Goal: Task Accomplishment & Management: Manage account settings

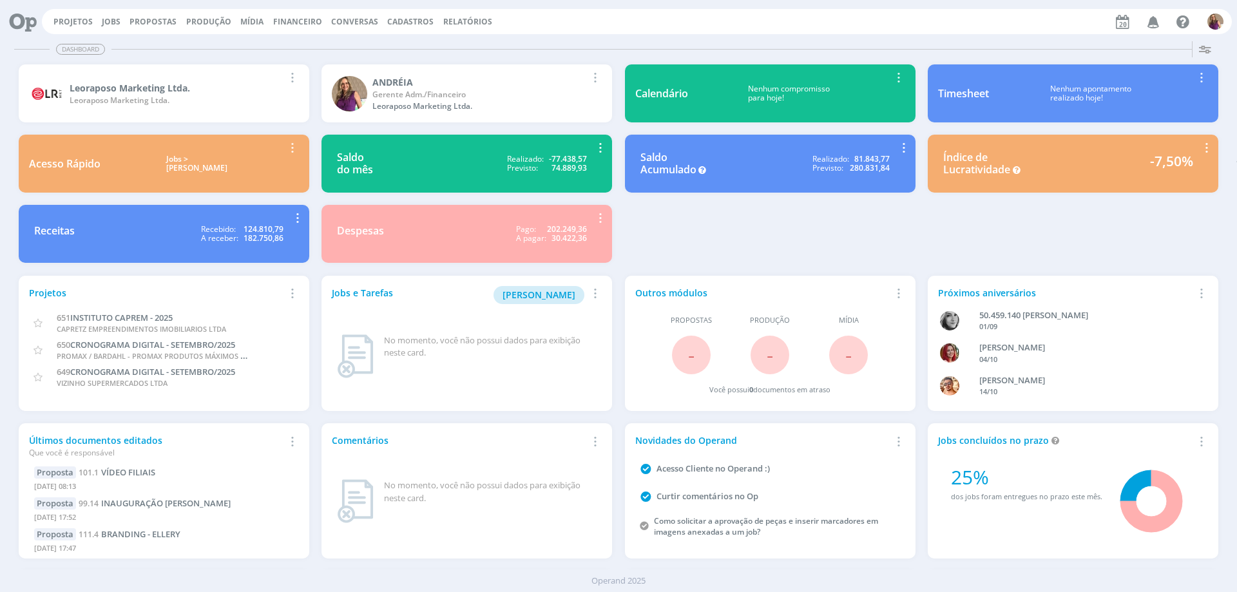
click at [296, 16] on span "Financeiro" at bounding box center [297, 21] width 49 height 11
click at [296, 43] on link "Lançamentos" at bounding box center [299, 43] width 108 height 20
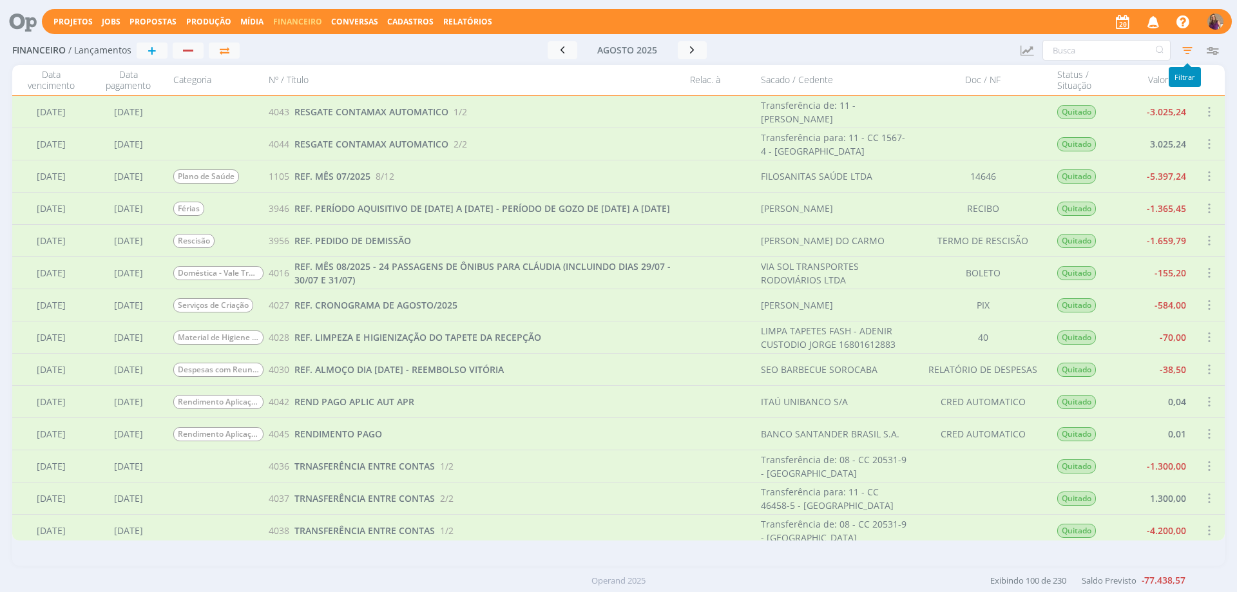
click at [1186, 50] on icon "button" at bounding box center [1186, 50] width 23 height 23
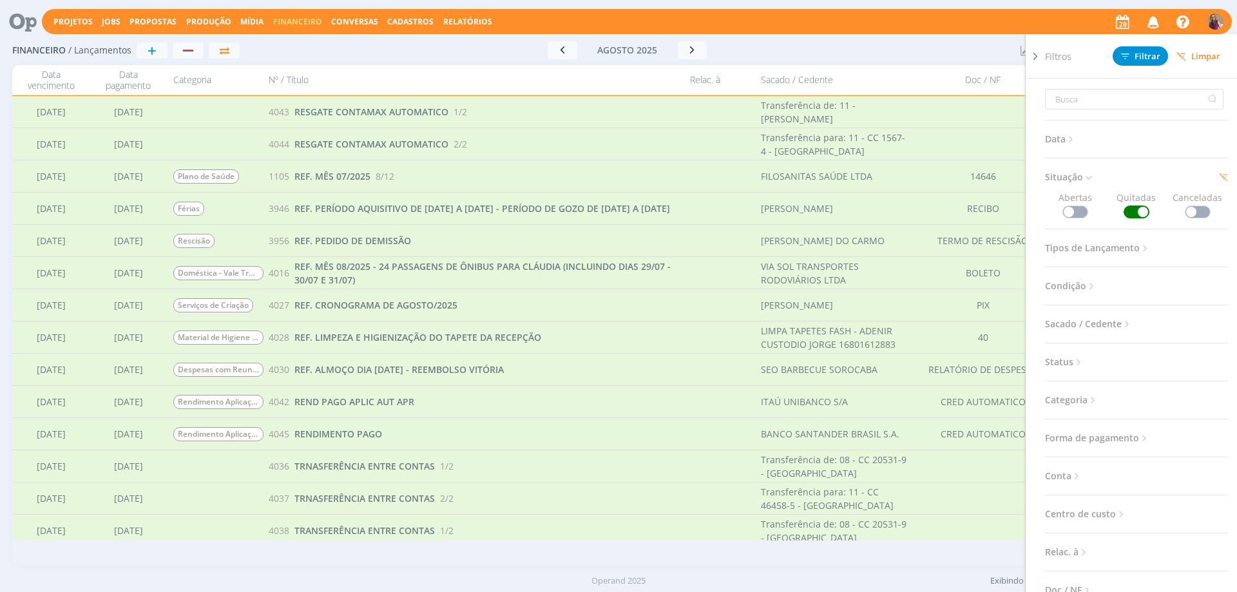
click at [1079, 205] on span at bounding box center [1075, 211] width 26 height 13
click at [1090, 176] on icon at bounding box center [1088, 177] width 11 height 11
click at [1130, 212] on span at bounding box center [1136, 211] width 26 height 13
click at [1152, 57] on span "Filtrar" at bounding box center [1140, 56] width 39 height 8
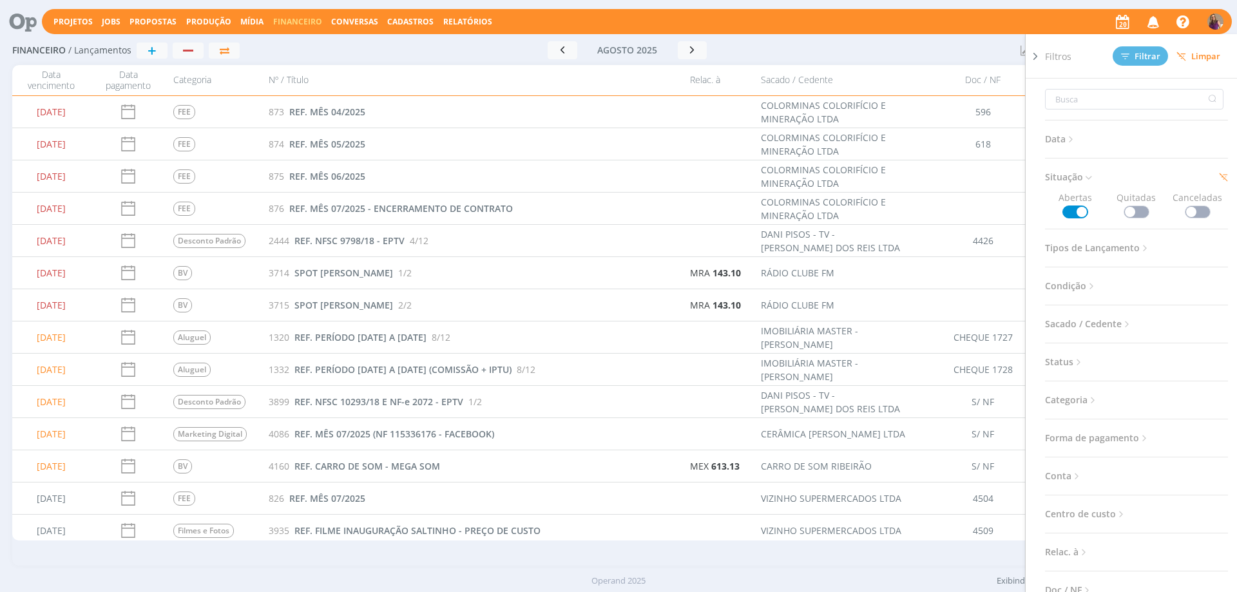
click at [1035, 57] on icon at bounding box center [1035, 57] width 13 height 14
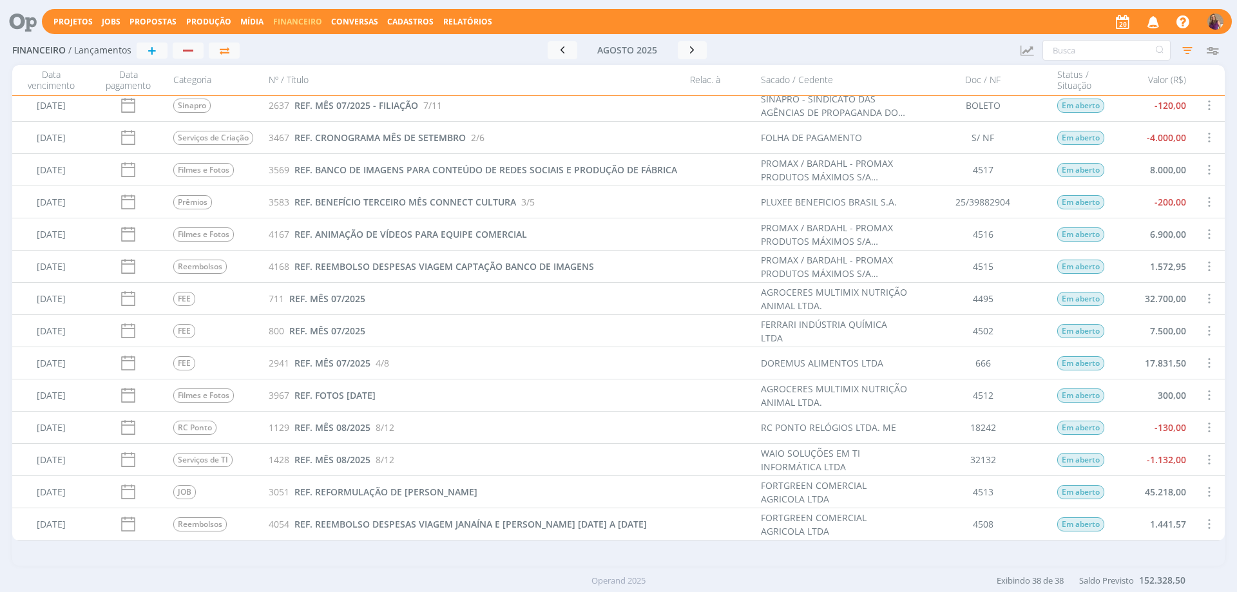
scroll to position [683, 0]
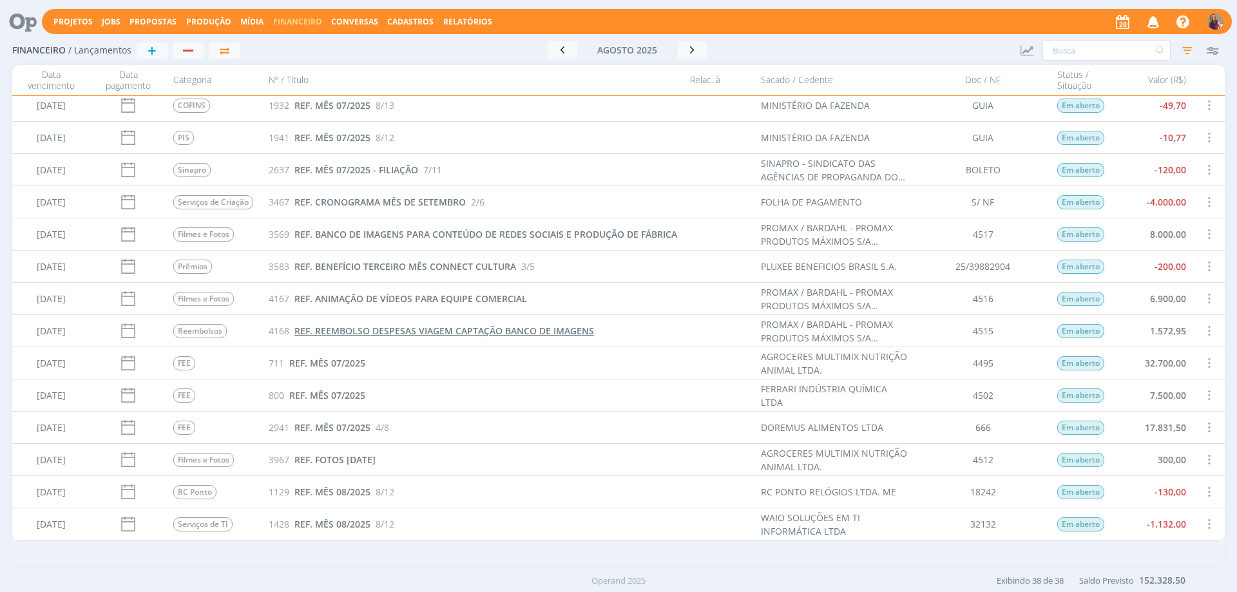
click at [447, 332] on span "REF. REEMBOLSO DESPESAS VIAGEM CAPTAÇÃO BANCO DE IMAGENS" at bounding box center [443, 331] width 299 height 12
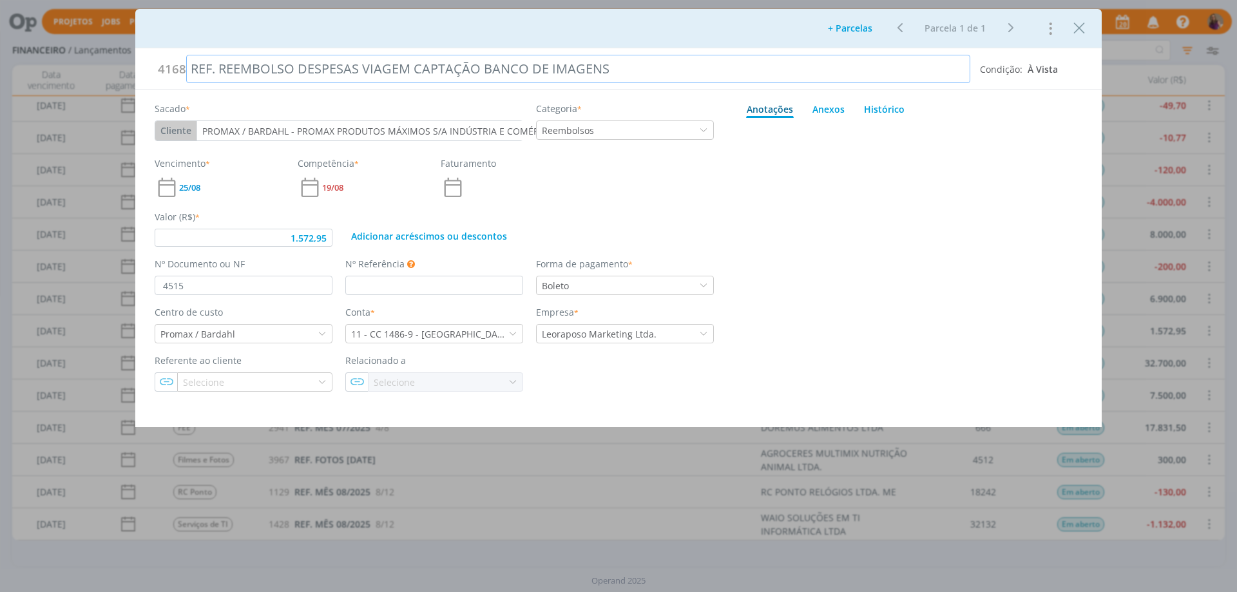
click at [414, 71] on div "REF. REEMBOLSO DESPESAS VIAGEM CAPTAÇÃO BANCO DE IMAGENS" at bounding box center [578, 69] width 784 height 28
type input "1.572,95"
click at [512, 69] on div "REF. REEMBOLSO DESPESAS VIAGEM PARA CAPTAÇÃO BANCO DE IMAGENS" at bounding box center [578, 69] width 784 height 28
click at [703, 66] on div "REF. REEMBOLSO DESPESAS VIAGEM PARA CAPTAÇÃO DE BANCO DE IMAGENS" at bounding box center [578, 69] width 784 height 28
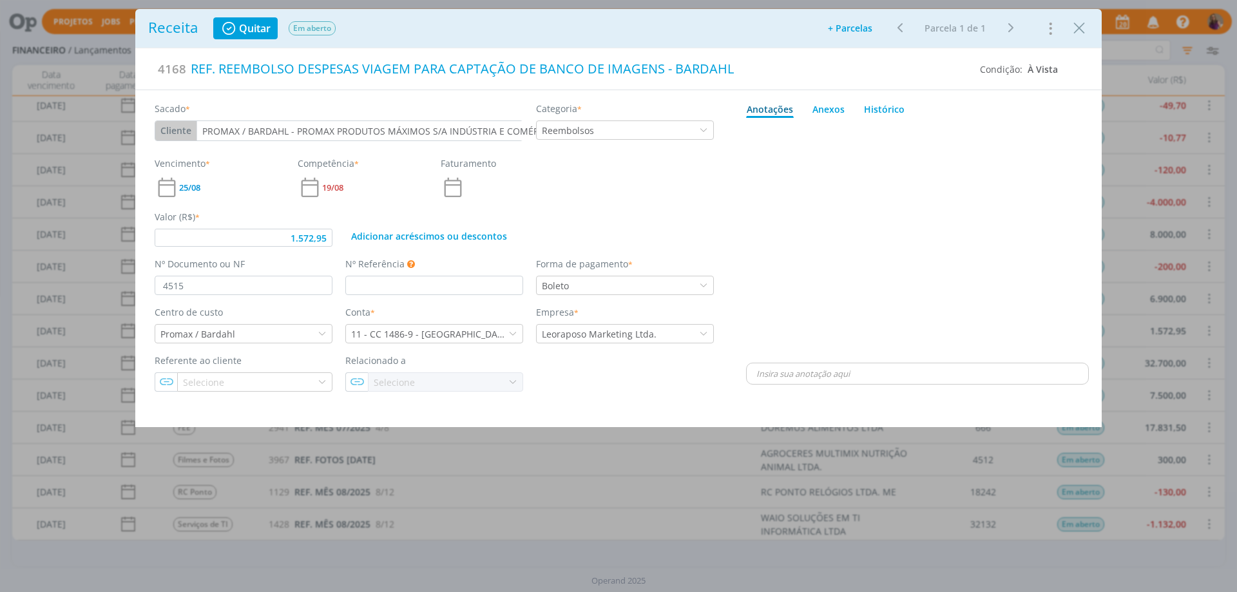
click at [1020, 157] on div "dialog" at bounding box center [917, 241] width 343 height 237
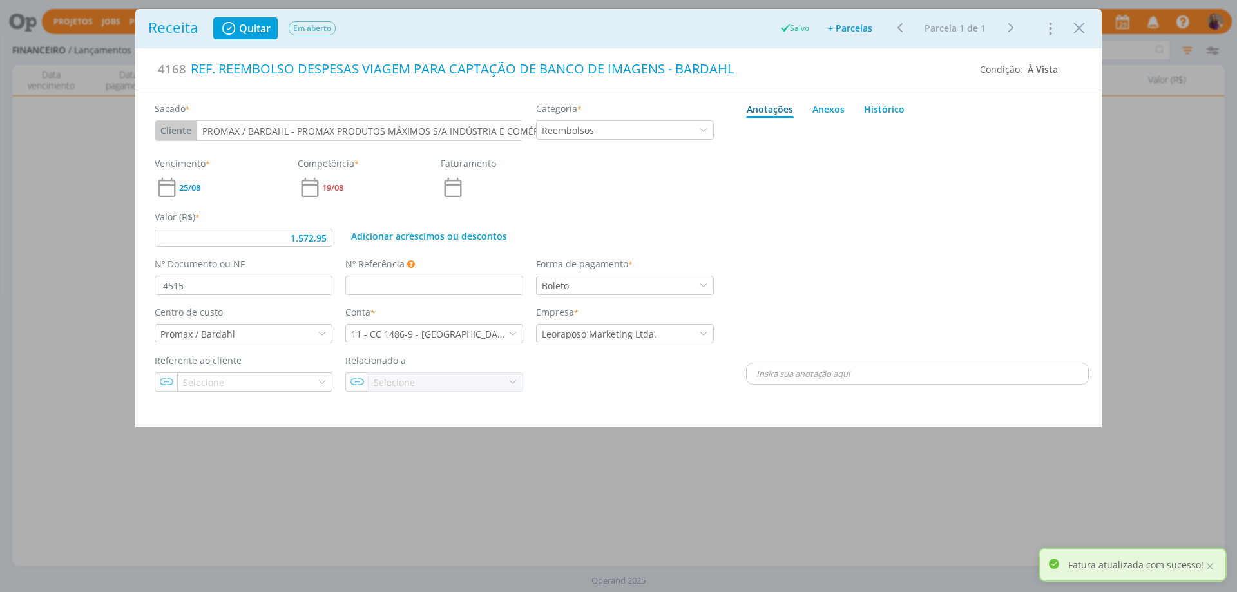
type input "1.572,95"
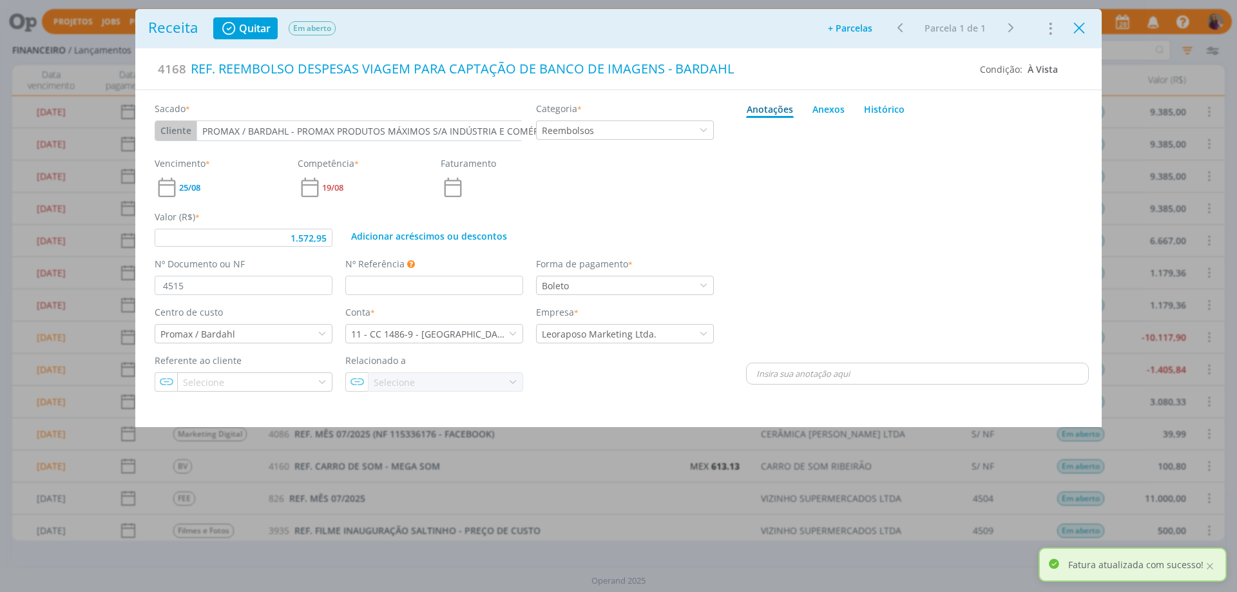
click at [1085, 30] on icon "Close" at bounding box center [1078, 28] width 19 height 19
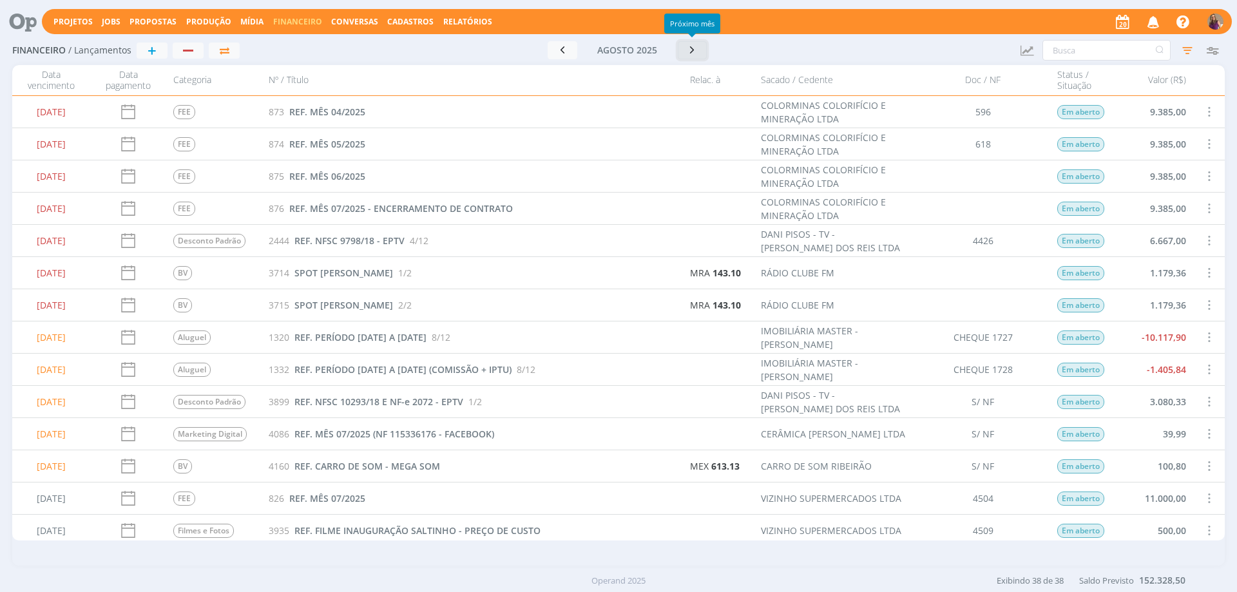
click at [691, 50] on icon "button" at bounding box center [692, 50] width 13 height 12
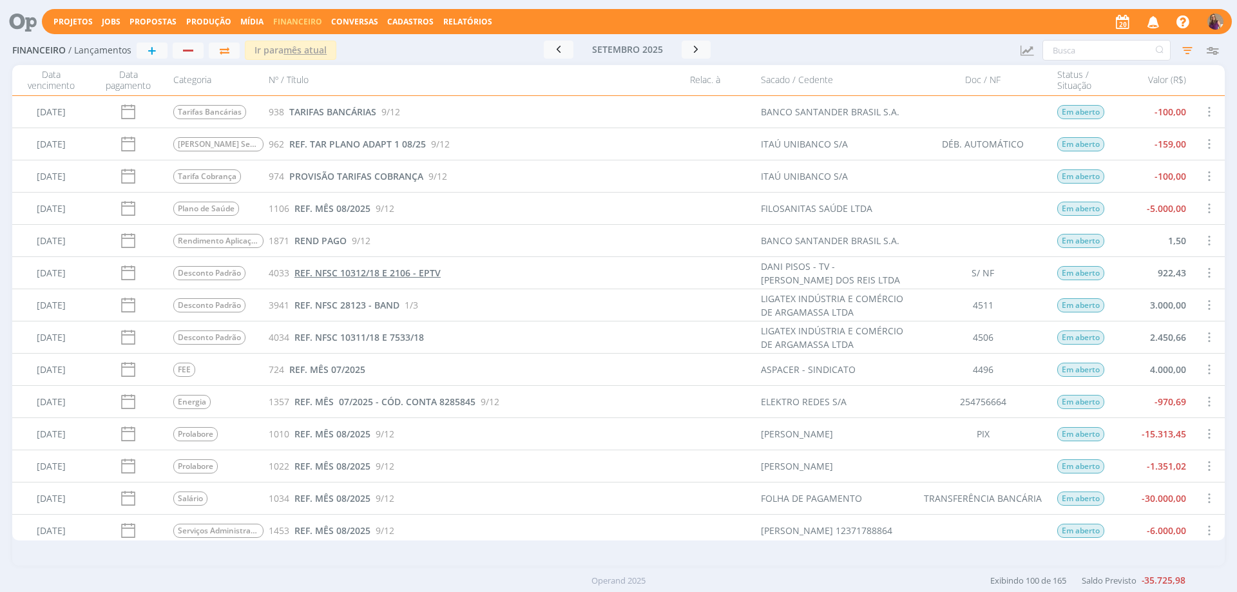
click at [370, 272] on span "REF. NFSC 10312/18 E 2106 - EPTV" at bounding box center [367, 273] width 146 height 12
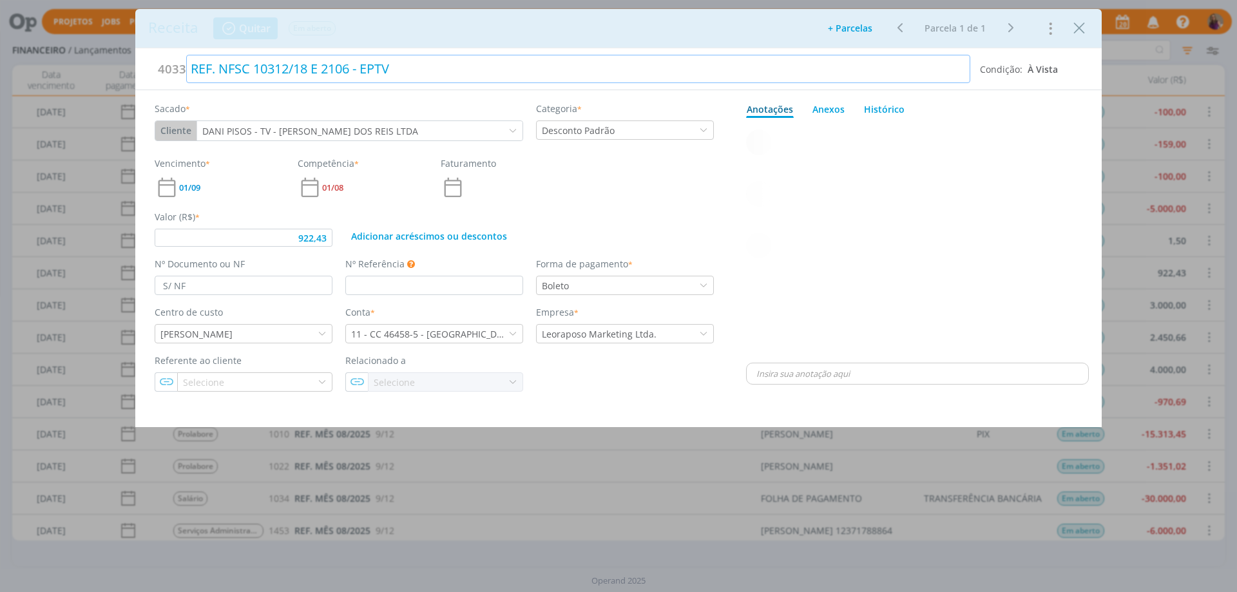
type input "922,43"
click at [328, 65] on div "REF. NFSC 10312/18 E 2106 - EPTV" at bounding box center [578, 69] width 784 height 28
click at [922, 220] on div "dialog" at bounding box center [917, 241] width 343 height 237
type input "922,43"
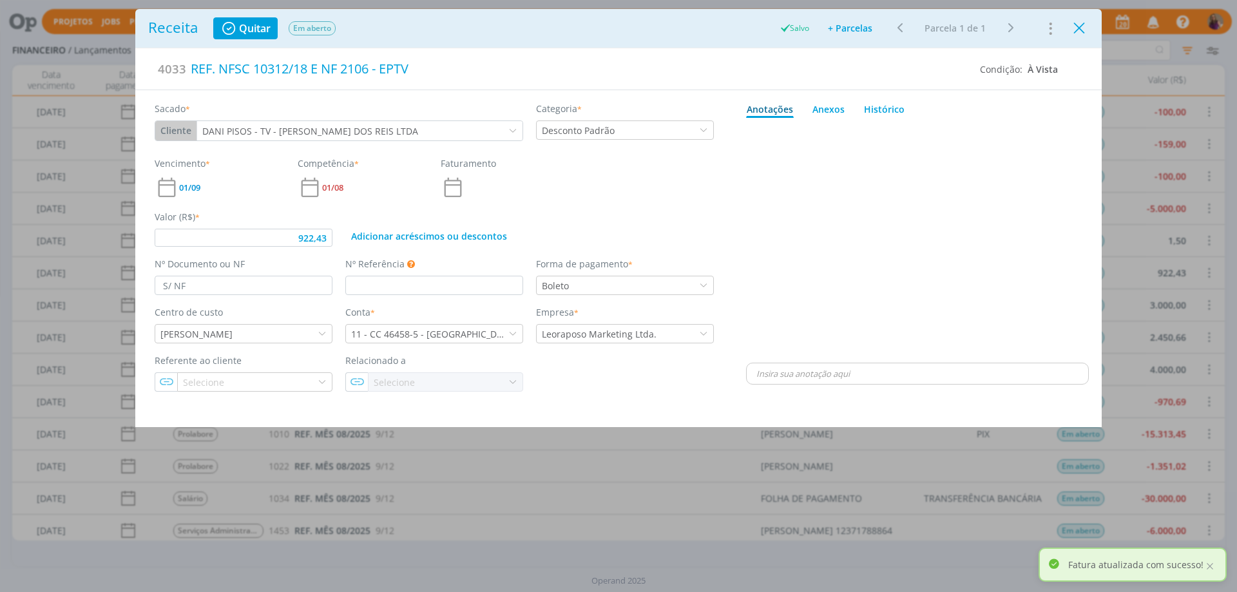
click at [1078, 29] on icon "Close" at bounding box center [1078, 28] width 19 height 19
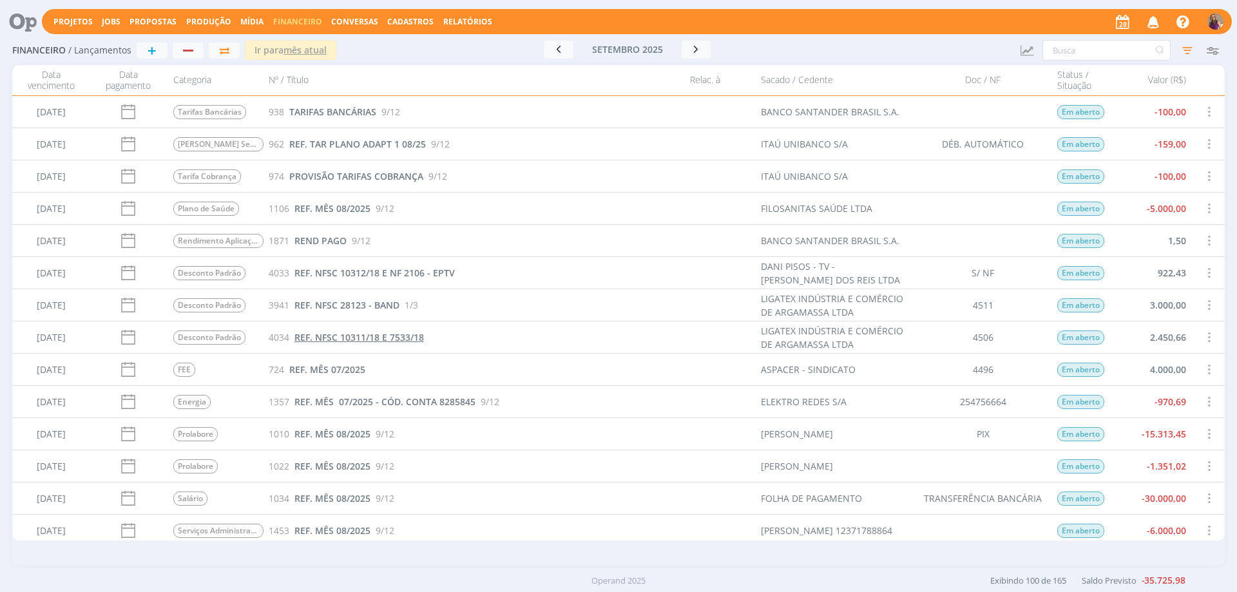
click at [403, 336] on span "REF. NFSC 10311/18 E 7533/18" at bounding box center [358, 337] width 129 height 12
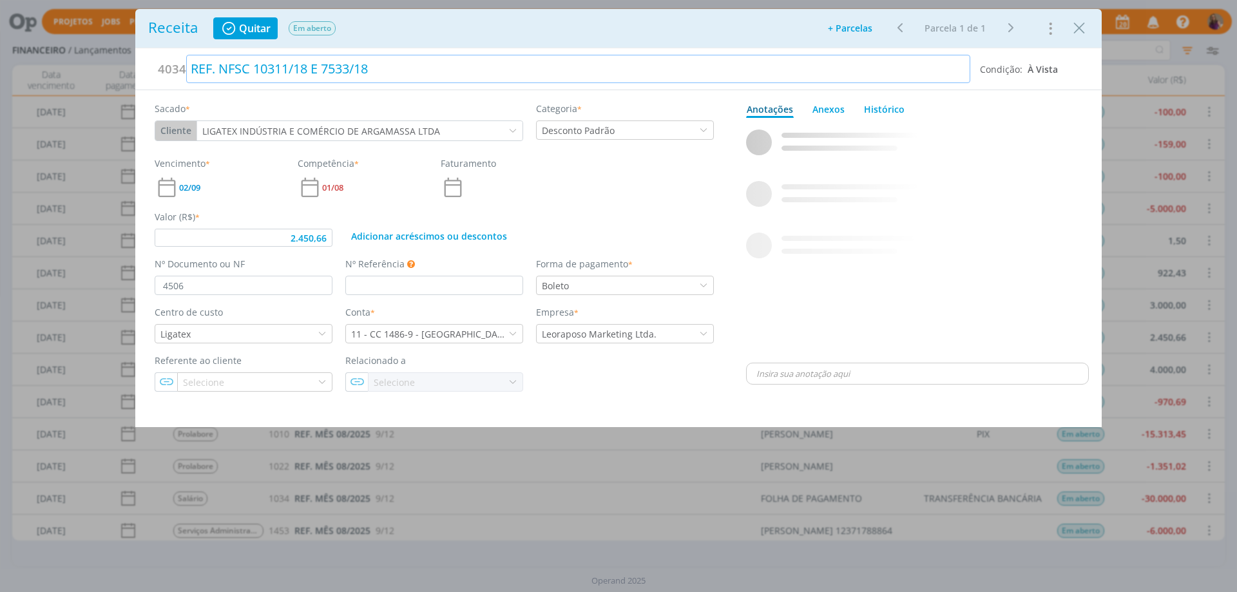
type input "2.450,66"
click at [389, 72] on div "REF. NFSC 10311/18 E 7533/18" at bounding box center [578, 69] width 784 height 28
click at [933, 191] on div "dialog" at bounding box center [917, 241] width 343 height 237
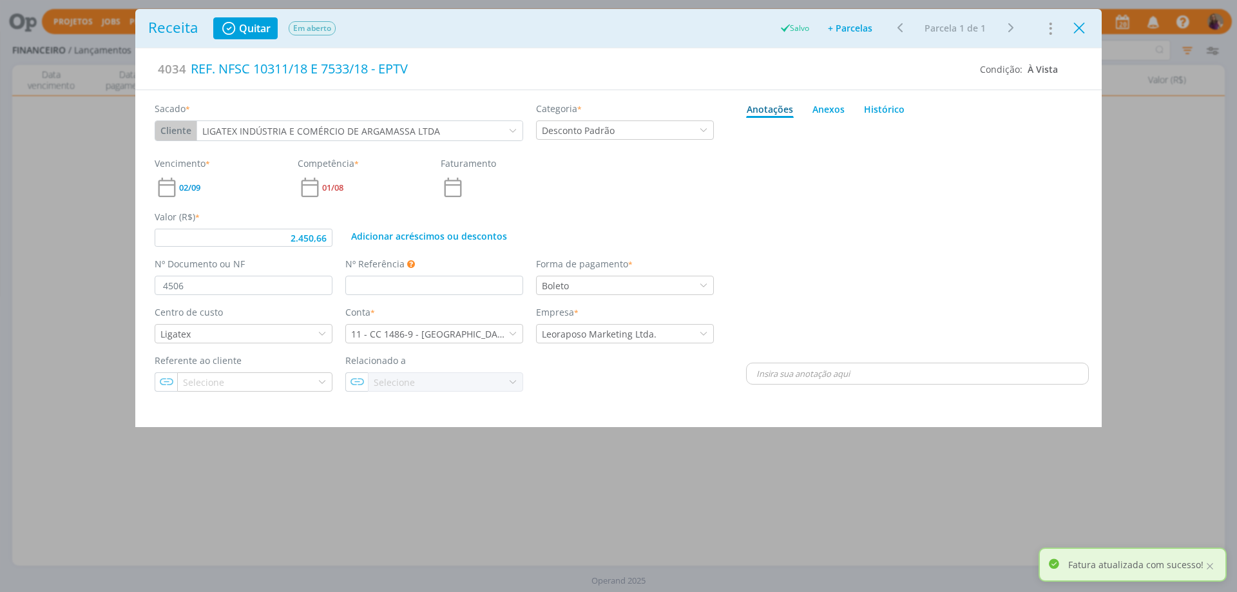
type input "2.450,66"
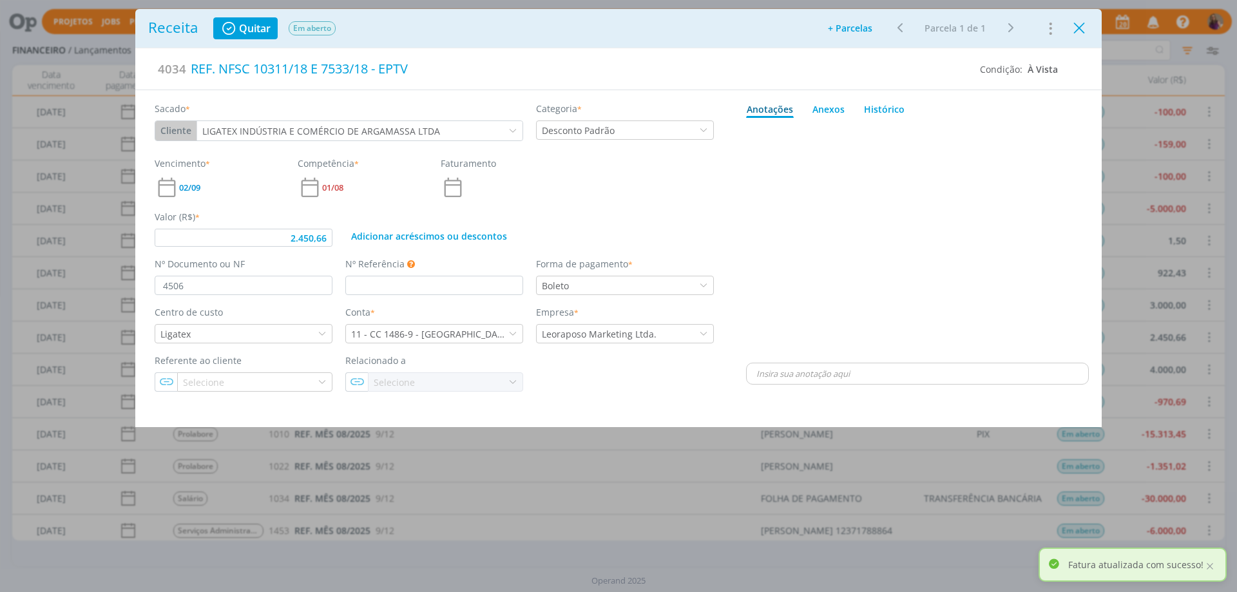
click at [1079, 27] on icon "Close" at bounding box center [1078, 28] width 19 height 19
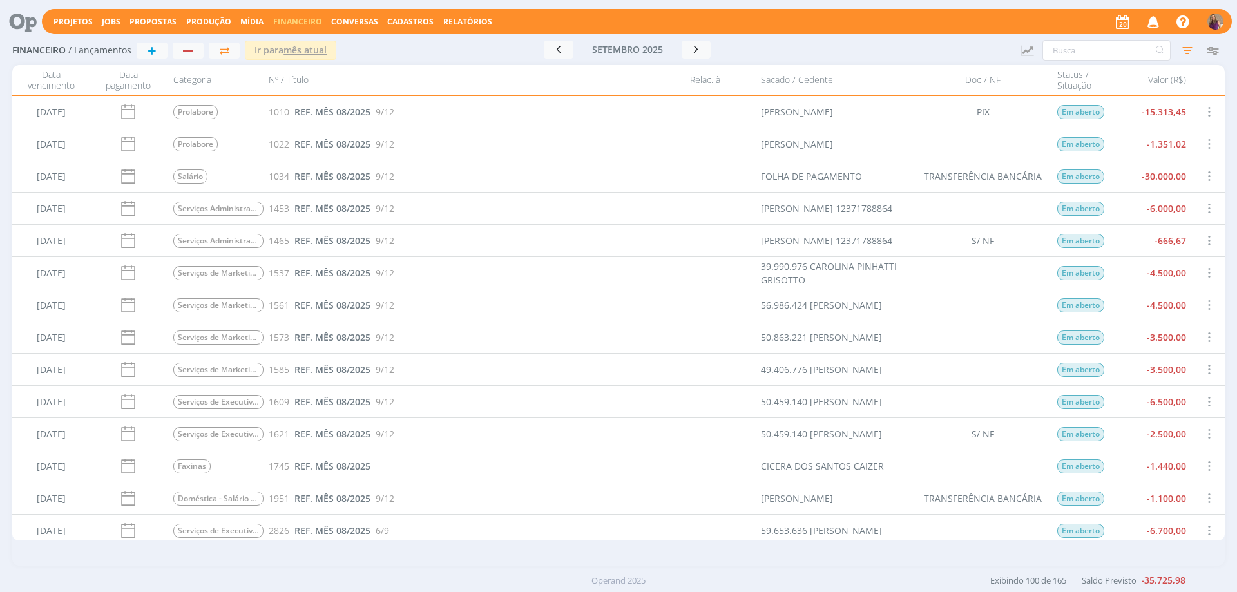
scroll to position [580, 0]
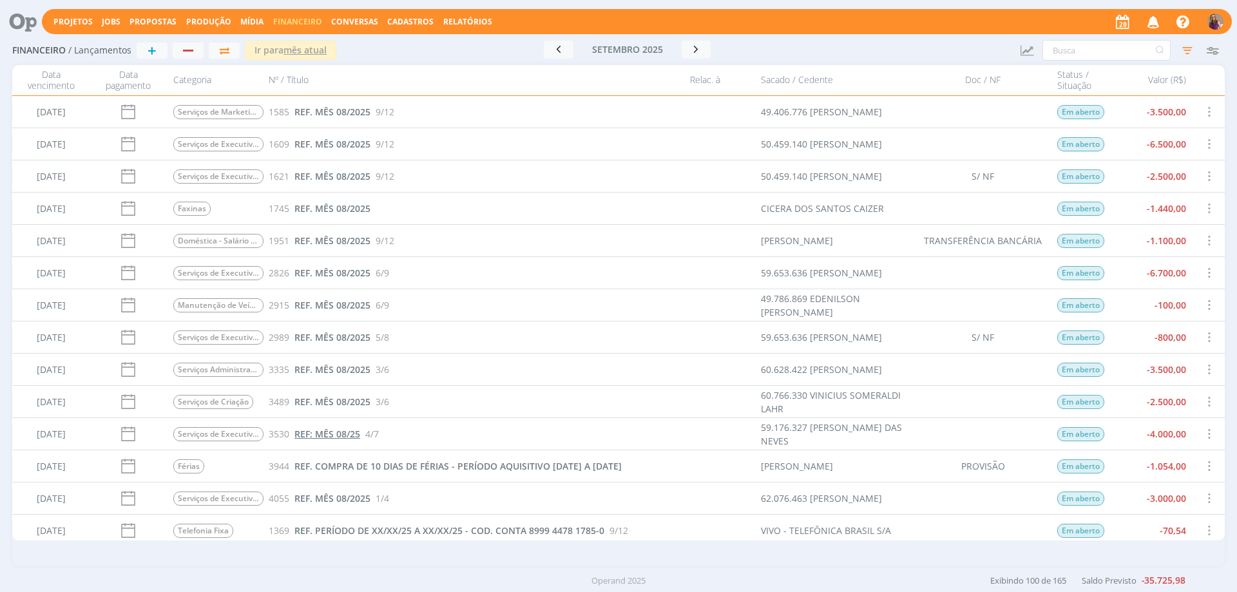
click at [314, 433] on span "REF: MÊS 08/25" at bounding box center [327, 434] width 66 height 12
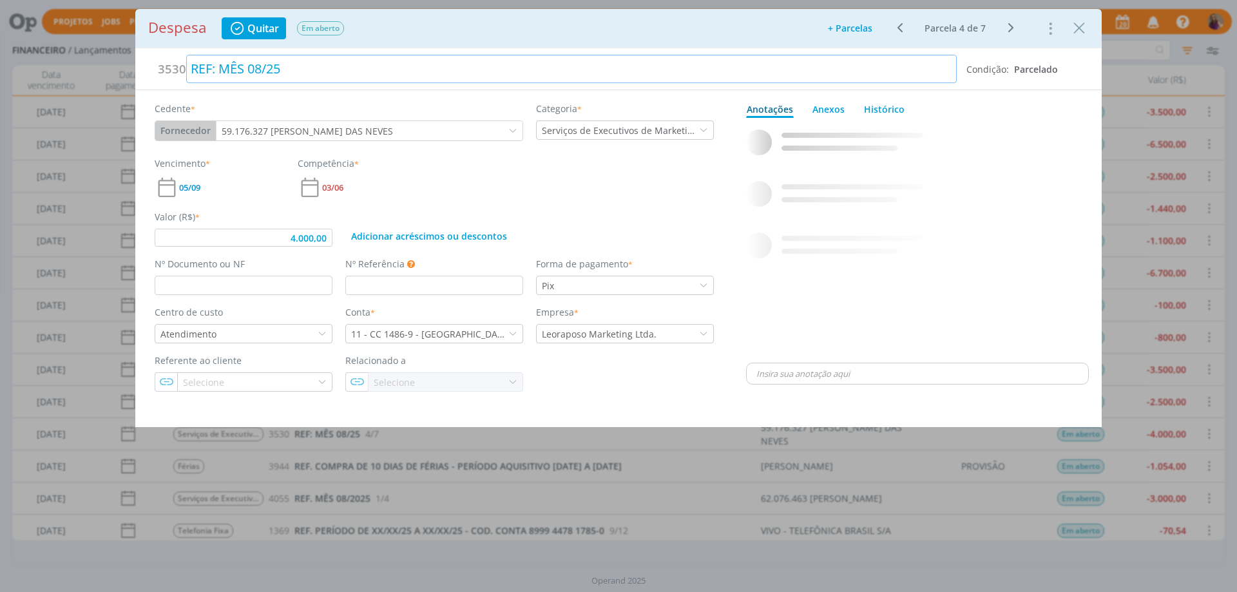
type input "4.000,00"
click at [213, 71] on div "REF: MÊS 08/25" at bounding box center [571, 69] width 770 height 28
click at [1012, 25] on icon "dialog" at bounding box center [1010, 27] width 16 height 15
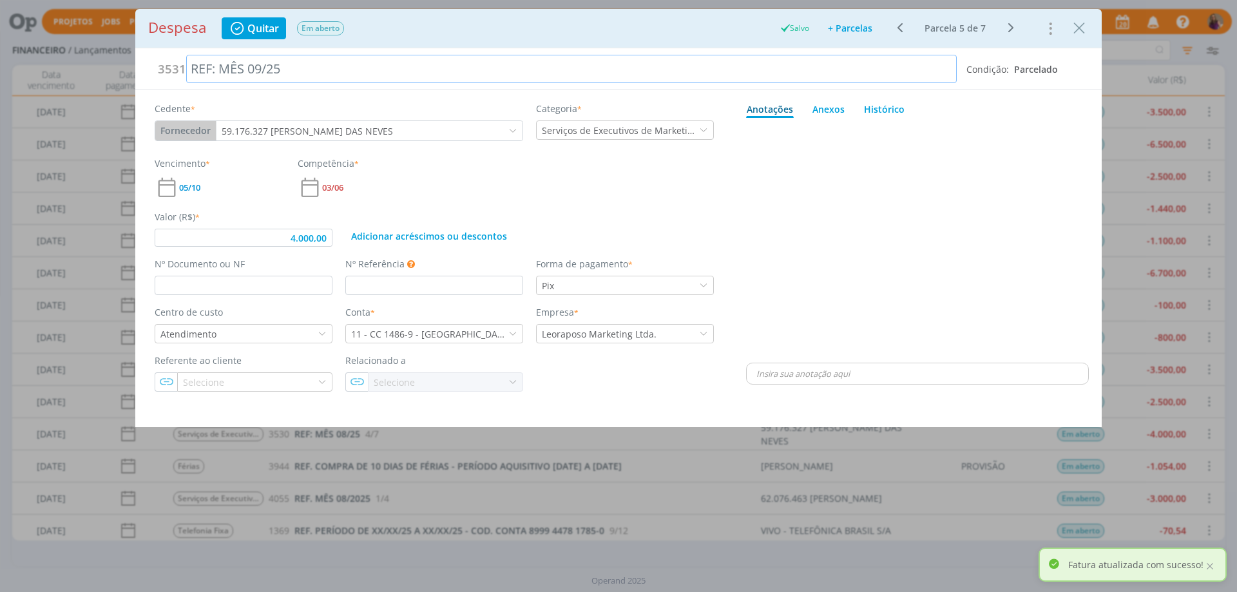
click at [212, 71] on div "REF: MÊS 09/25" at bounding box center [571, 69] width 770 height 28
click at [269, 63] on div "REF. MÊS 09/25" at bounding box center [571, 69] width 770 height 28
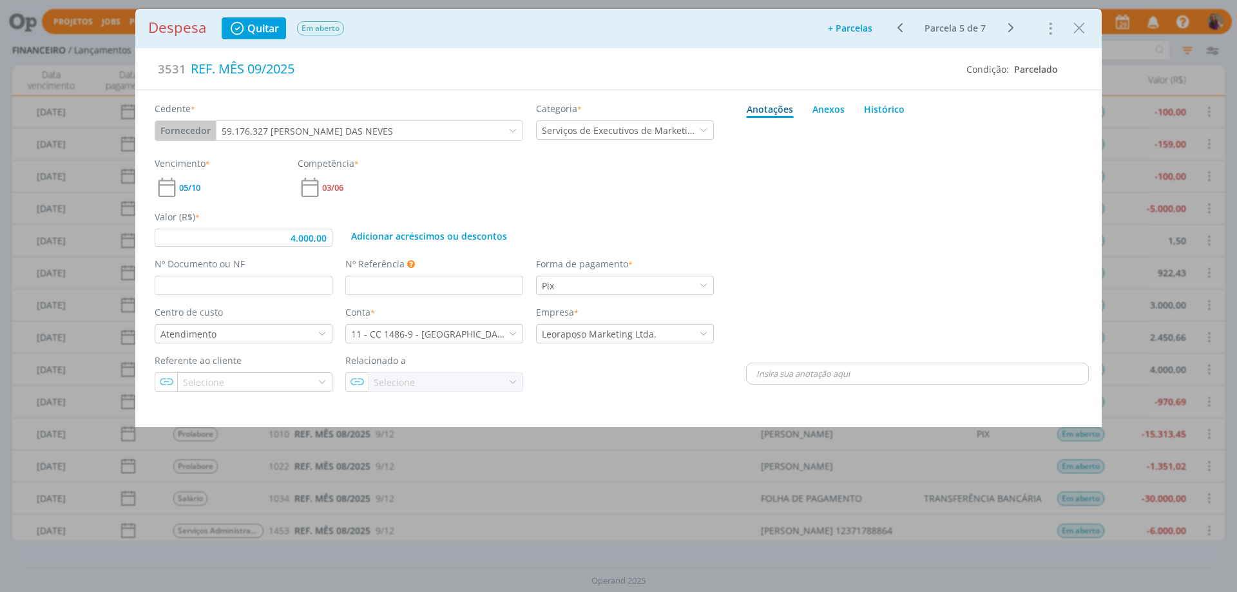
click at [900, 30] on icon "dialog" at bounding box center [899, 27] width 16 height 15
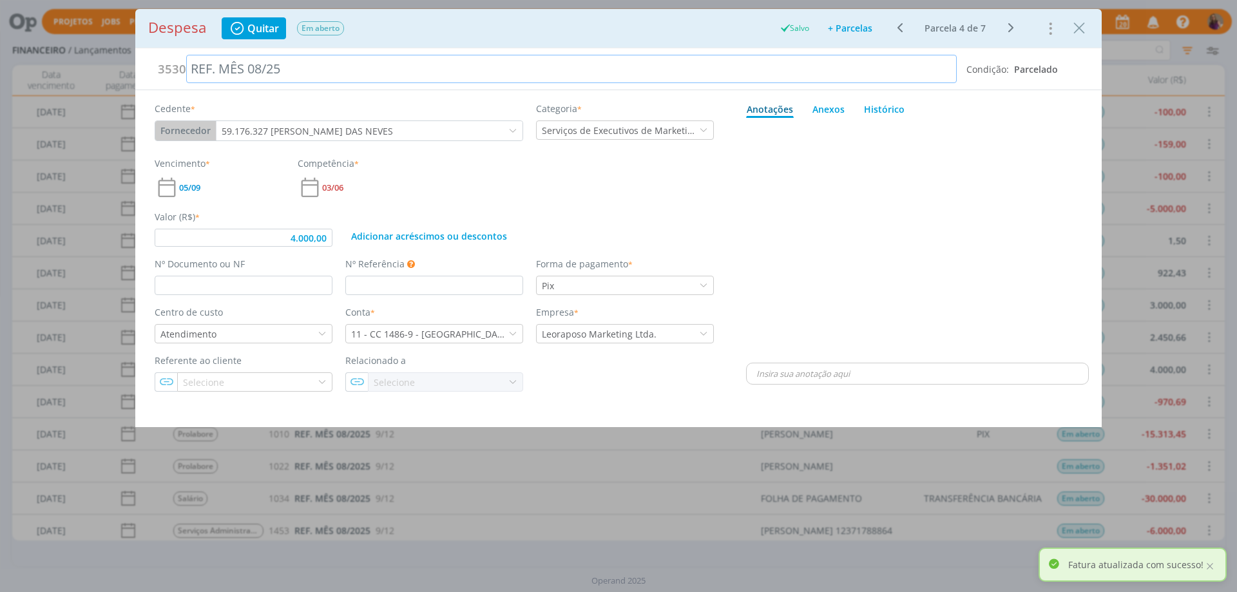
click at [268, 71] on div "REF. MÊS 08/25" at bounding box center [571, 69] width 770 height 28
click at [1014, 26] on icon "dialog" at bounding box center [1010, 27] width 16 height 15
drag, startPoint x: 211, startPoint y: 70, endPoint x: 222, endPoint y: 72, distance: 10.6
click at [212, 70] on div "REF: MÊS 10/25" at bounding box center [571, 69] width 770 height 28
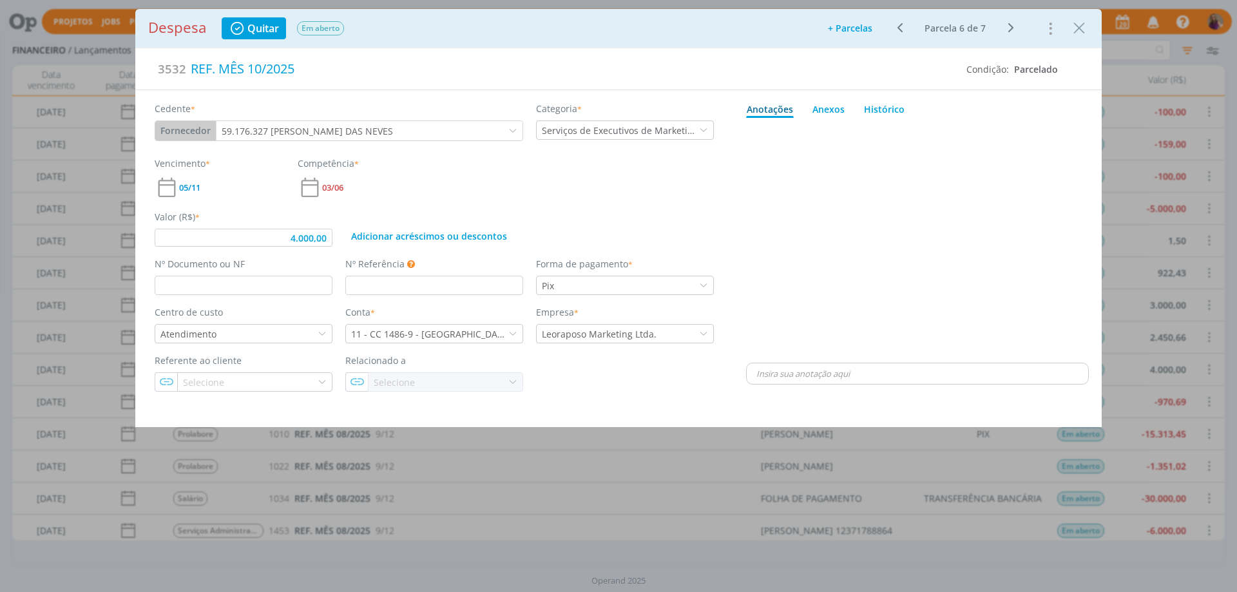
click at [1014, 26] on icon "dialog" at bounding box center [1010, 27] width 16 height 15
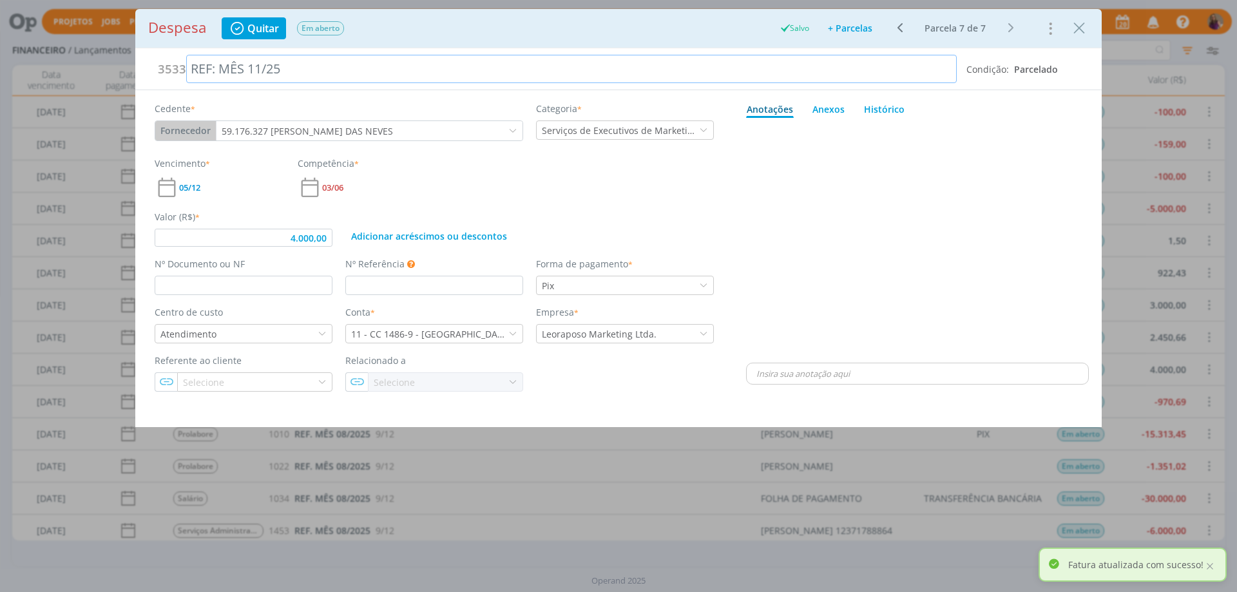
click at [212, 65] on div "REF: MÊS 11/25" at bounding box center [571, 69] width 770 height 28
click at [276, 68] on div "REF. MÊS 11/25" at bounding box center [571, 69] width 770 height 28
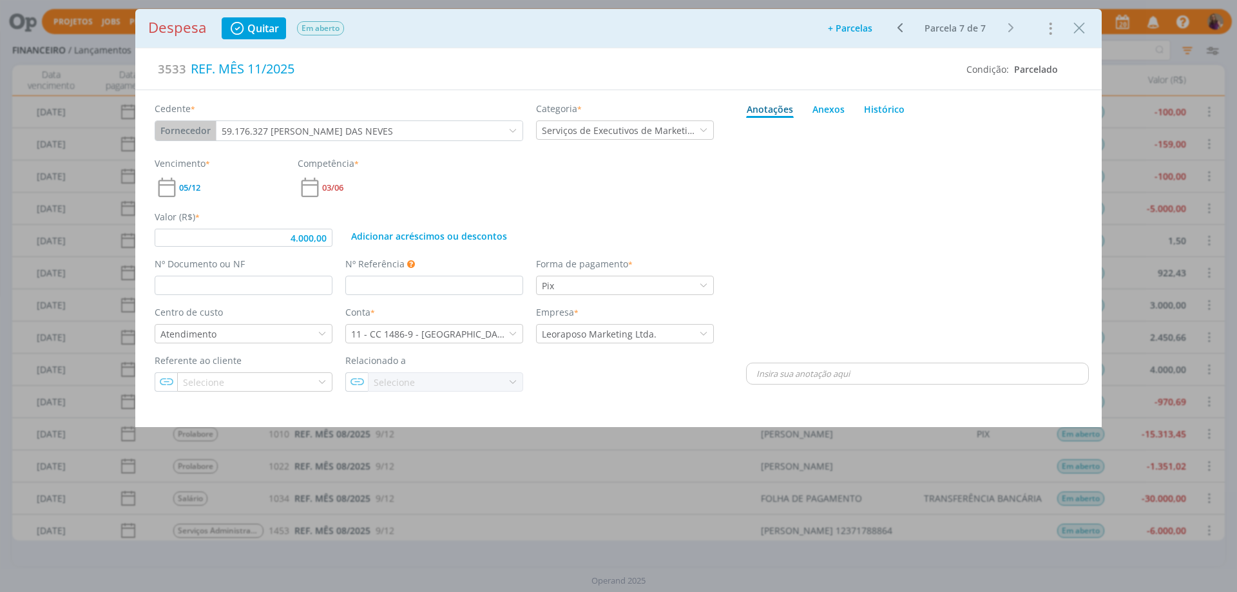
click at [964, 179] on div "dialog" at bounding box center [917, 241] width 343 height 237
type input "4.000,00"
drag, startPoint x: 1081, startPoint y: 28, endPoint x: 1039, endPoint y: 59, distance: 52.4
click at [1081, 28] on icon "Close" at bounding box center [1078, 28] width 19 height 19
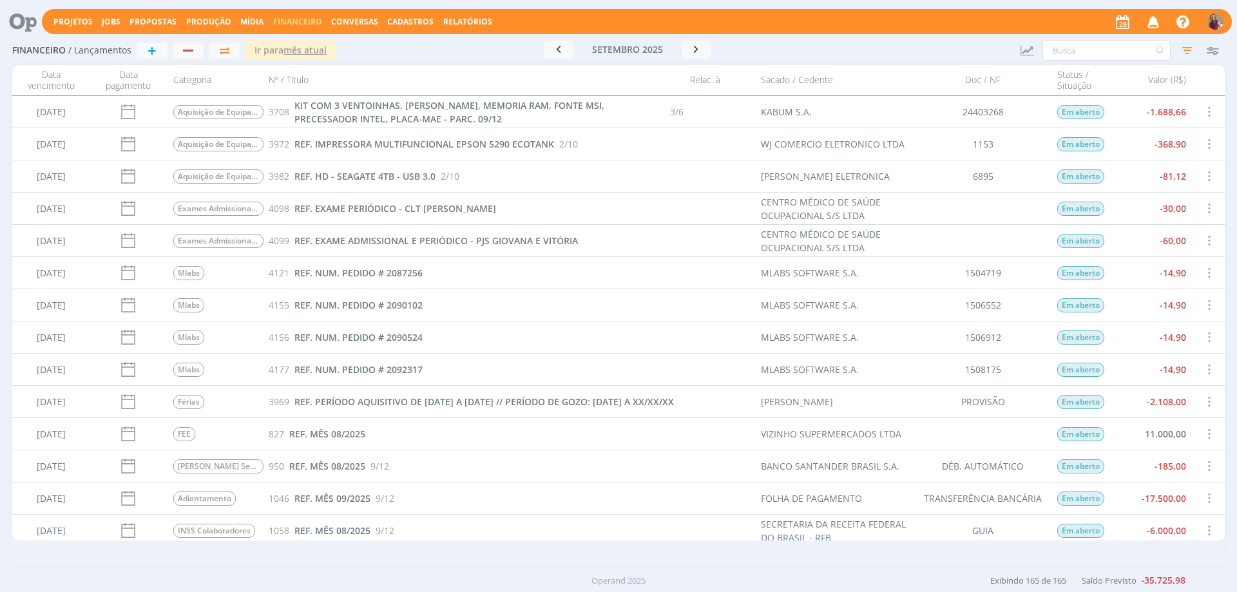
scroll to position [3027, 0]
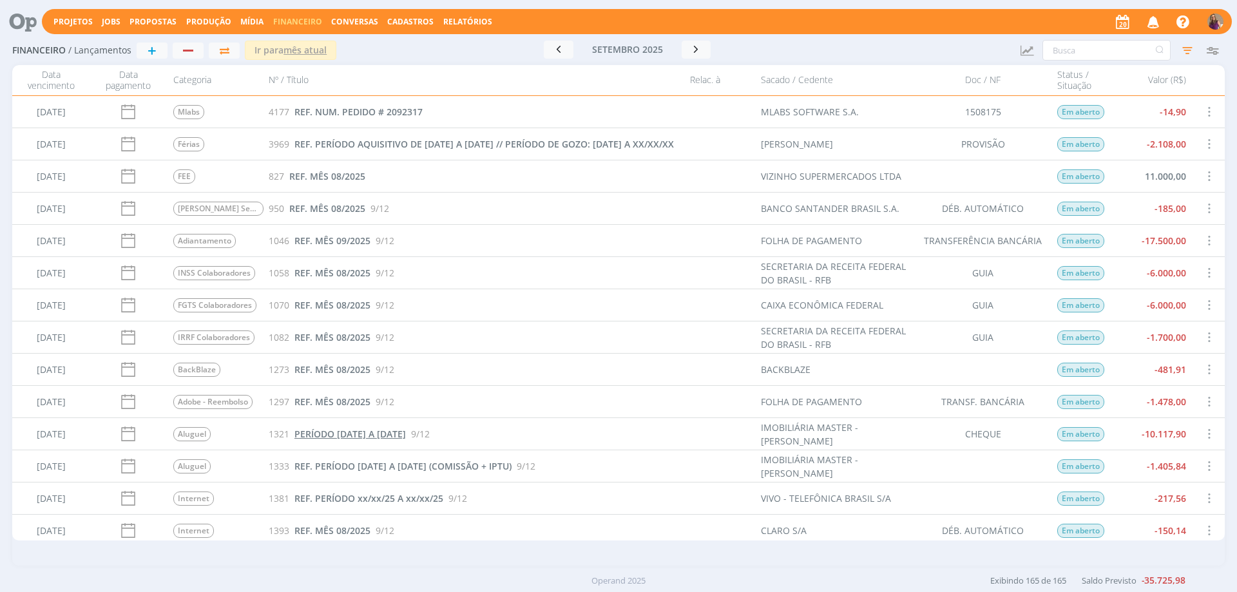
click at [302, 431] on span "PERÍODO [DATE] A [DATE]" at bounding box center [349, 434] width 111 height 12
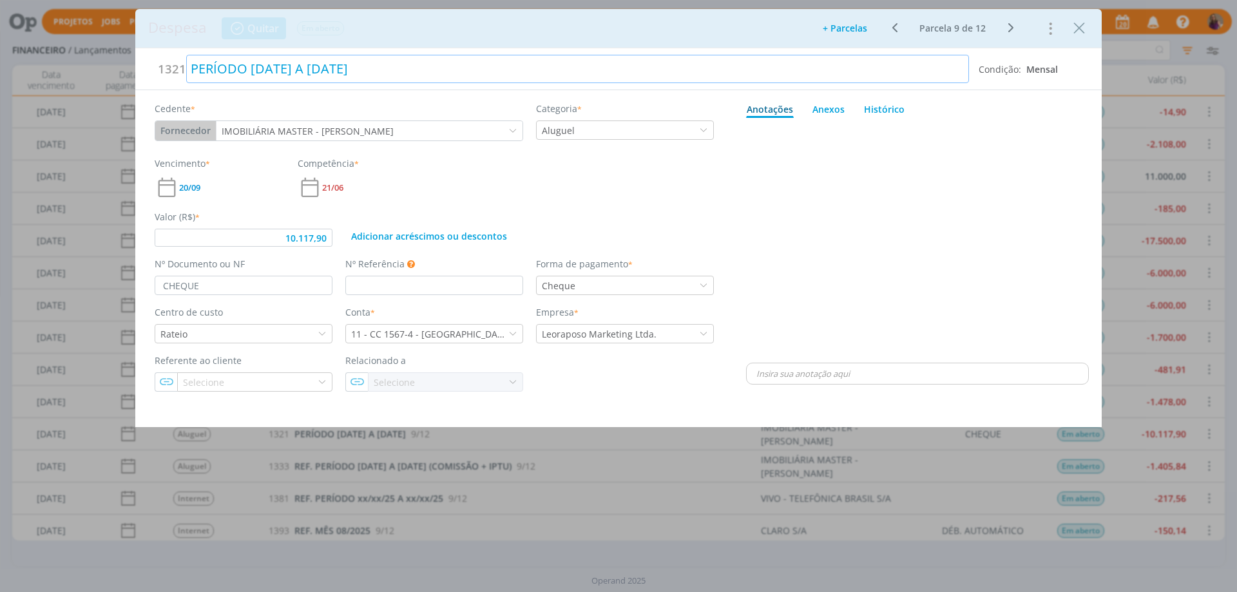
type input "10.117,90"
click at [193, 63] on div "PERÍODO [DATE] A [DATE]" at bounding box center [577, 69] width 782 height 28
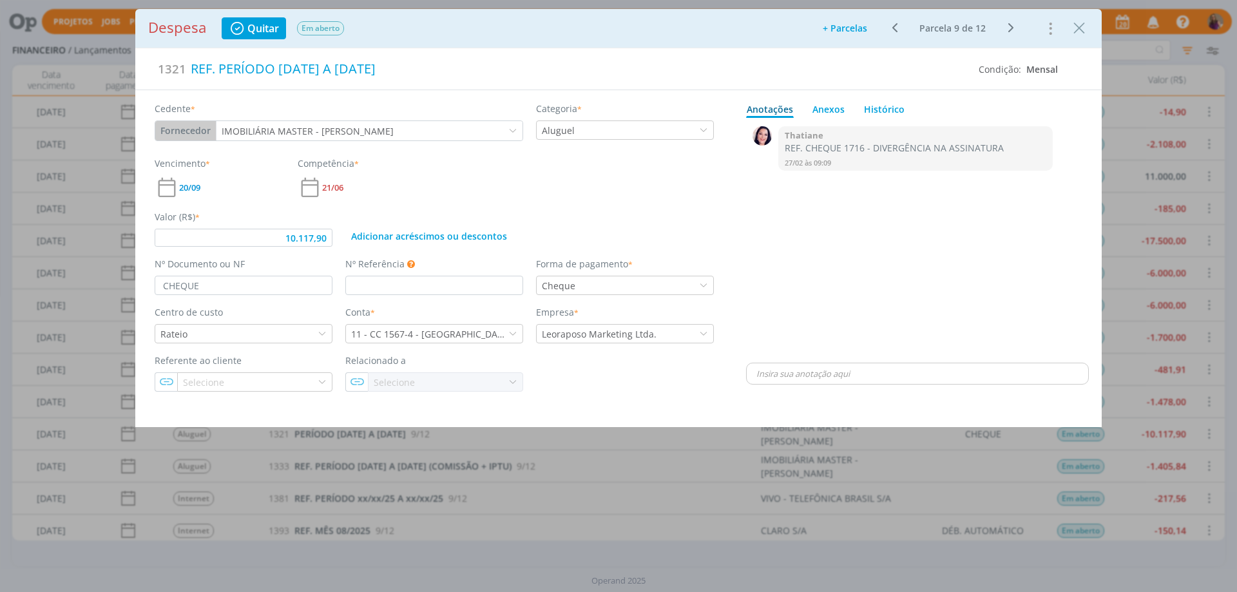
click at [1009, 28] on icon "dialog" at bounding box center [1010, 27] width 16 height 15
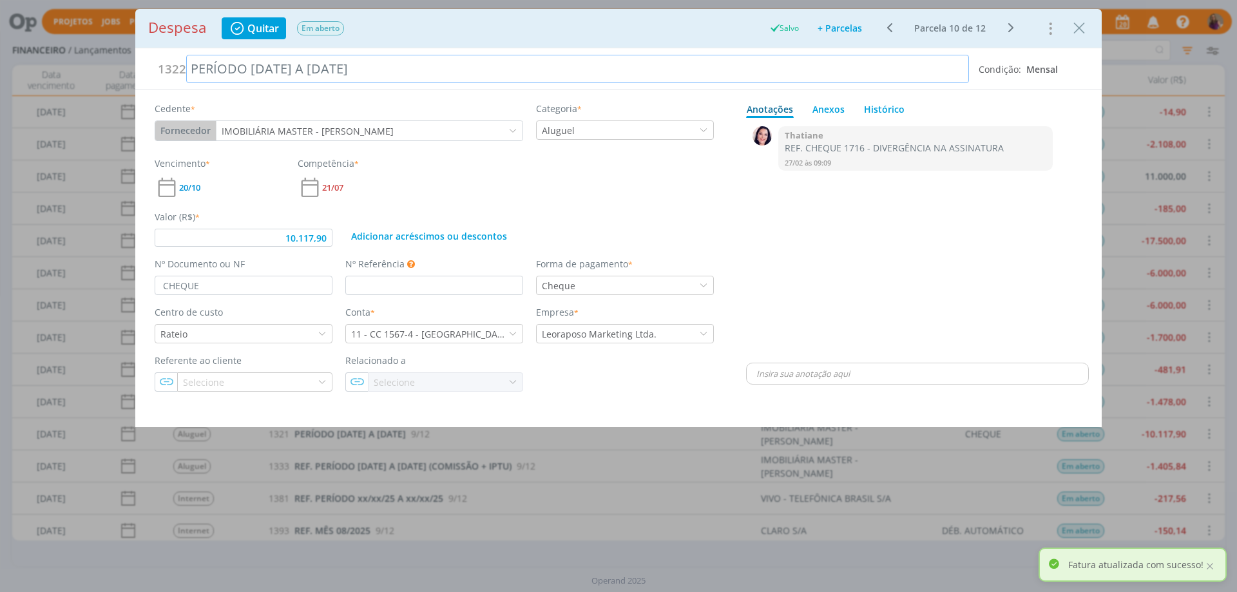
click at [191, 73] on div "PERÍODO [DATE] A [DATE]" at bounding box center [577, 69] width 782 height 28
click at [1009, 24] on icon "dialog" at bounding box center [1010, 27] width 16 height 15
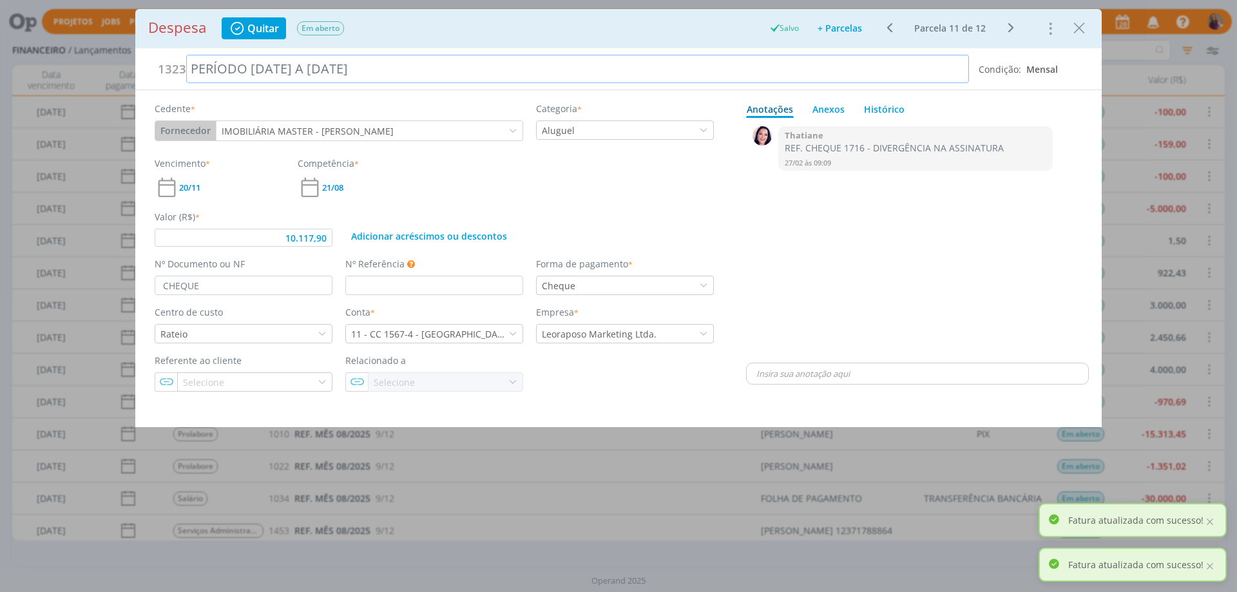
click at [193, 66] on div "PERÍODO [DATE] A [DATE]" at bounding box center [577, 69] width 782 height 28
click at [1010, 26] on icon "dialog" at bounding box center [1010, 27] width 16 height 15
click at [194, 68] on div "PERÍODO [DATE] A [DATE]" at bounding box center [577, 69] width 782 height 28
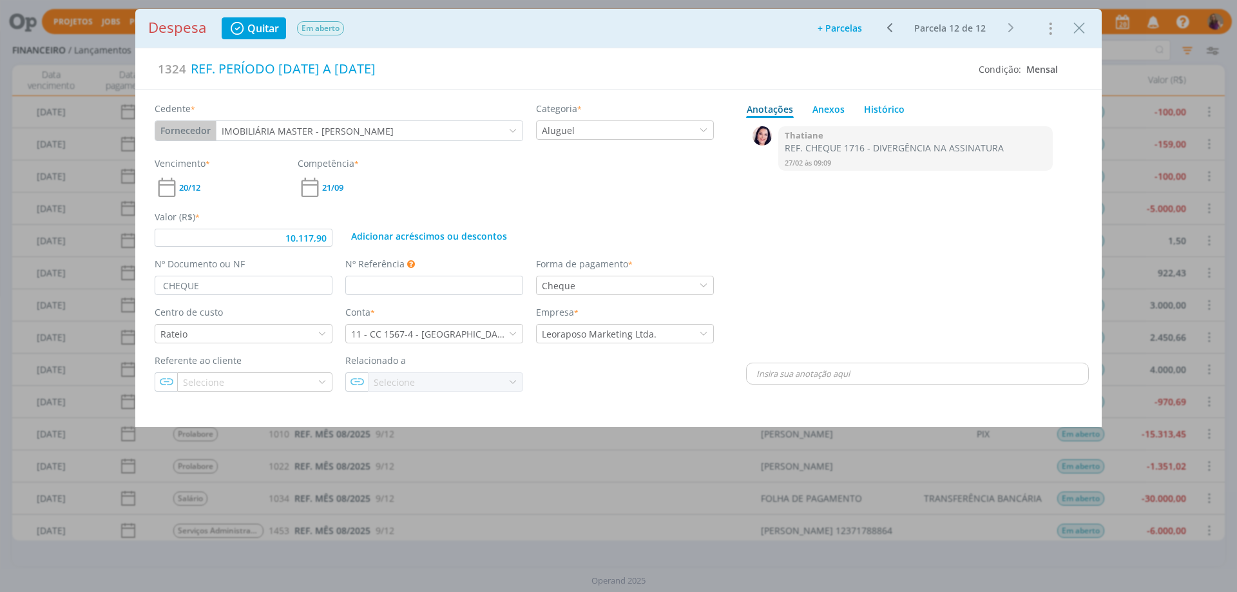
click at [1012, 30] on div "Ir para: 1 Ir Parcela 12 de 12" at bounding box center [949, 28] width 149 height 19
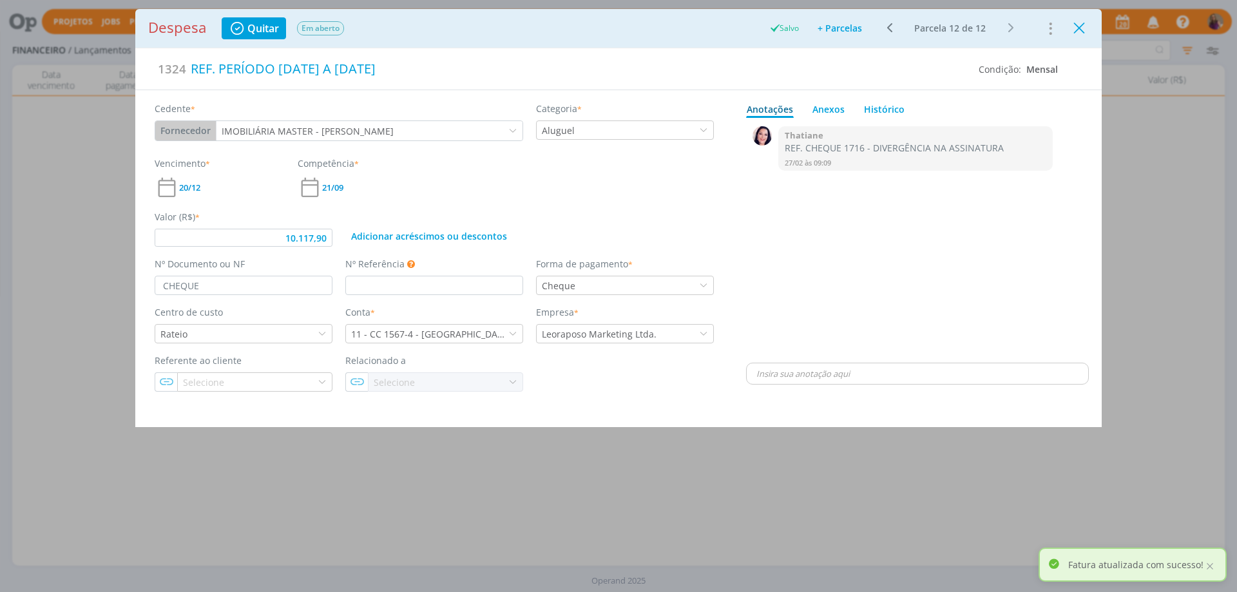
type input "10.117,90"
click at [1078, 26] on icon "Close" at bounding box center [1078, 28] width 19 height 19
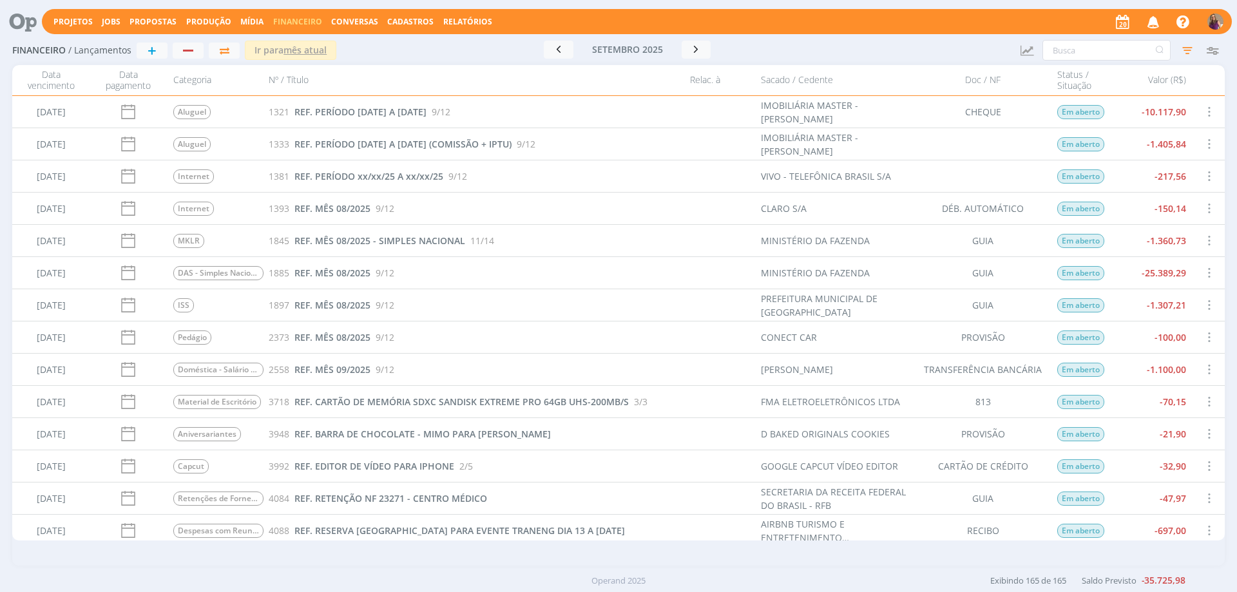
scroll to position [3478, 0]
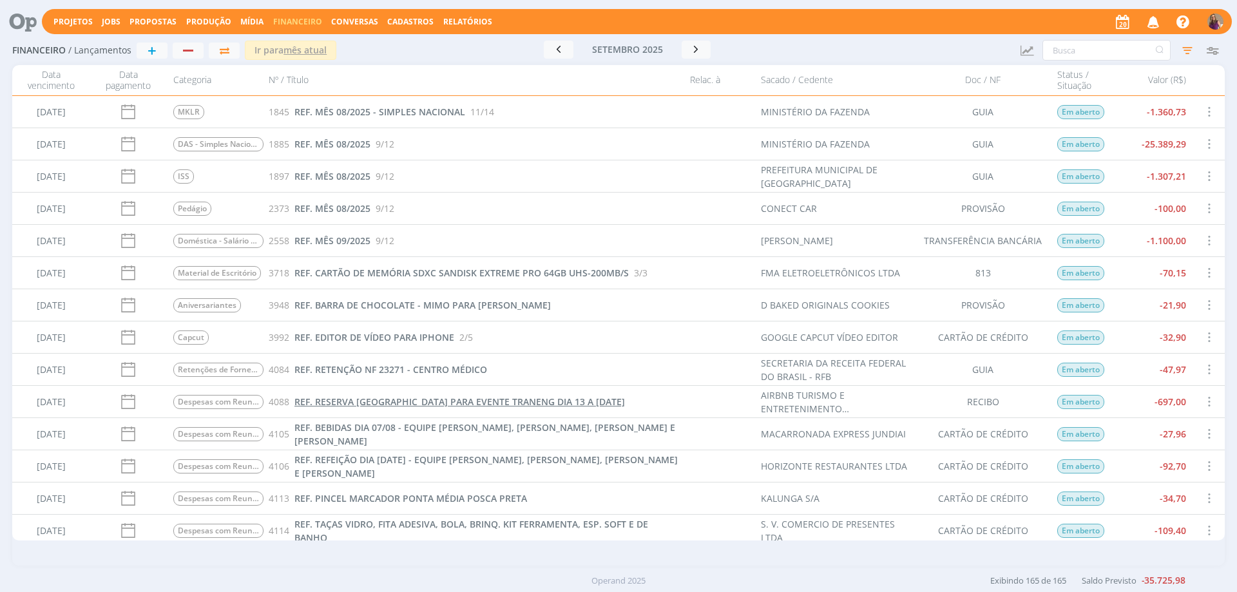
click at [475, 401] on span "REF. RESERVA [GEOGRAPHIC_DATA] PARA EVENTE TRANENG DIA 13 A [DATE]" at bounding box center [459, 401] width 330 height 12
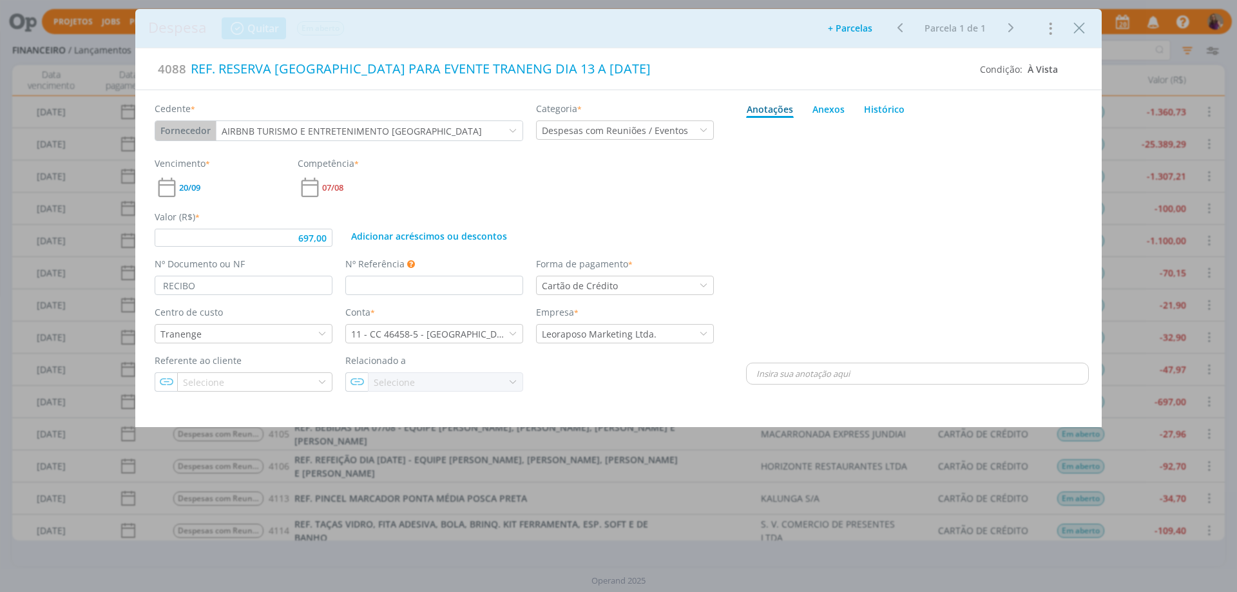
type input "697,00"
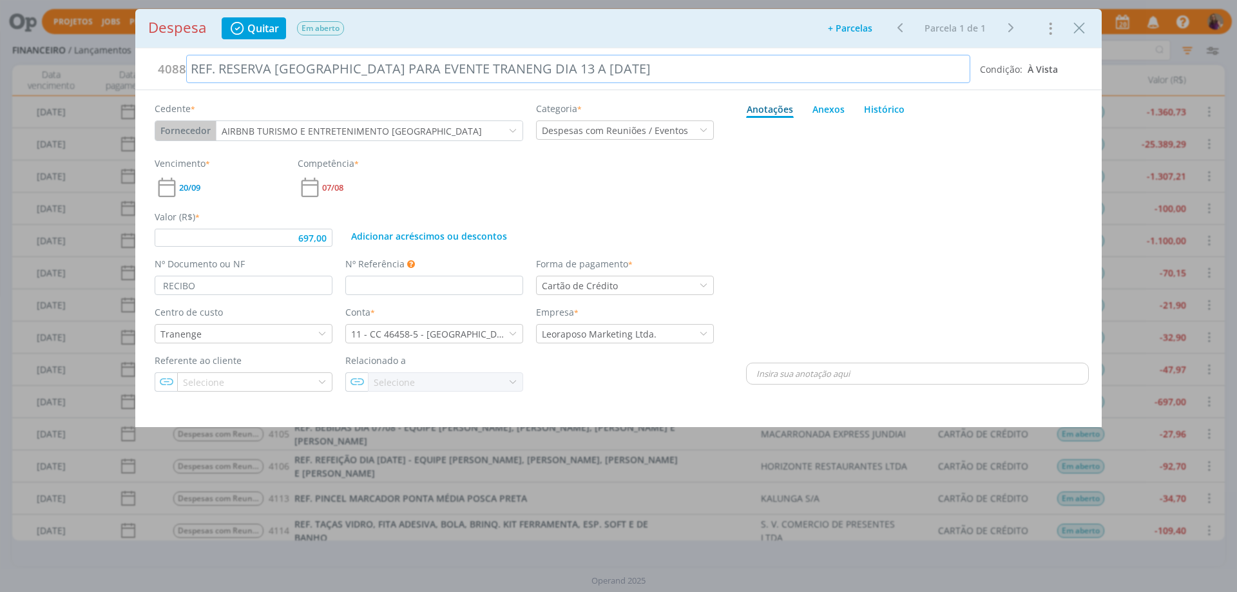
click at [426, 70] on div "REF. RESERVA [GEOGRAPHIC_DATA] PARA EVENTE TRANENG DIA 13 A [DATE]" at bounding box center [578, 69] width 784 height 28
click at [495, 70] on div "REF. RESERVA [GEOGRAPHIC_DATA] PARA EVENTO TRANENG DIA 13 A [DATE]" at bounding box center [578, 69] width 784 height 28
click at [527, 63] on div "REF. RESERVA [GEOGRAPHIC_DATA] PARA EVENTO TRANENGE DIA 13 A [DATE]" at bounding box center [578, 69] width 784 height 28
click at [976, 203] on div "dialog" at bounding box center [917, 241] width 343 height 237
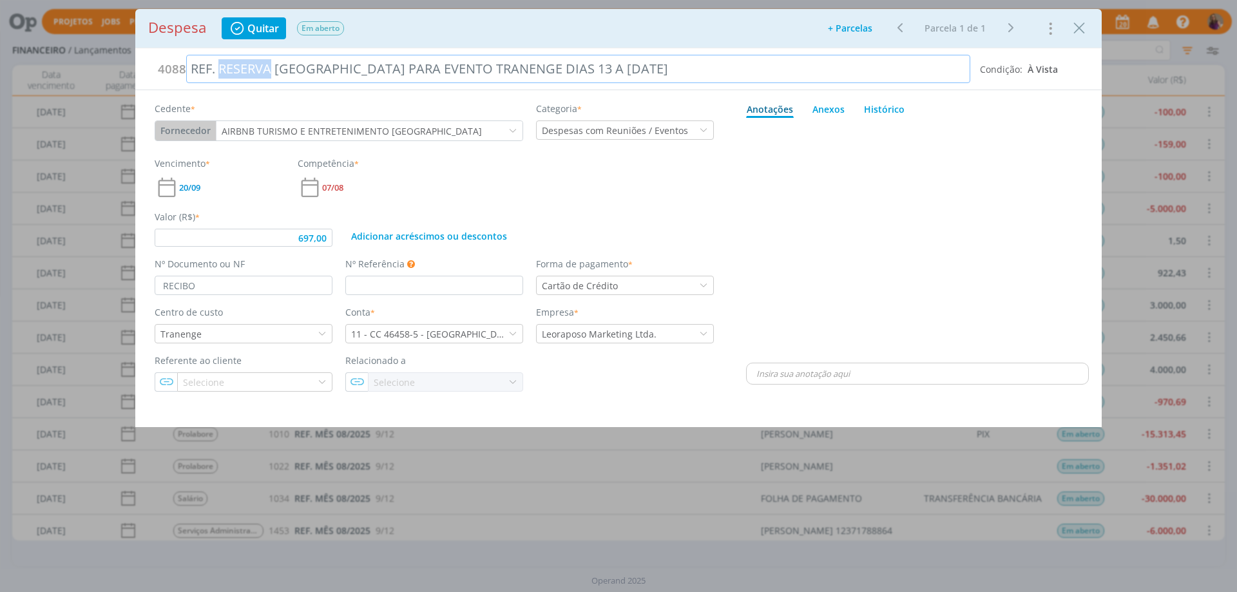
drag, startPoint x: 220, startPoint y: 68, endPoint x: 269, endPoint y: 68, distance: 48.9
click at [269, 68] on div "REF. RESERVA [GEOGRAPHIC_DATA] PARA EVENTO TRANENGE DIAS 13 A [DATE]" at bounding box center [578, 69] width 784 height 28
click at [976, 236] on div "dialog" at bounding box center [917, 241] width 343 height 237
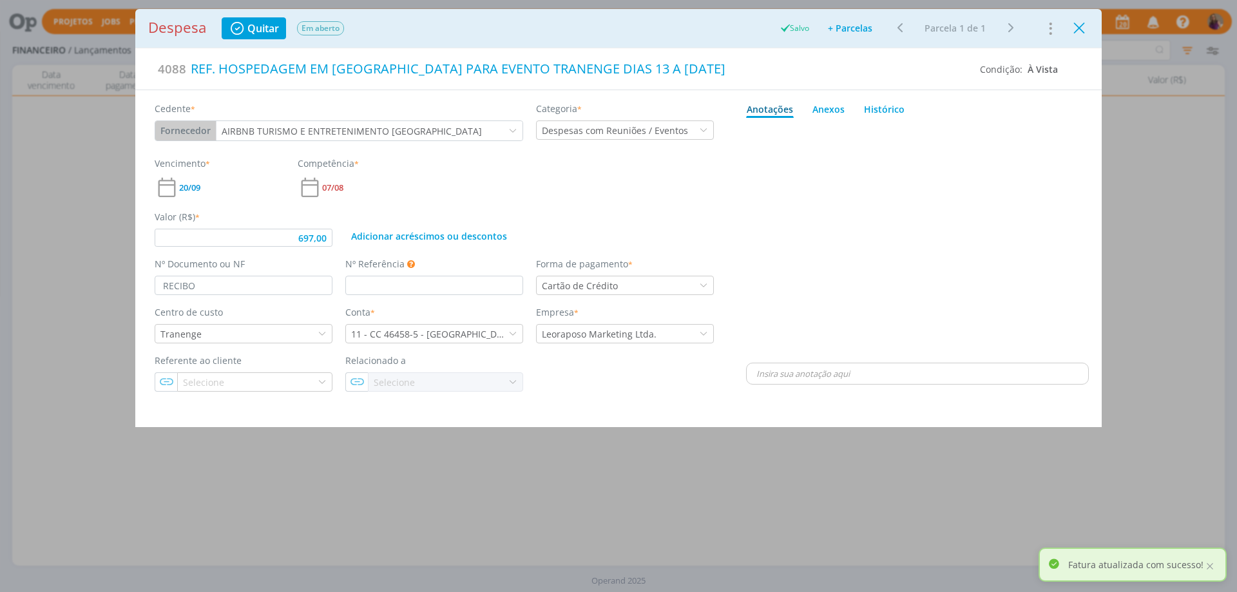
type input "697,00"
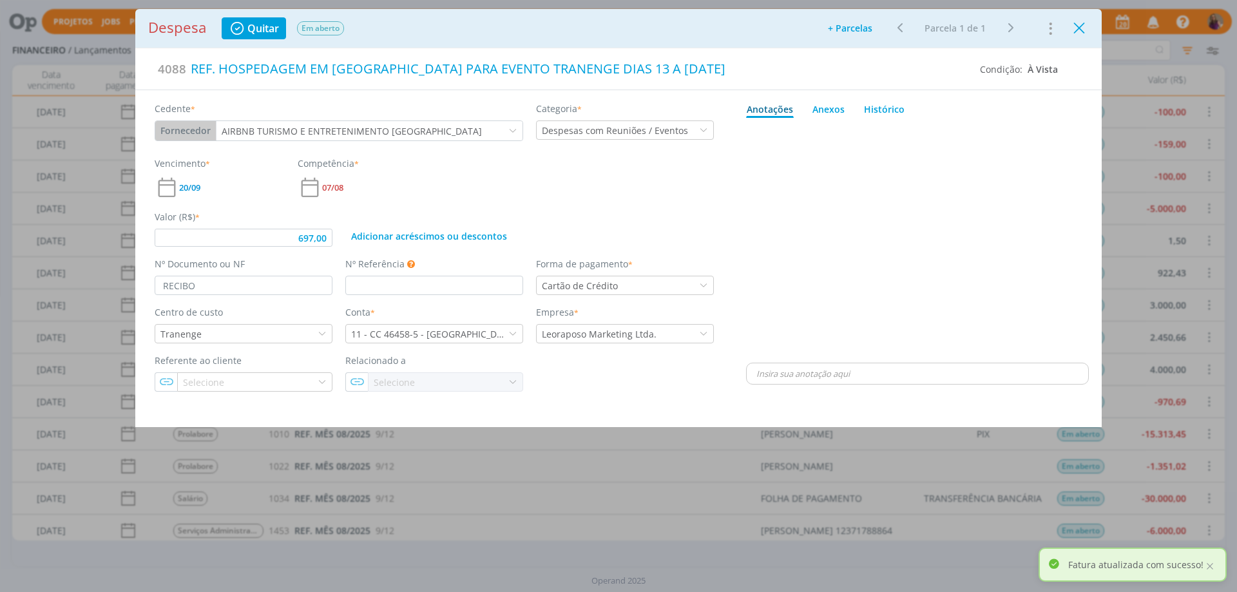
click at [1079, 28] on icon "Close" at bounding box center [1078, 28] width 19 height 19
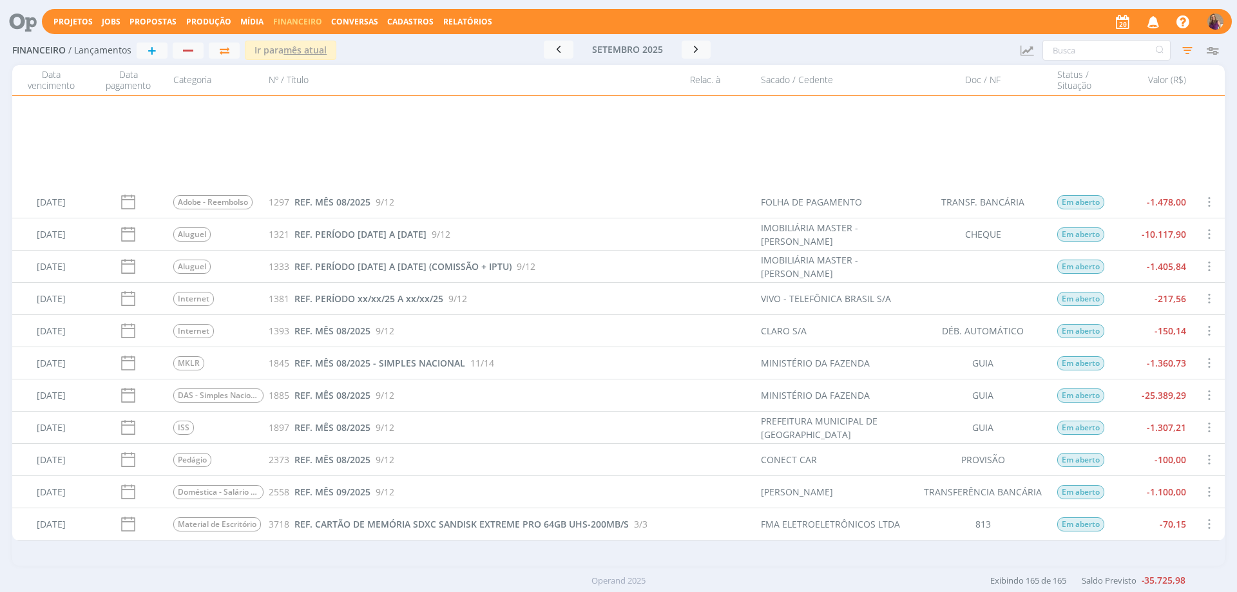
scroll to position [3613, 0]
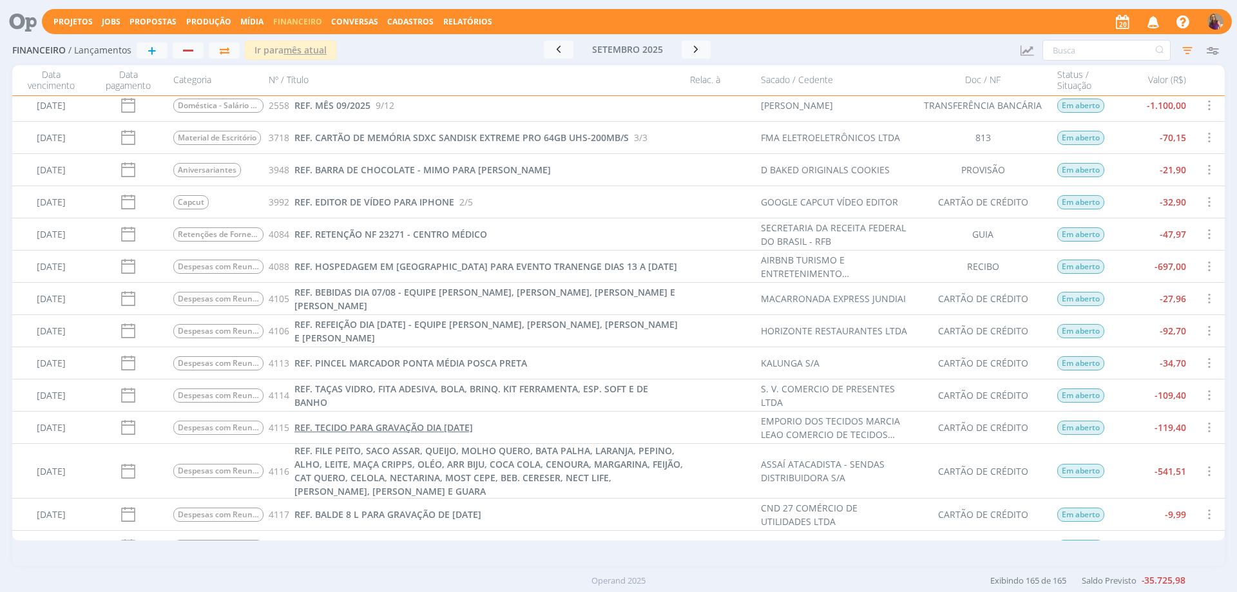
click at [403, 424] on span "REF. TECIDO PARA GRAVAÇÃO DIA [DATE]" at bounding box center [383, 427] width 178 height 12
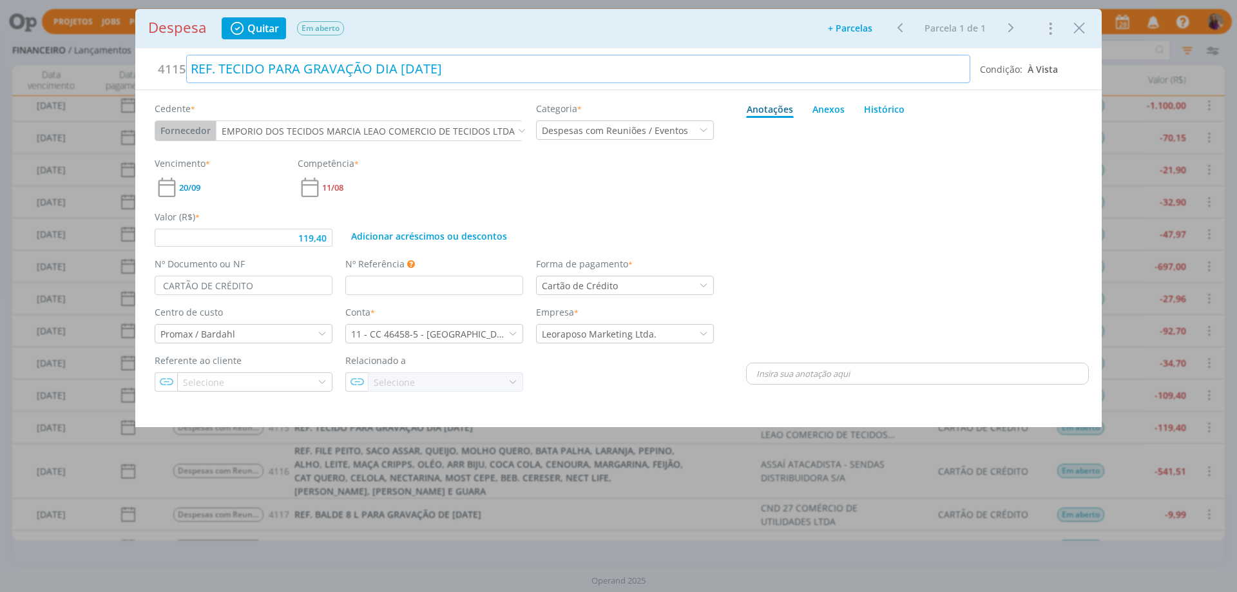
type input "119,40"
click at [424, 71] on div "REF. TECIDO PARA GRAVAÇÃO DIA [DATE]" at bounding box center [578, 69] width 784 height 28
type input "119,40"
click at [1077, 28] on icon "Close" at bounding box center [1078, 28] width 19 height 19
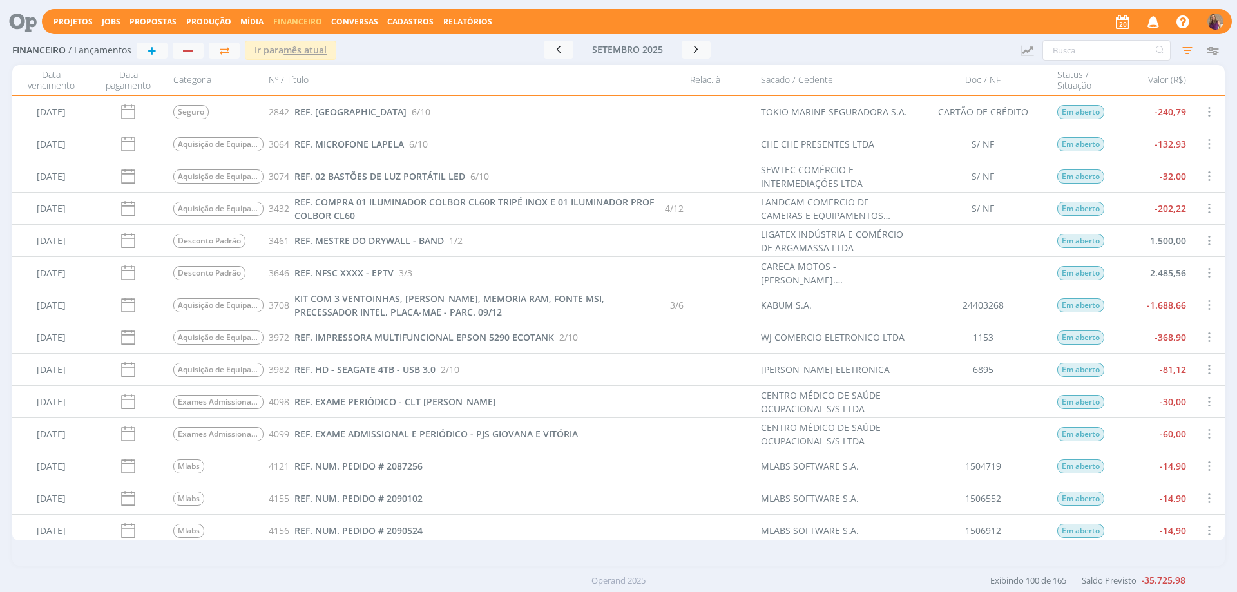
scroll to position [2776, 0]
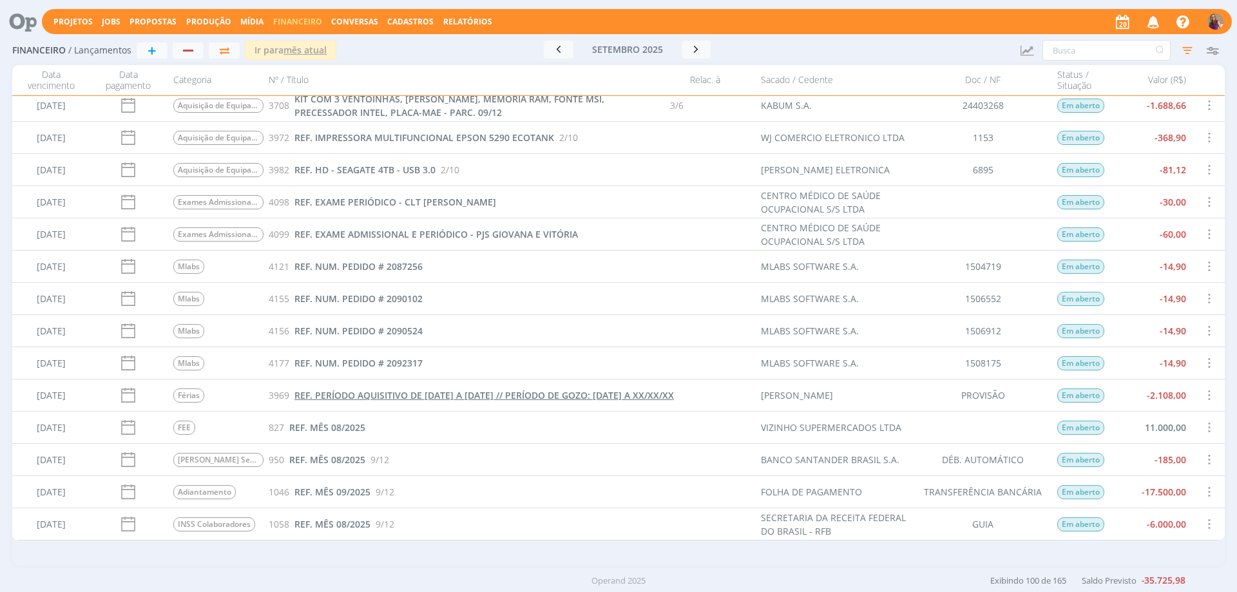
click at [374, 389] on span "REF. PERÍODO AQUISITIVO DE [DATE] A [DATE] // PERÍODO DE GOZO: [DATE] A XX/XX/XX" at bounding box center [483, 395] width 379 height 12
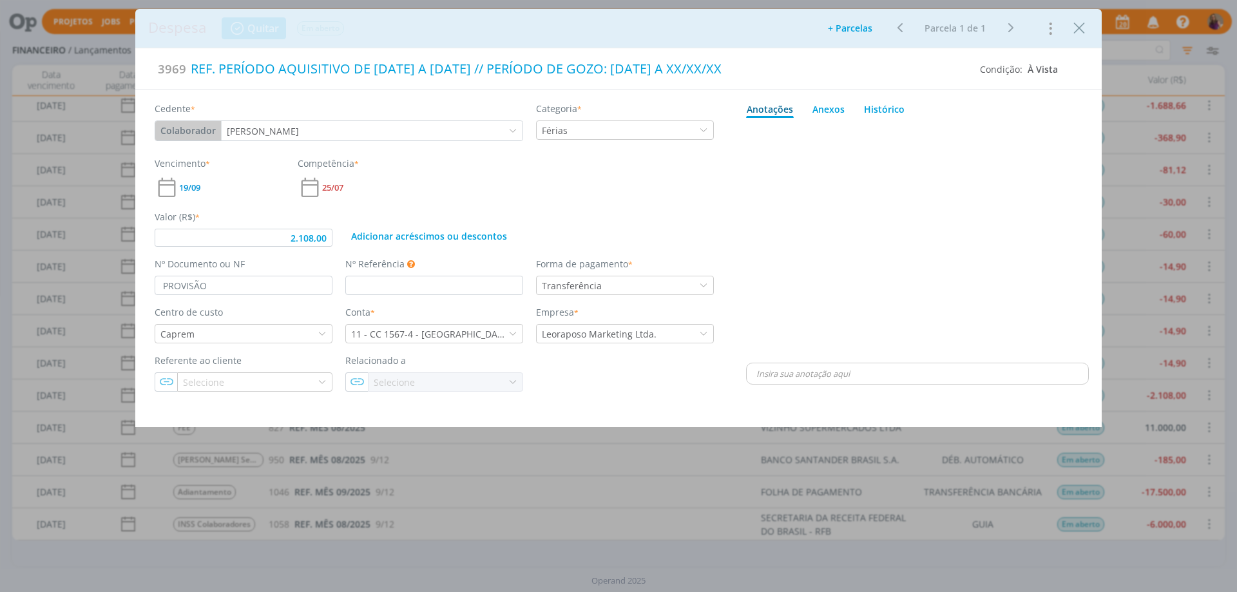
type input "2.108,00"
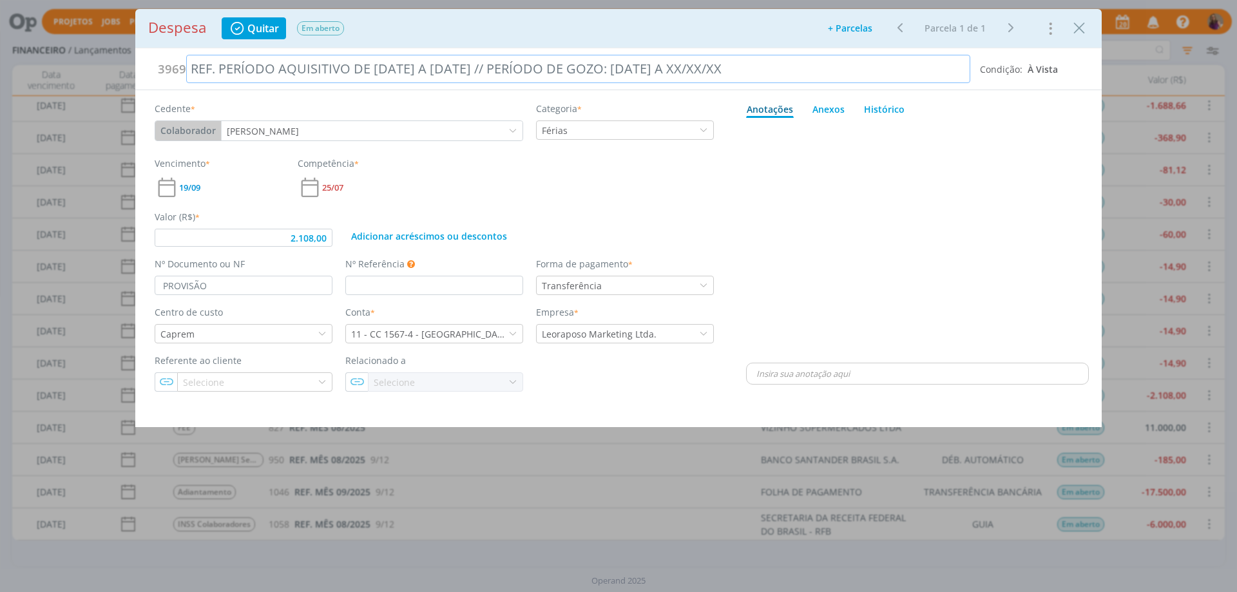
click at [699, 68] on div "REF. PERÍODO AQUISITIVO DE [DATE] A [DATE] // PERÍODO DE GOZO: [DATE] A XX/XX/XX" at bounding box center [578, 69] width 784 height 28
click at [887, 217] on div "dialog" at bounding box center [917, 241] width 343 height 237
type input "2.108,00"
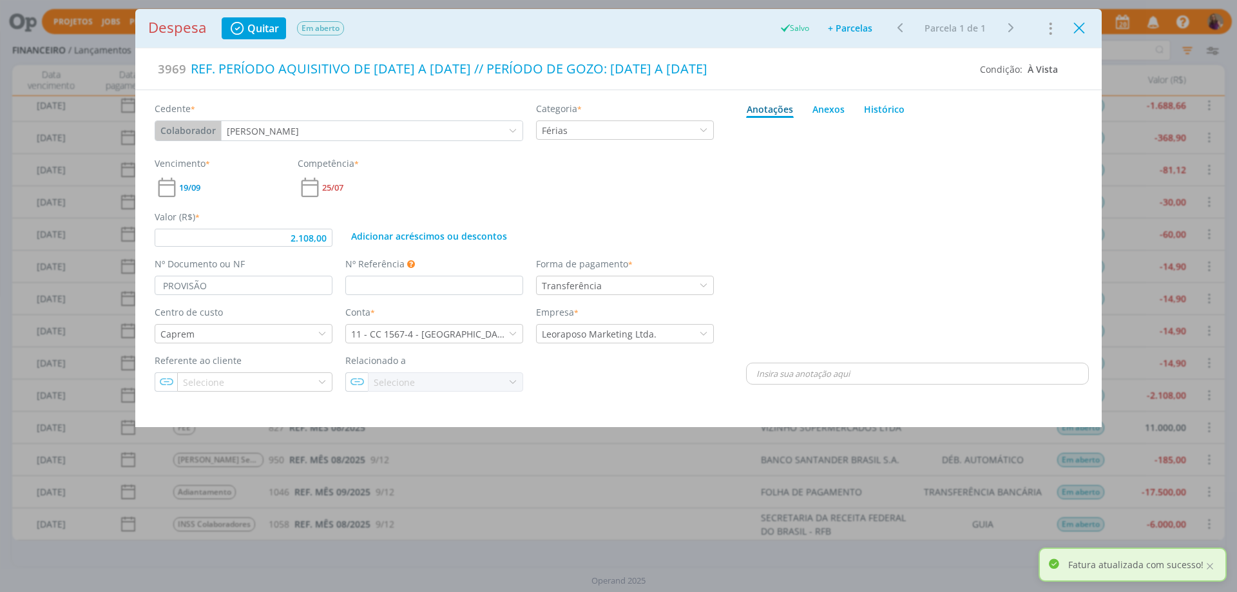
click at [1083, 30] on icon "Close" at bounding box center [1078, 28] width 19 height 19
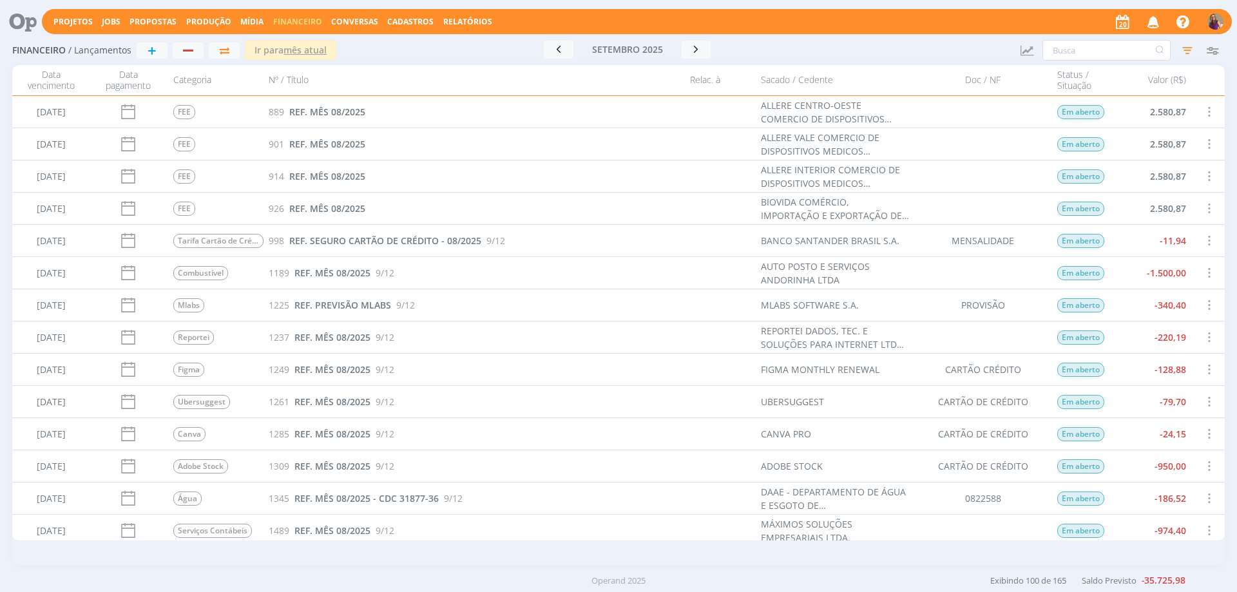
scroll to position [1417, 0]
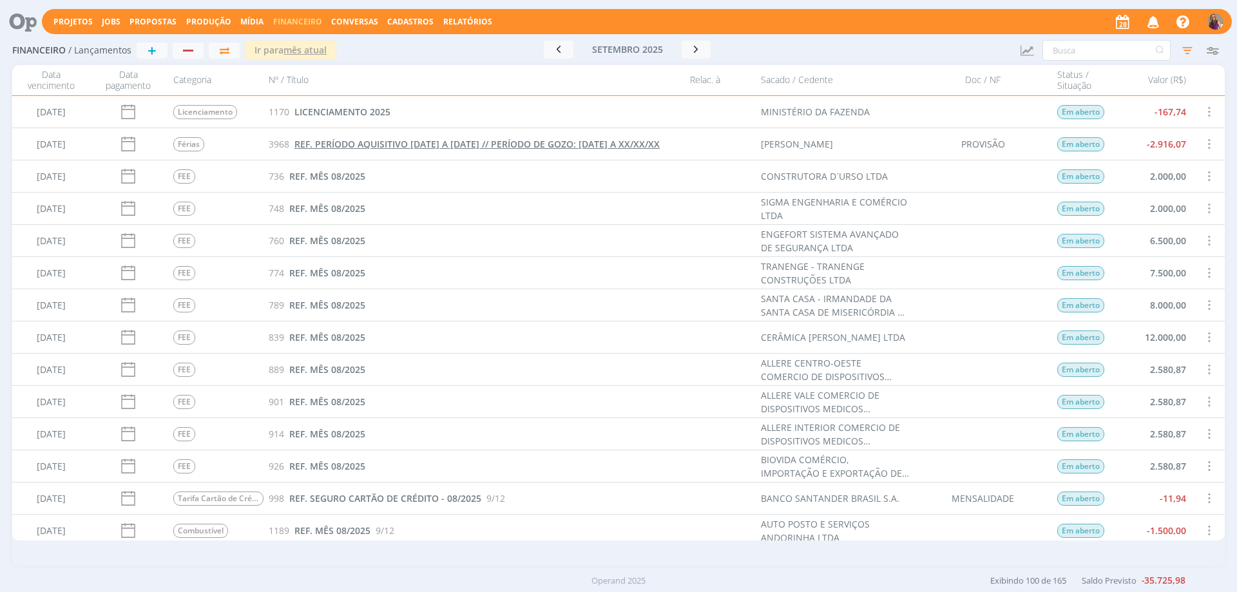
click at [497, 138] on span "REF. PERÍODO AQUISITIVO [DATE] A [DATE] // PERÍODO DE GOZO: [DATE] A XX/XX/XX" at bounding box center [476, 144] width 365 height 12
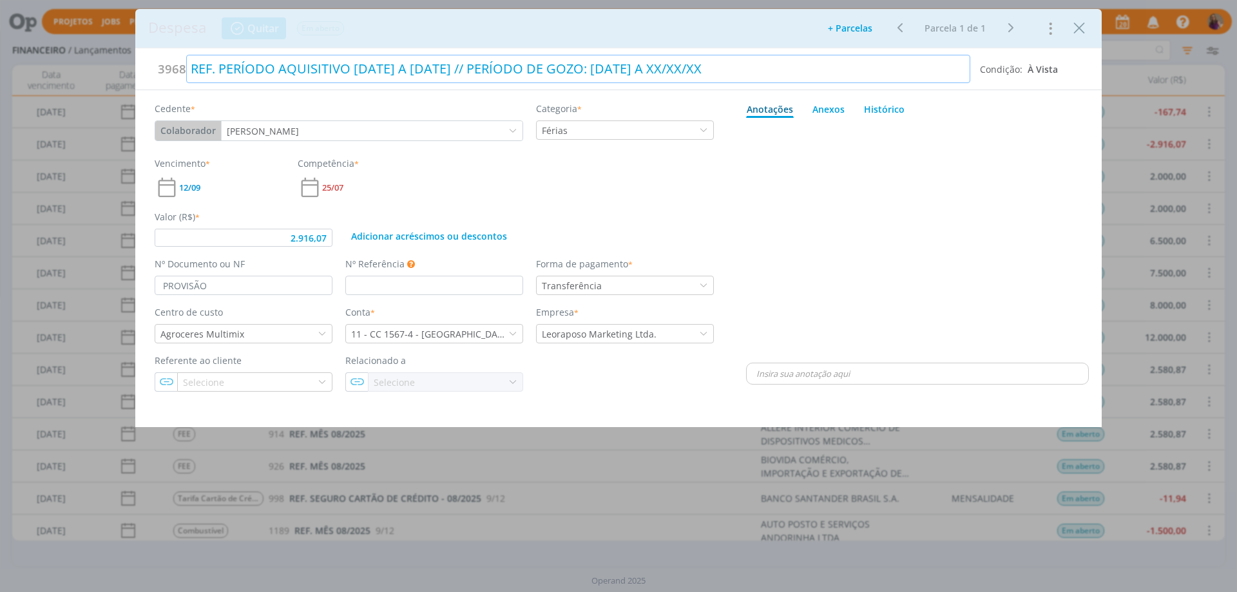
type input "2.916,07"
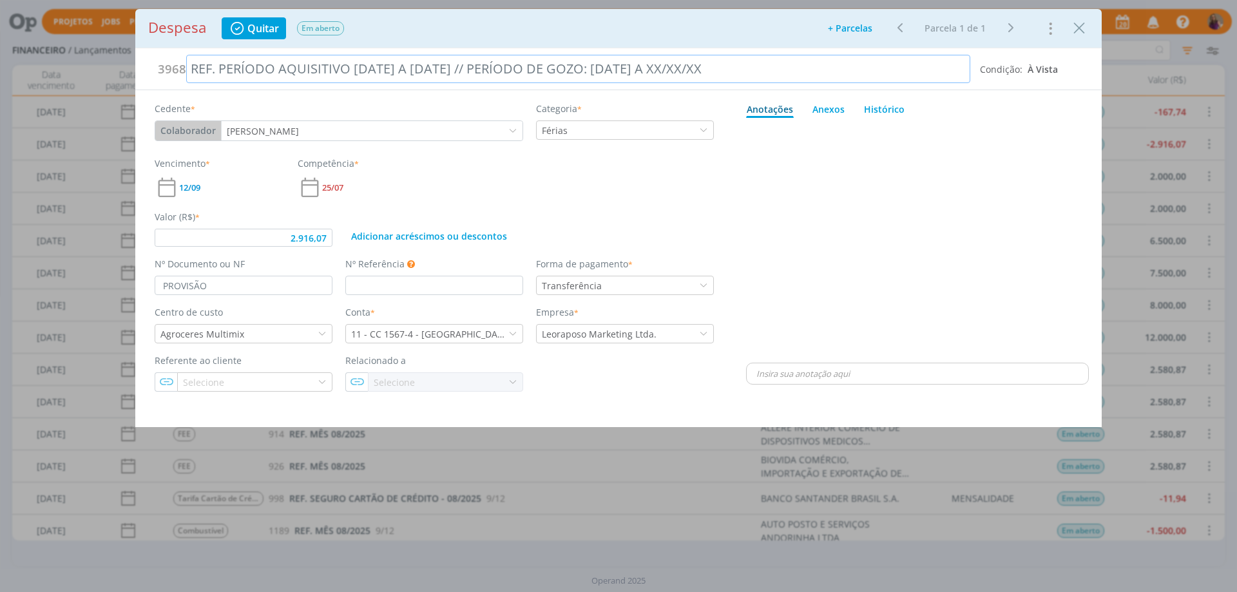
click at [680, 64] on div "REF. PERÍODO AQUISITIVO [DATE] A [DATE] // PERÍODO DE GOZO: [DATE] A XX/XX/XX" at bounding box center [578, 69] width 784 height 28
click at [1003, 200] on div "dialog" at bounding box center [917, 241] width 343 height 237
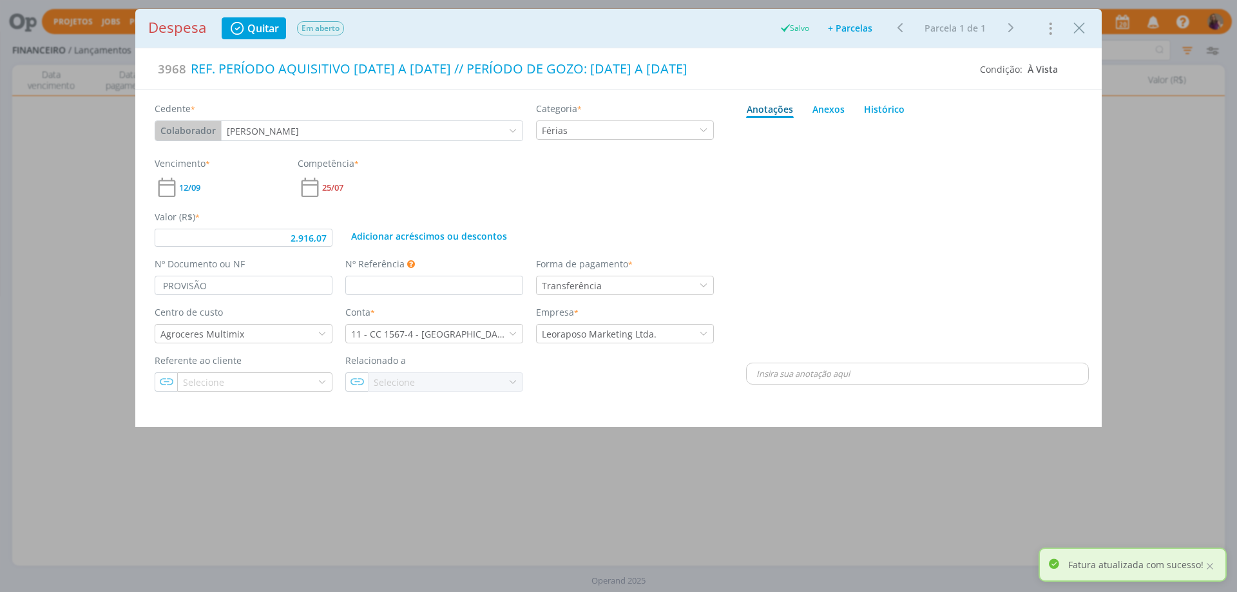
type input "2.916,07"
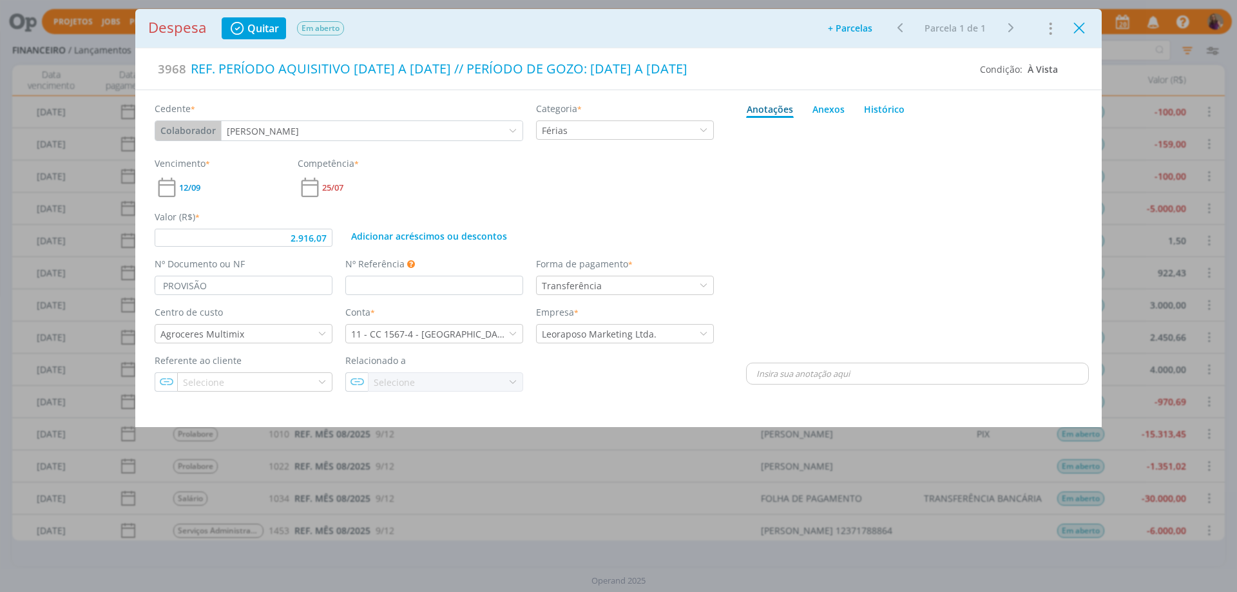
click at [1076, 31] on icon "Close" at bounding box center [1078, 28] width 19 height 19
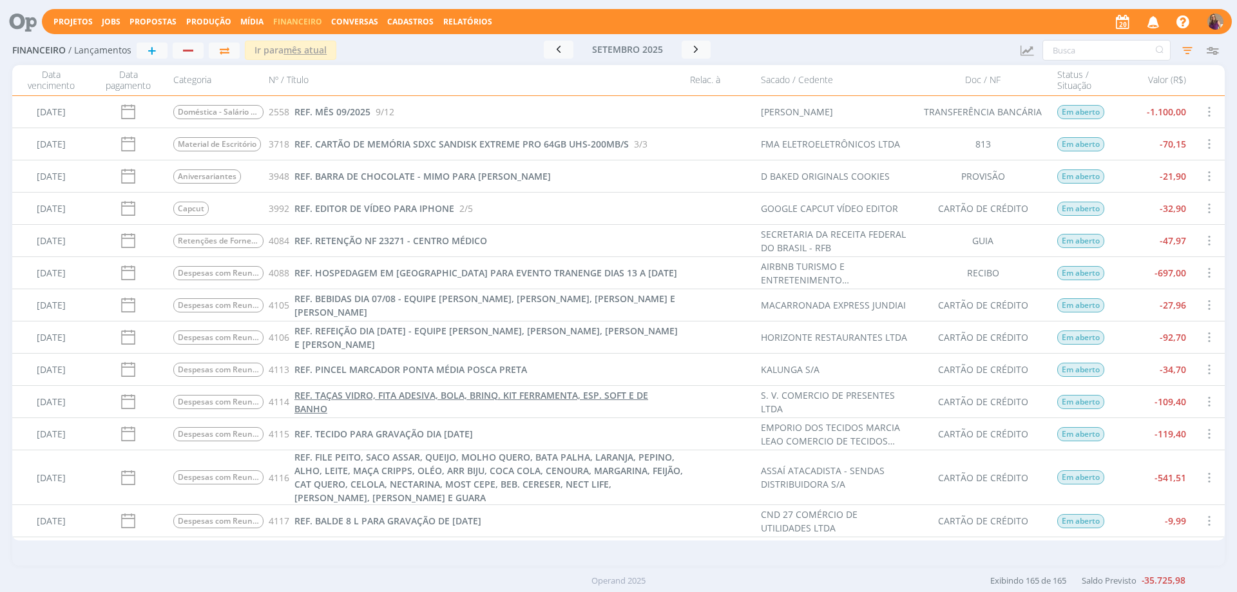
scroll to position [3735, 0]
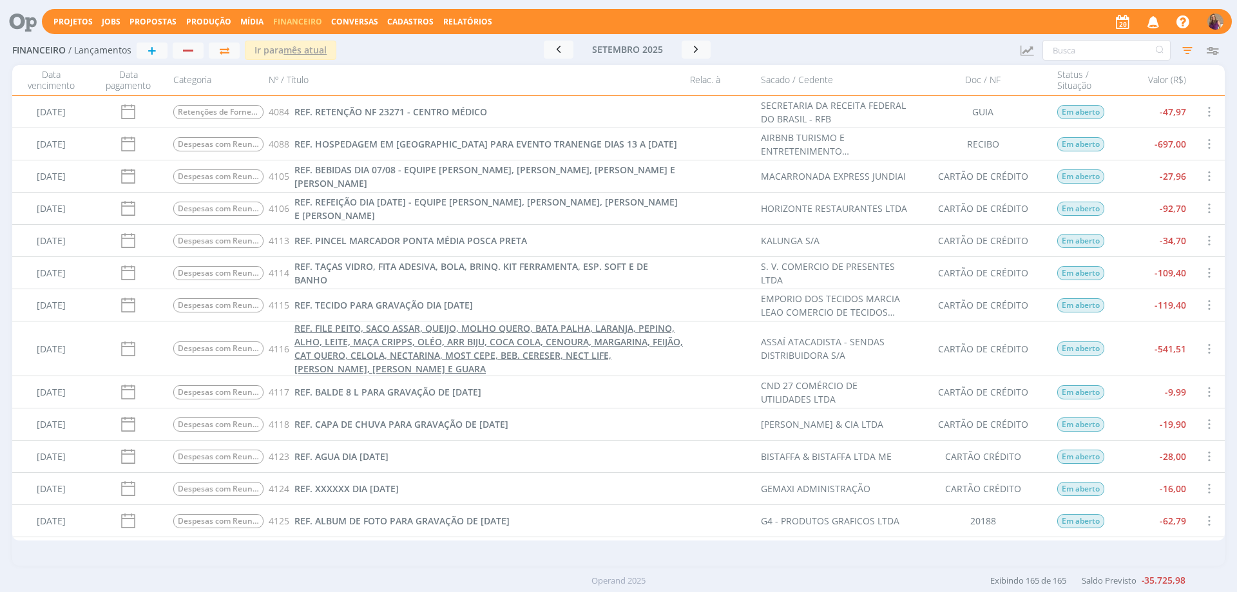
click at [456, 345] on span "REF. FILE PEITO, SACO ASSAR, QUEIJO, MOLHO QUERO, BATA PALHA, LARANJA, PEPINO, …" at bounding box center [488, 348] width 388 height 53
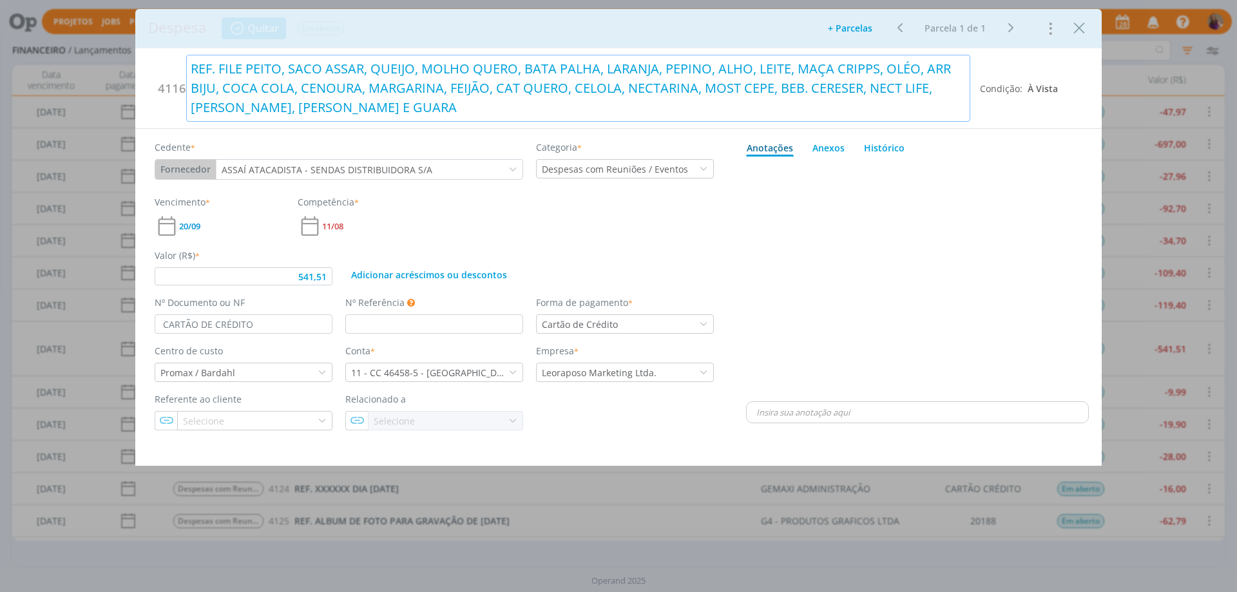
type input "541,51"
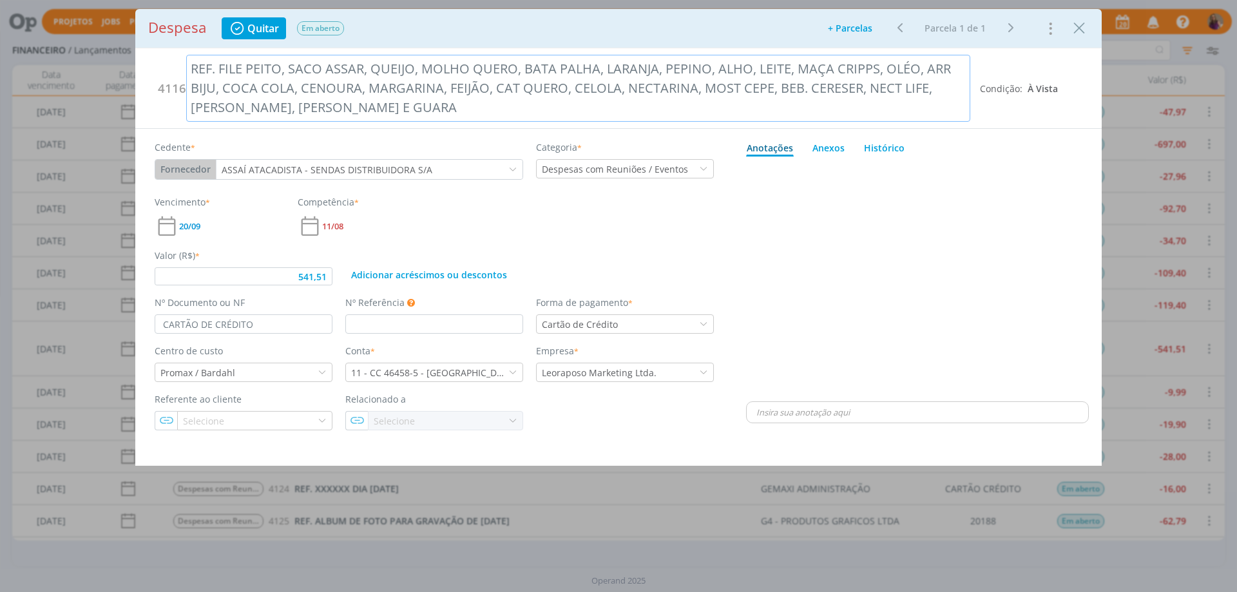
click at [951, 61] on div "REF. FILE PEITO, SACO ASSAR, QUEIJO, MOLHO QUERO, BATA PALHA, LARANJA, PEPINO, …" at bounding box center [578, 88] width 784 height 67
click at [544, 89] on div "REF. FILE PEITO, SACO ASSAR, QUEIJO, MOLHO QUERO, BATA PALHA, LARANJA, PEPINO, …" at bounding box center [578, 88] width 784 height 67
click at [618, 88] on div "REF. FILE PEITO, SACO ASSAR, QUEIJO, MOLHO QUERO, BATA PALHA, LARANJA, PEPINO, …" at bounding box center [578, 88] width 784 height 67
click at [769, 96] on div "REF. FILE PEITO, SACO ASSAR, QUEIJO, MOLHO QUERO, BATA PALHA, LARANJA, PEPINO, …" at bounding box center [578, 88] width 784 height 67
click at [806, 90] on div "REF. FILE PEITO, SACO ASSAR, QUEIJO, MOLHO QUERO, BATA PALHA, LARANJA, PEPINO, …" at bounding box center [578, 88] width 784 height 67
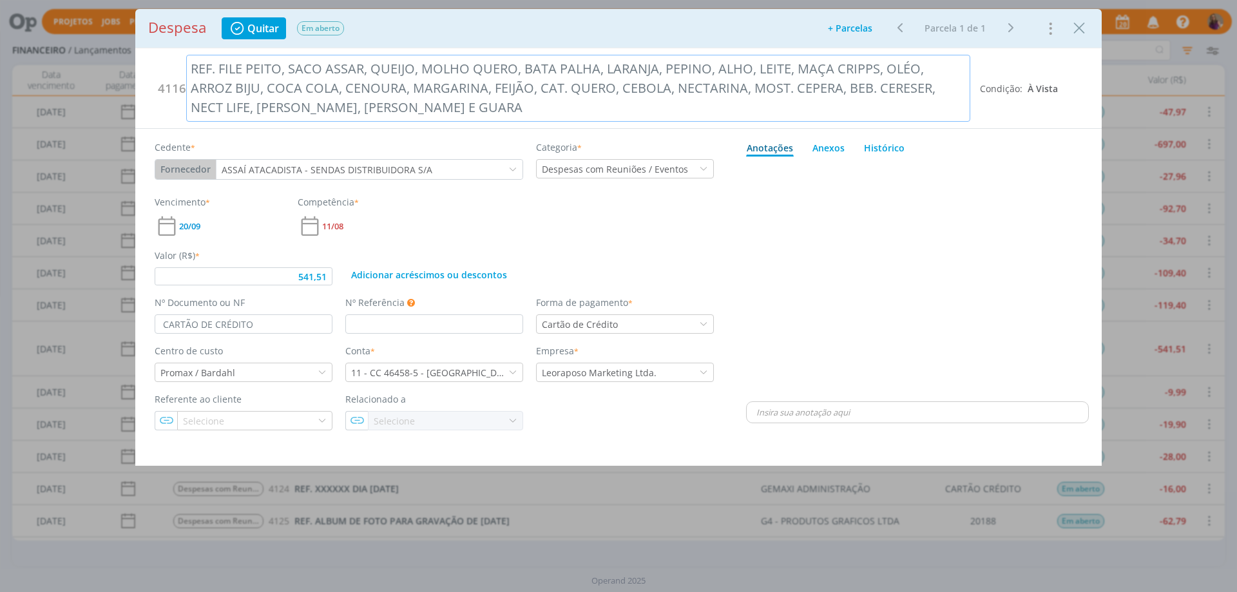
click at [397, 105] on div "REF. FILE PEITO, SACO ASSAR, QUEIJO, MOLHO QUERO, BATA PALHA, LARANJA, PEPINO, …" at bounding box center [578, 88] width 784 height 67
click at [249, 64] on div "REF. FILE PEITO, SACO ASSAR, QUEIJO, MOLHO QUERO, BATA PALHA, LARANJA, PEPINO, …" at bounding box center [578, 88] width 784 height 67
click at [553, 65] on div "REF. FILE PEITO, SACO ASSAR, QUEIJO, MOLHO QUERO, BATA PALHA, LARANJA, PEPINO, …" at bounding box center [578, 88] width 784 height 67
click at [826, 70] on div "REF. FILE PEITO, SACO ASSAR, QUEIJO, MOLHO QUERO, BATA PALHA, LARANJA, PEPINO, …" at bounding box center [578, 88] width 784 height 67
click at [553, 68] on div "REF. FILE PEITO, SACO ASSAR, QUEIJO, MOLHO QUERO, BATA PALHA, LARANJA, PEPINO, …" at bounding box center [578, 88] width 784 height 67
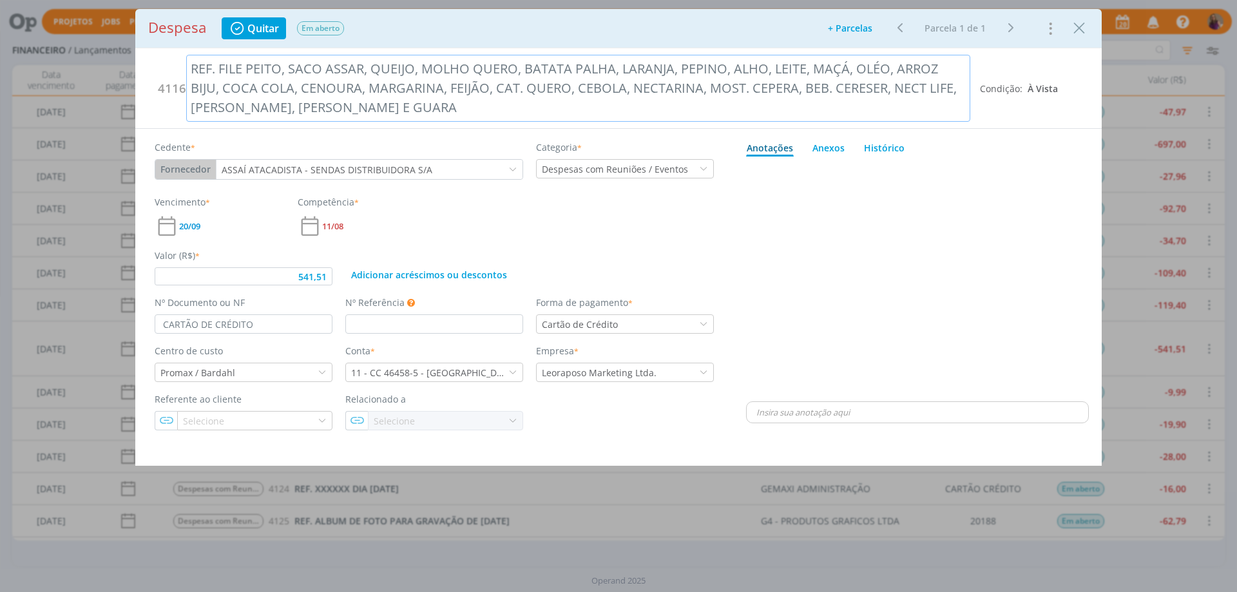
click at [844, 62] on div "REF. FILE PEITO, SACO ASSAR, QUEIJO, MOLHO QUERO, BATATA PALHA, LARANJA, PEPINO…" at bounding box center [578, 88] width 784 height 67
click at [192, 85] on div "REF. FILE PEITO, SACO ASSAR, QUEIJO, MOLHO QUERO, BATATA PALHA, LARANJA, PEPINO…" at bounding box center [578, 88] width 784 height 67
click at [359, 106] on div "REF. FILE PEITO, SACO ASSAR, QUEIJO, MOLHO QUERO, BATATA PALHA, LARANJA, PEPINO…" at bounding box center [578, 88] width 784 height 67
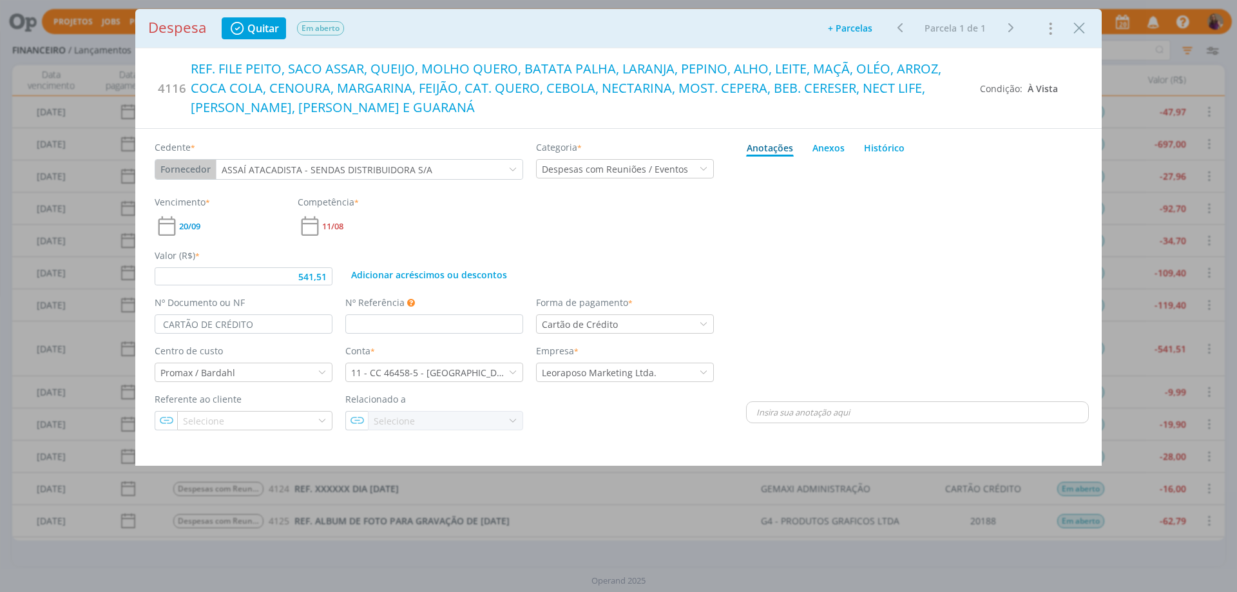
click at [858, 259] on div "dialog" at bounding box center [917, 280] width 343 height 237
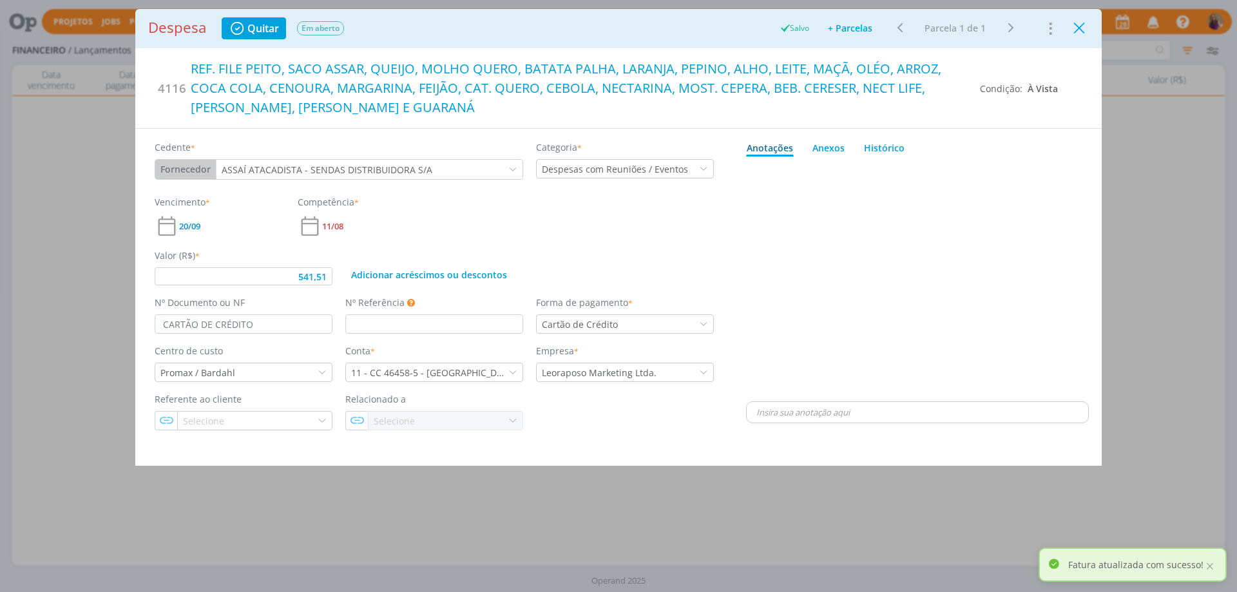
type input "541,51"
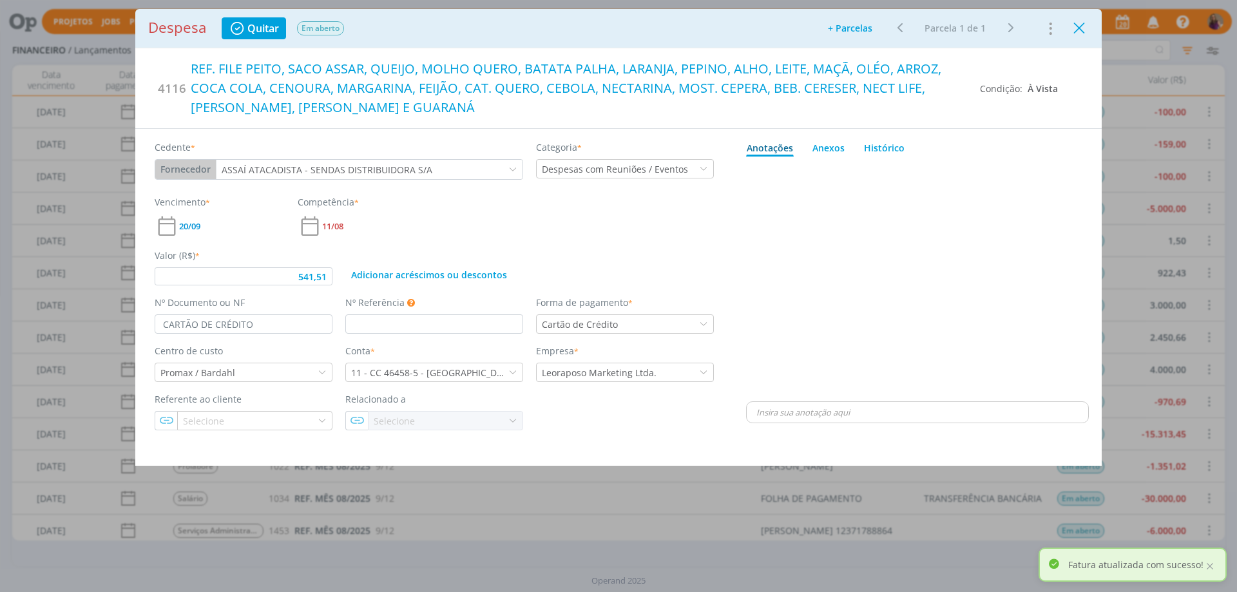
click at [1081, 28] on icon "Close" at bounding box center [1078, 28] width 19 height 19
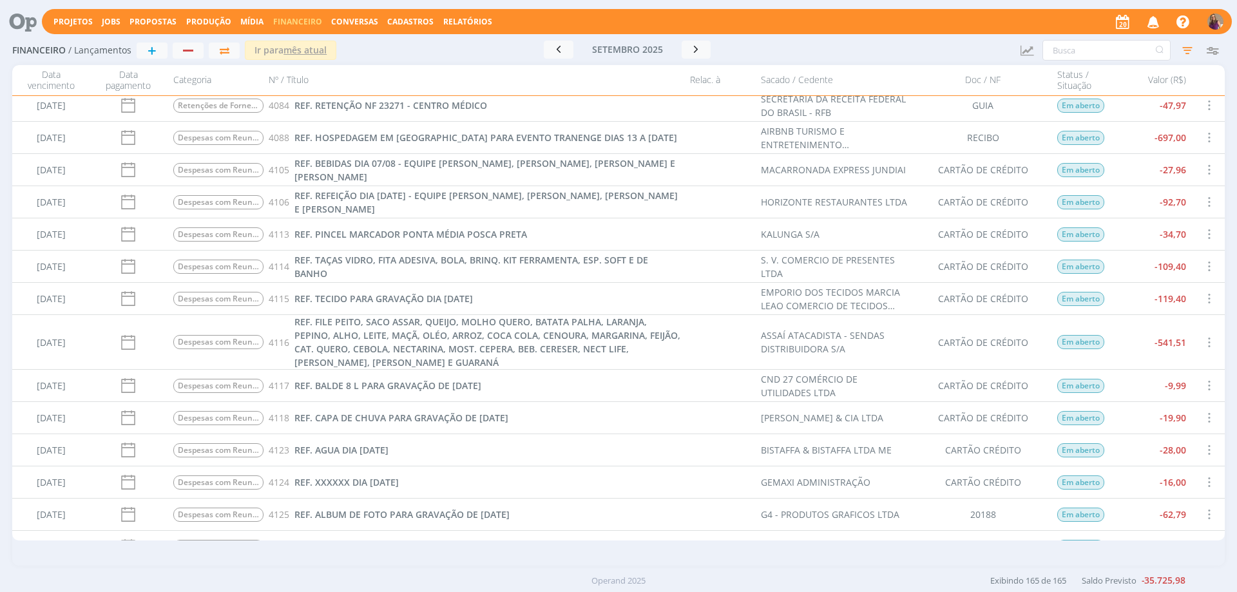
scroll to position [3871, 0]
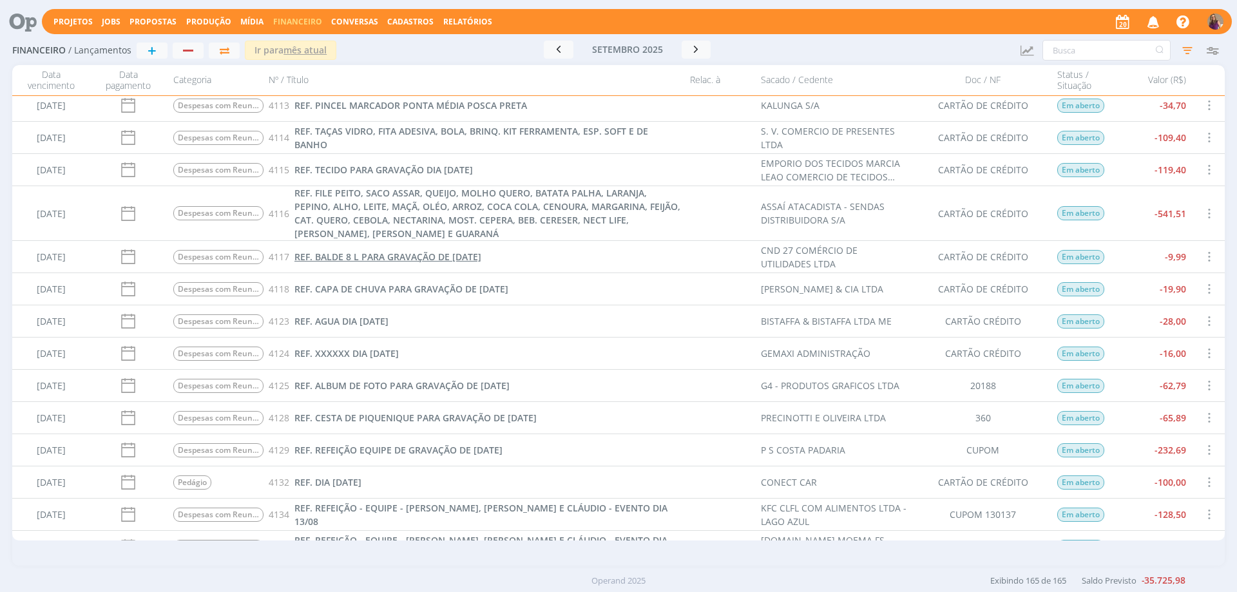
click at [394, 254] on span "REF. BALDE 8 L PARA GRAVAÇÃO DE [DATE]" at bounding box center [387, 257] width 187 height 12
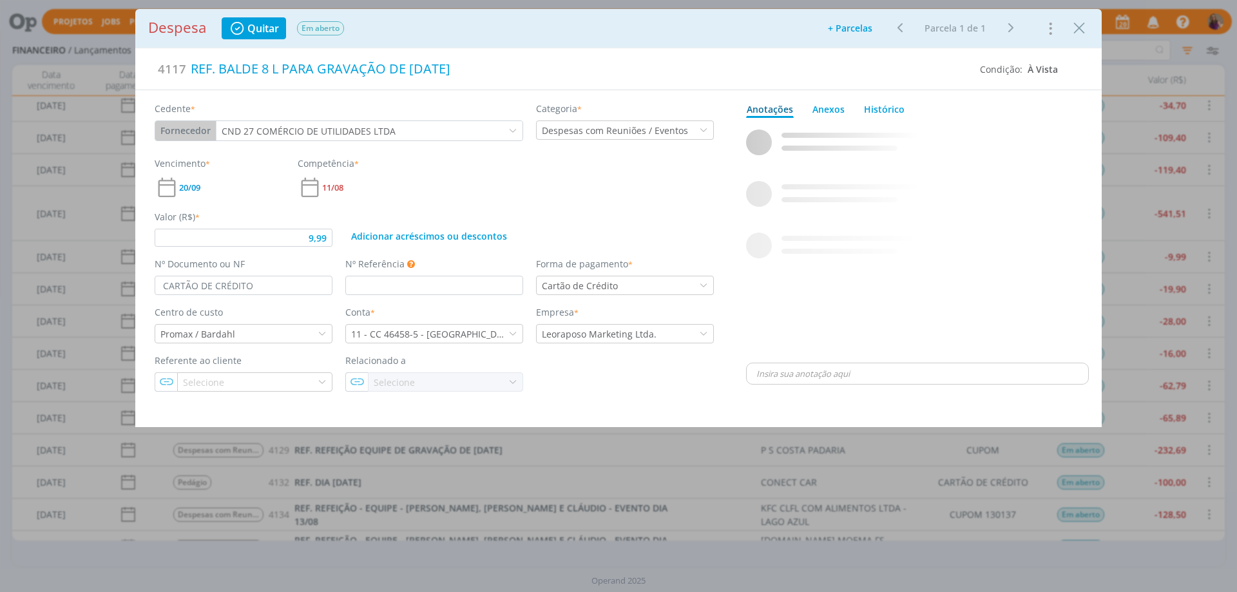
type input "9,99"
click at [444, 72] on div "REF. BALDE 8 L PARA GRAVAÇÃO DE [DATE]" at bounding box center [578, 69] width 784 height 28
click at [871, 189] on div "dialog" at bounding box center [917, 241] width 343 height 237
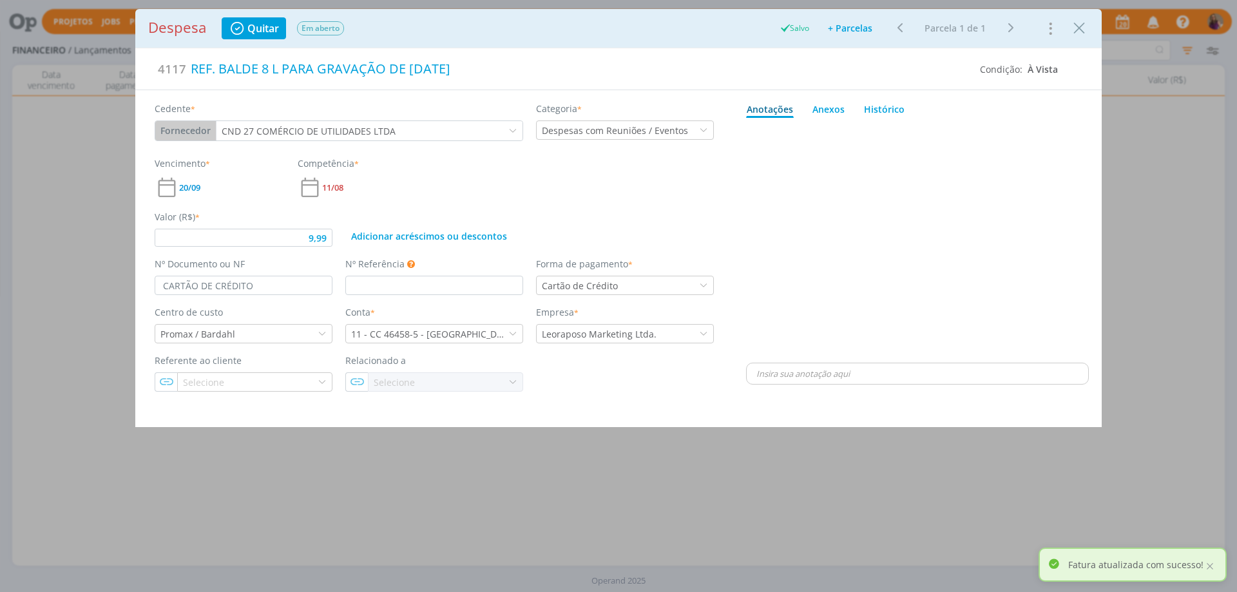
type input "9,99"
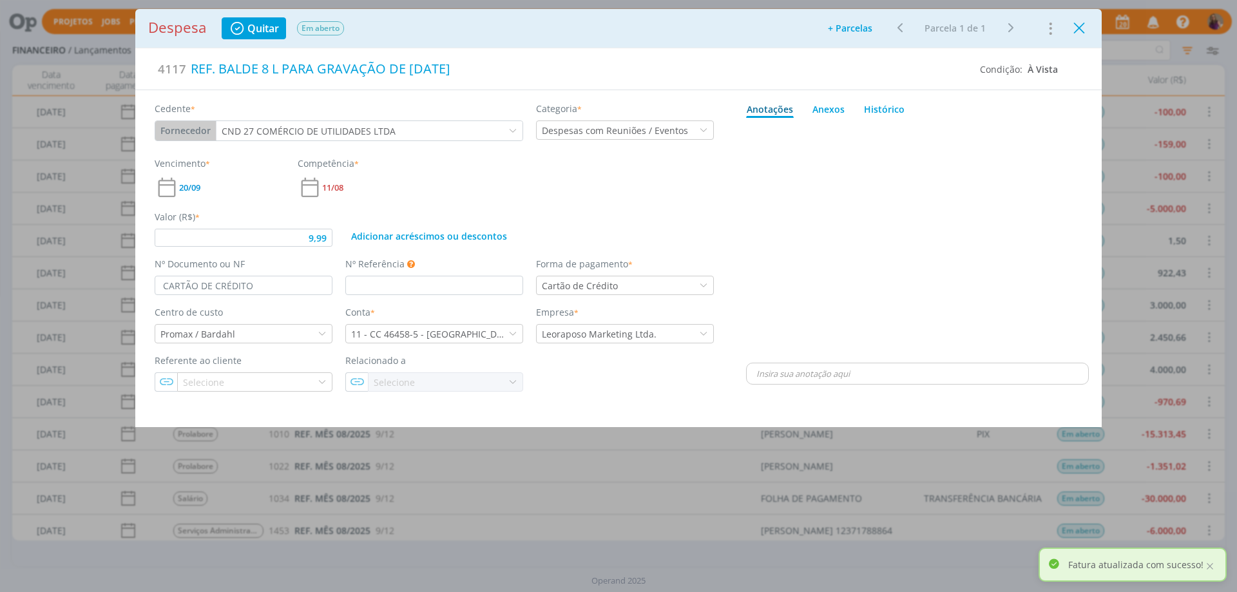
click at [1079, 27] on icon "Close" at bounding box center [1078, 28] width 19 height 19
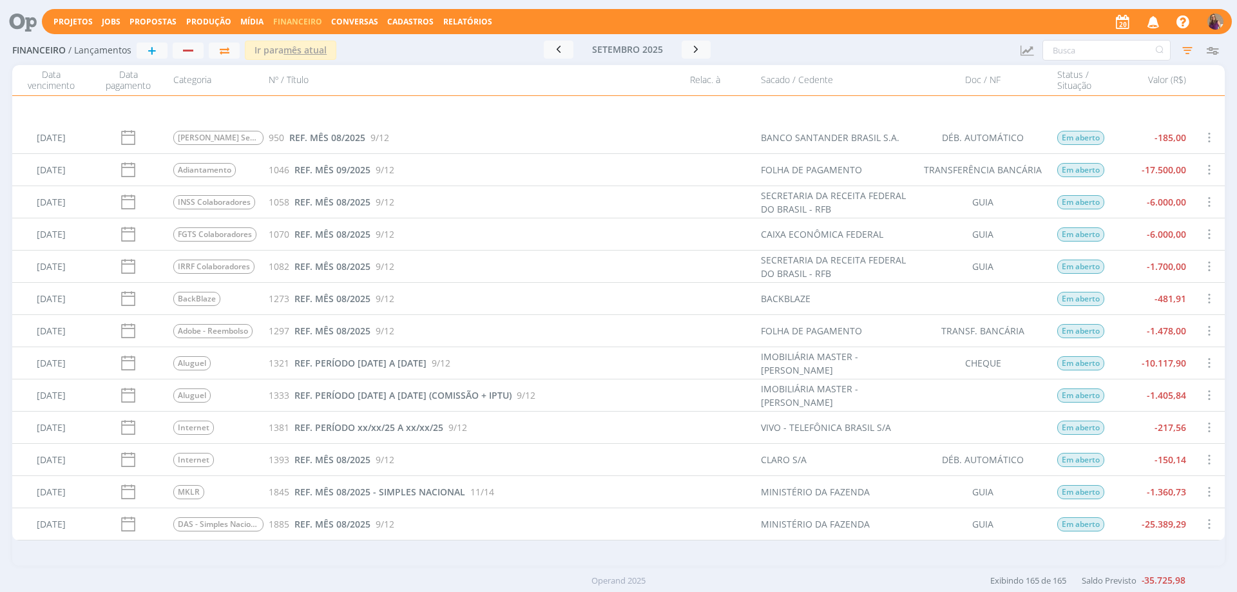
scroll to position [3549, 0]
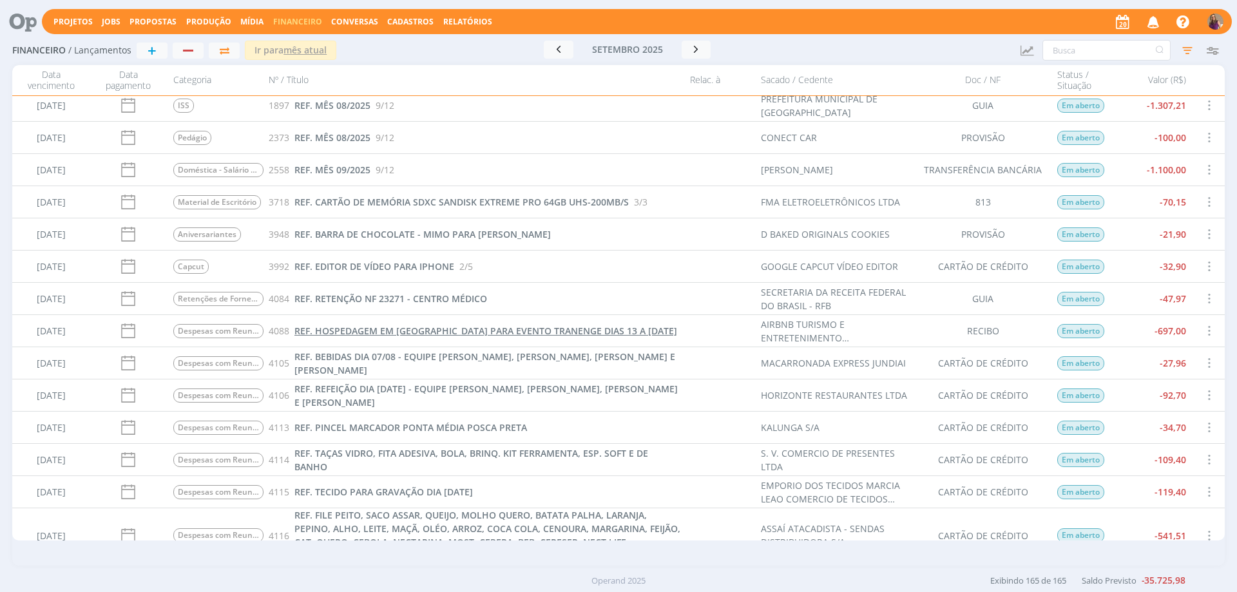
click at [515, 333] on span "REF. HOSPEDAGEM EM [GEOGRAPHIC_DATA] PARA EVENTO TRANENGE DIAS 13 A [DATE]" at bounding box center [485, 331] width 383 height 12
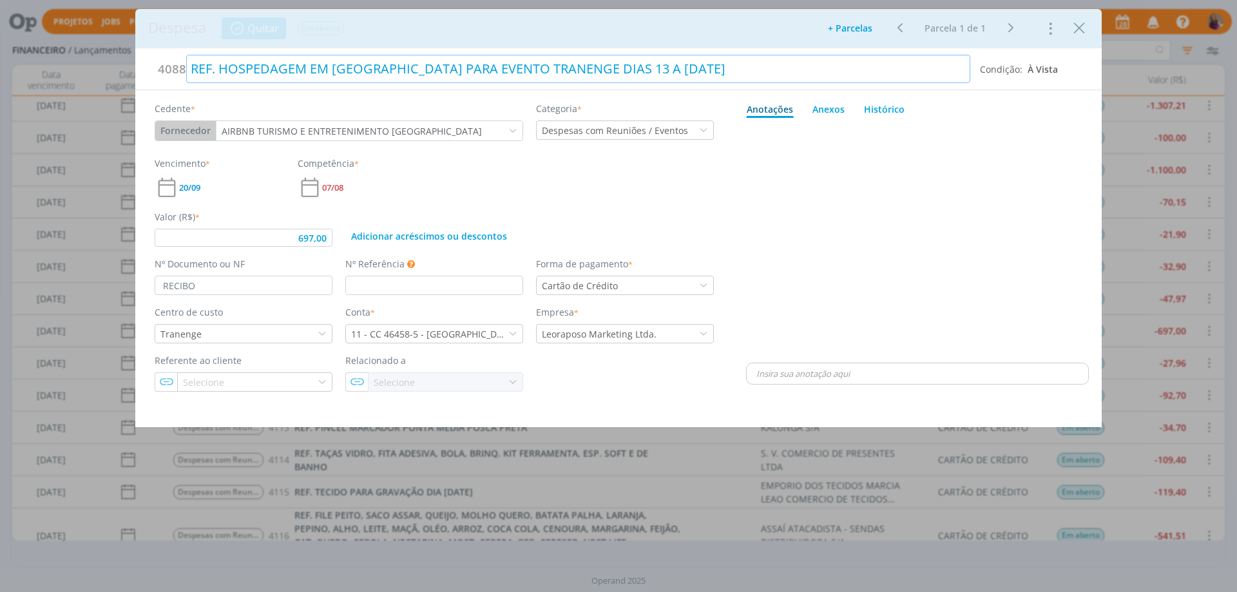
type input "697,00"
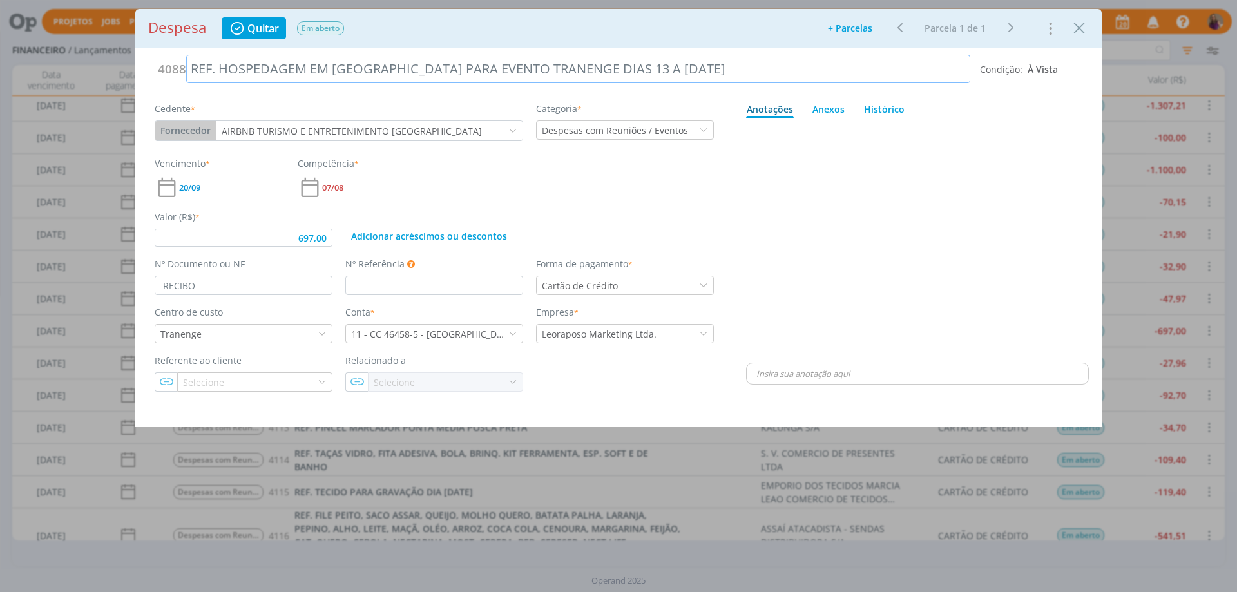
click at [572, 64] on div "REF. HOSPEDAGEM EM [GEOGRAPHIC_DATA] PARA EVENTO TRANENGE DIAS 13 A [DATE]" at bounding box center [578, 69] width 784 height 28
click at [1066, 169] on div "dialog" at bounding box center [917, 241] width 343 height 237
type input "697,00"
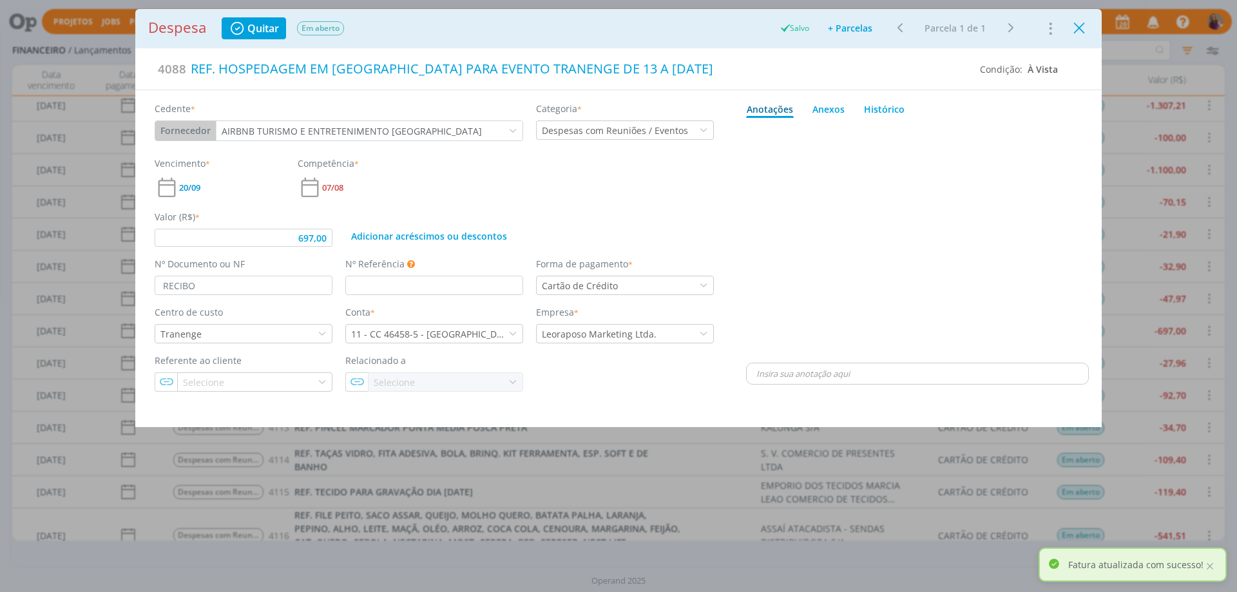
click at [1083, 28] on icon "Close" at bounding box center [1078, 28] width 19 height 19
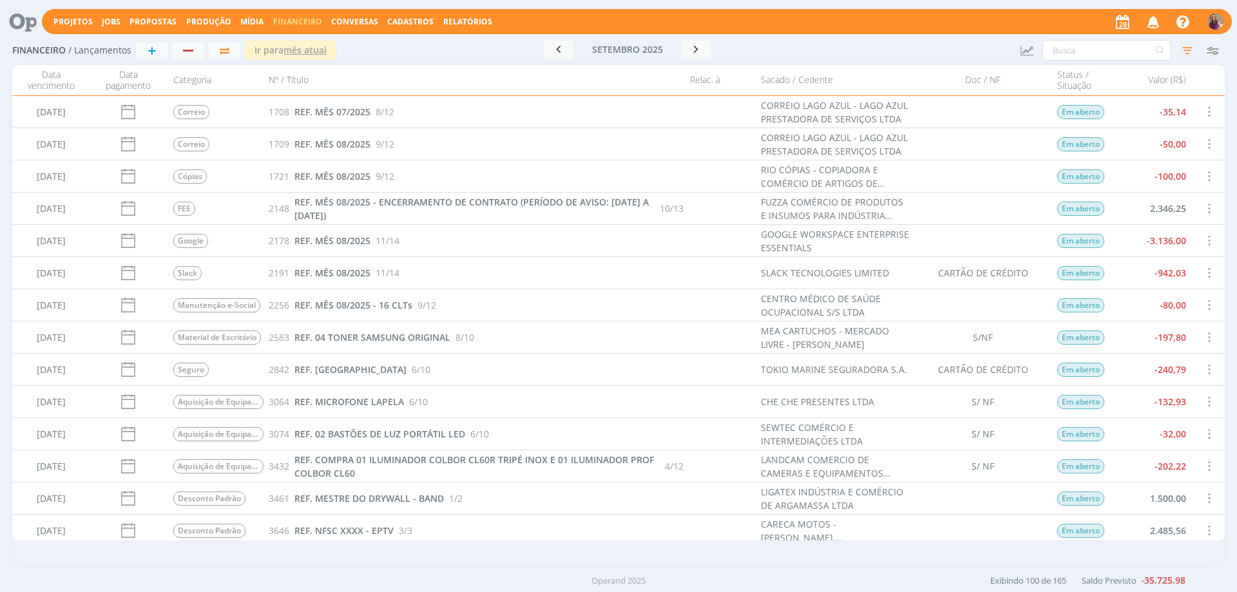
scroll to position [2641, 0]
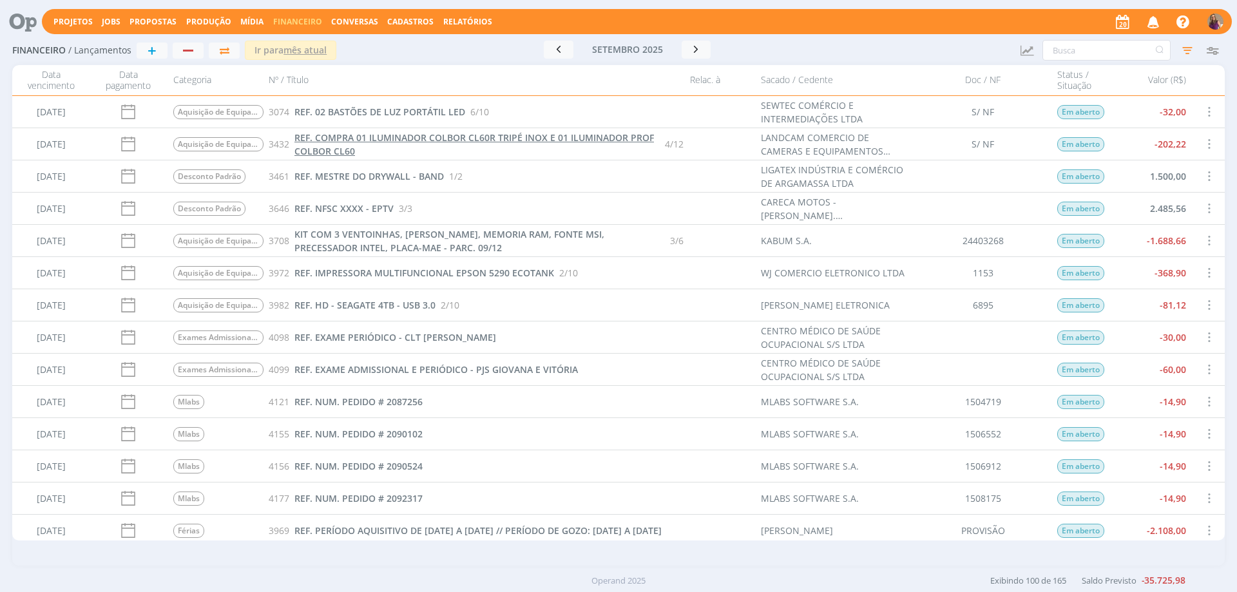
click at [359, 141] on span "REF. COMPRA 01 ILUMINADOR COLBOR CL60R TRIPÉ INOX E 01 ILUMINADOR PROF COLBOR C…" at bounding box center [473, 144] width 359 height 26
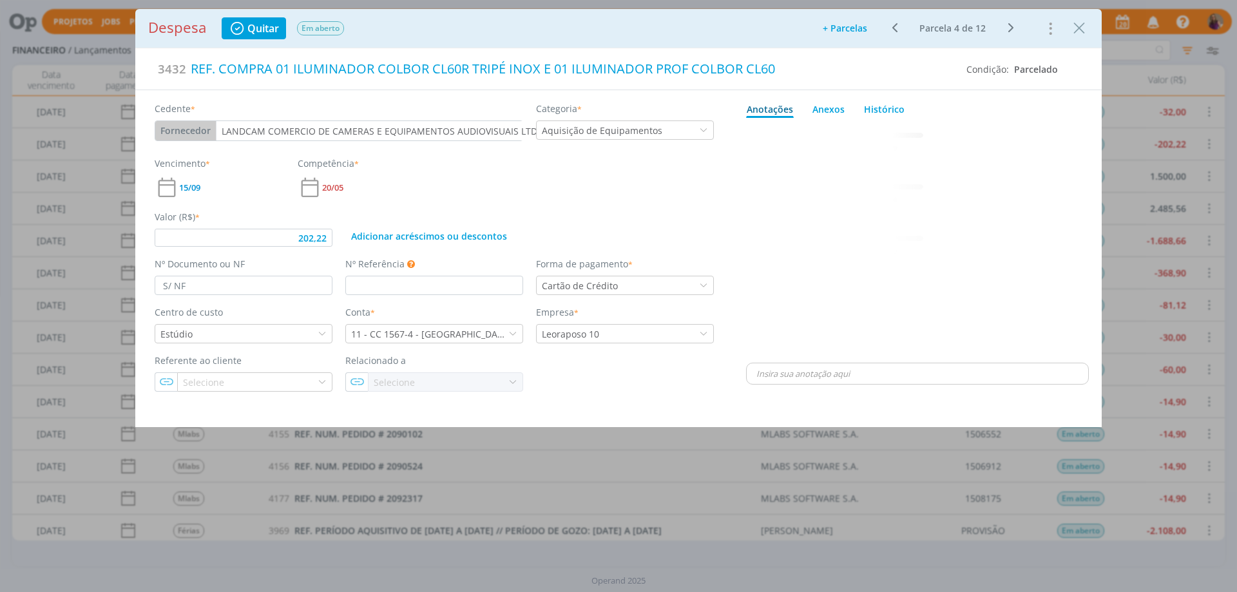
type input "202,22"
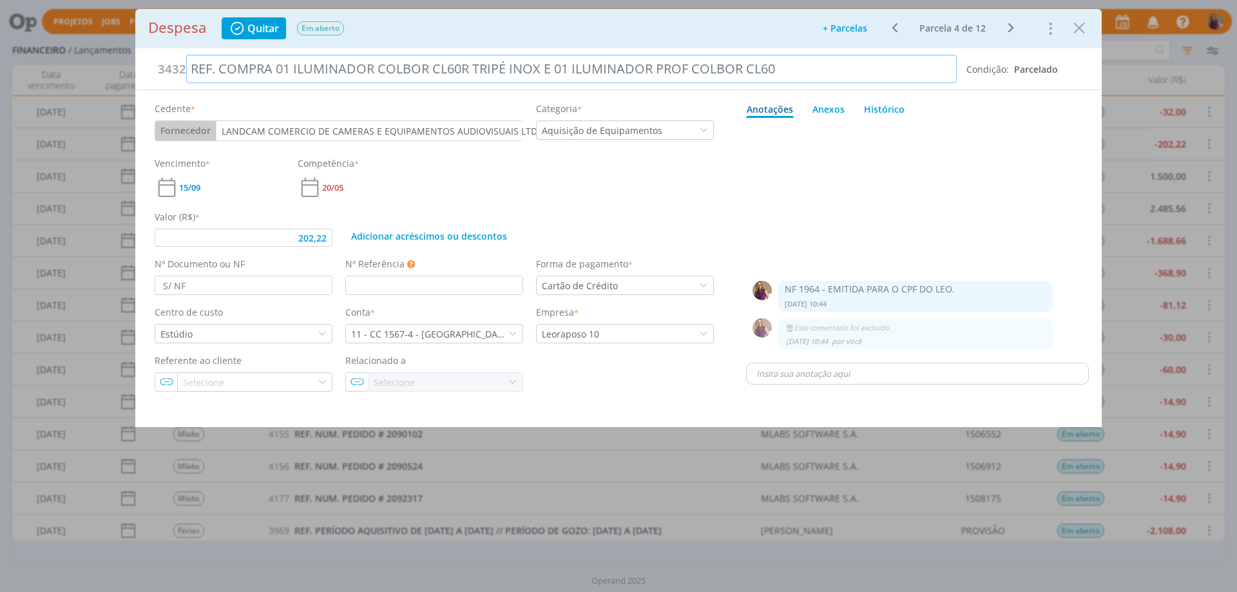
click at [224, 66] on div "REF. COMPRA 01 ILUMINADOR COLBOR CL60R TRIPÉ INOX E 01 ILUMINADOR PROF COLBOR C…" at bounding box center [571, 69] width 770 height 28
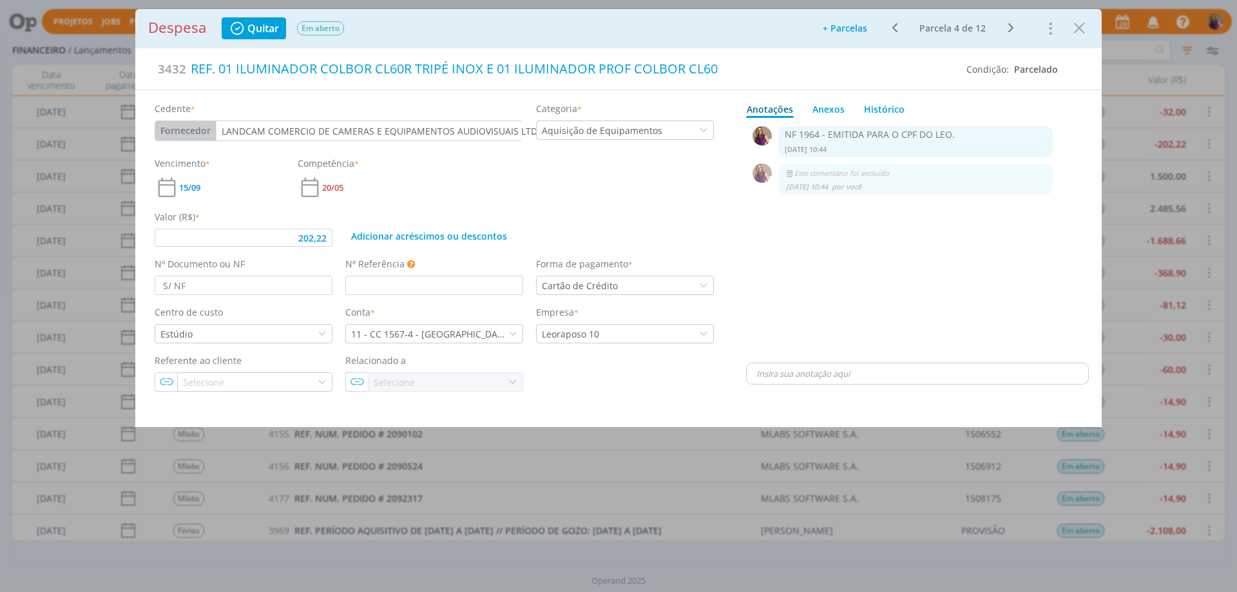
click at [1011, 26] on icon "dialog" at bounding box center [1010, 27] width 16 height 15
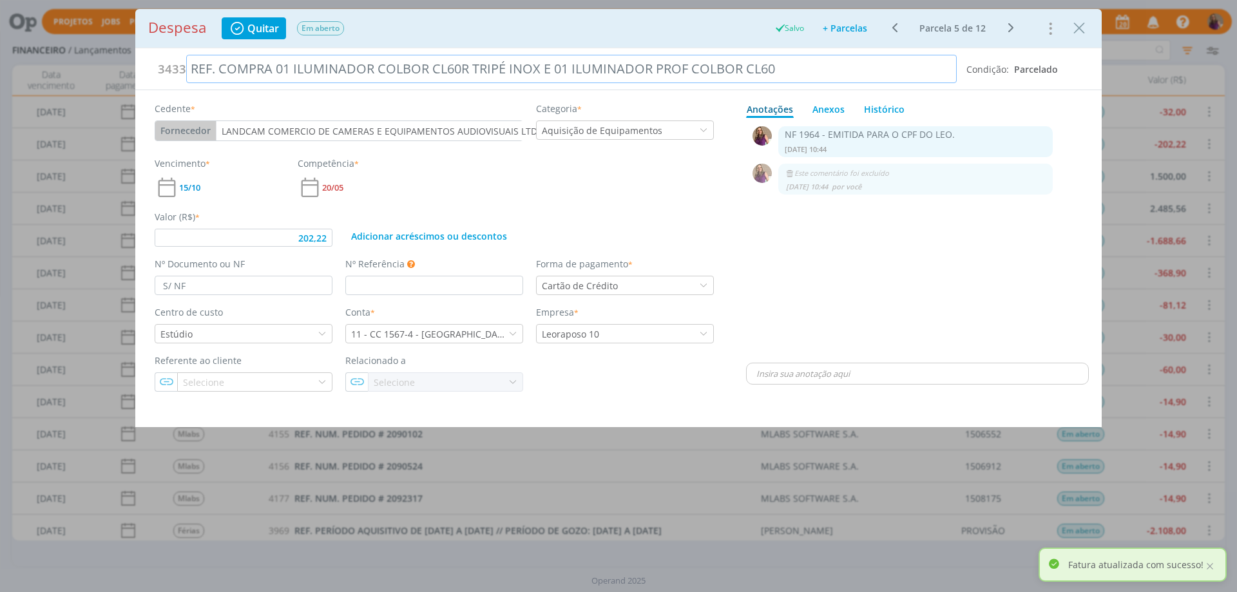
click at [218, 66] on div "REF. COMPRA 01 ILUMINADOR COLBOR CL60R TRIPÉ INOX E 01 ILUMINADOR PROF COLBOR C…" at bounding box center [571, 69] width 770 height 28
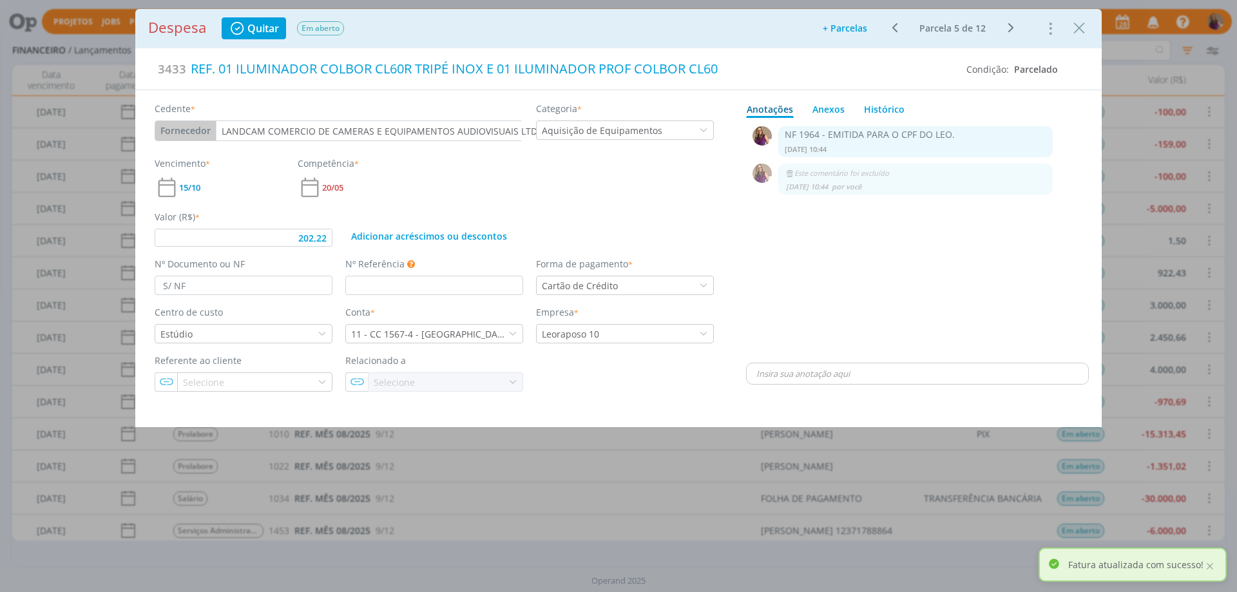
click at [1012, 27] on icon "dialog" at bounding box center [1010, 27] width 16 height 15
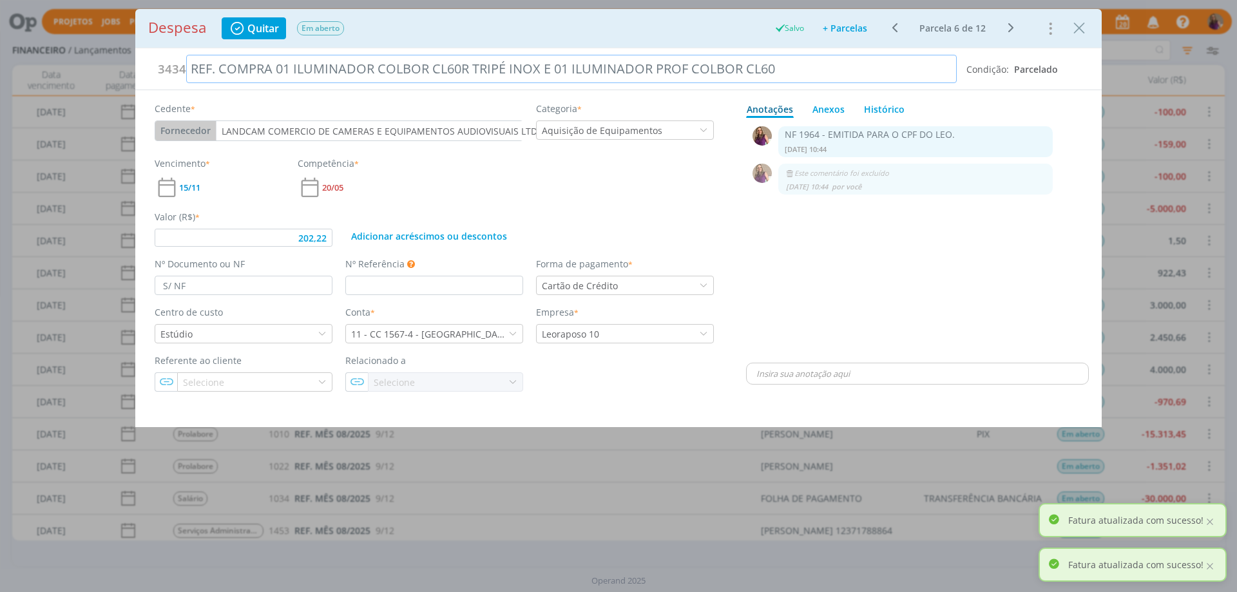
click at [220, 68] on div "REF. COMPRA 01 ILUMINADOR COLBOR CL60R TRIPÉ INOX E 01 ILUMINADOR PROF COLBOR C…" at bounding box center [571, 69] width 770 height 28
click at [1012, 26] on icon "dialog" at bounding box center [1010, 27] width 16 height 15
click at [222, 61] on div "REF. COMPRA 01 ILUMINADOR COLBOR CL60R TRIPÉ INOX E 01 ILUMINADOR PROF COLBOR C…" at bounding box center [571, 69] width 770 height 28
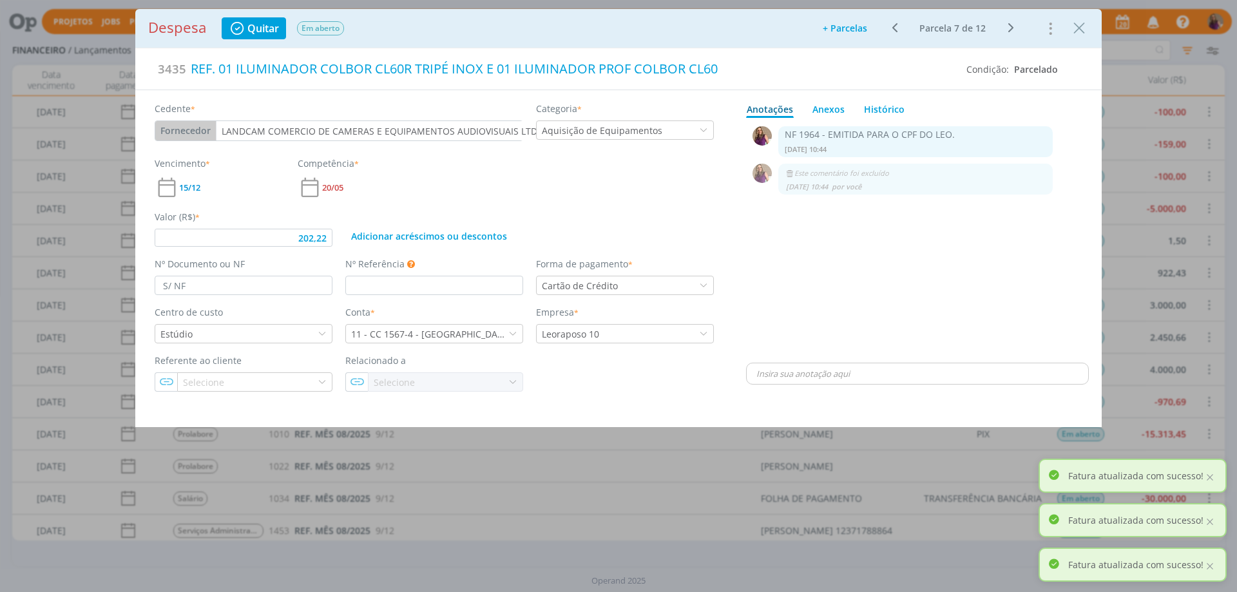
click at [1011, 28] on icon "dialog" at bounding box center [1010, 27] width 16 height 15
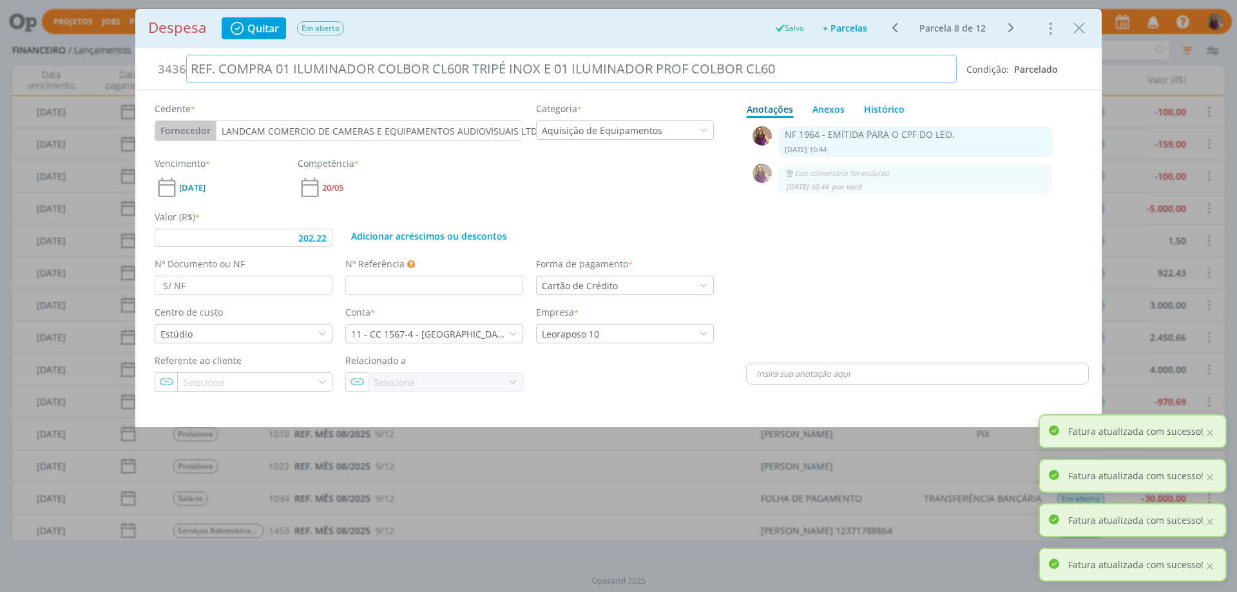
click at [219, 69] on div "REF. COMPRA 01 ILUMINADOR COLBOR CL60R TRIPÉ INOX E 01 ILUMINADOR PROF COLBOR C…" at bounding box center [571, 69] width 770 height 28
click at [1010, 24] on icon "dialog" at bounding box center [1010, 27] width 16 height 15
click at [220, 64] on div "REF. COMPRA 01 ILUMINADOR COLBOR CL60R TRIPÉ INOX E 01 ILUMINADOR PROF COLBOR C…" at bounding box center [571, 69] width 770 height 28
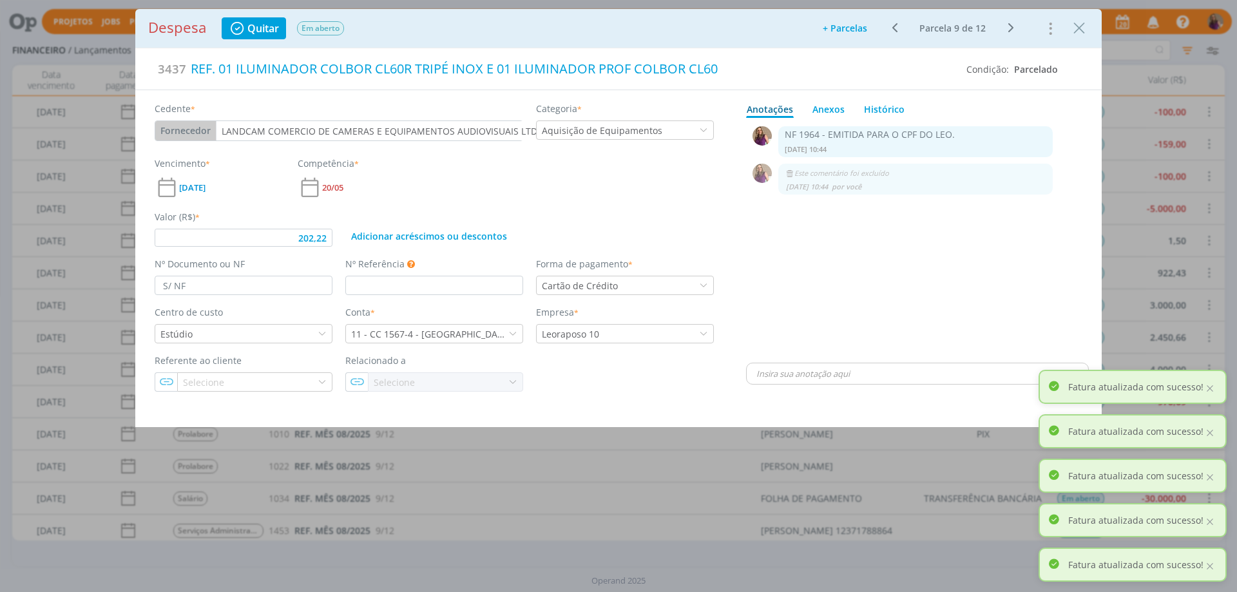
click at [1013, 28] on icon "dialog" at bounding box center [1010, 27] width 16 height 15
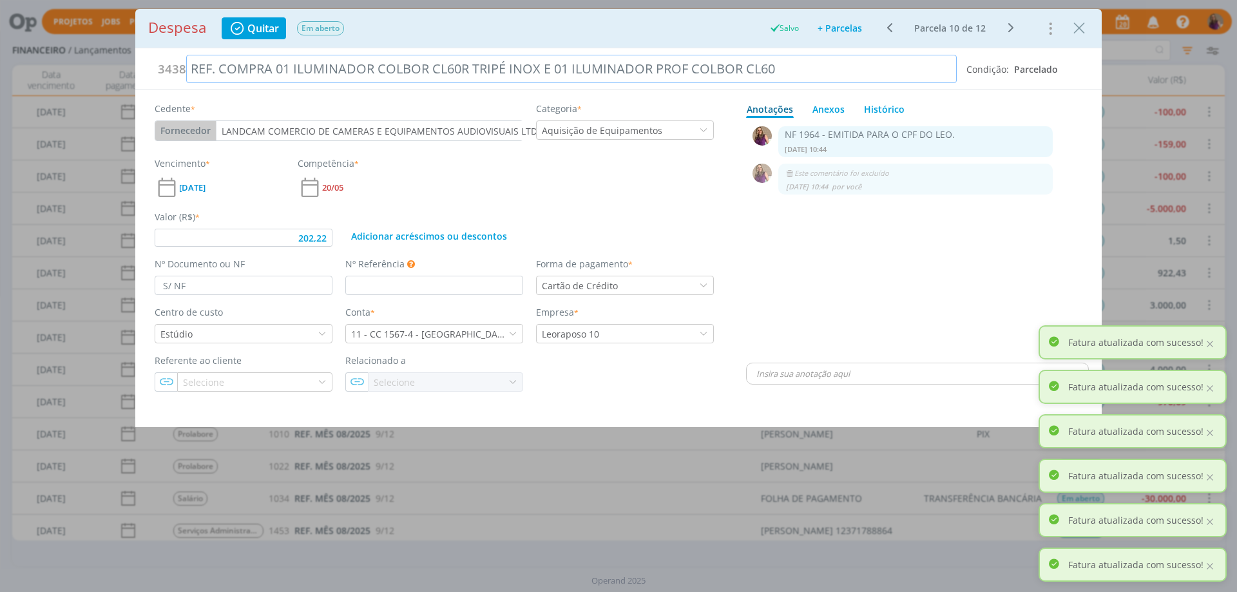
click at [222, 70] on div "REF. COMPRA 01 ILUMINADOR COLBOR CL60R TRIPÉ INOX E 01 ILUMINADOR PROF COLBOR C…" at bounding box center [571, 69] width 770 height 28
click at [1010, 30] on icon "dialog" at bounding box center [1010, 27] width 16 height 15
click at [222, 65] on div "REF. COMPRA 01 ILUMINADOR COLBOR CL60R TRIPÉ INOX E 01 ILUMINADOR PROF COLBOR C…" at bounding box center [571, 69] width 770 height 28
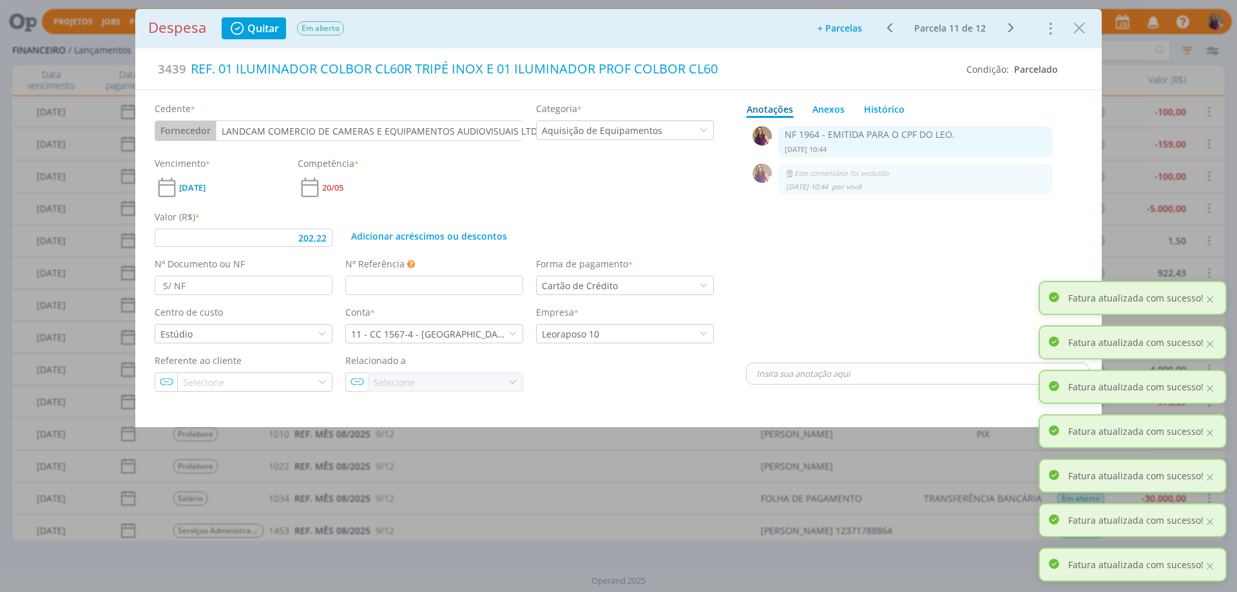
click at [1012, 25] on icon "dialog" at bounding box center [1010, 27] width 16 height 15
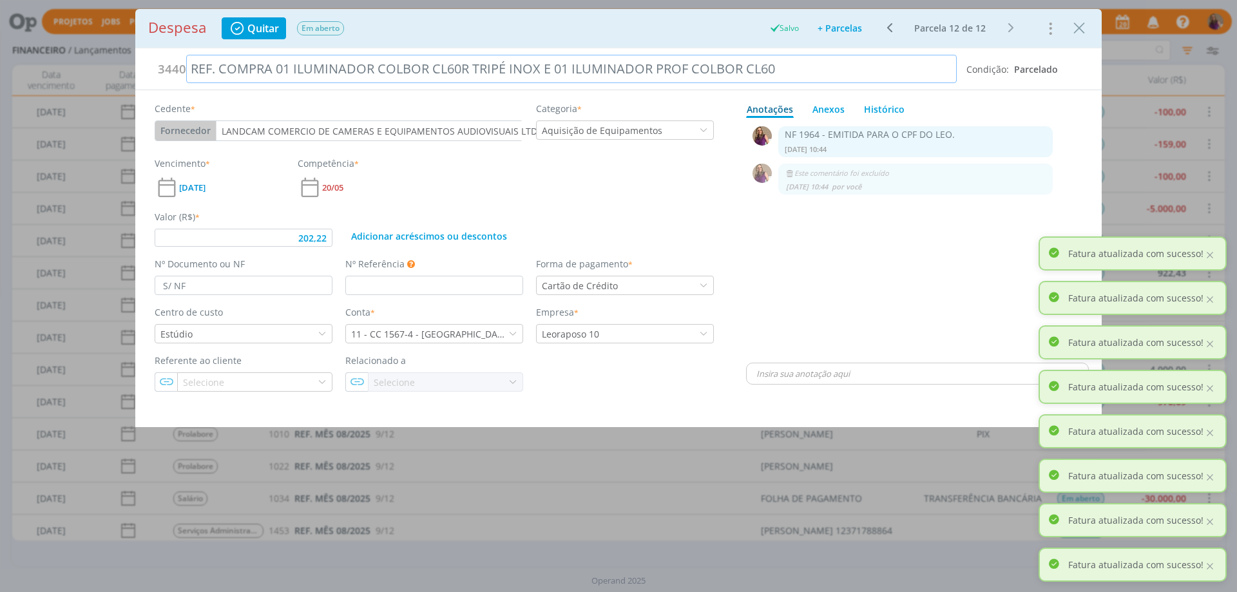
click at [220, 71] on div "REF. COMPRA 01 ILUMINADOR COLBOR CL60R TRIPÉ INOX E 01 ILUMINADOR PROF COLBOR C…" at bounding box center [571, 69] width 770 height 28
click at [893, 266] on div "0 NF 1964 - EMITIDA PARA O CPF DO LEO. [DATE] 10:44 👍 Editar Excluir 0 Este com…" at bounding box center [917, 241] width 343 height 237
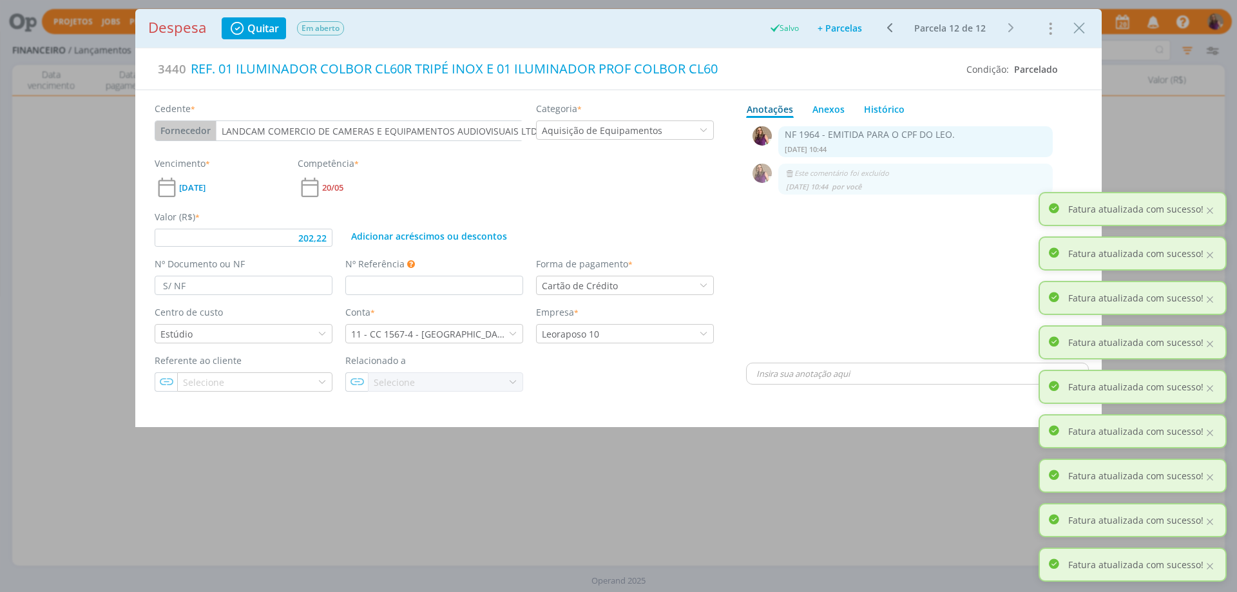
type input "202,22"
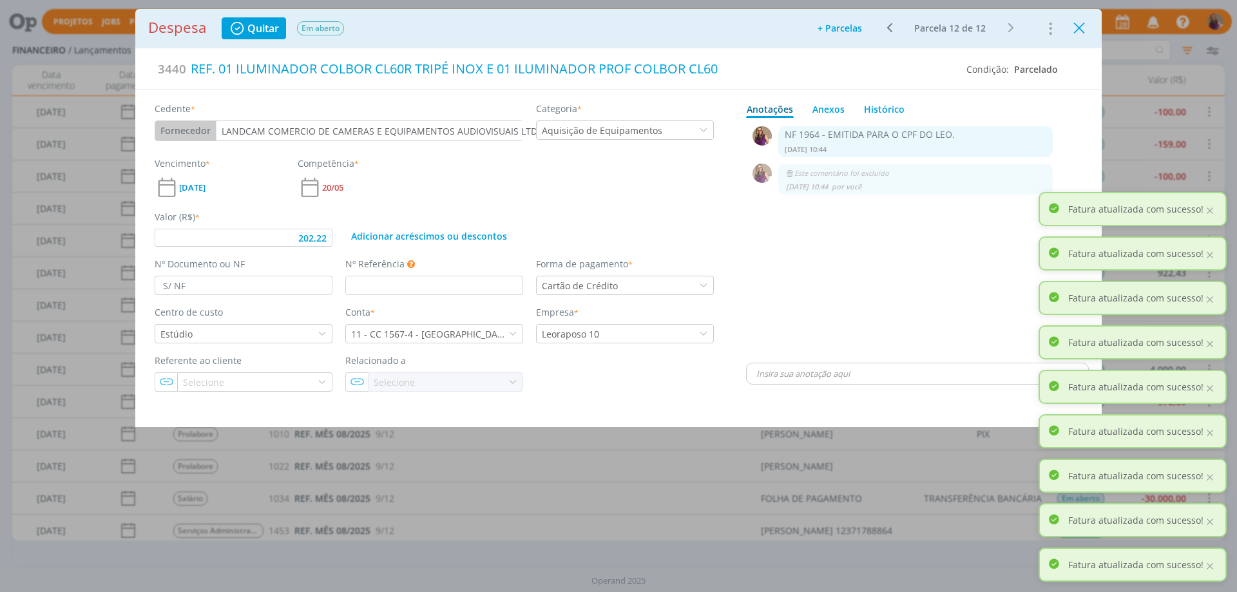
click at [1080, 30] on icon "Close" at bounding box center [1078, 28] width 19 height 19
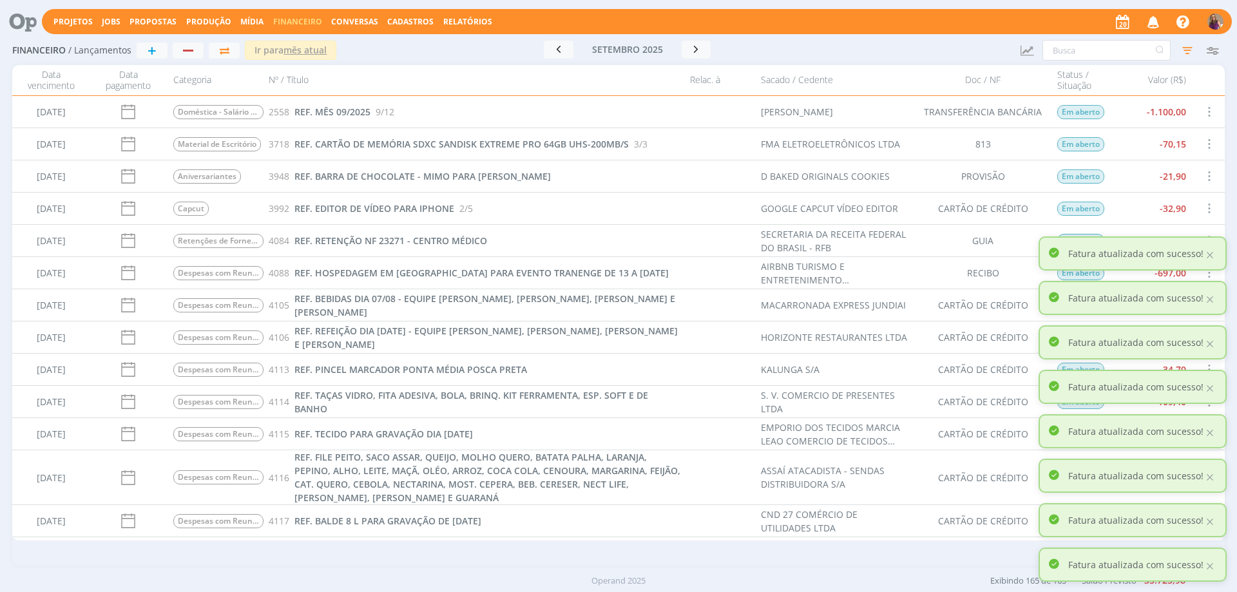
scroll to position [3671, 0]
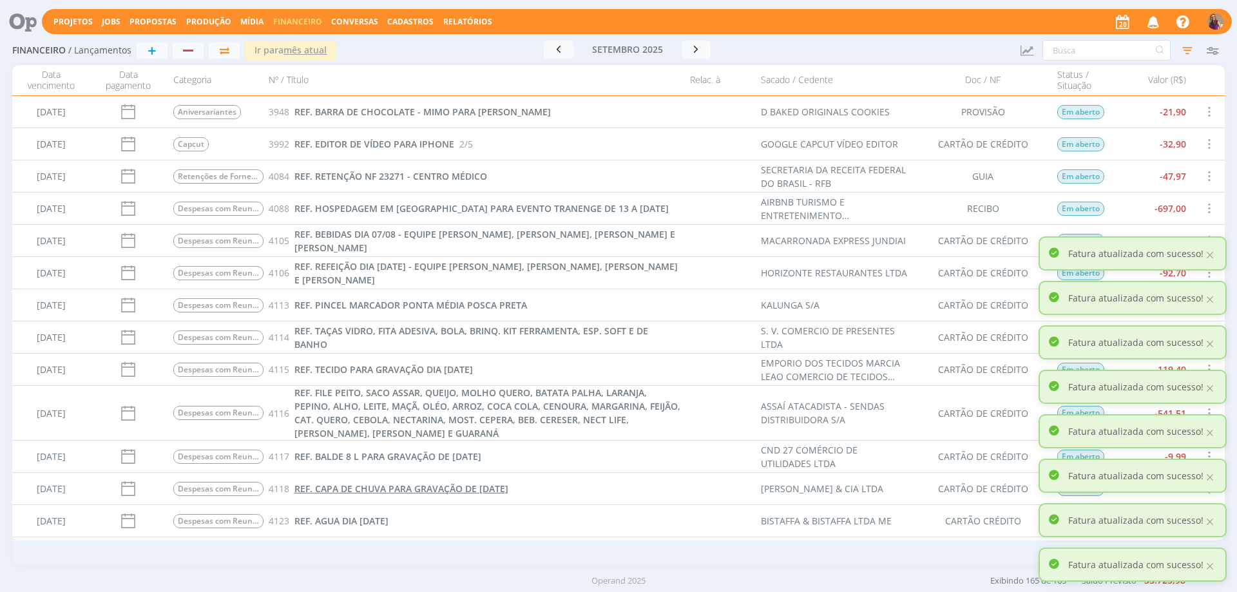
click at [426, 489] on span "REF. CAPA DE CHUVA PARA GRAVAÇÃO DE [DATE]" at bounding box center [401, 488] width 214 height 12
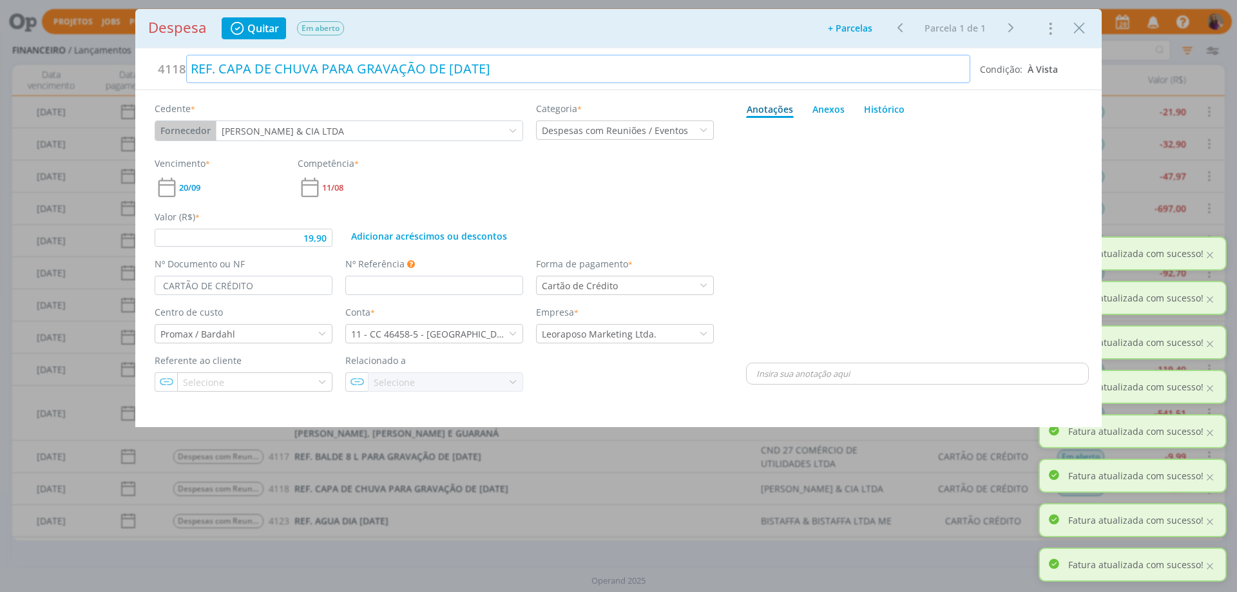
type input "19,90"
click at [473, 66] on div "REF. CAPA DE CHUVA PARA GRAVAÇÃO DE [DATE]" at bounding box center [578, 69] width 784 height 28
click at [865, 280] on div "dialog" at bounding box center [917, 241] width 343 height 237
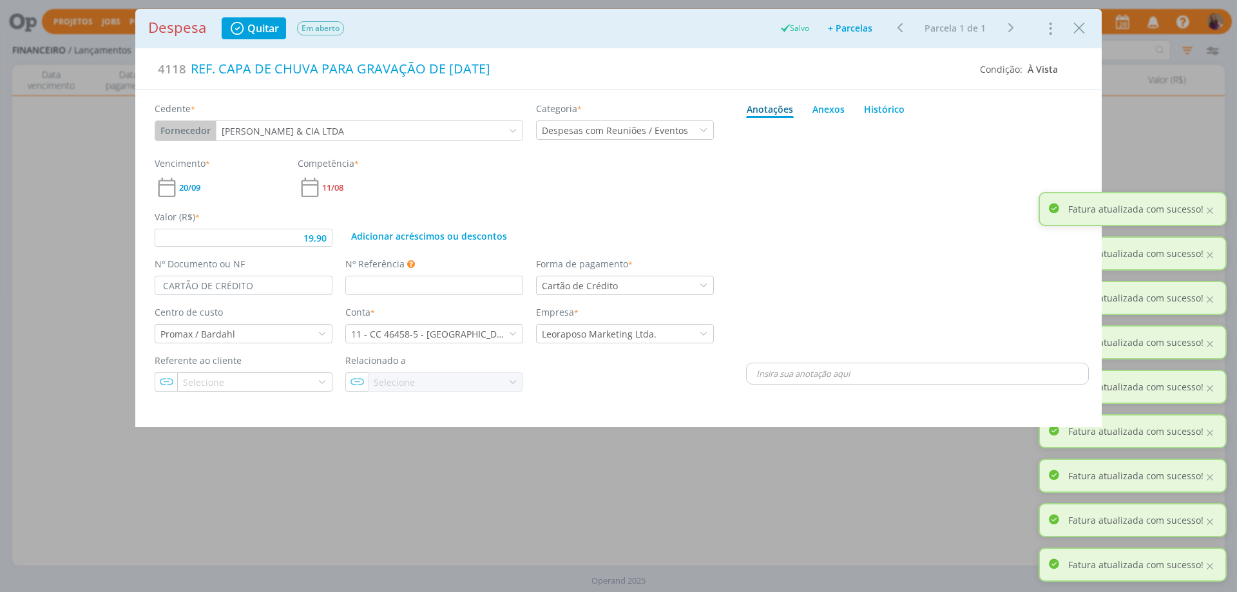
type input "19,90"
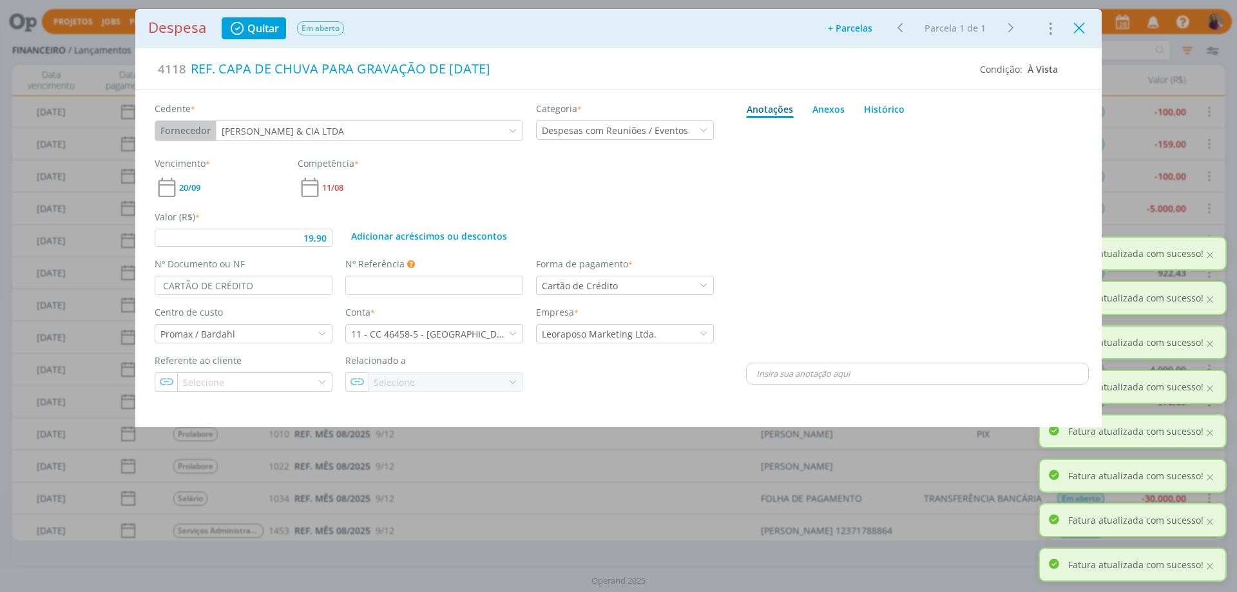
click at [1078, 23] on icon "Close" at bounding box center [1078, 28] width 19 height 19
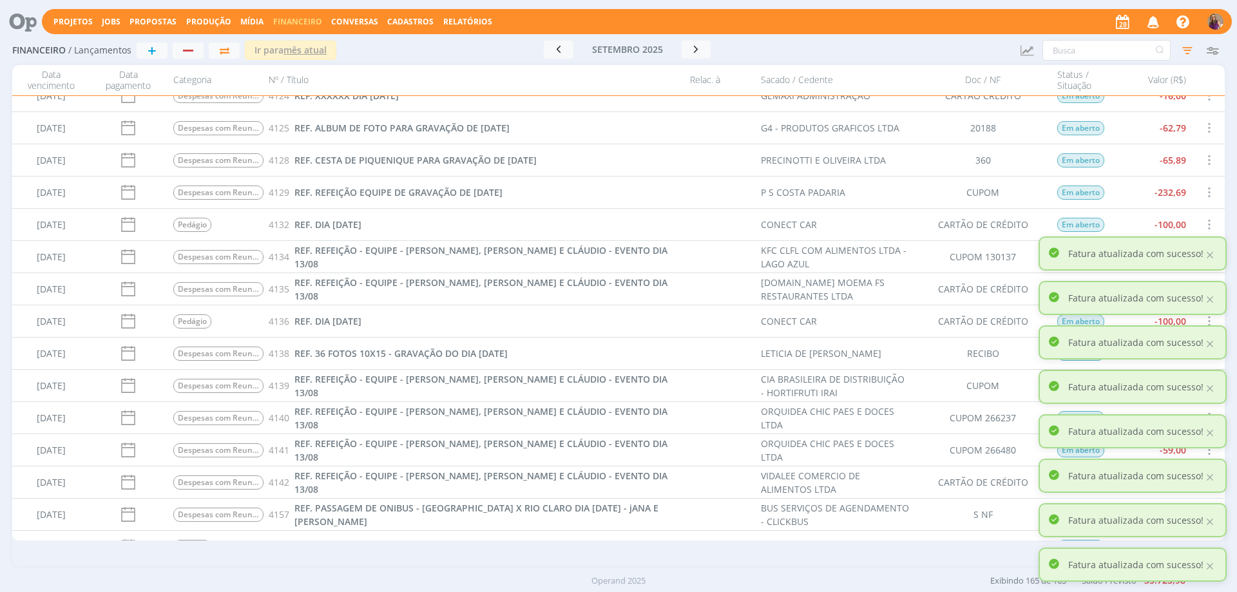
scroll to position [4193, 0]
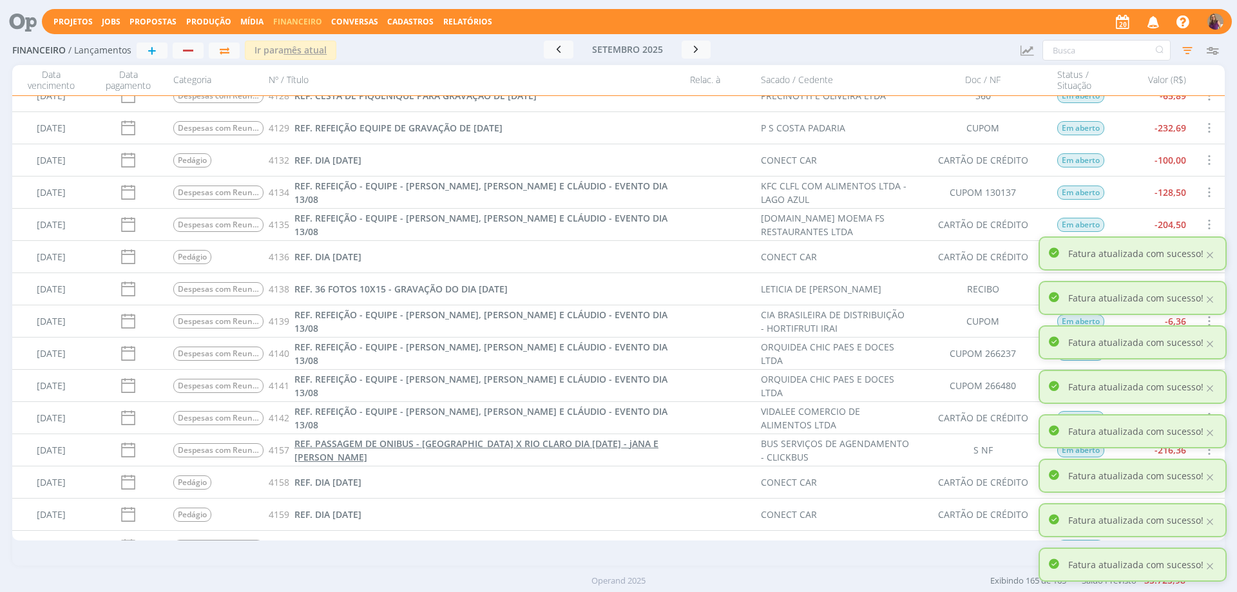
click at [517, 452] on span "REF. PASSAGEM DE ONIBUS - [GEOGRAPHIC_DATA] X RIO CLARO DIA [DATE] - jANA E [PE…" at bounding box center [476, 450] width 364 height 26
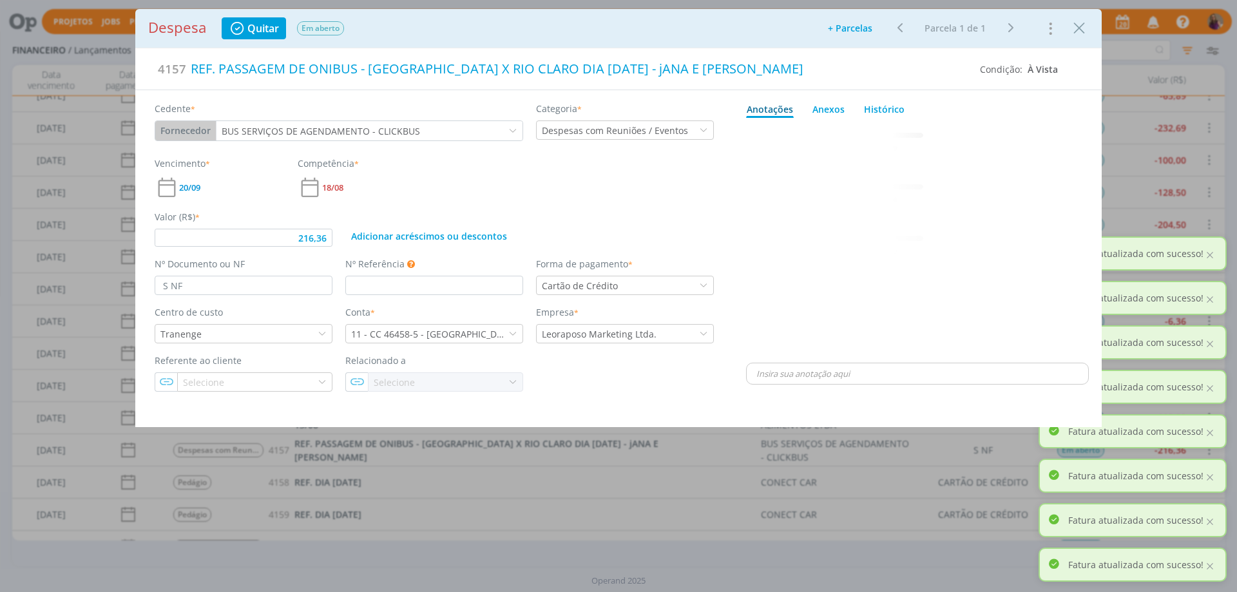
type input "216,36"
click at [518, 67] on div "REF. PASSAGEM DE ONIBUS - [GEOGRAPHIC_DATA] X RIO CLARO DIA [DATE] - jANA E [PE…" at bounding box center [578, 69] width 784 height 28
click at [621, 75] on div "REF. PASSAGEM DE ONIBUS - [GEOGRAPHIC_DATA] X RIO CLARO - DIA [DATE] - jANA E […" at bounding box center [578, 69] width 784 height 28
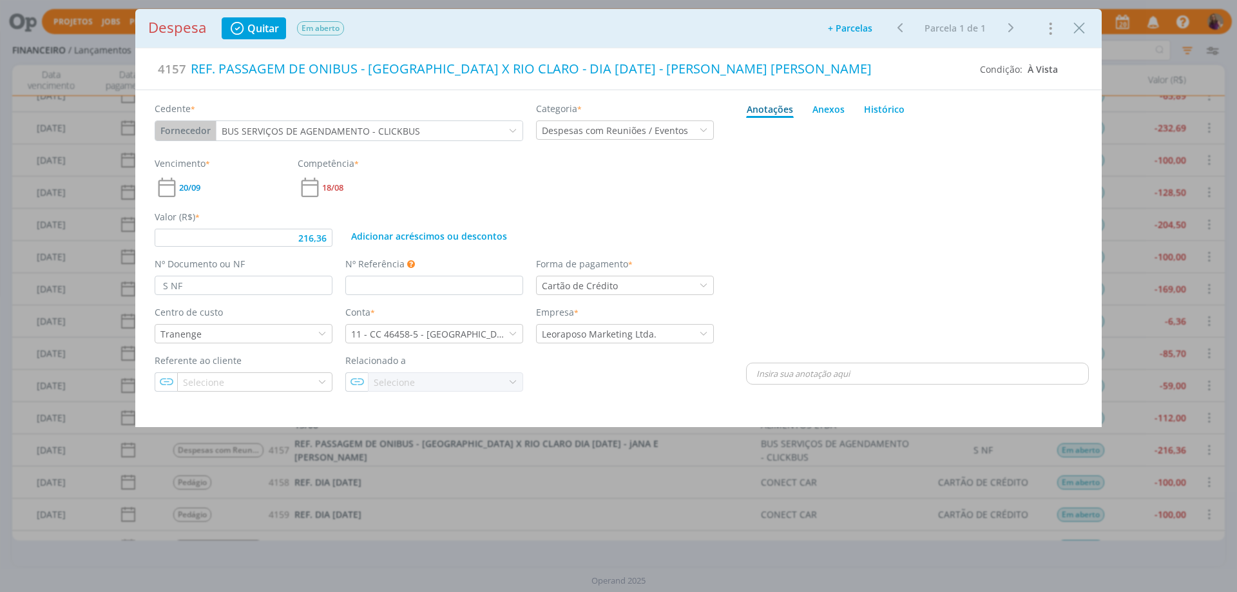
click at [965, 175] on div "dialog" at bounding box center [917, 241] width 343 height 237
type input "216,36"
click at [1080, 32] on icon "Close" at bounding box center [1078, 28] width 19 height 19
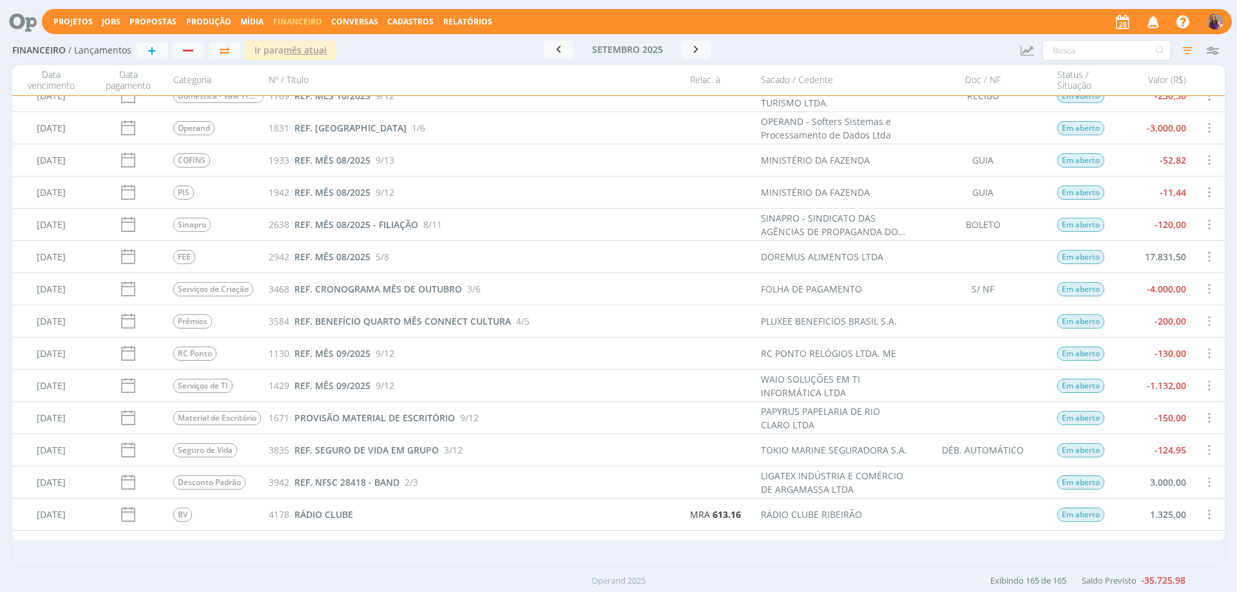
scroll to position [4924, 0]
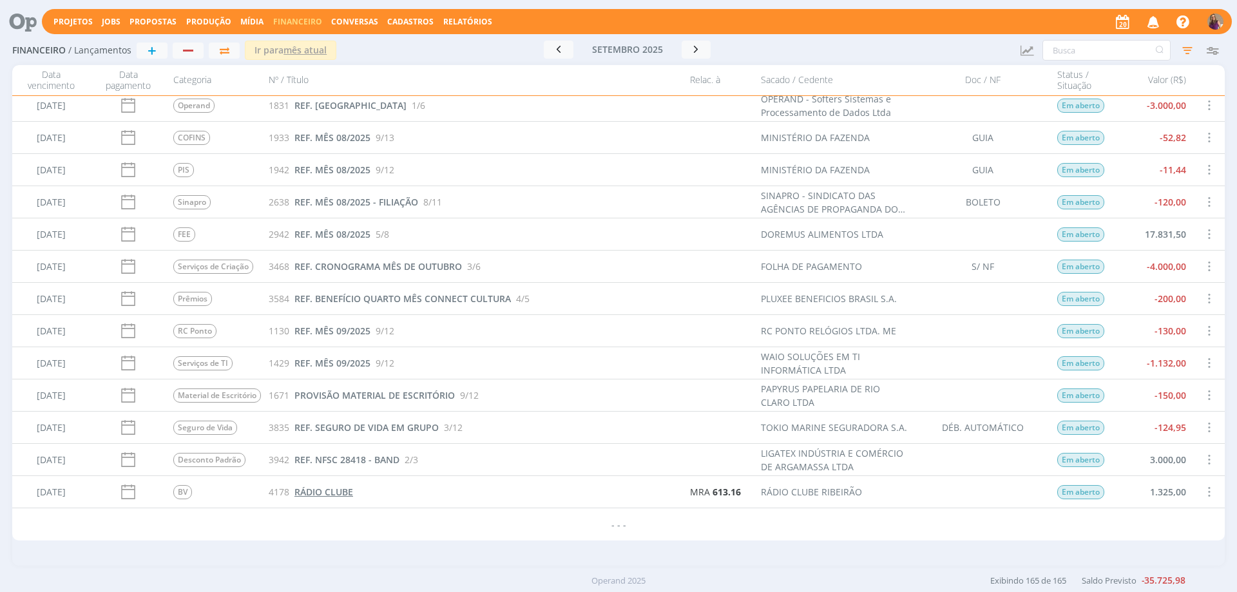
click at [348, 491] on span "RÁDIO CLUBE" at bounding box center [323, 492] width 59 height 12
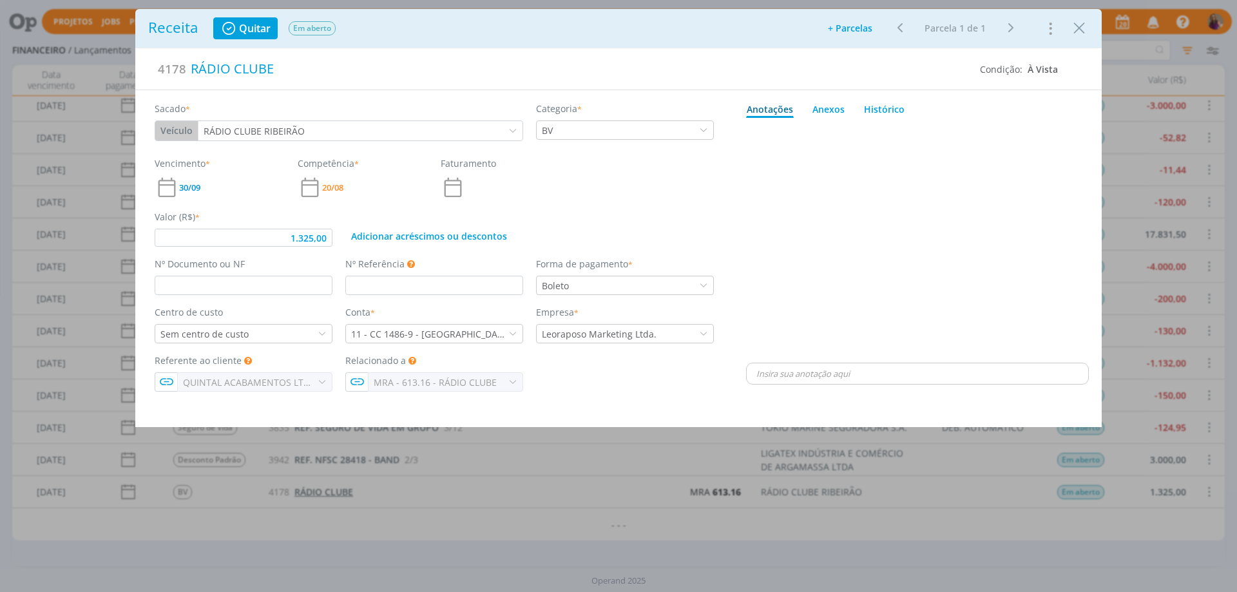
type input "1.325,00"
click at [325, 334] on icon "dialog" at bounding box center [322, 333] width 9 height 9
type input "QUIN"
click at [190, 357] on div "Quintal" at bounding box center [177, 356] width 35 height 14
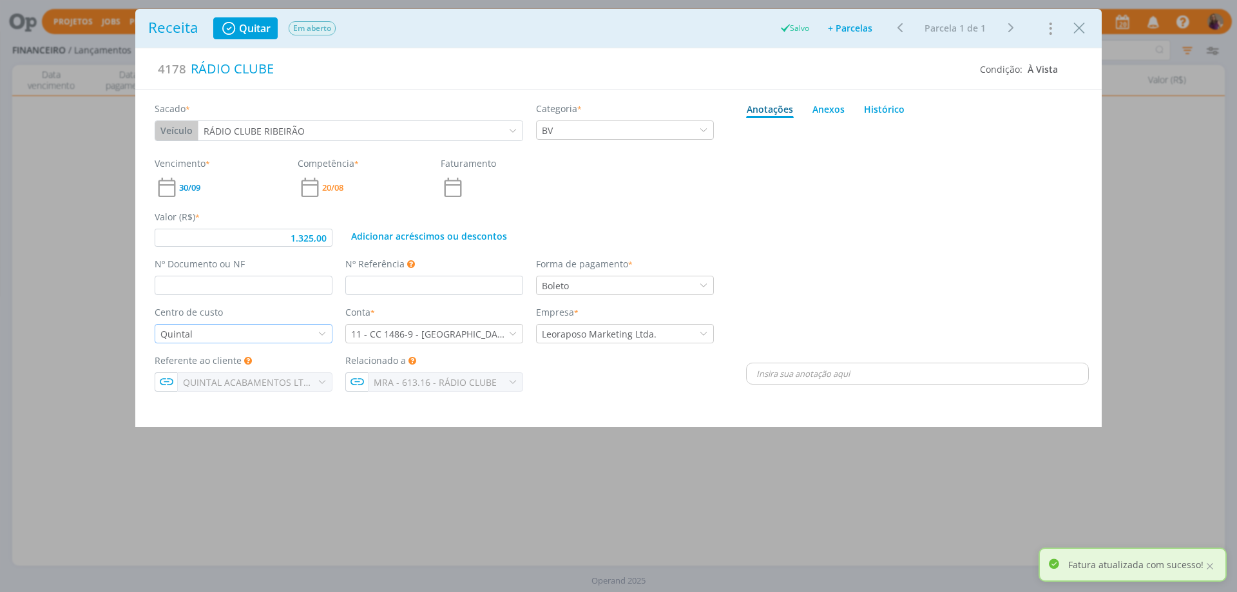
type input "1.325,00"
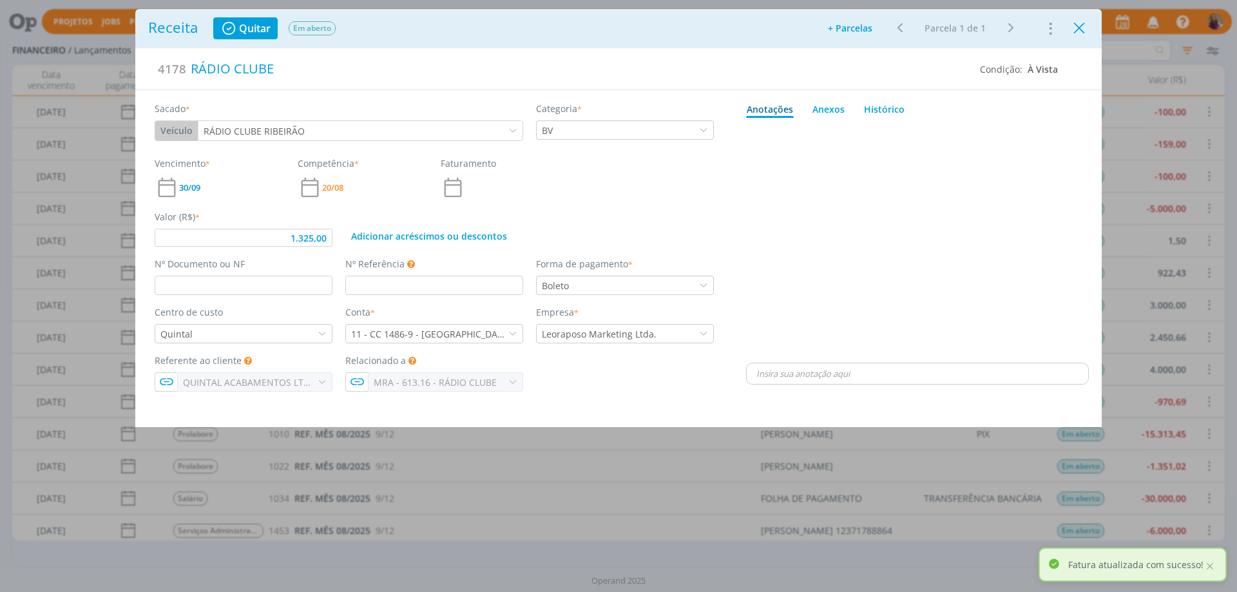
click at [1078, 32] on icon "Close" at bounding box center [1078, 28] width 19 height 19
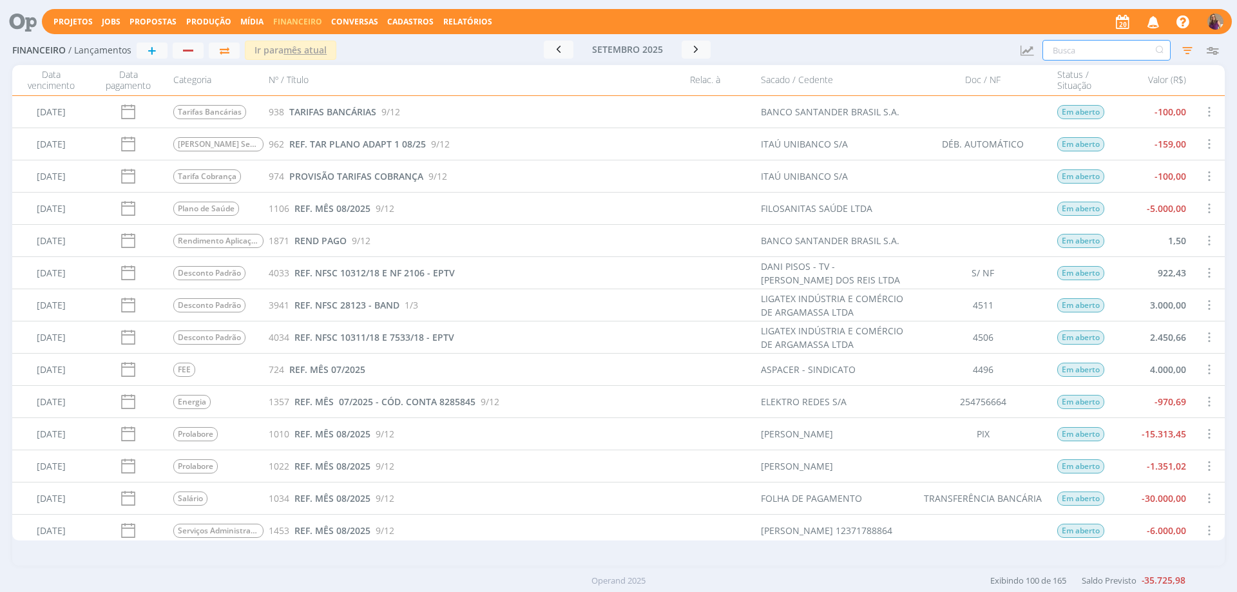
click at [1079, 47] on input "text" at bounding box center [1106, 50] width 128 height 21
type input "BV"
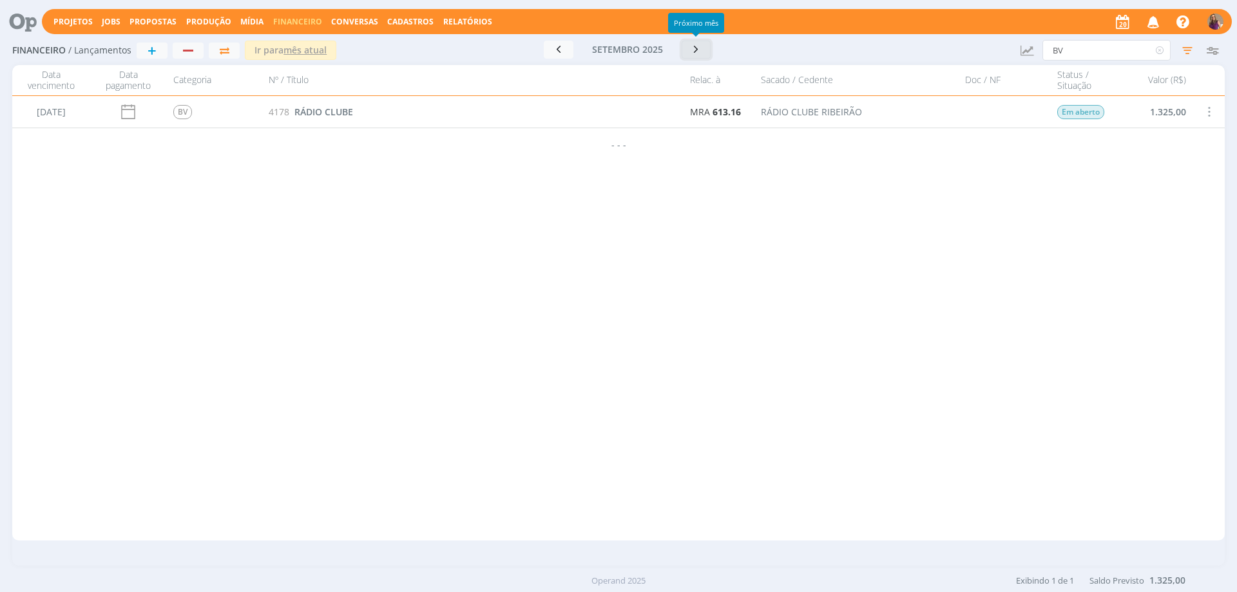
click at [697, 47] on icon "button" at bounding box center [696, 49] width 13 height 12
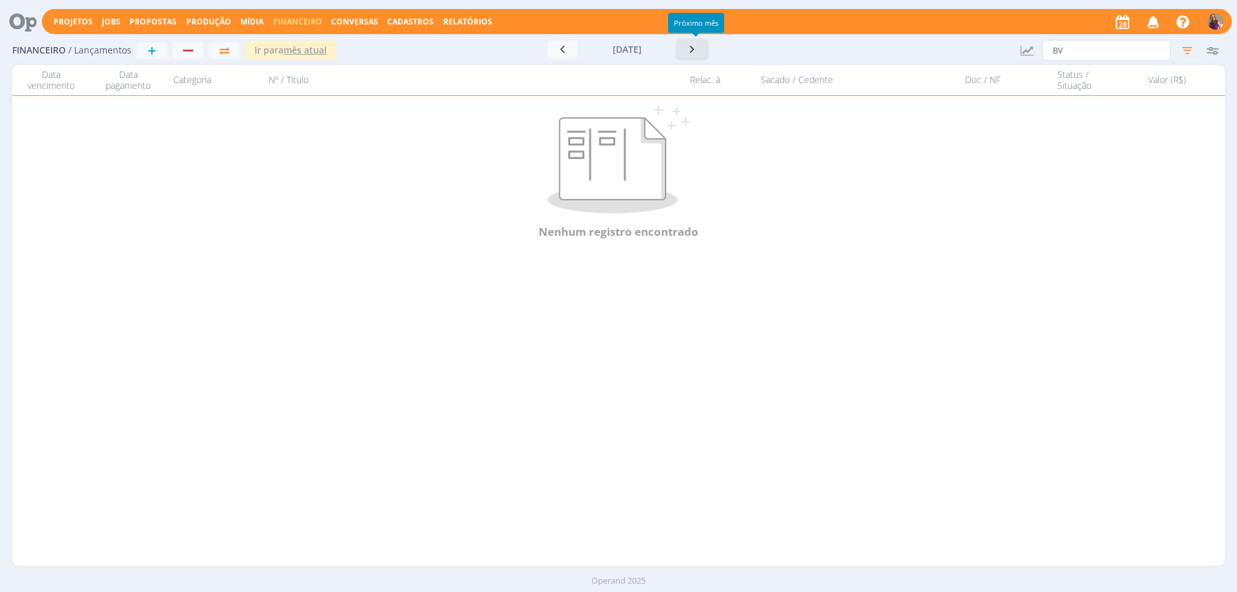
click at [695, 47] on icon "button" at bounding box center [692, 49] width 13 height 12
click at [696, 47] on icon "button" at bounding box center [692, 49] width 13 height 12
click at [560, 52] on icon "button" at bounding box center [562, 49] width 13 height 12
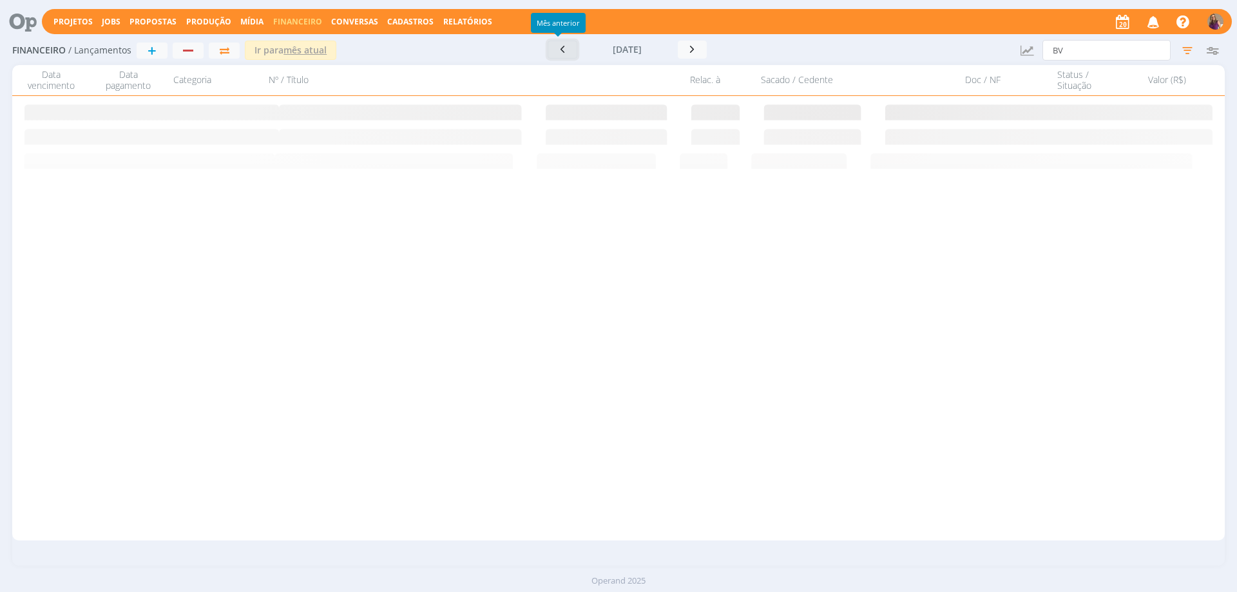
click at [560, 52] on icon "button" at bounding box center [562, 49] width 13 height 12
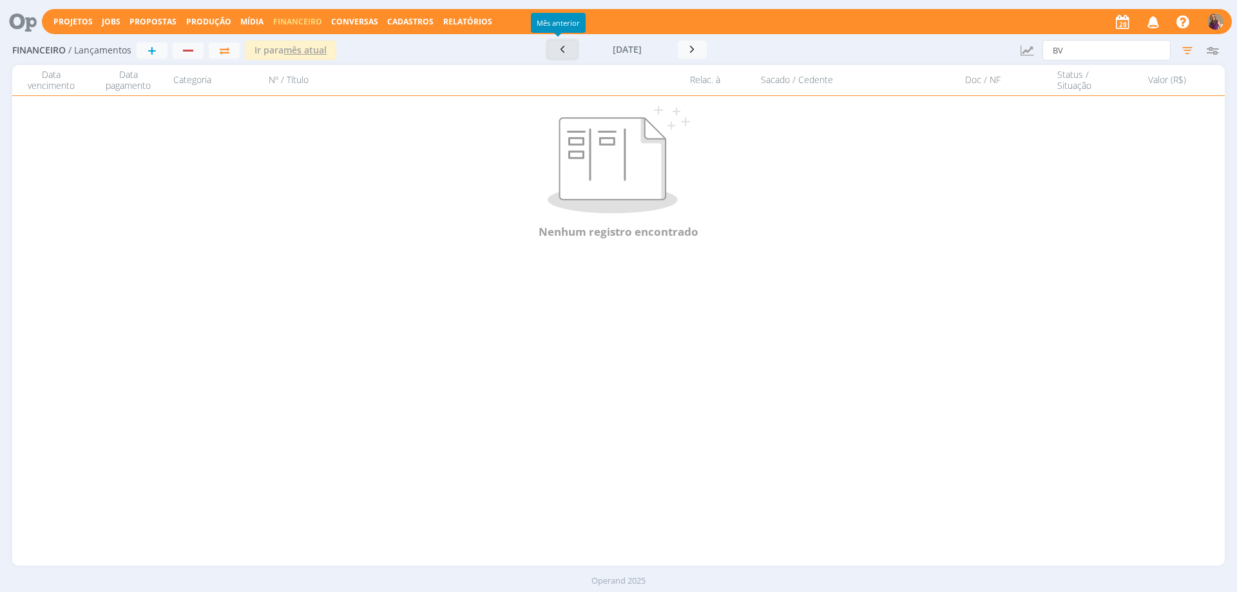
click at [560, 52] on icon "button" at bounding box center [562, 49] width 13 height 12
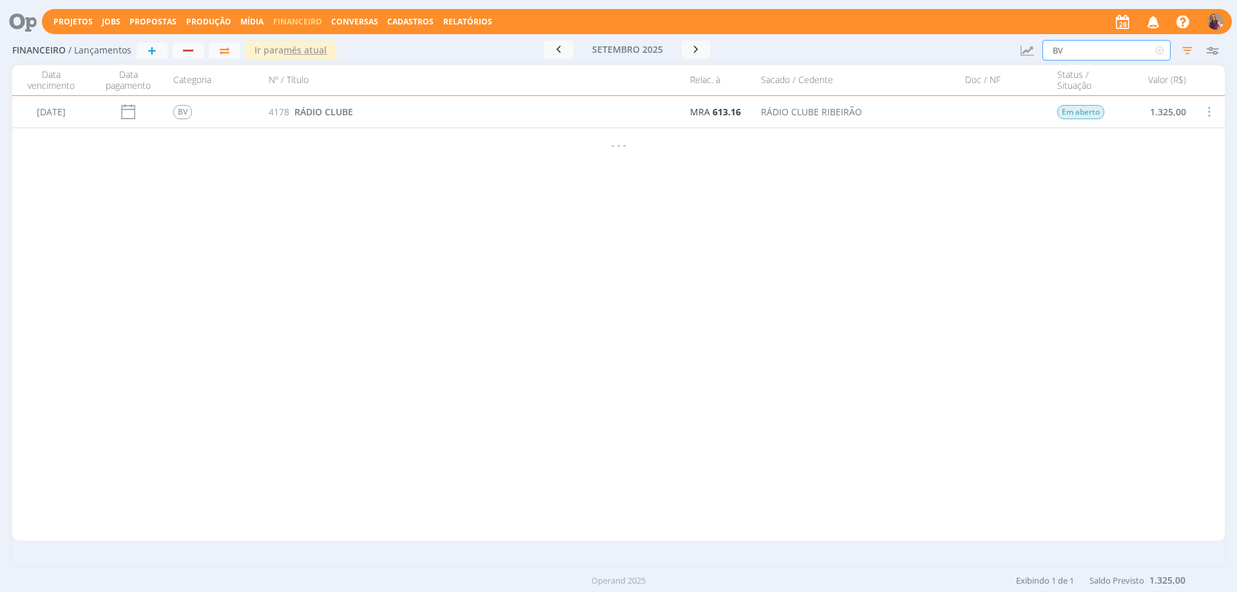
drag, startPoint x: 1070, startPoint y: 45, endPoint x: 1040, endPoint y: 42, distance: 29.8
click at [1040, 42] on div "Financeiro / Lançamentos + Ir para mês atual [DATE] < 2025 > Janeiro Fevereiro …" at bounding box center [618, 51] width 1212 height 30
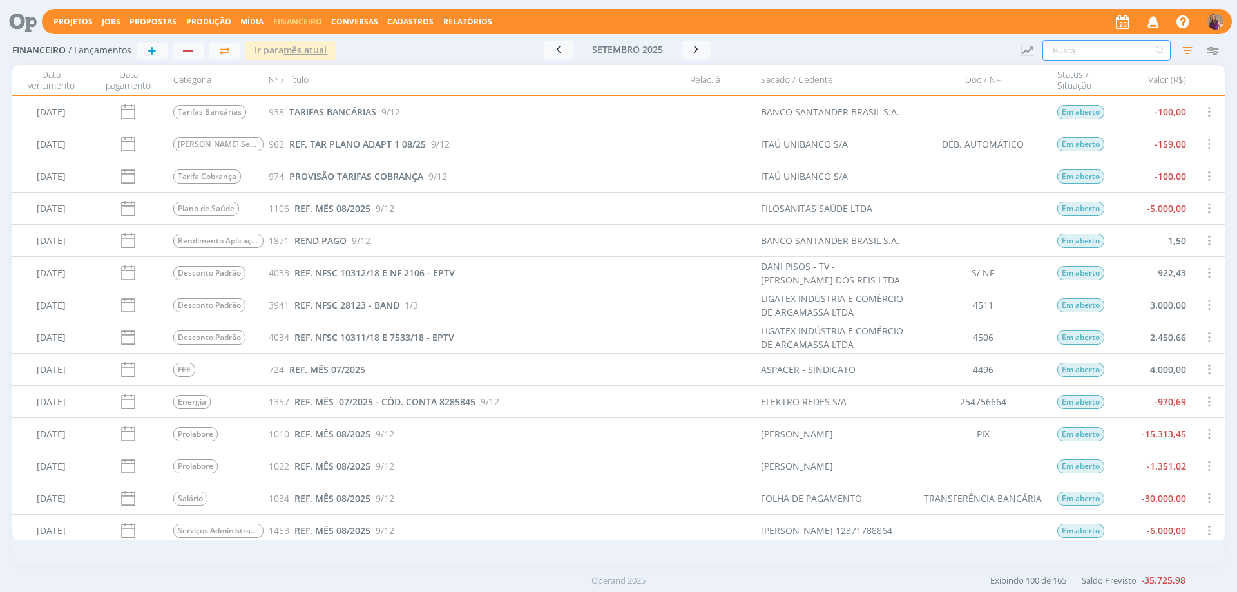
scroll to position [64, 0]
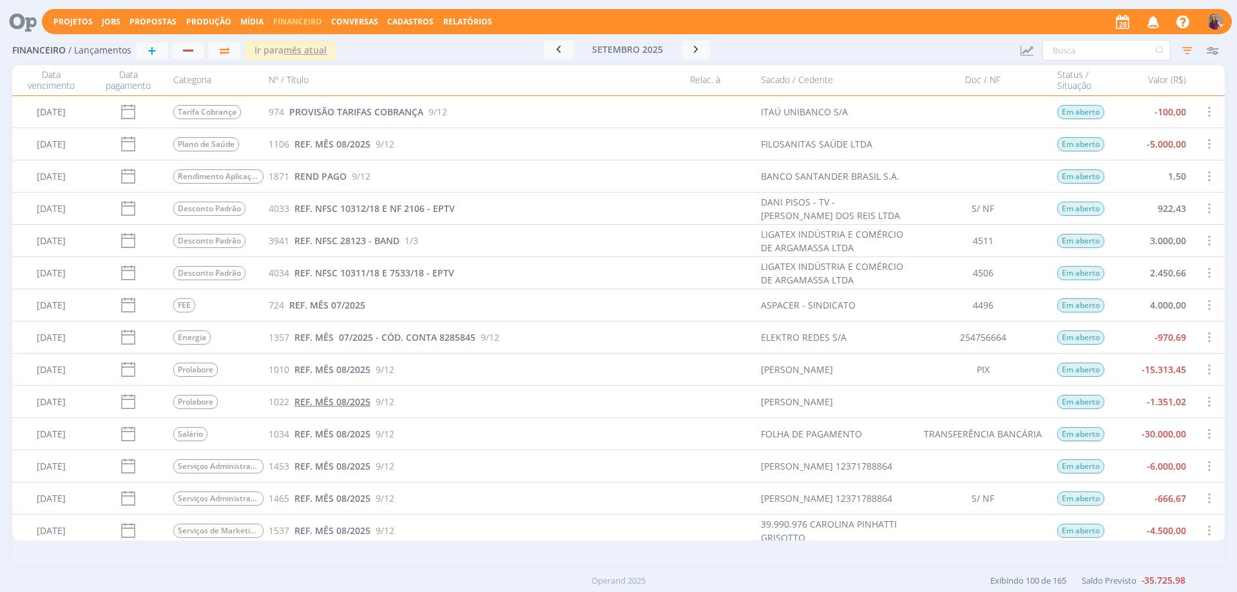
click at [337, 405] on span "REF. MÊS 08/2025" at bounding box center [332, 401] width 76 height 12
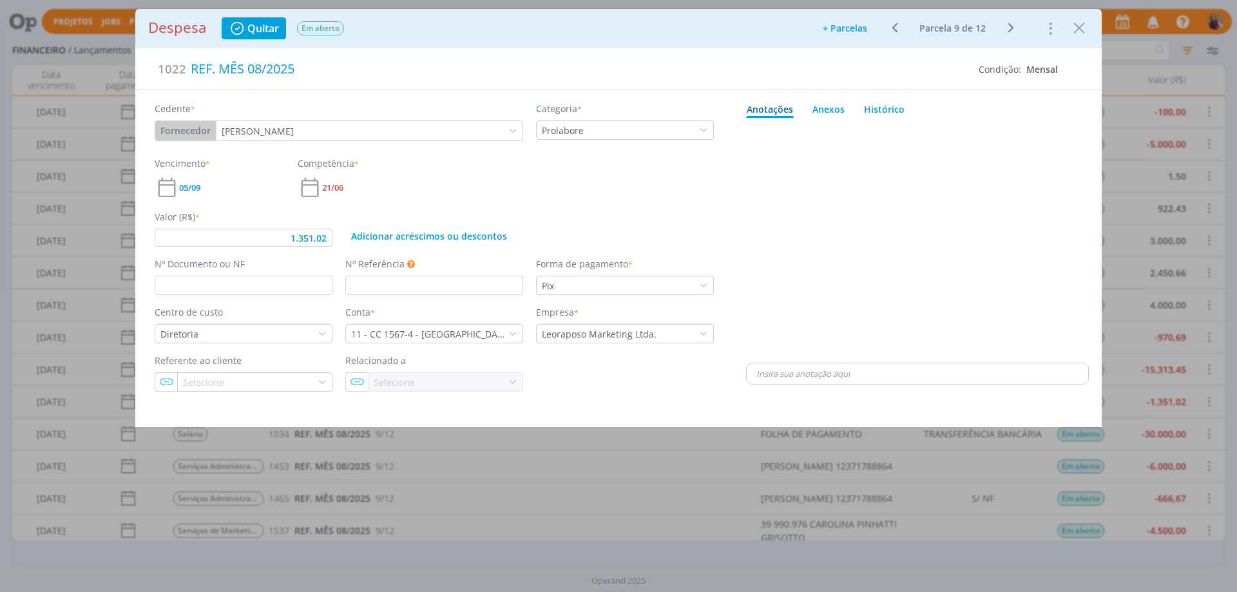
type input "1.351,02"
click at [228, 286] on input "dialog" at bounding box center [244, 285] width 178 height 19
type input "PIX"
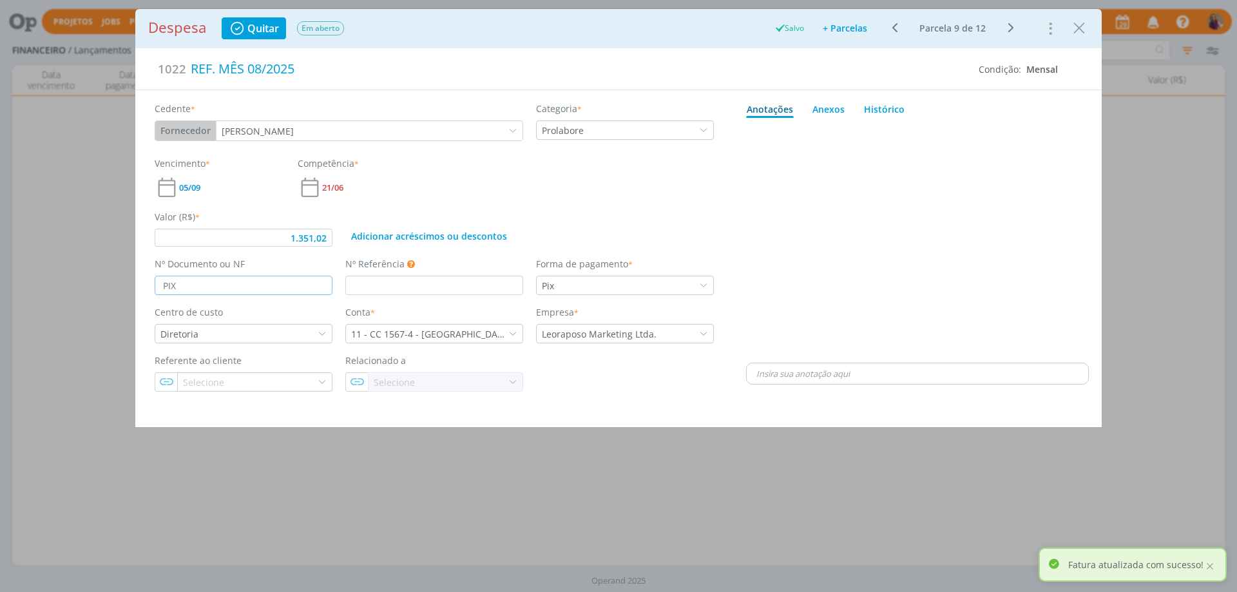
type input "1.351,02"
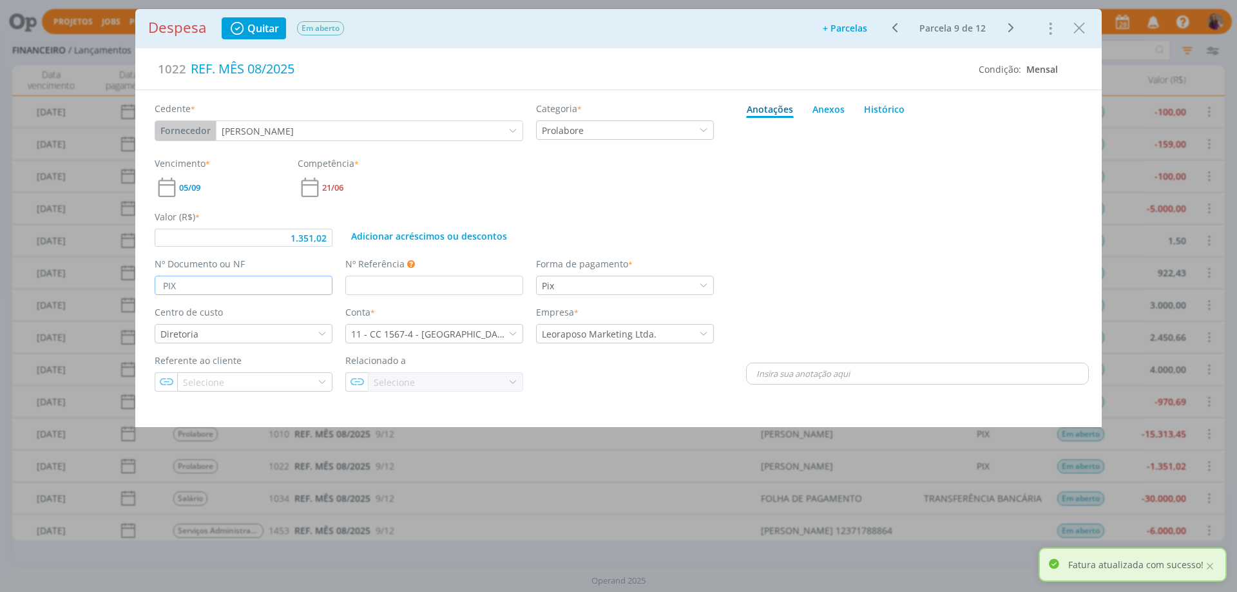
type input "PIX"
click at [1012, 25] on icon "dialog" at bounding box center [1010, 27] width 16 height 15
type input "1.351,02"
click at [266, 285] on input "dialog" at bounding box center [244, 285] width 178 height 19
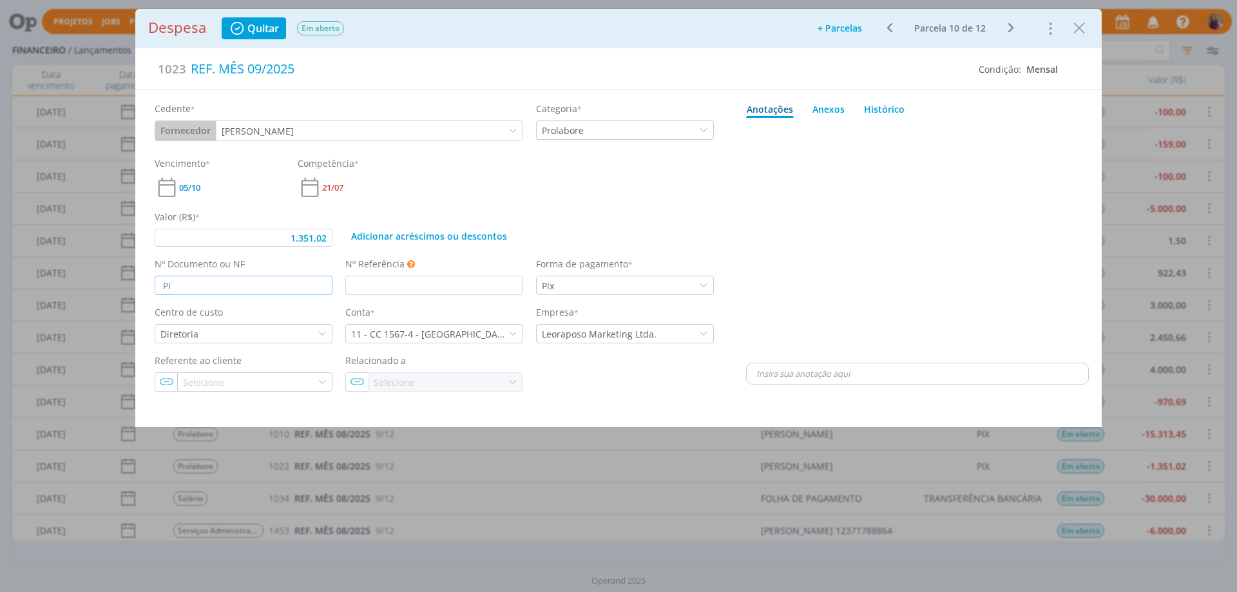
type input "PIX"
type input "1.351,02"
type input "PIX"
click at [1014, 26] on icon "dialog" at bounding box center [1010, 27] width 16 height 15
type input "1.351,02"
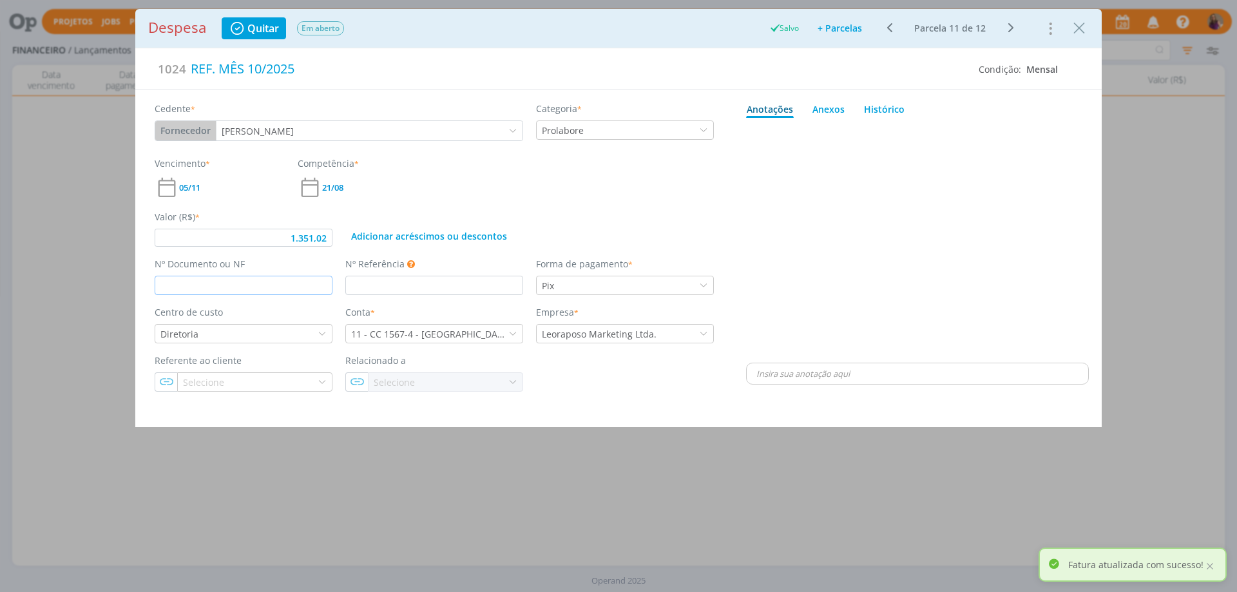
click at [191, 276] on input "dialog" at bounding box center [244, 285] width 178 height 19
type input "1.351,02"
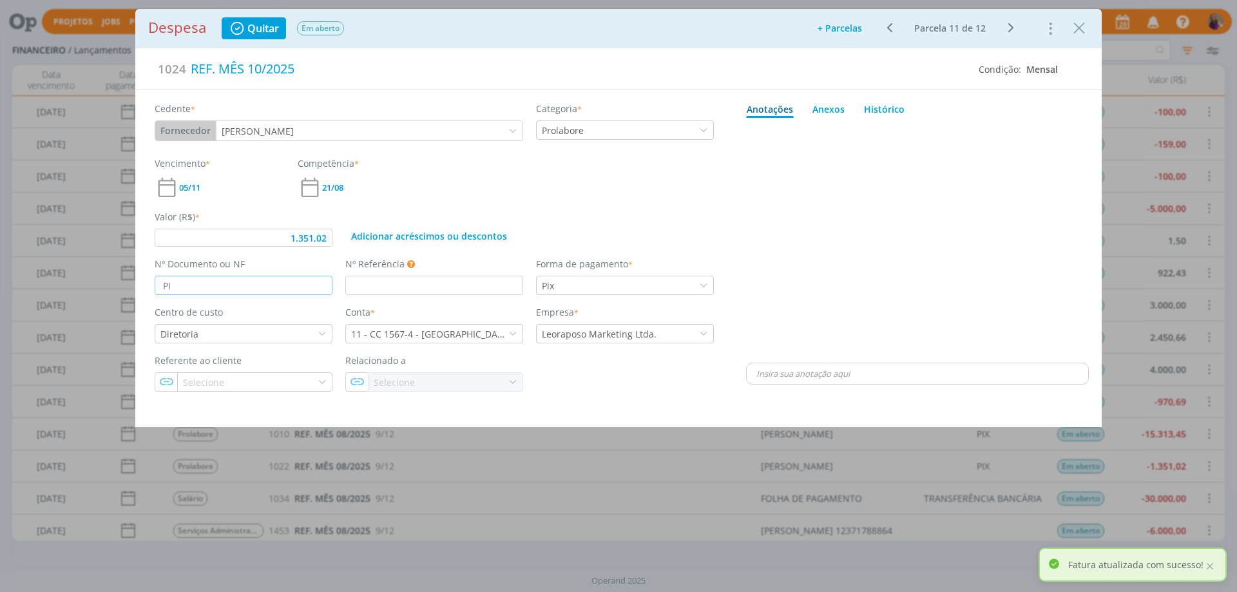
type input "PIX"
type input "1.351,02"
type input "PIX"
click at [1010, 32] on icon "dialog" at bounding box center [1010, 27] width 16 height 15
type input "1.351,02"
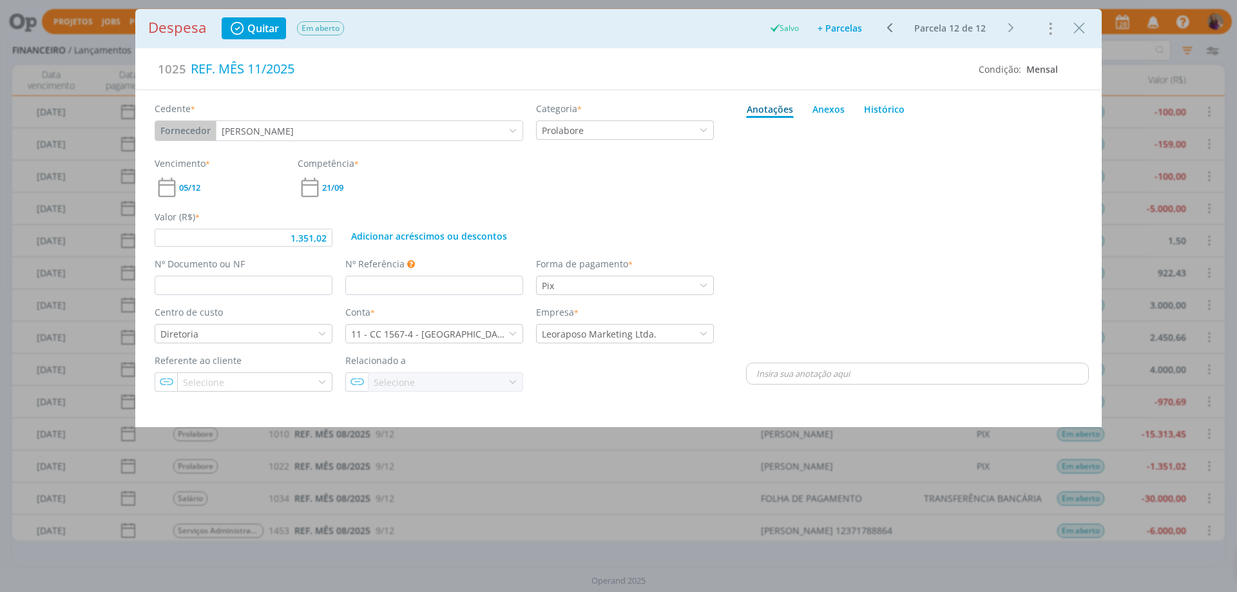
type input "1.351,02"
click at [188, 281] on input "dialog" at bounding box center [244, 285] width 178 height 19
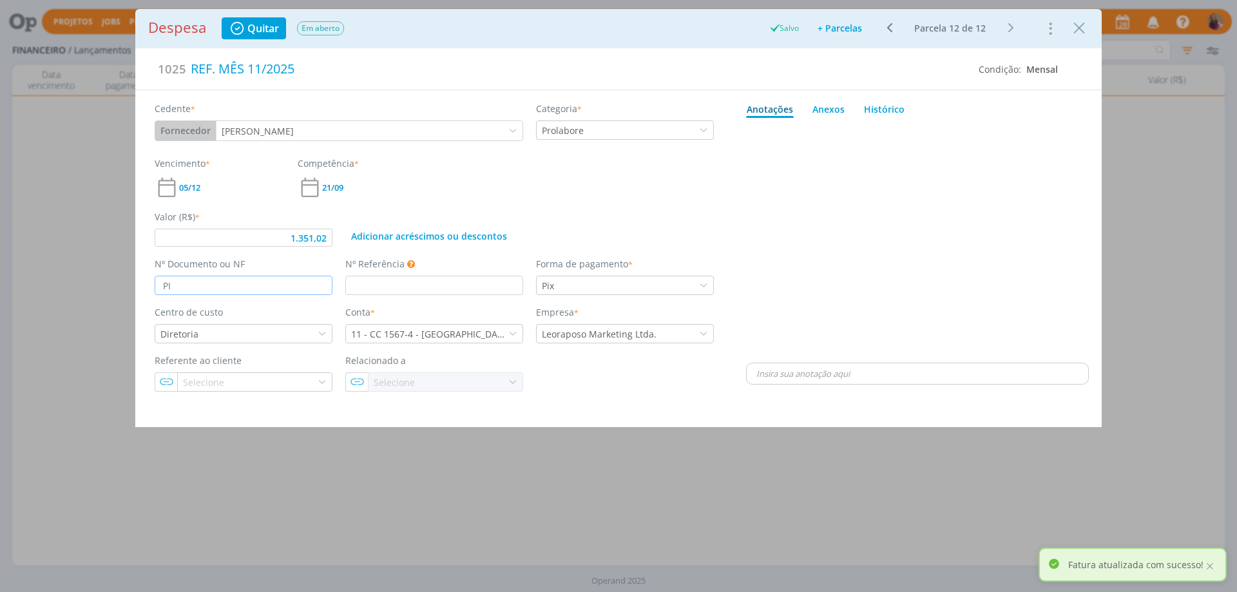
type input "PIX"
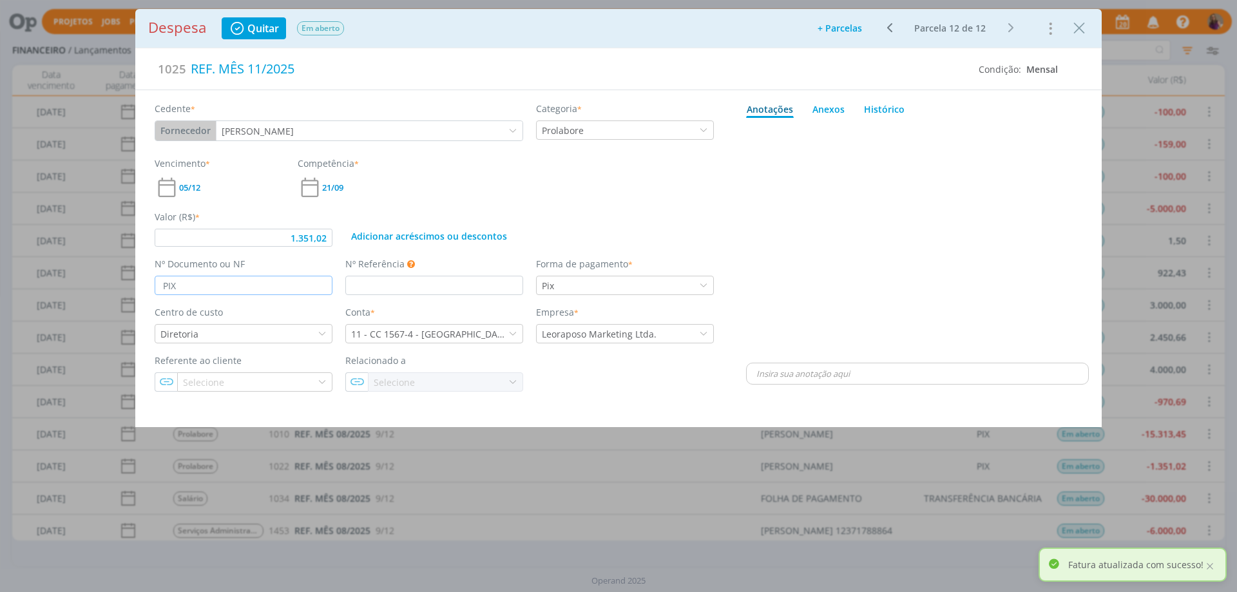
type input "1.351,02"
type input "PIX"
click at [840, 214] on div "dialog" at bounding box center [917, 241] width 343 height 237
type input "1.351,02"
click at [1081, 24] on icon "Close" at bounding box center [1078, 28] width 19 height 19
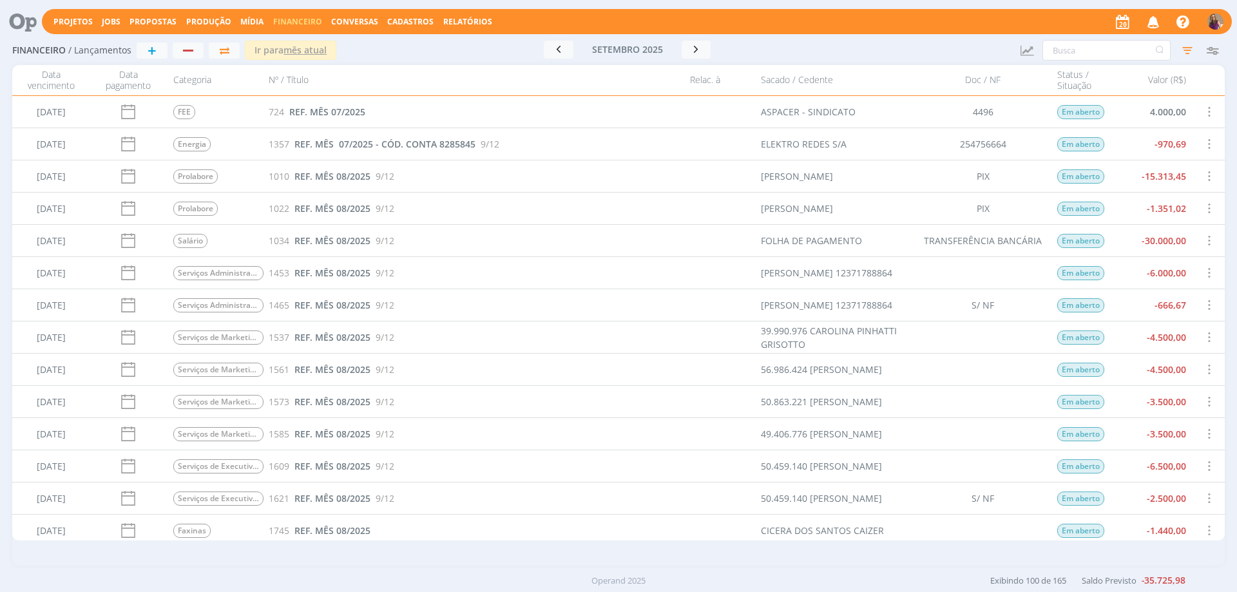
scroll to position [322, 0]
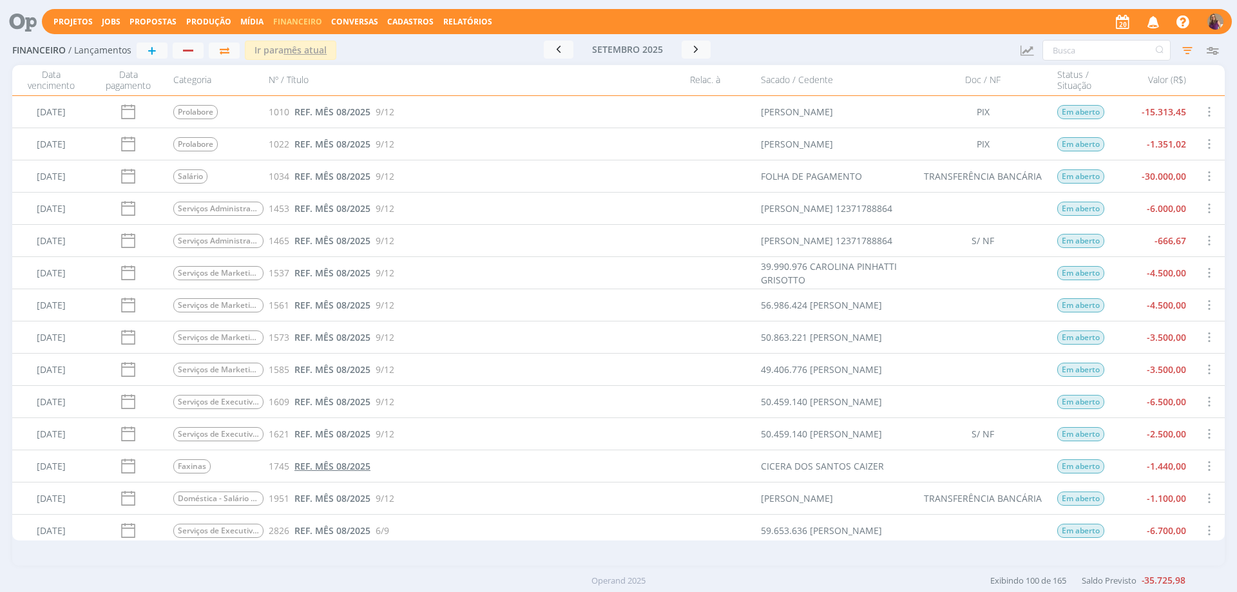
click at [350, 468] on span "REF. MÊS 08/2025" at bounding box center [332, 466] width 76 height 12
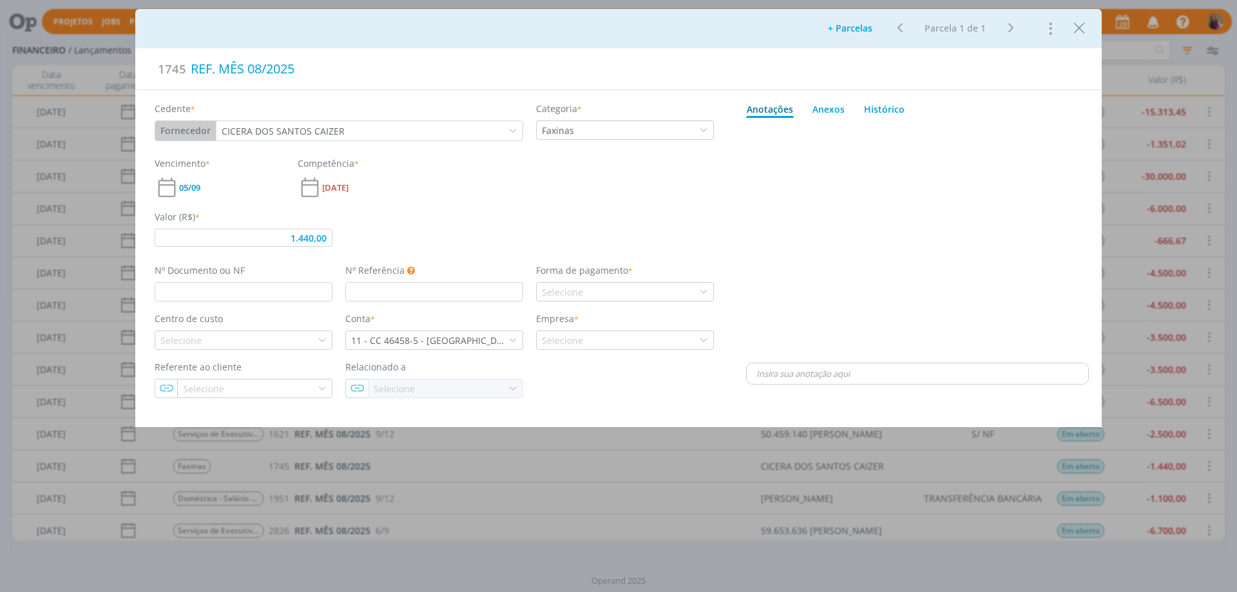
type input "1.440,00"
type input "08/25"
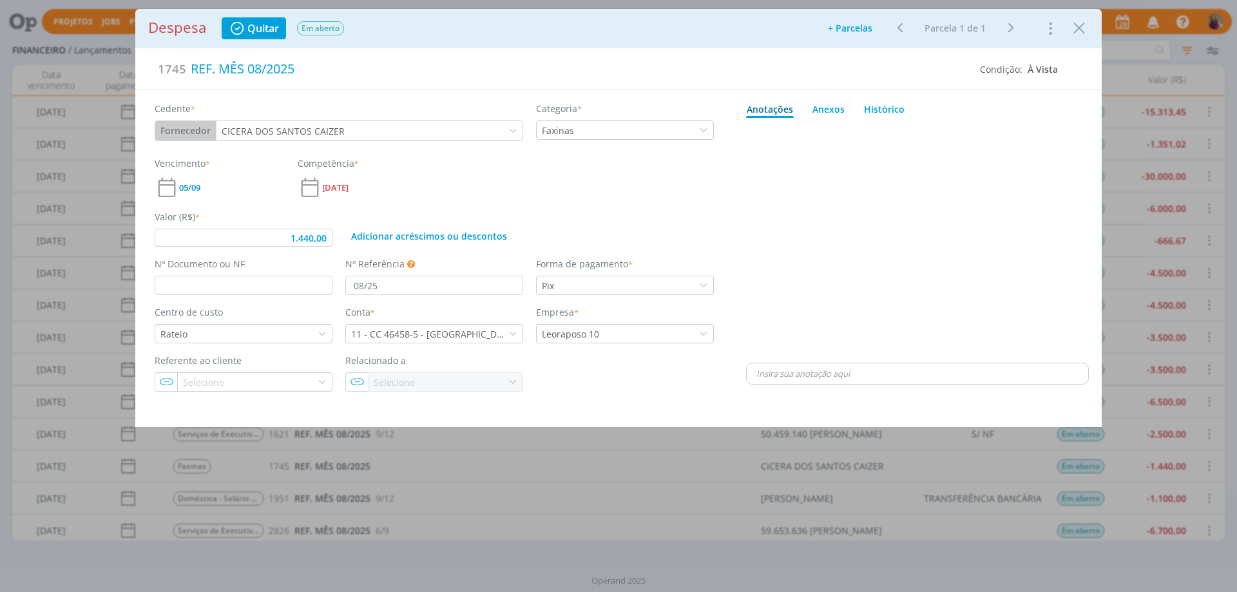
type input "1.440,00"
click at [188, 290] on input "dialog" at bounding box center [244, 285] width 178 height 19
type input "S/ NF"
type input "1.440,00"
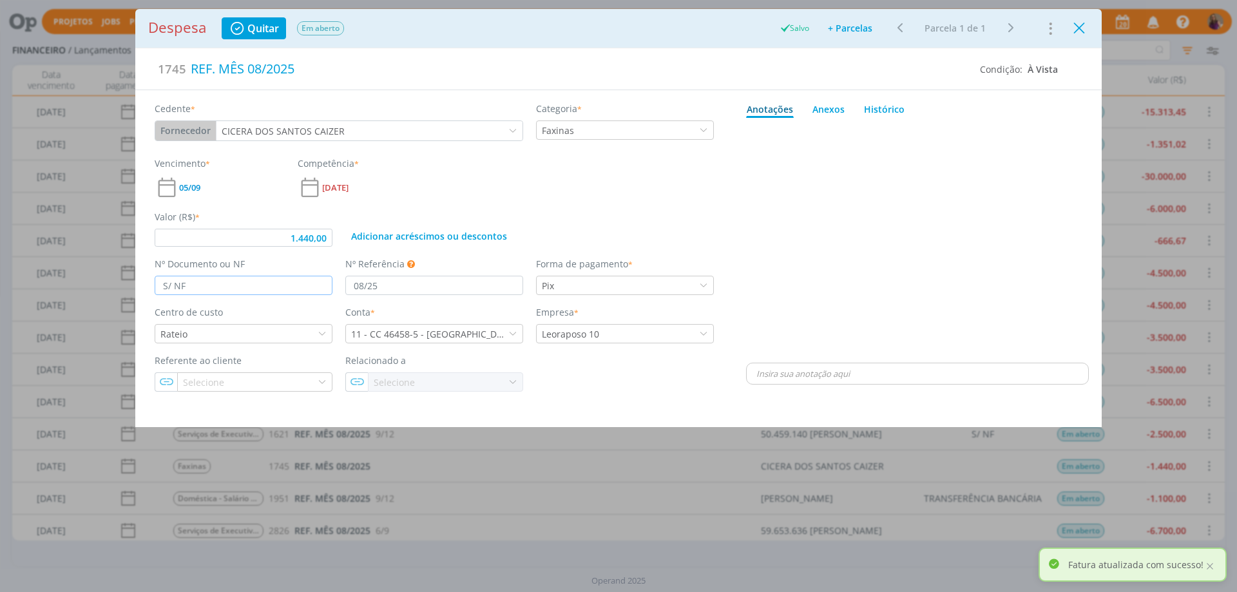
type input "S/ NF"
click at [1077, 29] on icon "Close" at bounding box center [1078, 28] width 19 height 19
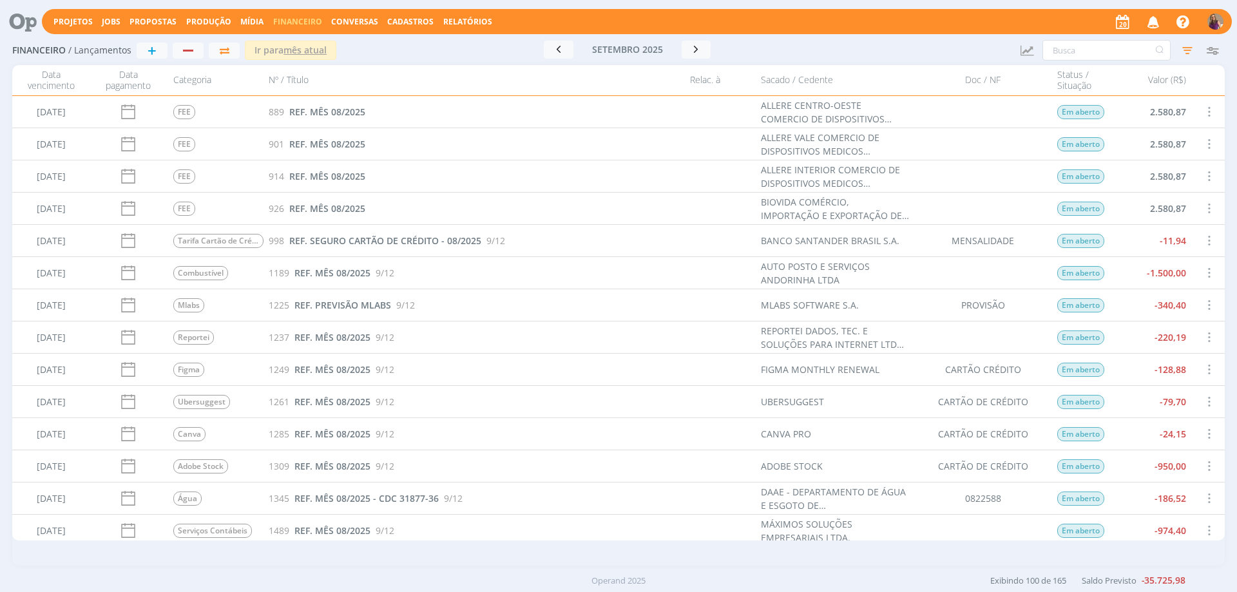
scroll to position [1739, 0]
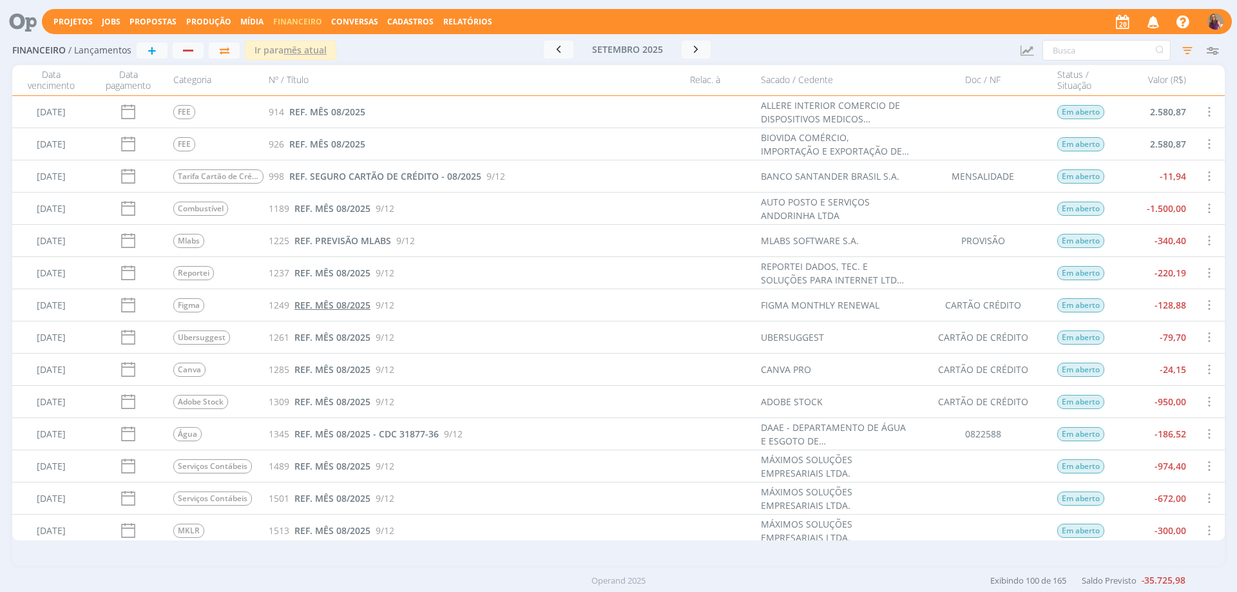
click at [338, 309] on span "REF. MÊS 08/2025" at bounding box center [332, 305] width 76 height 12
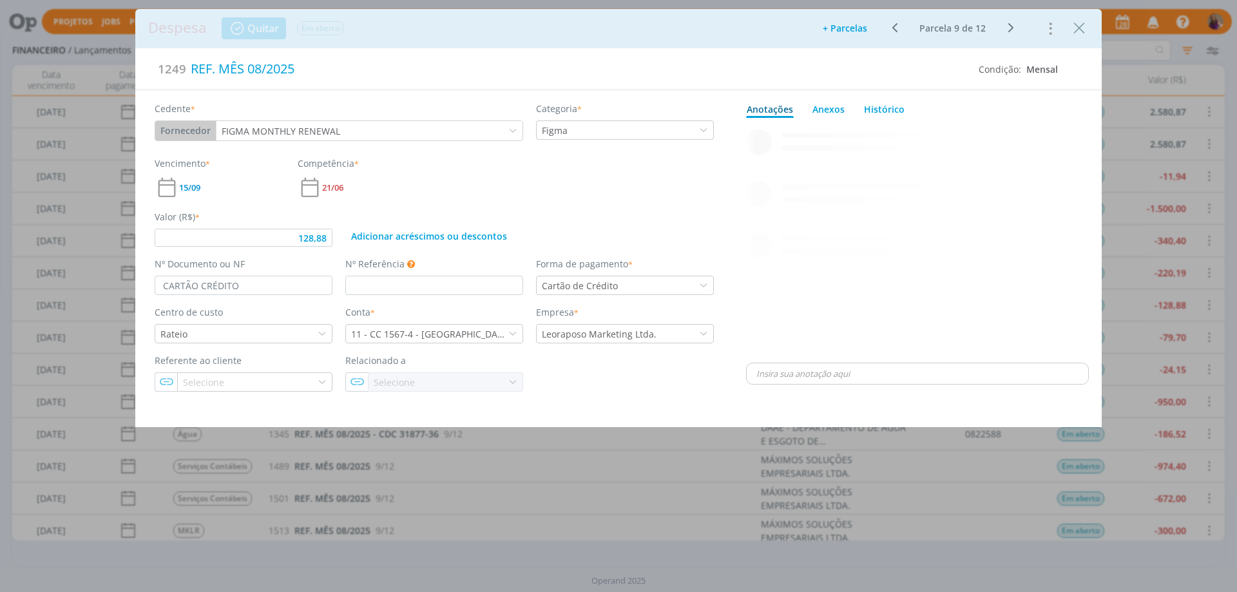
type input "128,88"
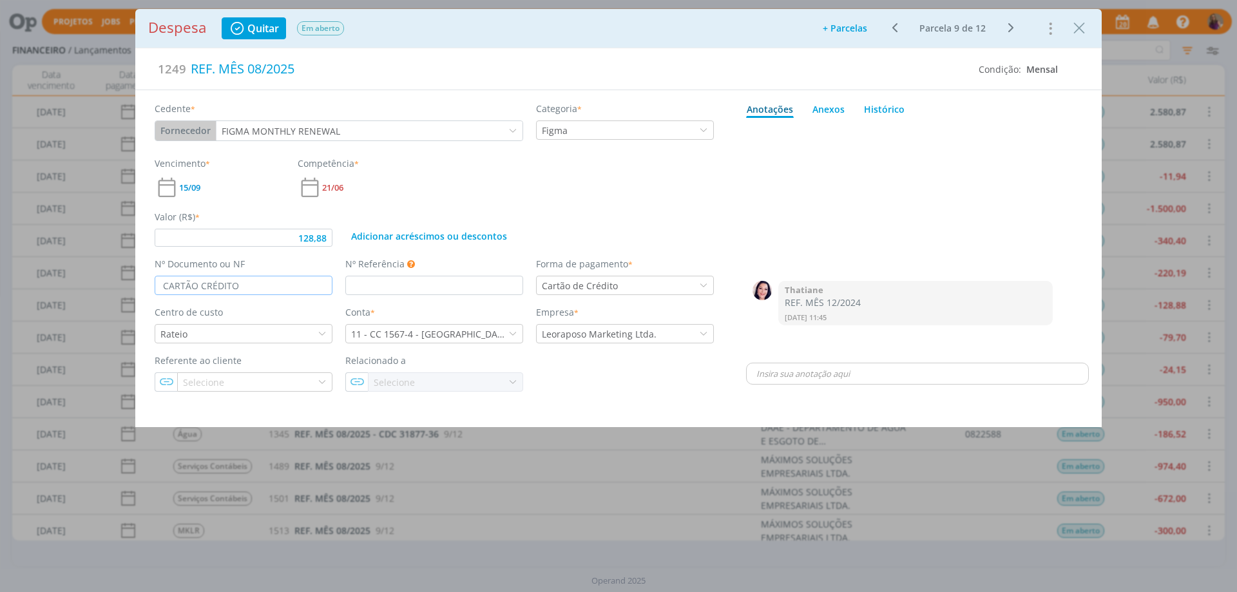
click at [202, 289] on input "CARTÃO CRÉDITO" at bounding box center [244, 285] width 178 height 19
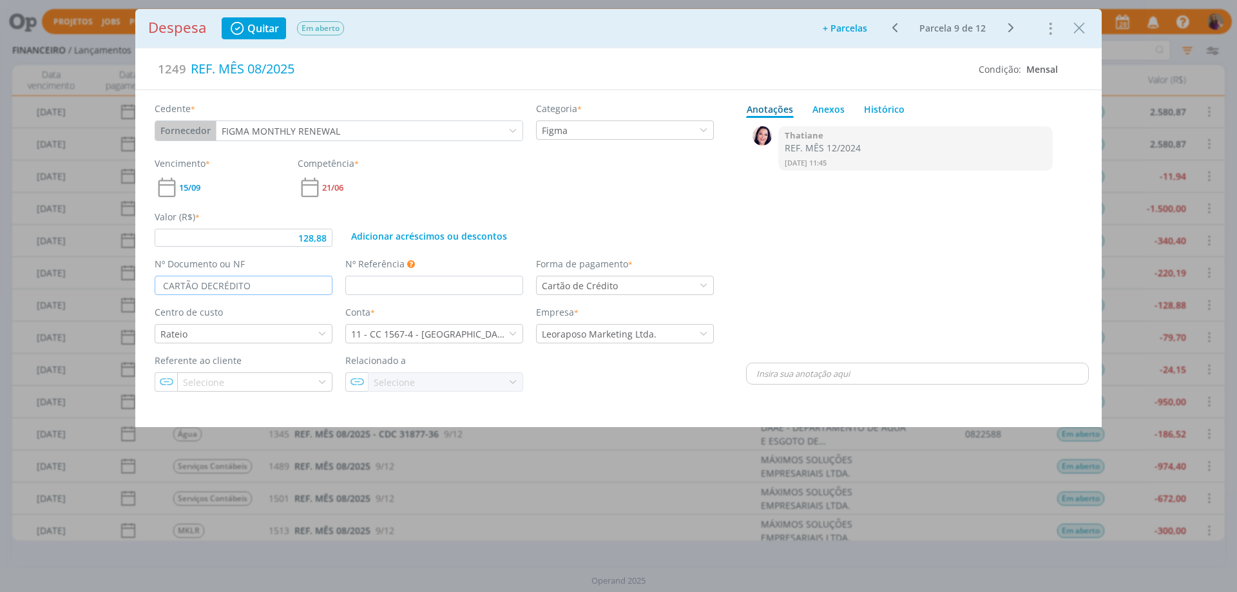
type input "CARTÃO DE CRÉDITO"
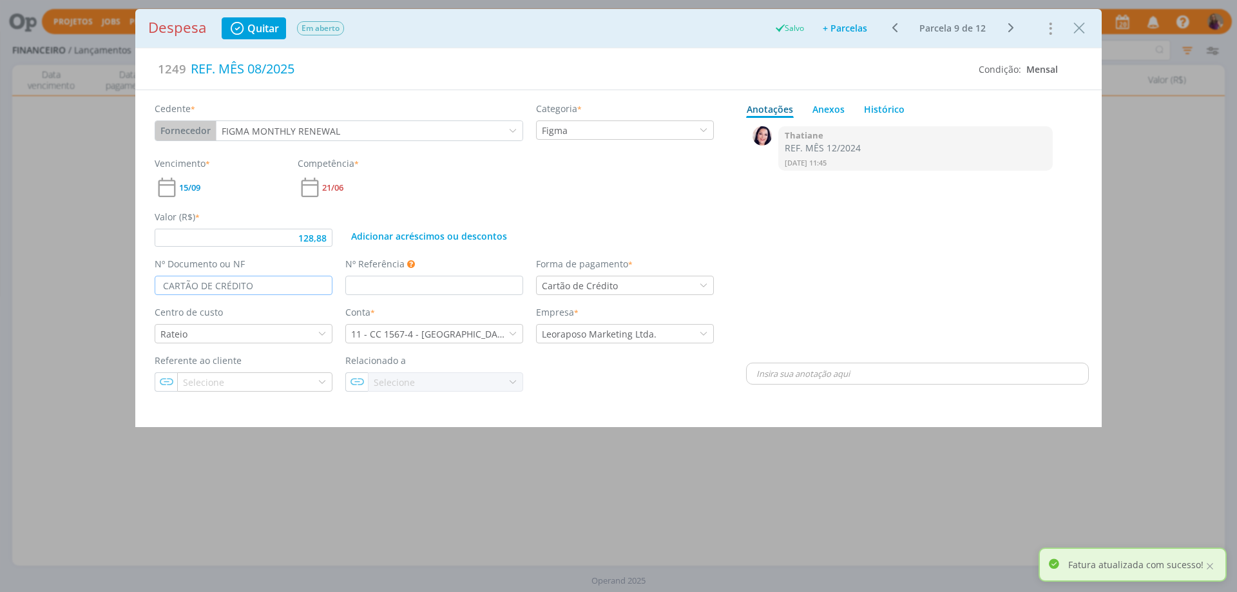
type input "128,88"
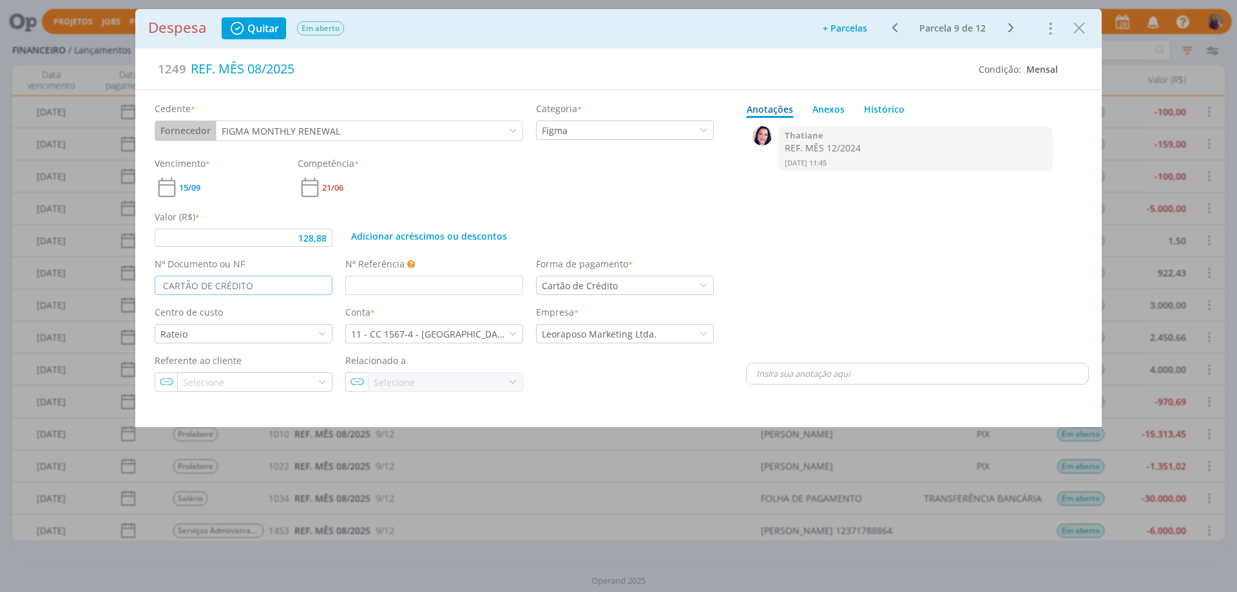
type input "CARTÃO DE CRÉDITO"
click at [1009, 30] on icon "dialog" at bounding box center [1010, 27] width 16 height 15
type input "128,88"
type input "CARTÃO CRÉDITO"
type input "128,88"
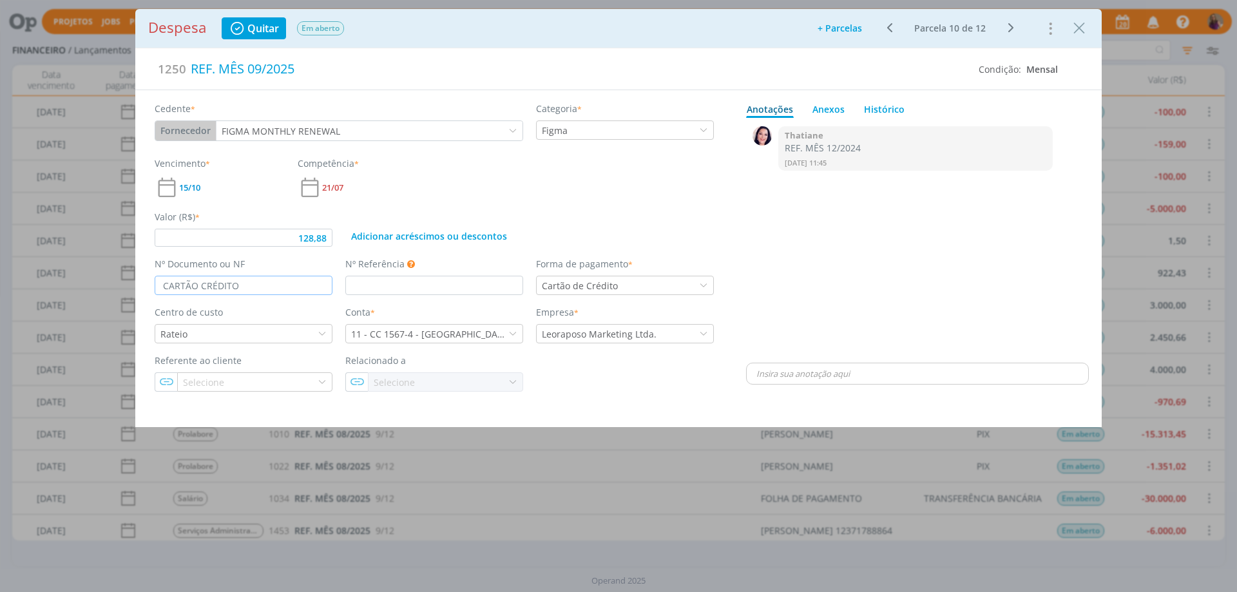
click at [201, 283] on input "CARTÃO CRÉDITO" at bounding box center [244, 285] width 178 height 19
type input "CARTÃO DE CRÉDITO"
type input "128,88"
type input "CARTÃO DE CRÉDITO"
click at [1012, 30] on icon "dialog" at bounding box center [1010, 27] width 16 height 15
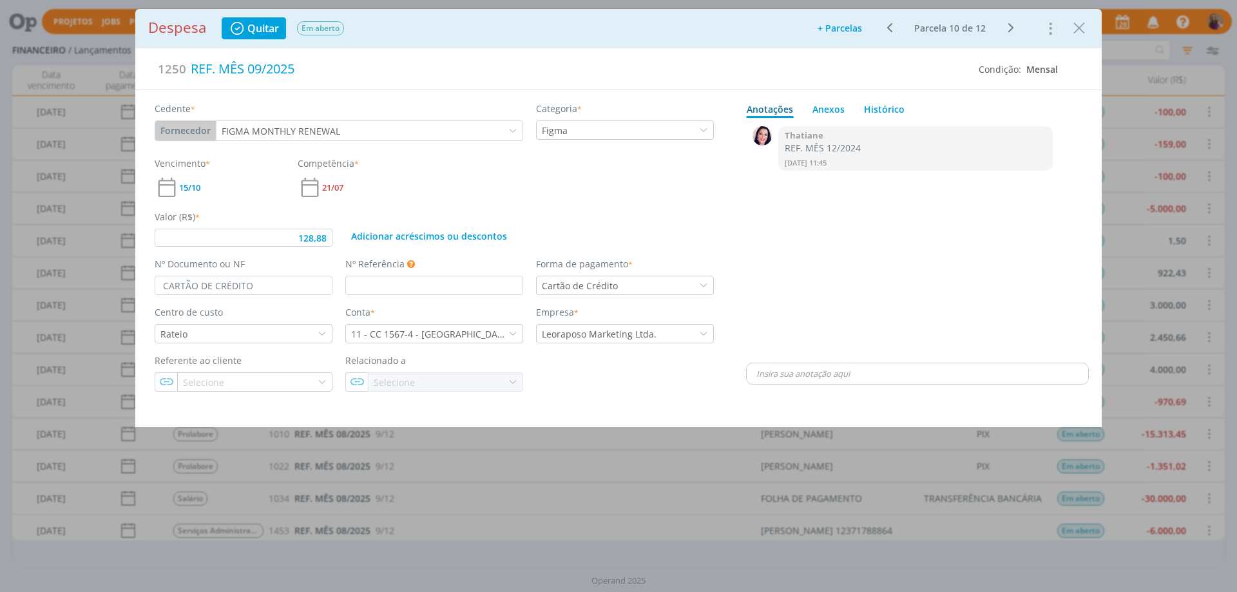
type input "128,88"
type input "CARTÃO CRÉDITO"
type input "128,88"
click at [201, 283] on input "CARTÃO CRÉDITO" at bounding box center [244, 285] width 178 height 19
type input "CARTÃO DE CRÉDITO"
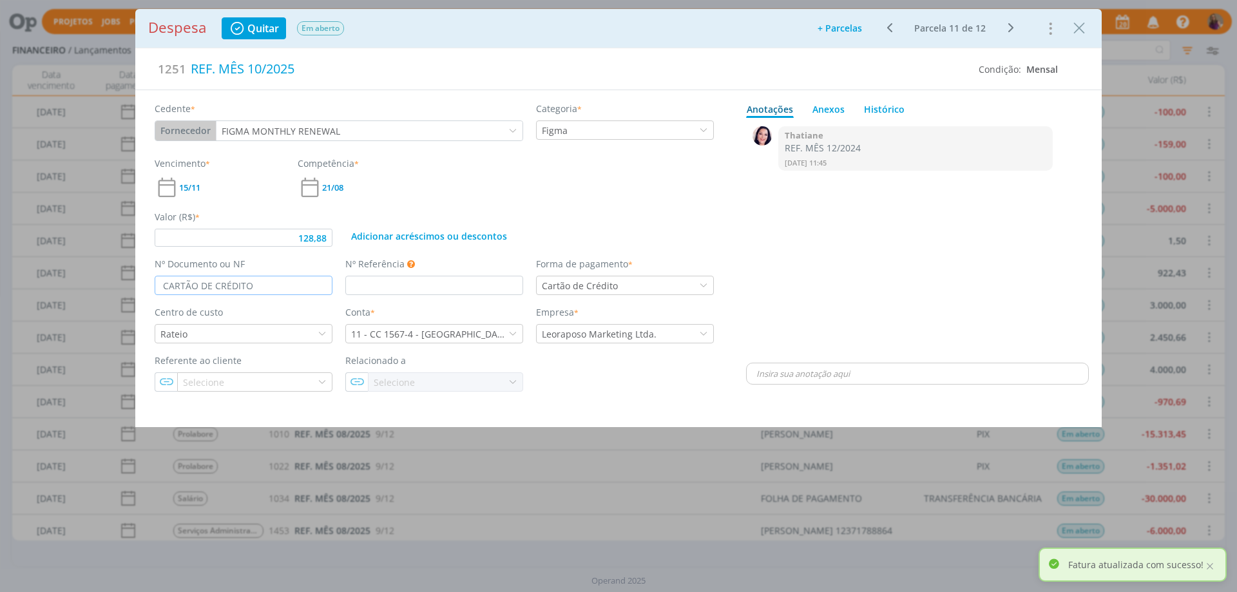
type input "128,88"
type input "CARTÃO DE CRÉDITO"
click at [1012, 26] on icon "dialog" at bounding box center [1010, 27] width 16 height 15
type input "128,88"
type input "CARTÃO CRÉDITO"
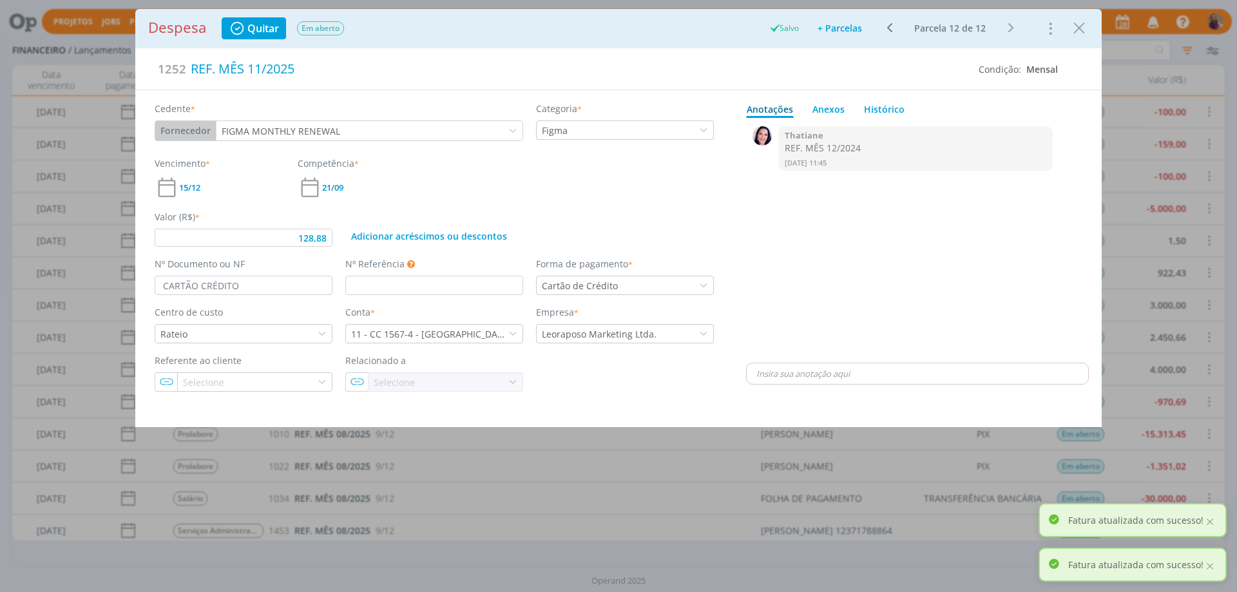
type input "128,88"
click at [201, 284] on input "CARTÃO CRÉDITO" at bounding box center [244, 285] width 178 height 19
type input "CARTÃO DE CRÉDITO"
type input "128,88"
type input "CARTÃO DE CRÉDITO"
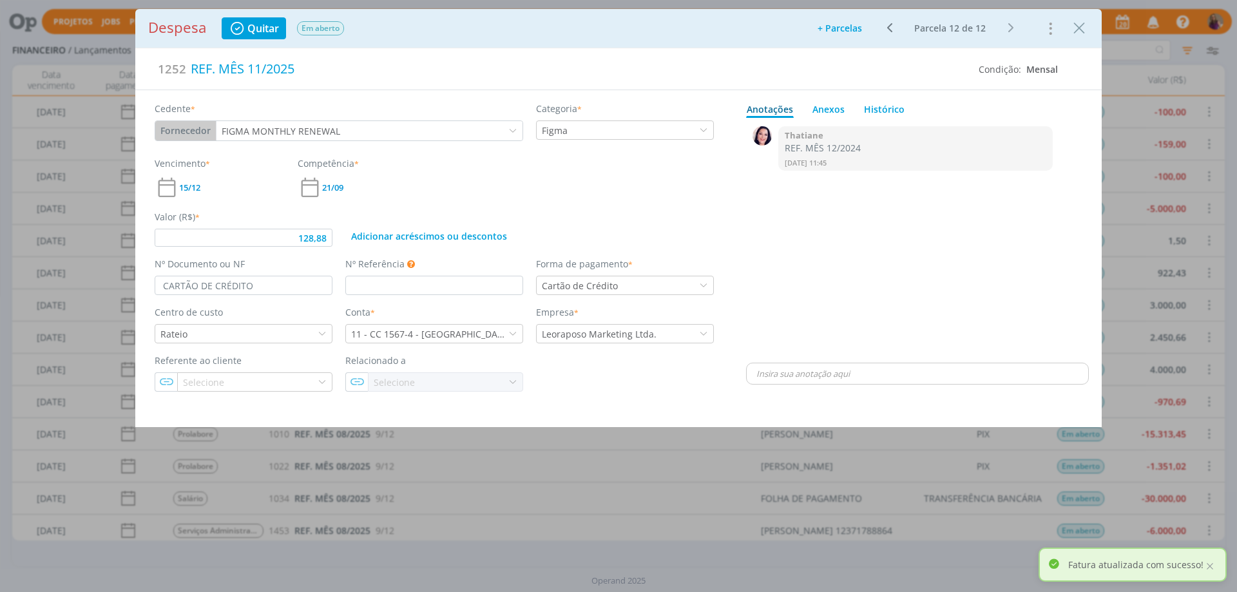
click at [942, 230] on div "0 Thatiane REF. MÊS 12/2024 [DATE] 11:45 👍 Excluir" at bounding box center [917, 241] width 343 height 237
type input "128,88"
click at [1076, 22] on icon "Close" at bounding box center [1078, 28] width 19 height 19
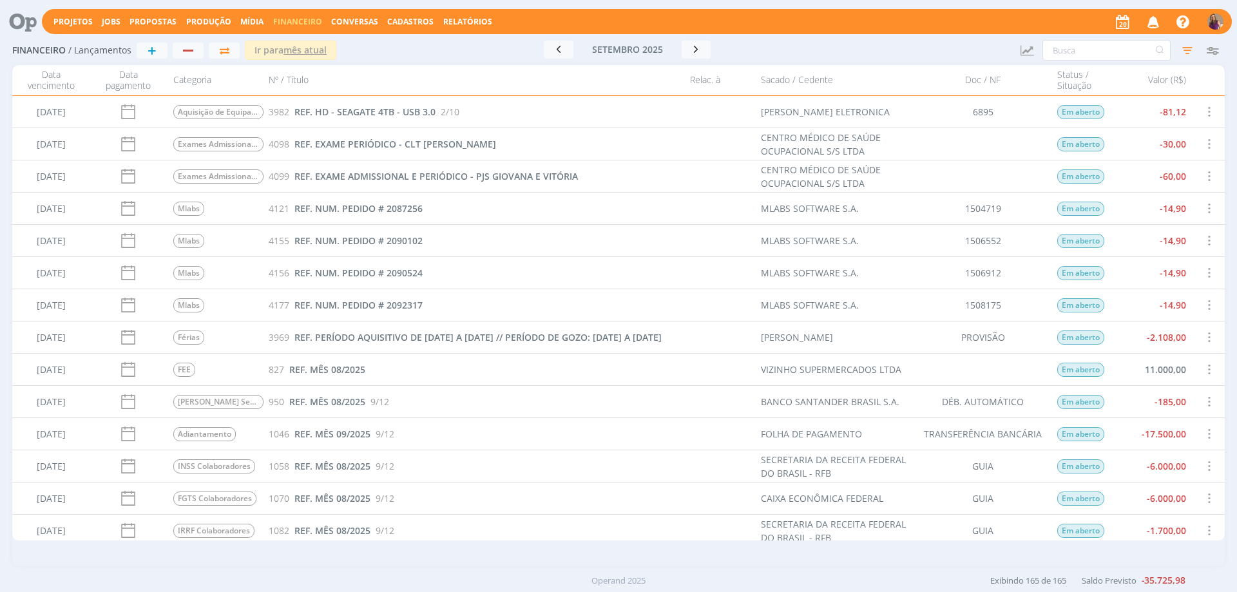
scroll to position [2963, 0]
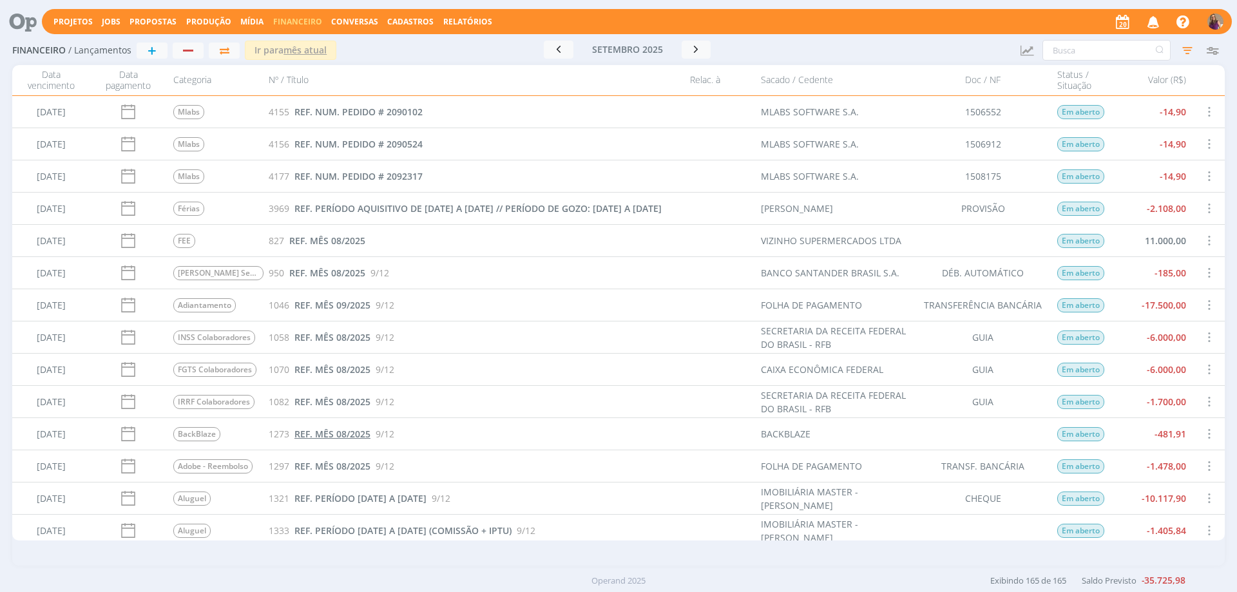
click at [354, 435] on span "REF. MÊS 08/2025" at bounding box center [332, 434] width 76 height 12
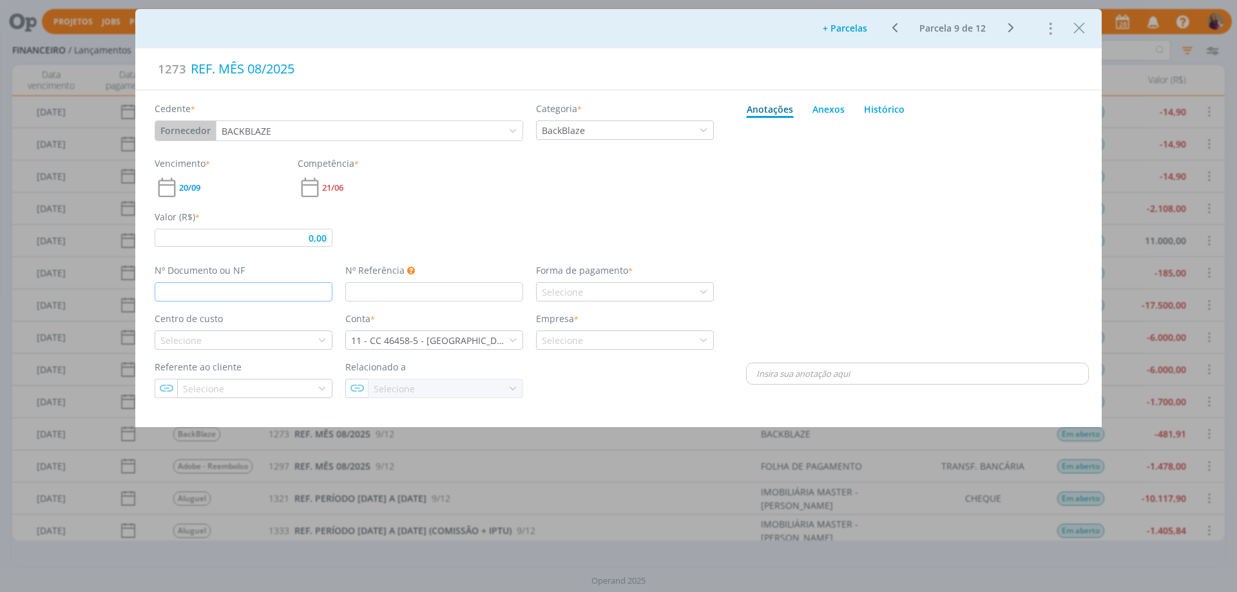
click at [220, 285] on input "dialog" at bounding box center [244, 291] width 178 height 19
type input "c"
type input "CARTÃO DE CRÉDITO"
type input "0,00"
type input "CARTÃO DE CRÉDITO"
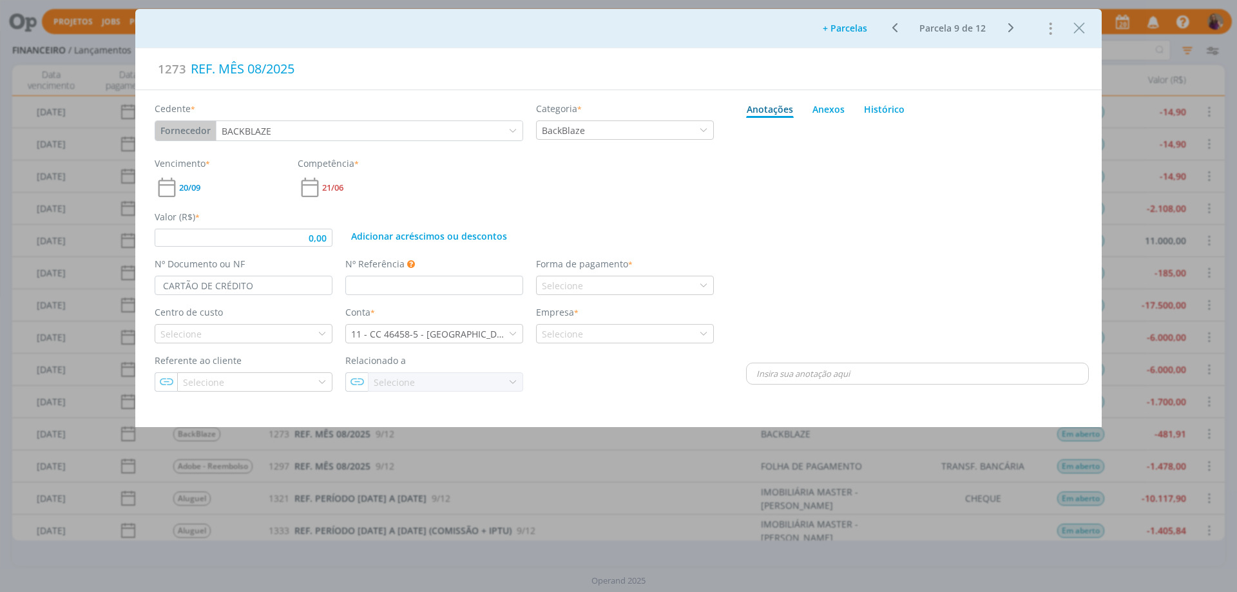
click at [1012, 29] on icon "dialog" at bounding box center [1010, 27] width 16 height 15
type input "481,91"
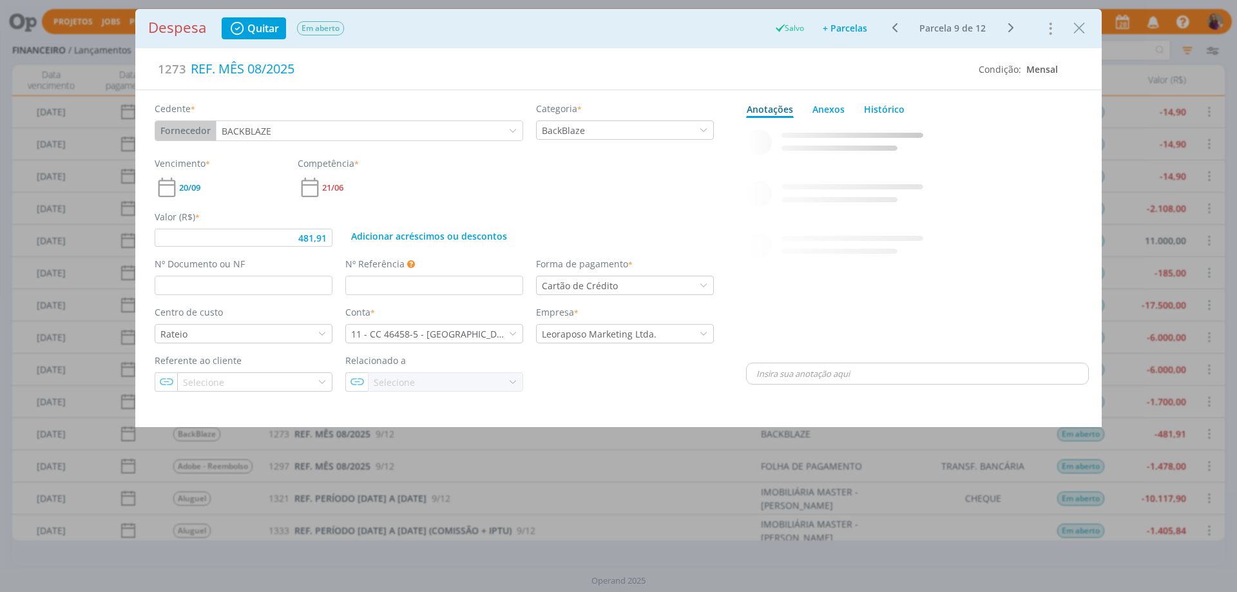
type input "481,91"
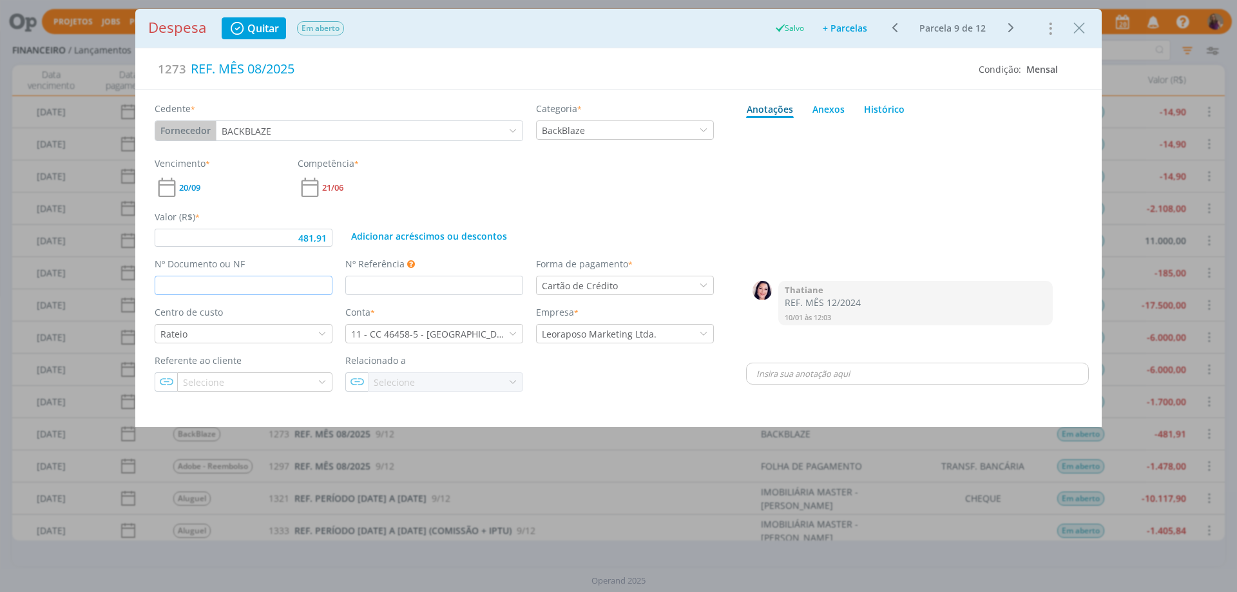
click at [267, 281] on input "dialog" at bounding box center [244, 285] width 178 height 19
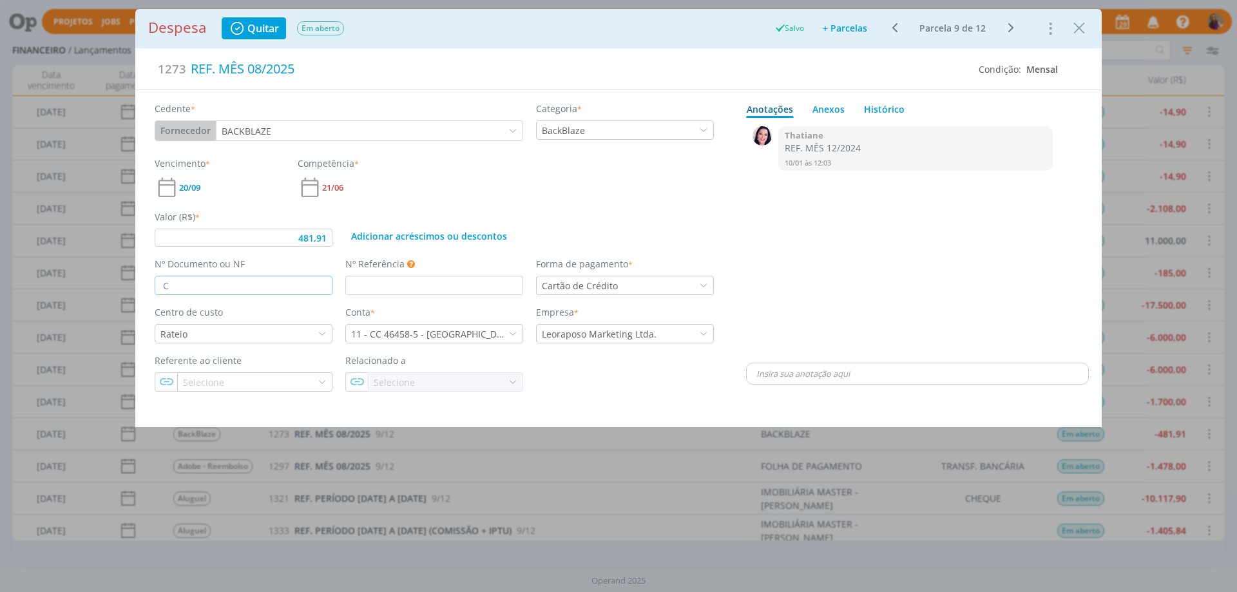
type input "CR"
type input "481,91"
type input "CARTÃO DE CRÉDITO"
type input "481,91"
type input "CARTÃO DE CRÉDITO"
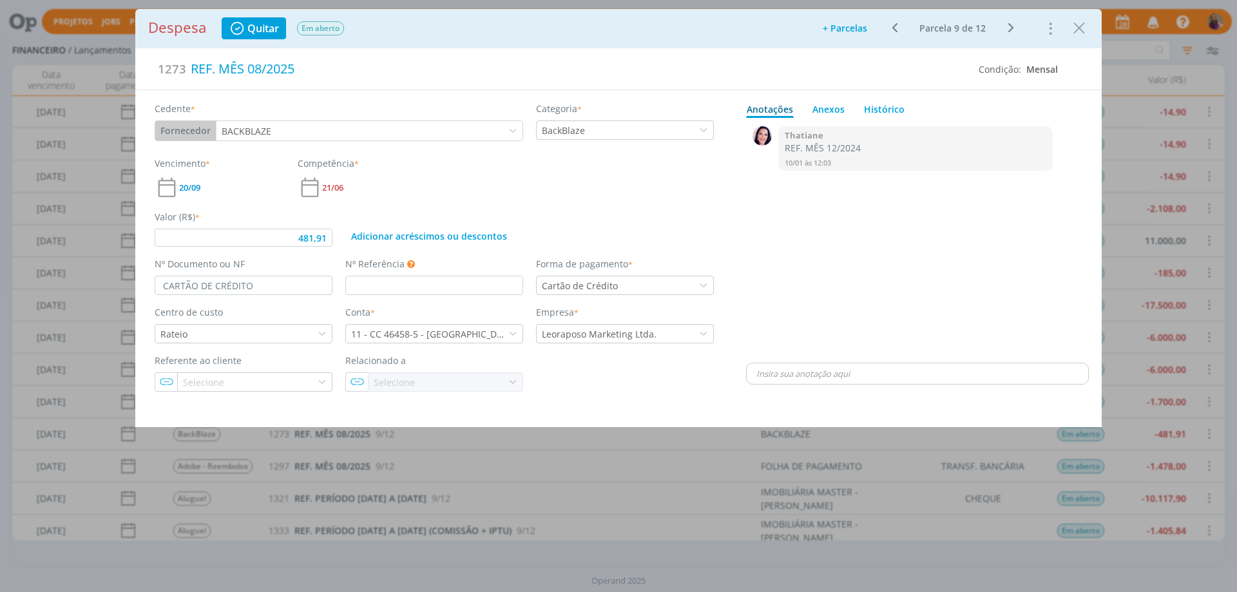
click at [1009, 24] on icon "dialog" at bounding box center [1010, 27] width 16 height 15
type input "550,00"
click at [220, 285] on input "dialog" at bounding box center [244, 285] width 178 height 19
type input "CART"
type input "550,00"
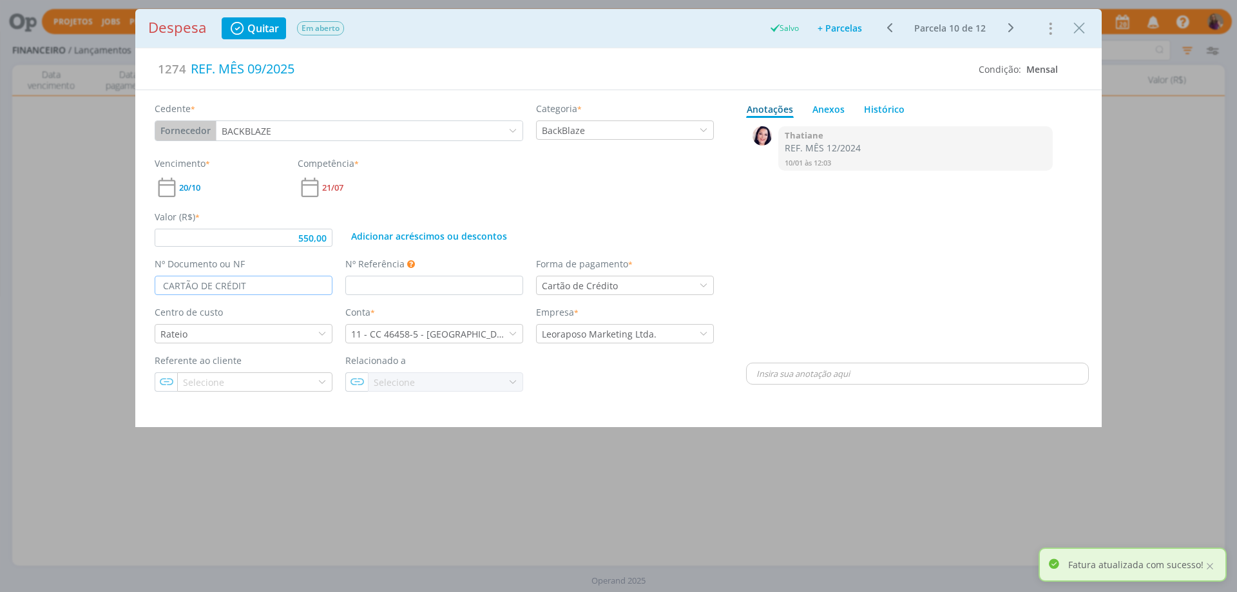
type input "CARTÃO DE CRÉDITO"
type input "550,00"
type input "CARTÃO DE CRÉDITO"
click at [1012, 26] on icon "dialog" at bounding box center [1010, 27] width 16 height 15
type input "550,00"
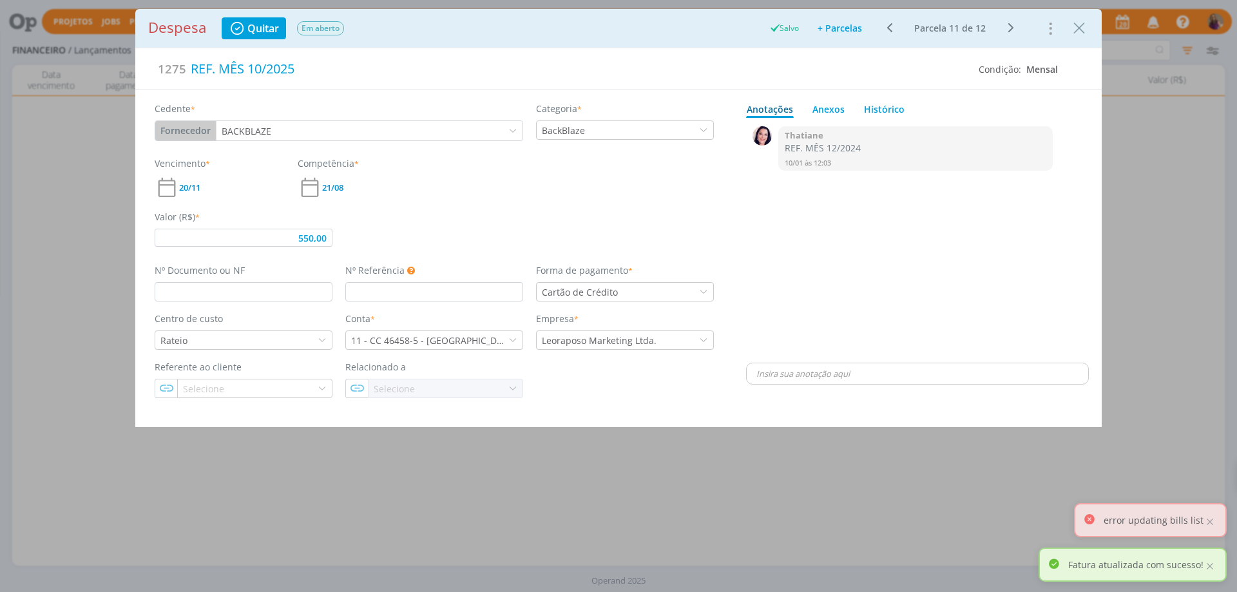
type input "550,00"
click at [188, 290] on input "dialog" at bounding box center [244, 291] width 178 height 19
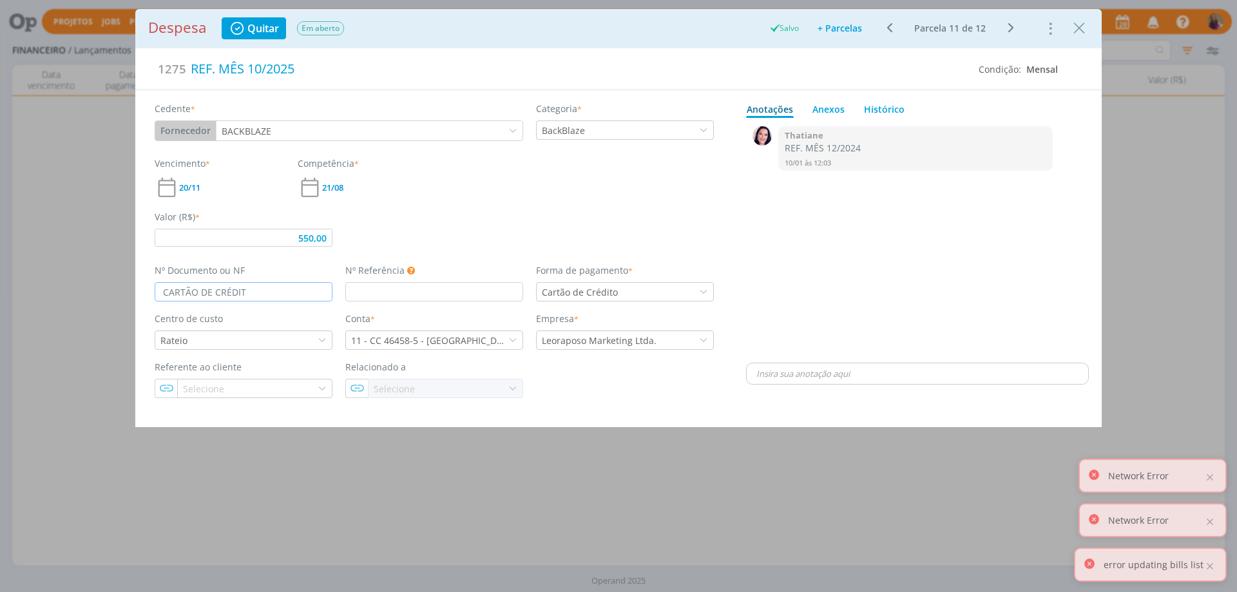
type input "CARTÃO DE CRÉDITO"
type input "550,00"
type input "CARTÃO DE CRÉDITO"
click at [1010, 25] on icon "dialog" at bounding box center [1010, 27] width 16 height 15
type input "550,00"
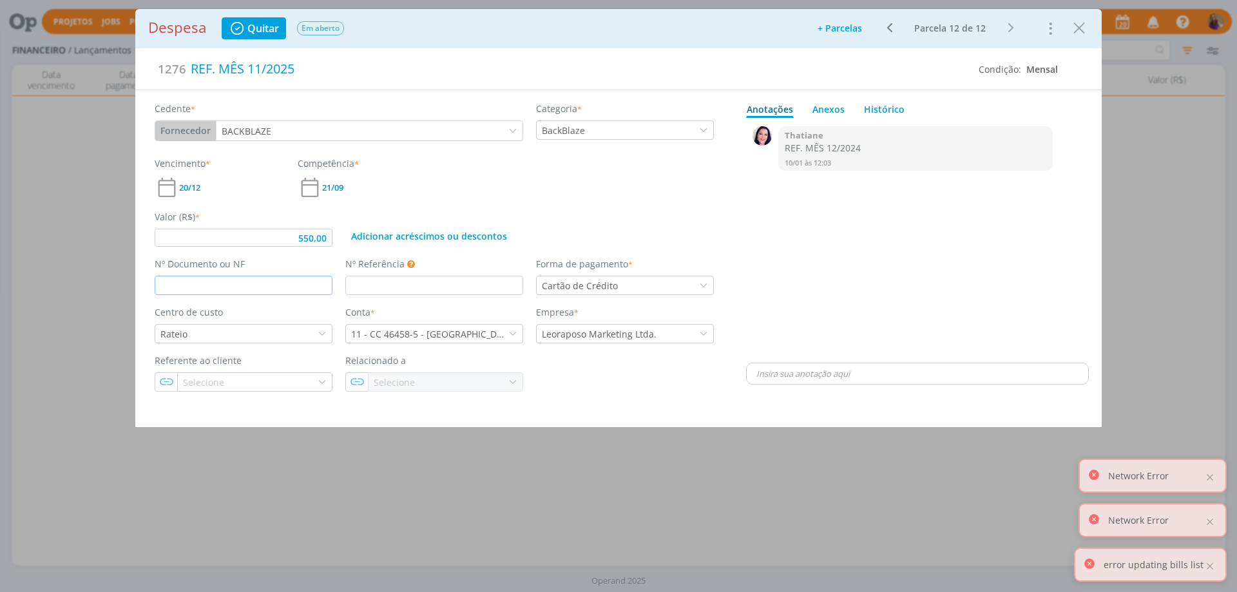
click at [244, 285] on input "dialog" at bounding box center [244, 285] width 178 height 19
type input "CAR"
type input "550,00"
type input "CART"
type input "550,00"
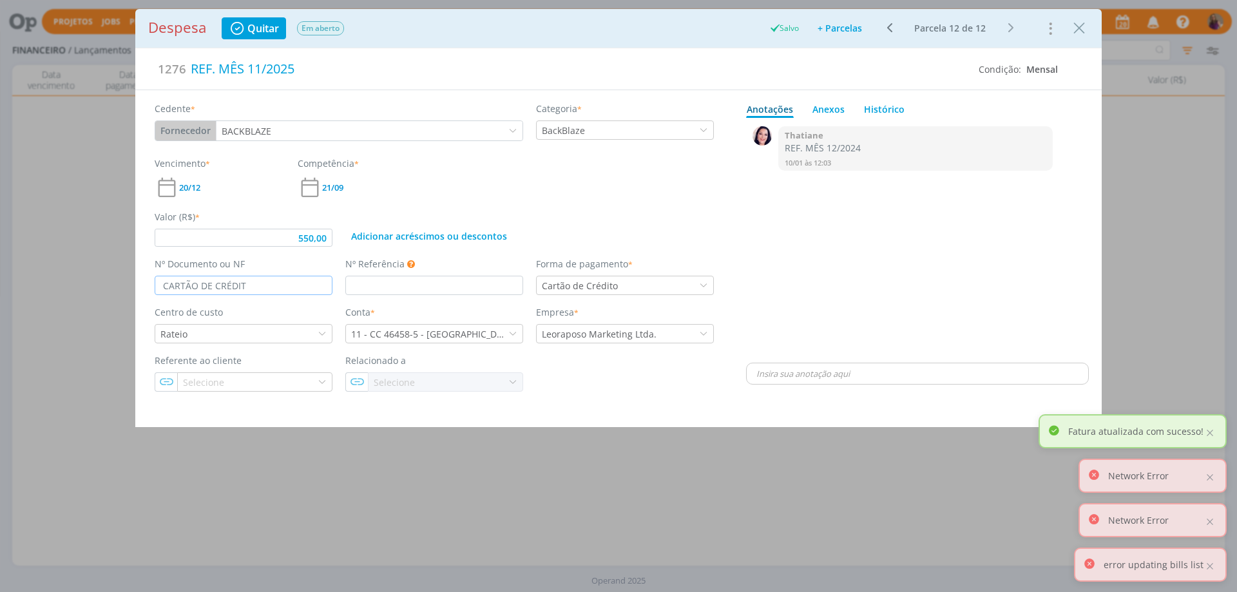
type input "CARTÃO DE CRÉDITO"
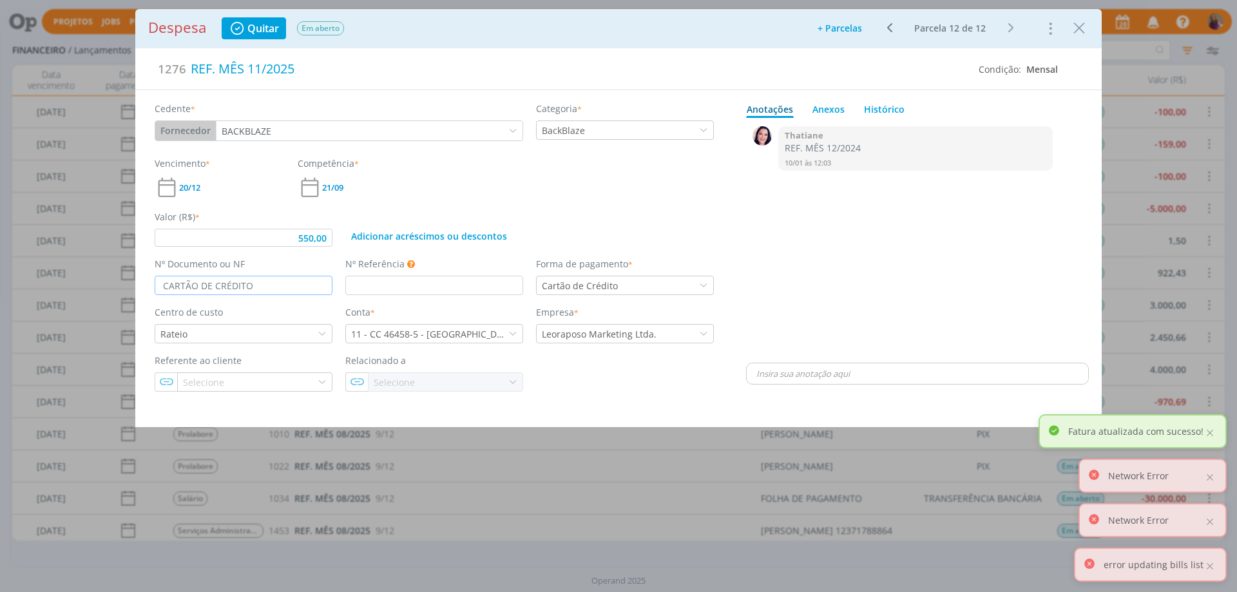
type input "550,00"
type input "CARTÃO DE CRÉDITO"
click at [900, 245] on div "0 Thatiane REF. MÊS 12/2024 [DATE] 12:03 👍 Excluir" at bounding box center [917, 241] width 343 height 237
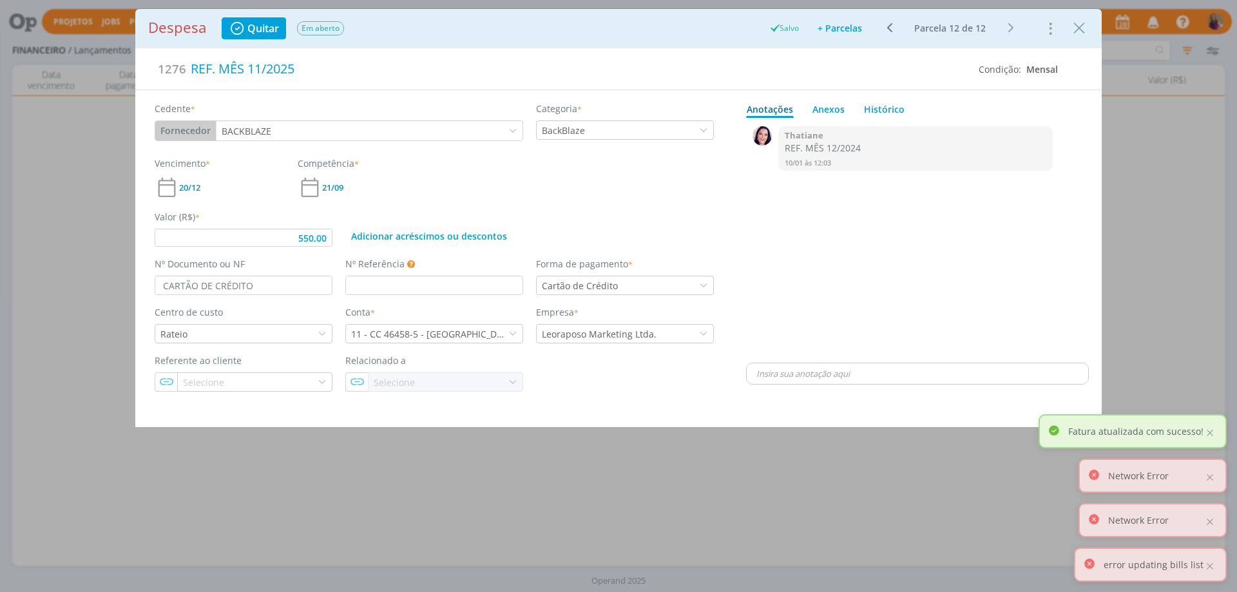
type input "550,00"
click at [1081, 23] on icon "Close" at bounding box center [1078, 28] width 19 height 19
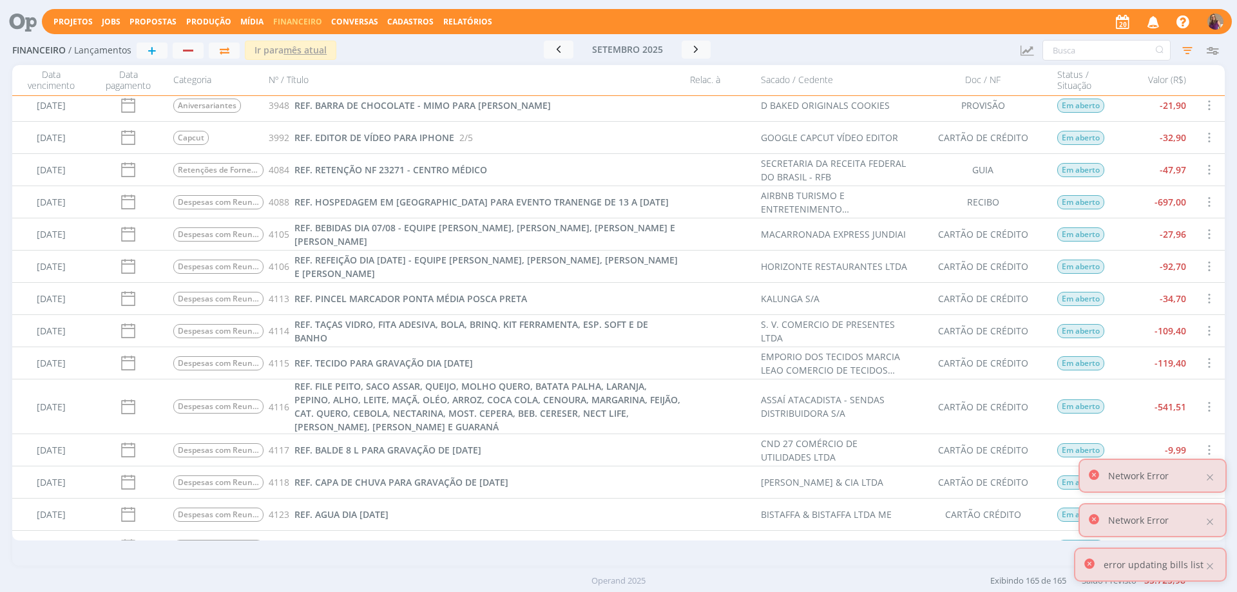
scroll to position [3871, 0]
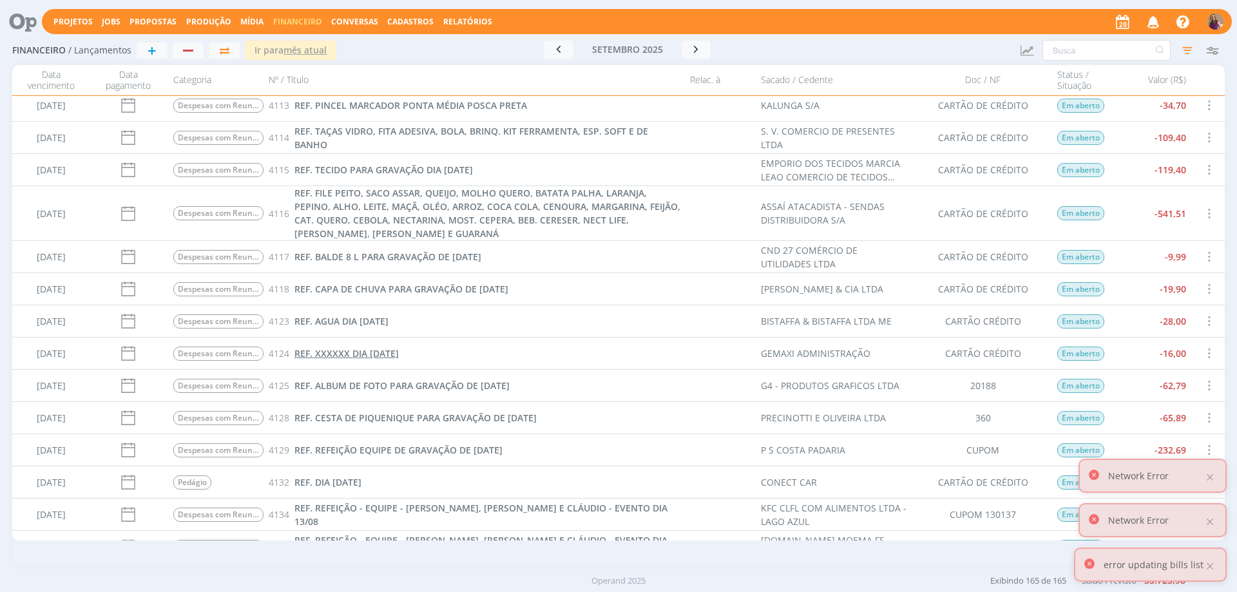
click at [366, 350] on span "REF. XXXXXX DIA [DATE]" at bounding box center [346, 353] width 104 height 12
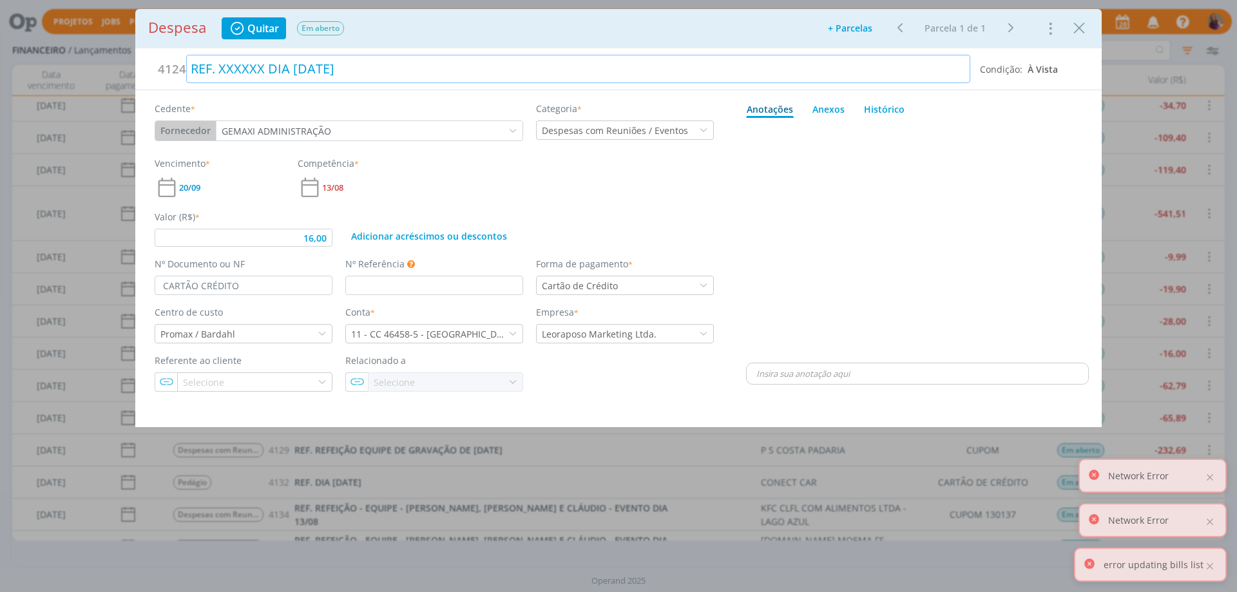
type input "16,00"
click at [220, 68] on div "REF. XXXXXX DIA [DATE]" at bounding box center [578, 69] width 784 height 28
click at [972, 214] on div "dialog" at bounding box center [917, 241] width 343 height 237
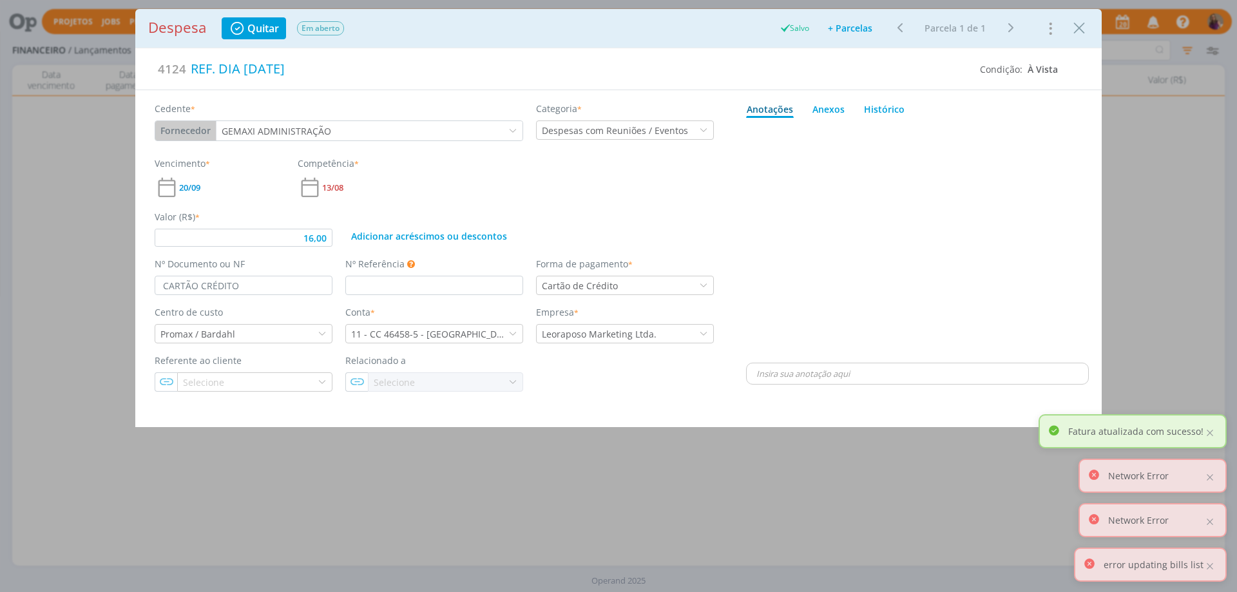
type input "16,00"
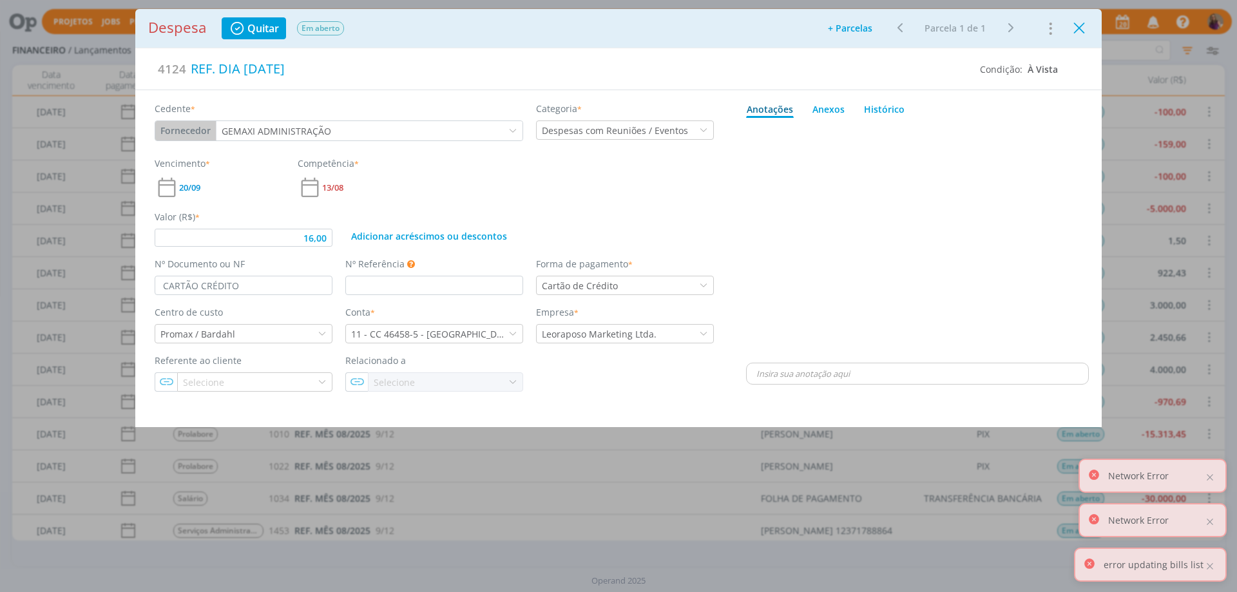
click at [1080, 26] on icon "Close" at bounding box center [1078, 28] width 19 height 19
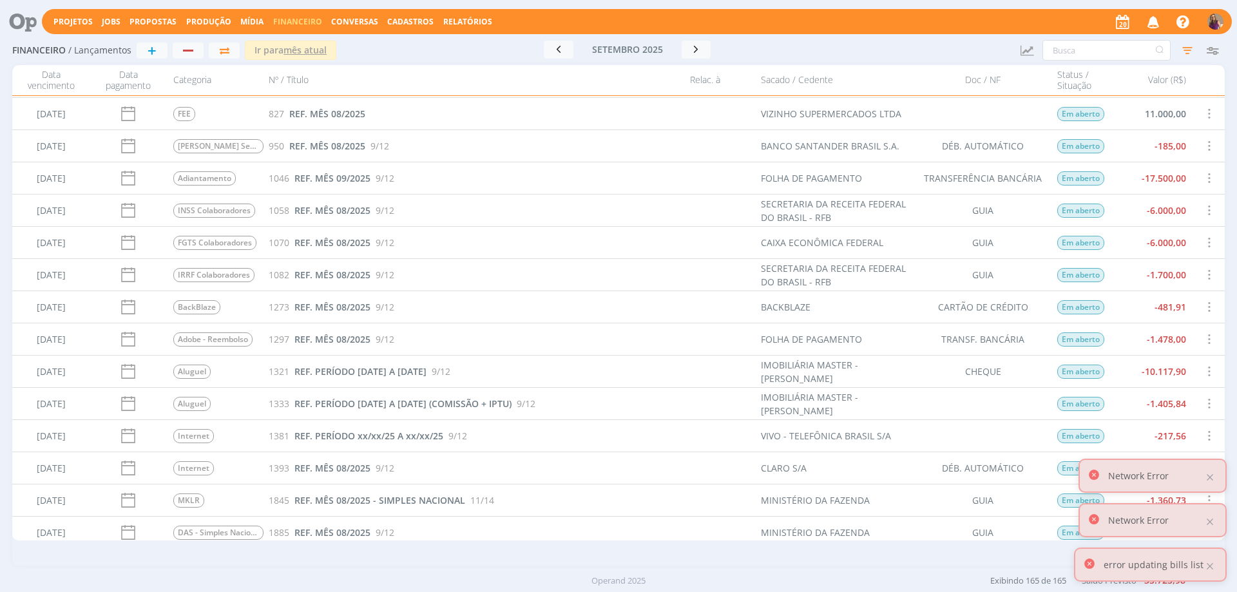
scroll to position [3218, 0]
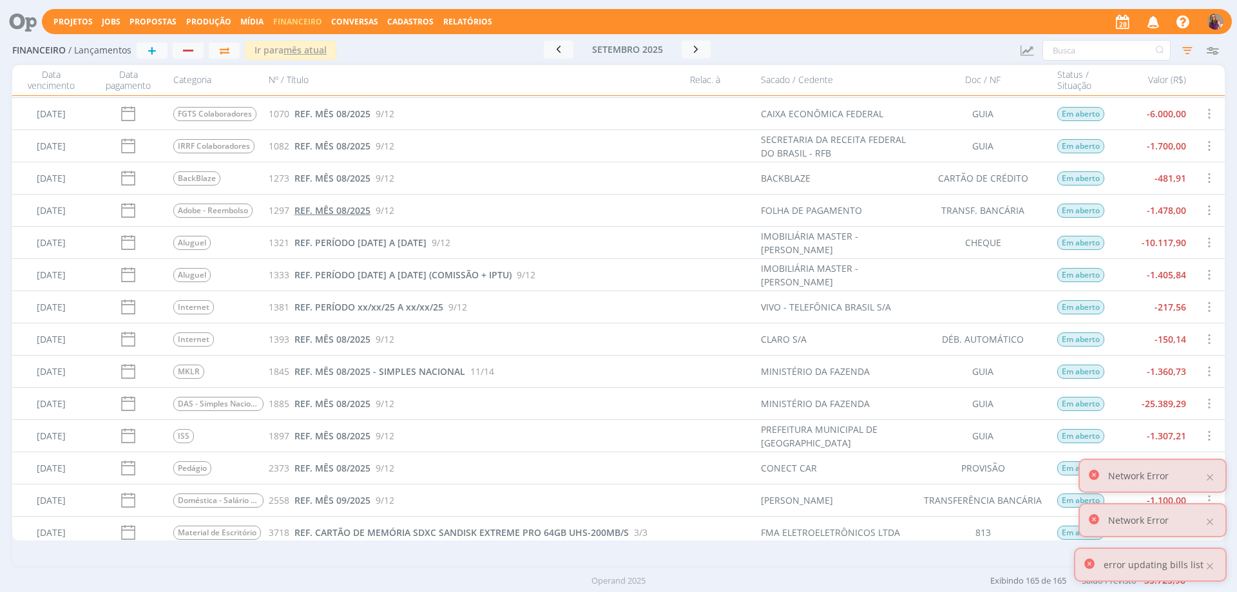
click at [357, 210] on span "REF. MÊS 08/2025" at bounding box center [332, 210] width 76 height 12
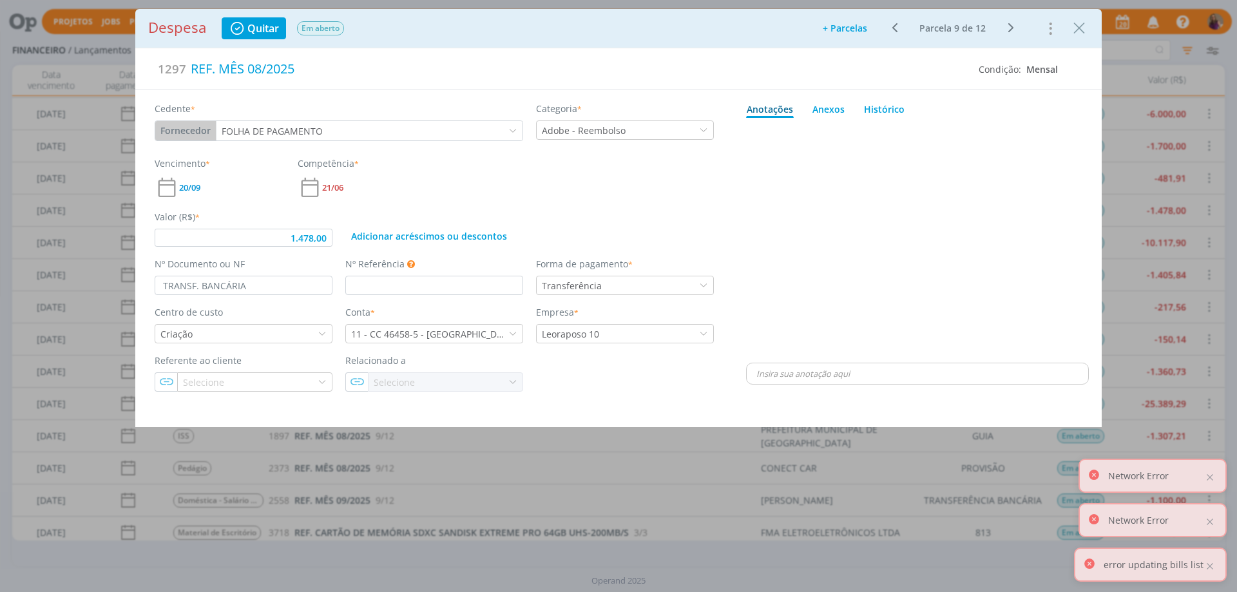
type input "1.478,00"
click at [194, 284] on input "TRANSF. BANCÁRIA" at bounding box center [244, 285] width 178 height 19
type input "TRANSFer. BANCÁRIA"
type input "1.478,00"
type input "TRANSFER. BANCÁRIA"
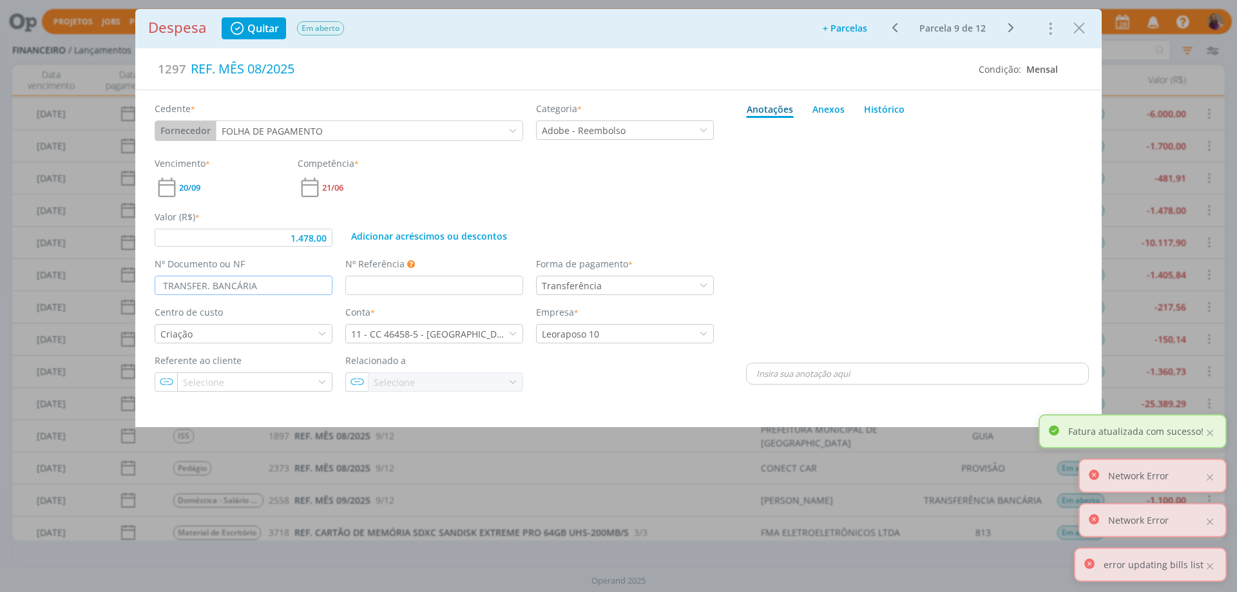
type input "1.478,00"
type input "TRANSFERÊNC. BANCÁRIA"
type input "1.478,00"
type input "TRANSFERÊNCIA BANCÁRIA"
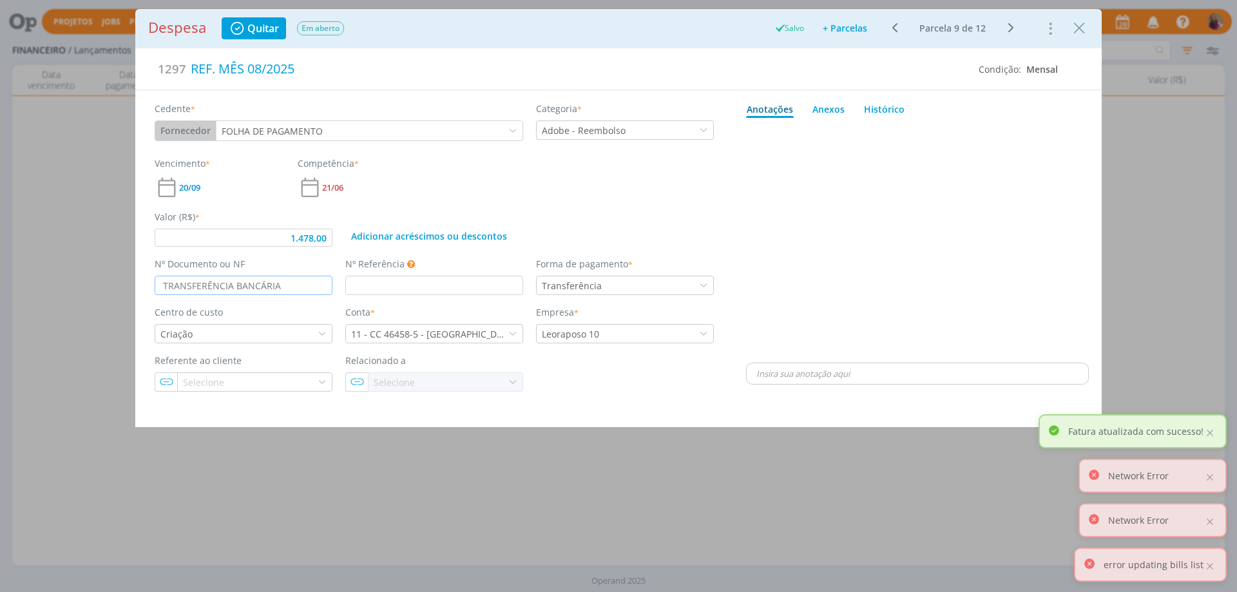
type input "1.478,00"
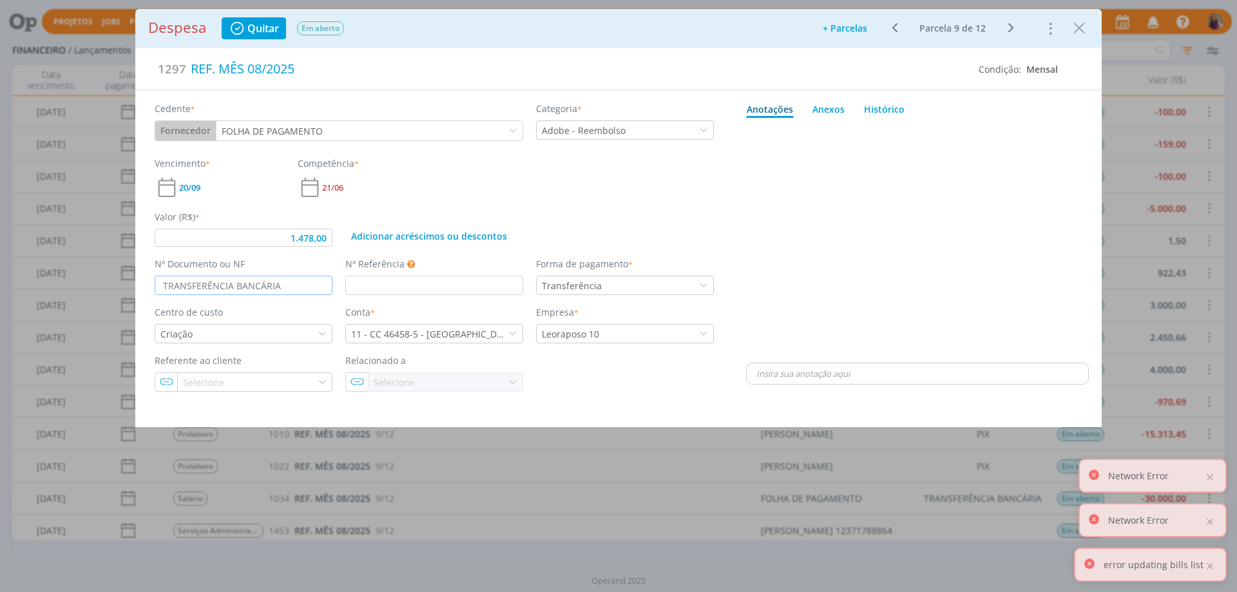
drag, startPoint x: 287, startPoint y: 282, endPoint x: 77, endPoint y: 255, distance: 211.7
click at [77, 255] on div "Despesa Quitar Em aberto Adicionar parcelas: As parcelas serão geradas com base…" at bounding box center [618, 296] width 1237 height 592
type input "TRANSFERÊNCIA BANCÁRIA"
click at [1009, 30] on icon "dialog" at bounding box center [1010, 27] width 16 height 15
type input "1.478,00"
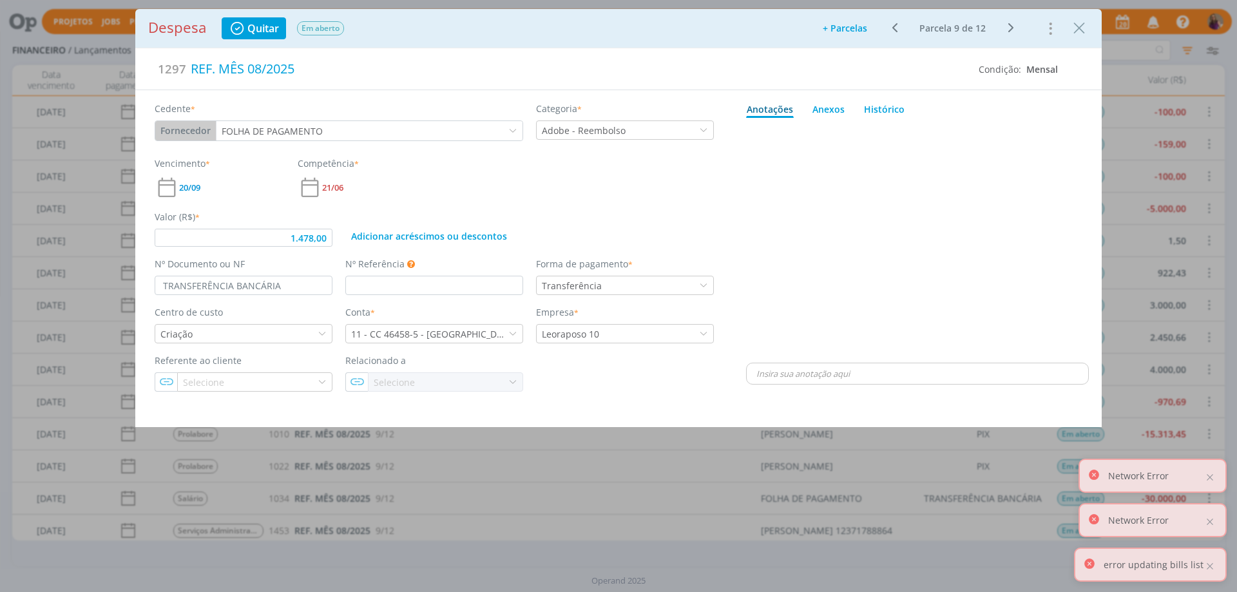
type input "TRANSF. BANCÁRIA"
type input "1.478,00"
drag, startPoint x: 282, startPoint y: 287, endPoint x: 57, endPoint y: 265, distance: 226.4
click at [59, 265] on div "Despesa Quitar Em aberto Adicionar parcelas: As parcelas serão geradas com base…" at bounding box center [618, 296] width 1237 height 592
paste input "ERÊNCIA"
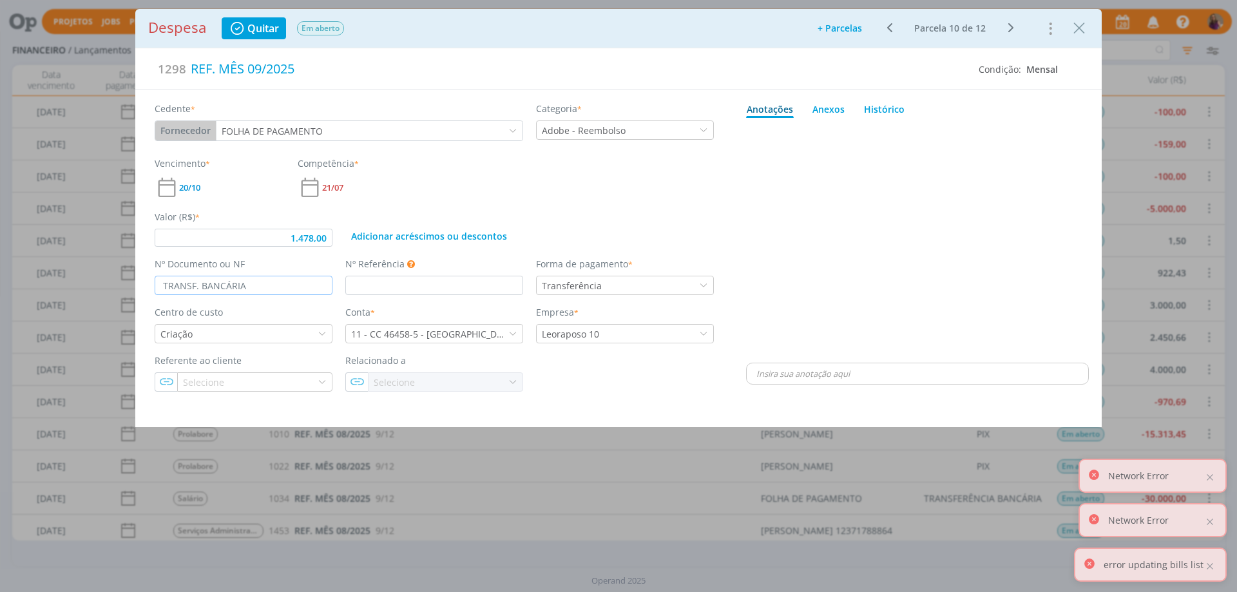
type input "TRANSFERÊNCIA BANCÁRIA"
type input "1.478,00"
type input "TRANSFERÊNCIA BANCÁRIA"
click at [1010, 24] on icon "dialog" at bounding box center [1010, 27] width 16 height 15
type input "1.478,00"
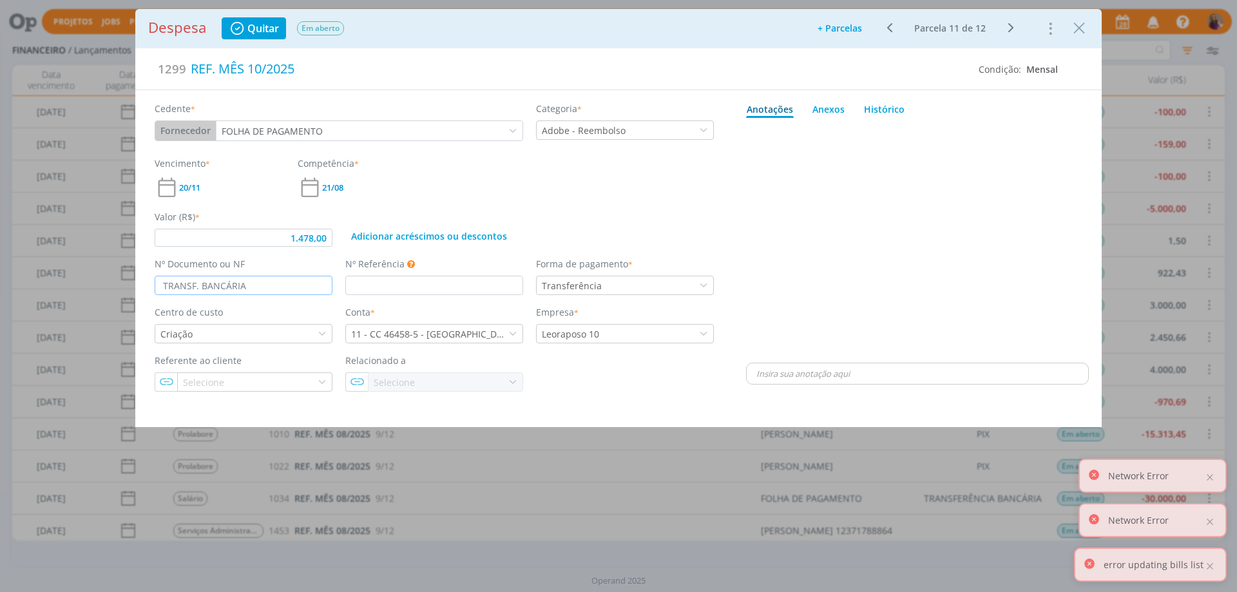
drag, startPoint x: 272, startPoint y: 285, endPoint x: 52, endPoint y: 270, distance: 220.2
click at [52, 270] on div "Despesa Quitar Em aberto Adicionar parcelas: As parcelas serão geradas com base…" at bounding box center [618, 296] width 1237 height 592
paste input "ERÊNCIA"
type input "TRANSFERÊNCIA BANCÁRIA"
type input "1.478,00"
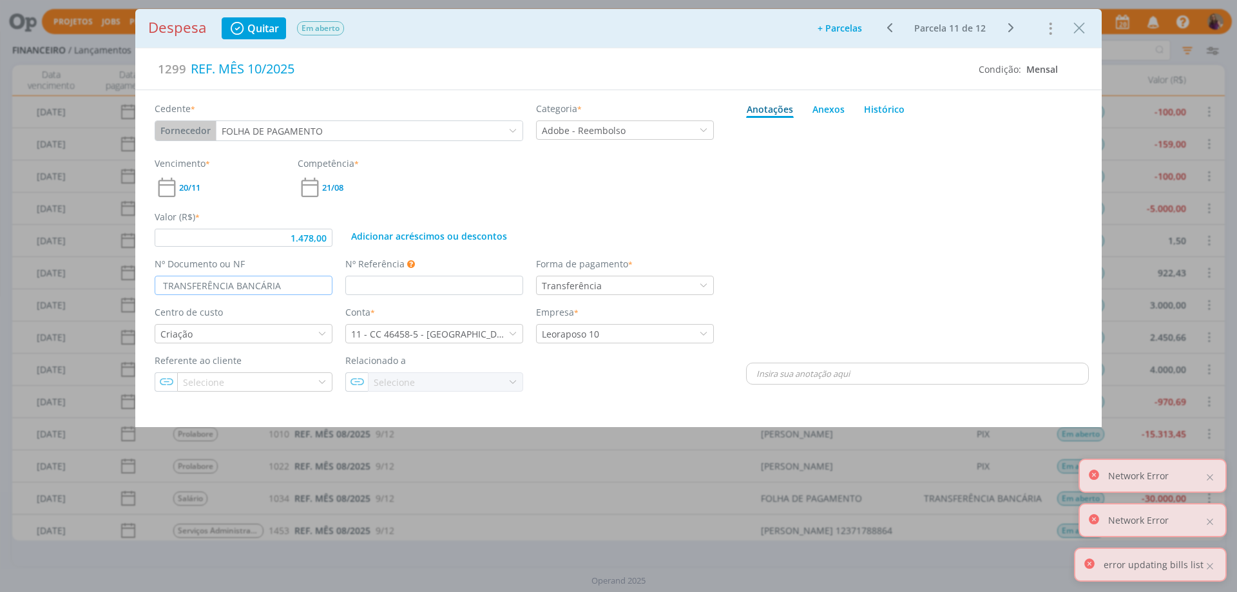
type input "TRANSFERÊNCIA BANCÁRIA"
click at [1009, 27] on icon "dialog" at bounding box center [1010, 27] width 16 height 15
type input "1.478,00"
type input "TRANSF. BANCÁRIA"
drag, startPoint x: 256, startPoint y: 290, endPoint x: 97, endPoint y: 264, distance: 160.5
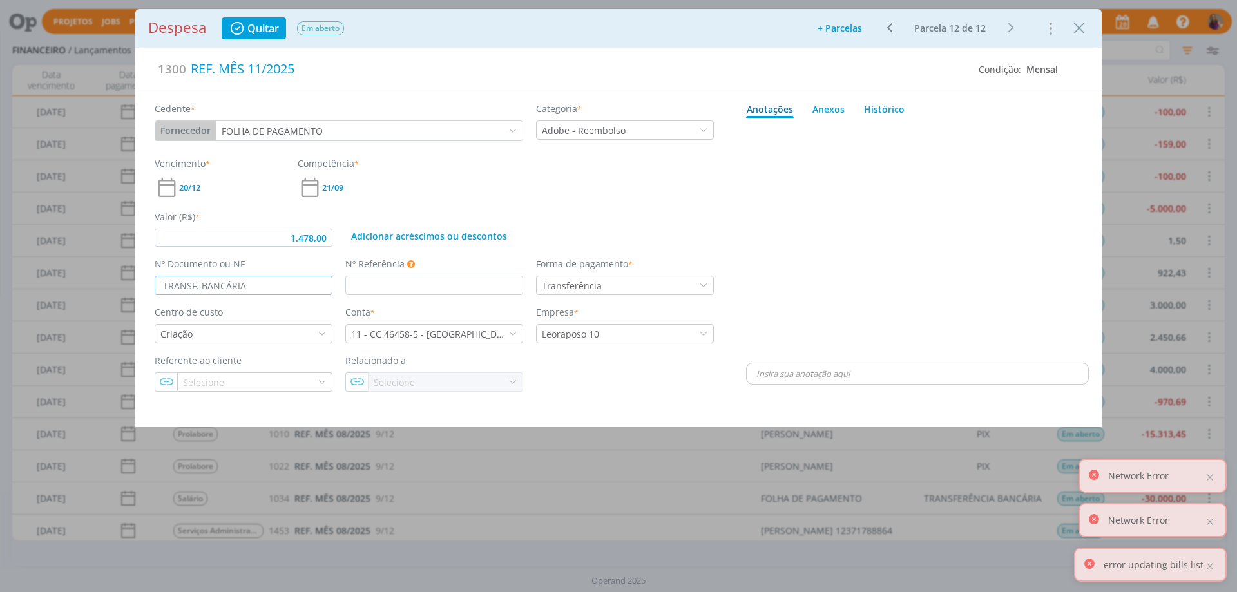
click at [97, 264] on div "Despesa Quitar Em aberto Adicionar parcelas: As parcelas serão geradas com base…" at bounding box center [618, 296] width 1237 height 592
type input "1.478,00"
paste input "ERÊNCIA"
type input "TRANSFERÊNCIA BANCÁRIA"
type input "1.478,00"
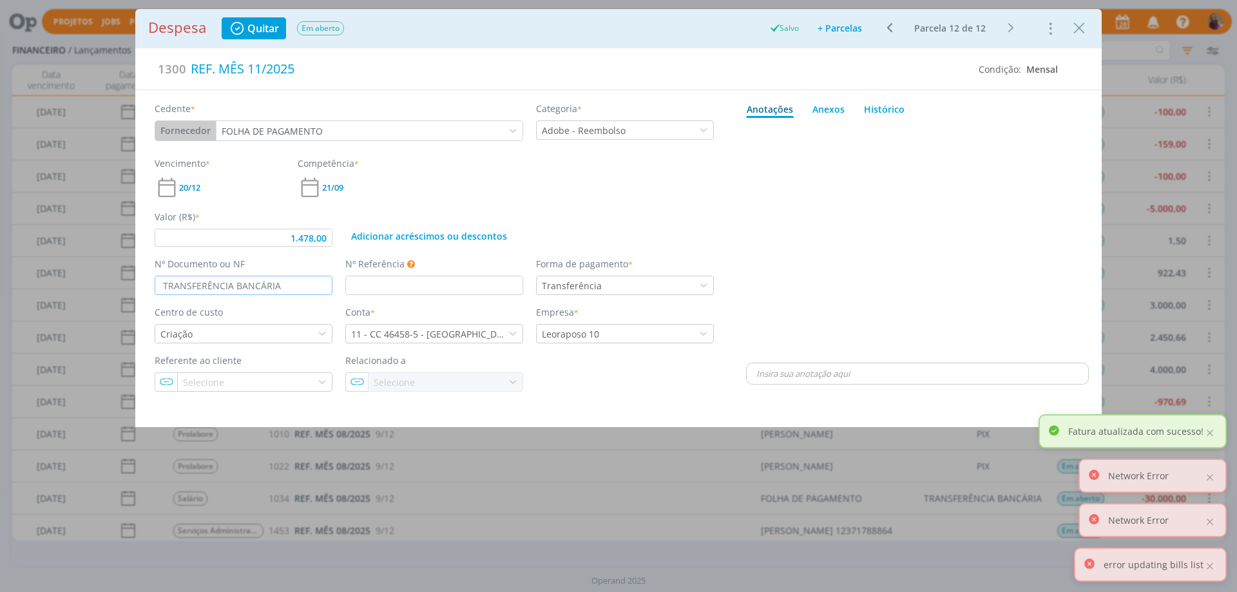
type input "TRANSFERÊNCIA BANCÁRIA"
click at [967, 258] on div "dialog" at bounding box center [917, 241] width 343 height 237
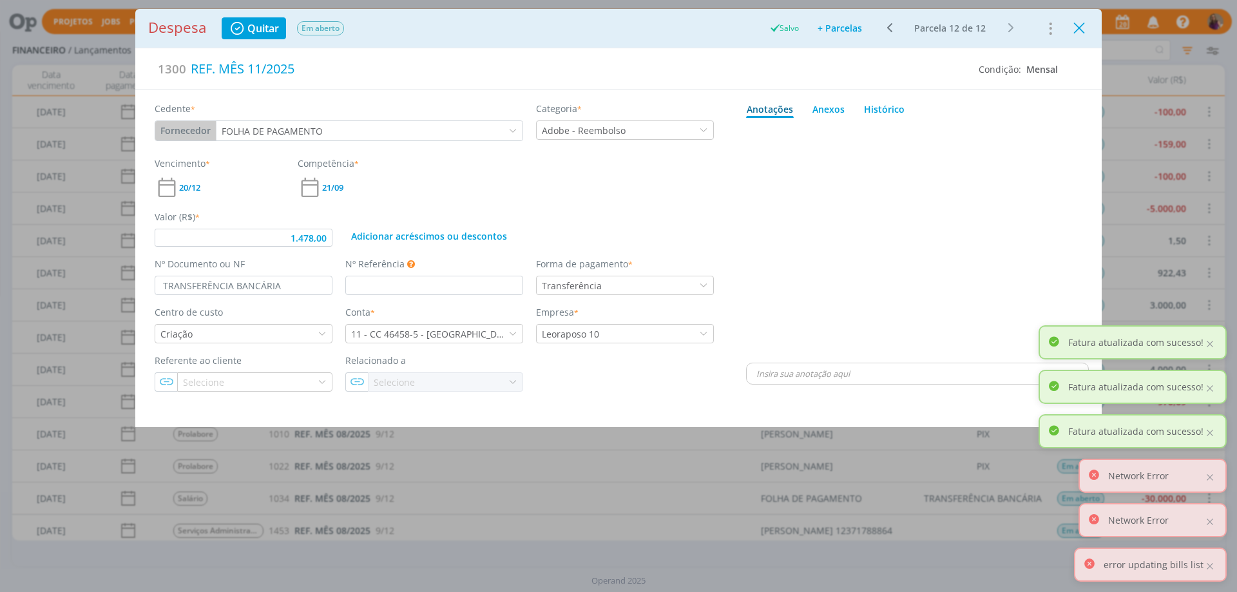
click at [1080, 24] on icon "Close" at bounding box center [1078, 28] width 19 height 19
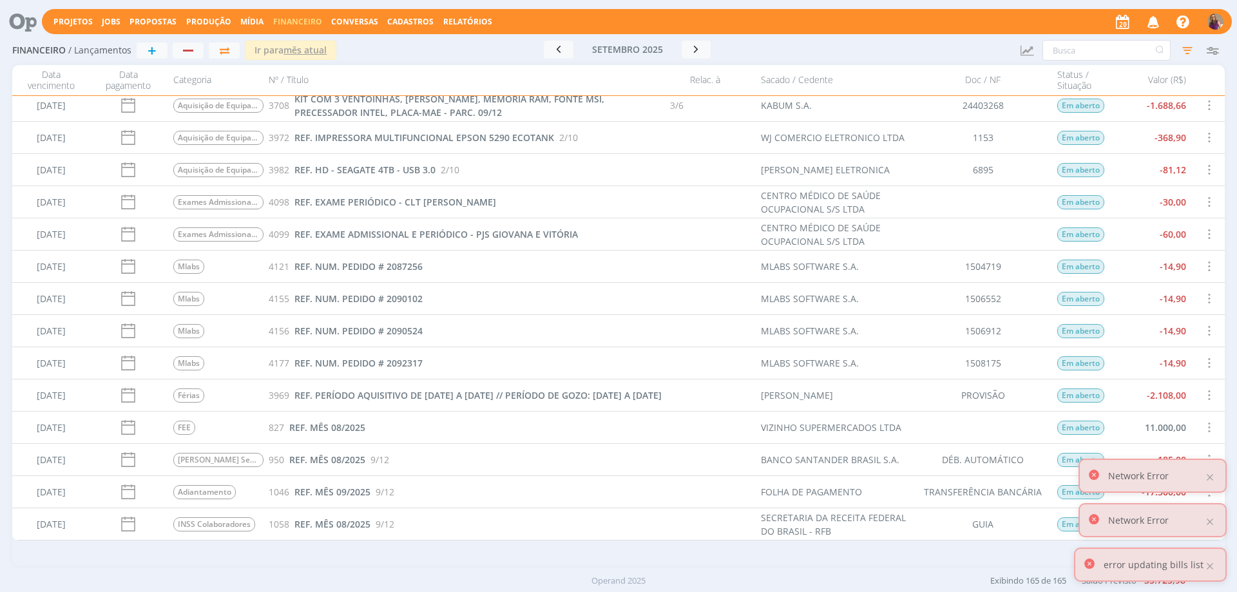
scroll to position [3033, 0]
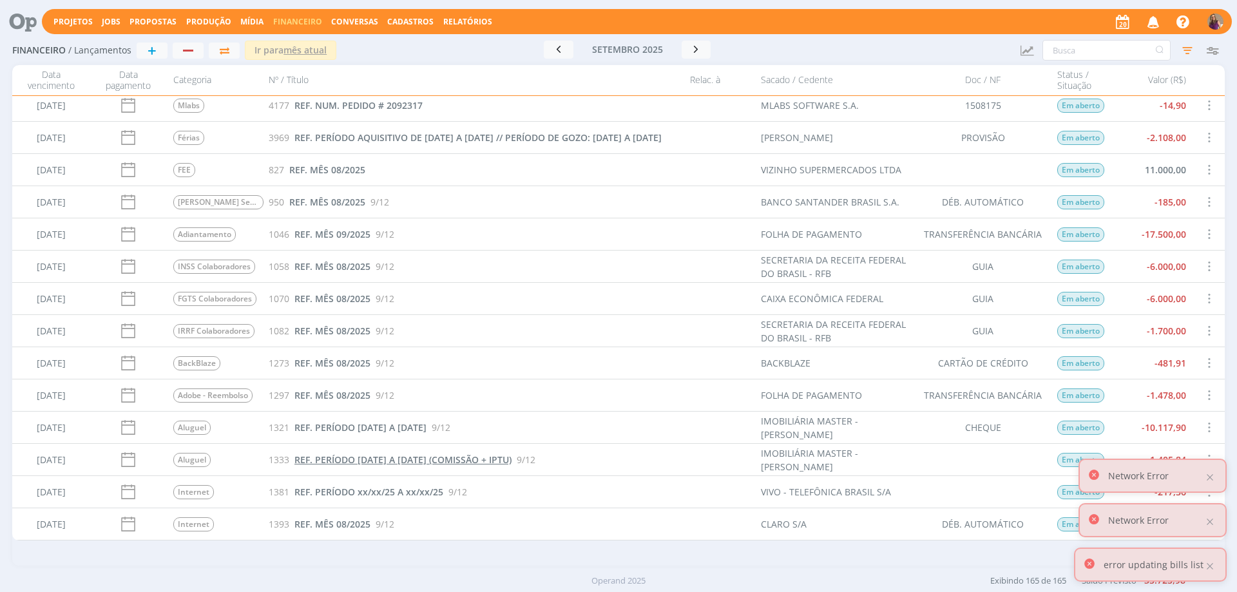
click at [409, 460] on span "REF. PERÍODO [DATE] A [DATE] (COMISSÃO + IPTU)" at bounding box center [402, 459] width 217 height 12
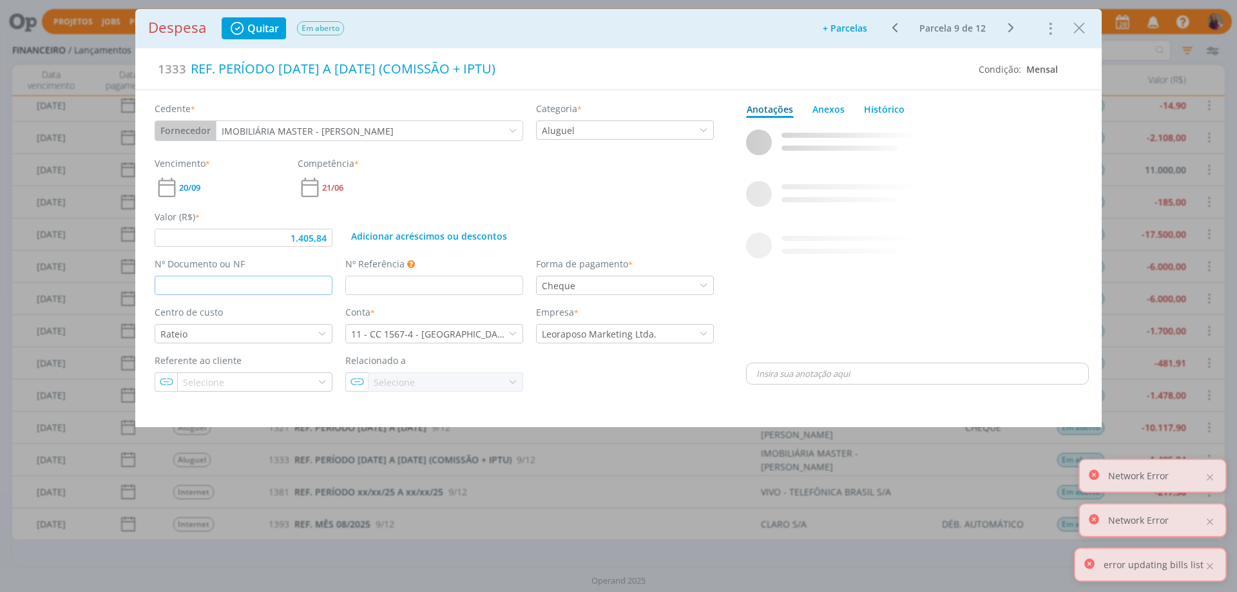
click at [270, 290] on input "dialog" at bounding box center [244, 285] width 178 height 19
type input "1.405,84"
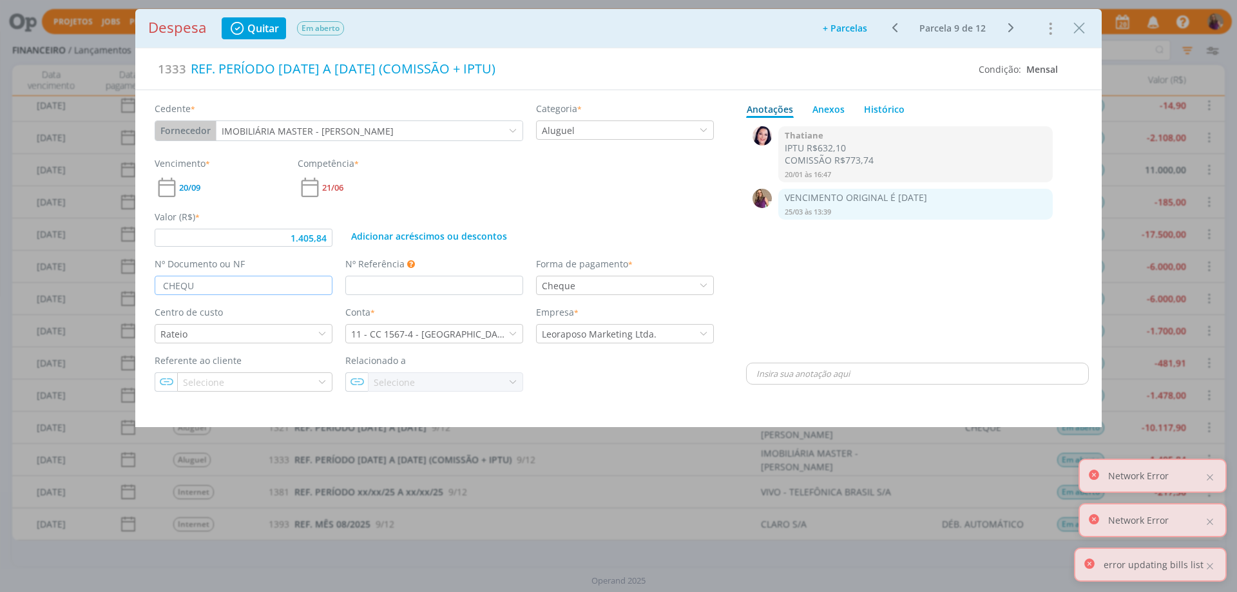
type input "CHEQUE"
drag, startPoint x: 220, startPoint y: 280, endPoint x: 33, endPoint y: 242, distance: 190.7
click at [33, 242] on div "Despesa Quitar Em aberto Adicionar parcelas: As parcelas serão geradas com base…" at bounding box center [618, 296] width 1237 height 592
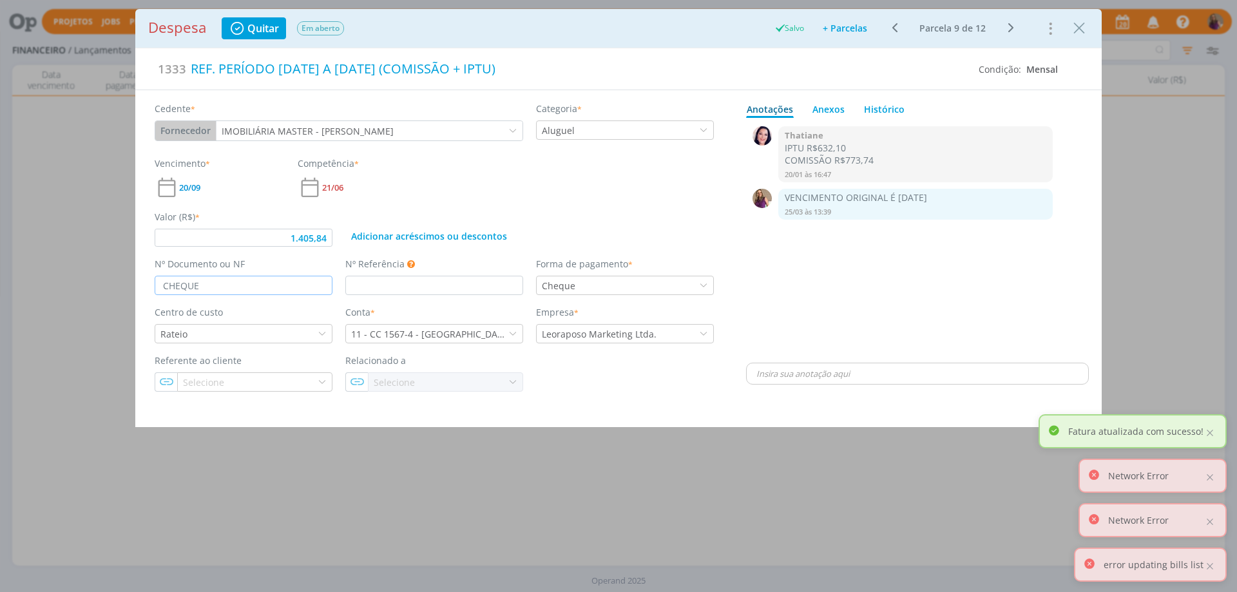
type input "1.405,84"
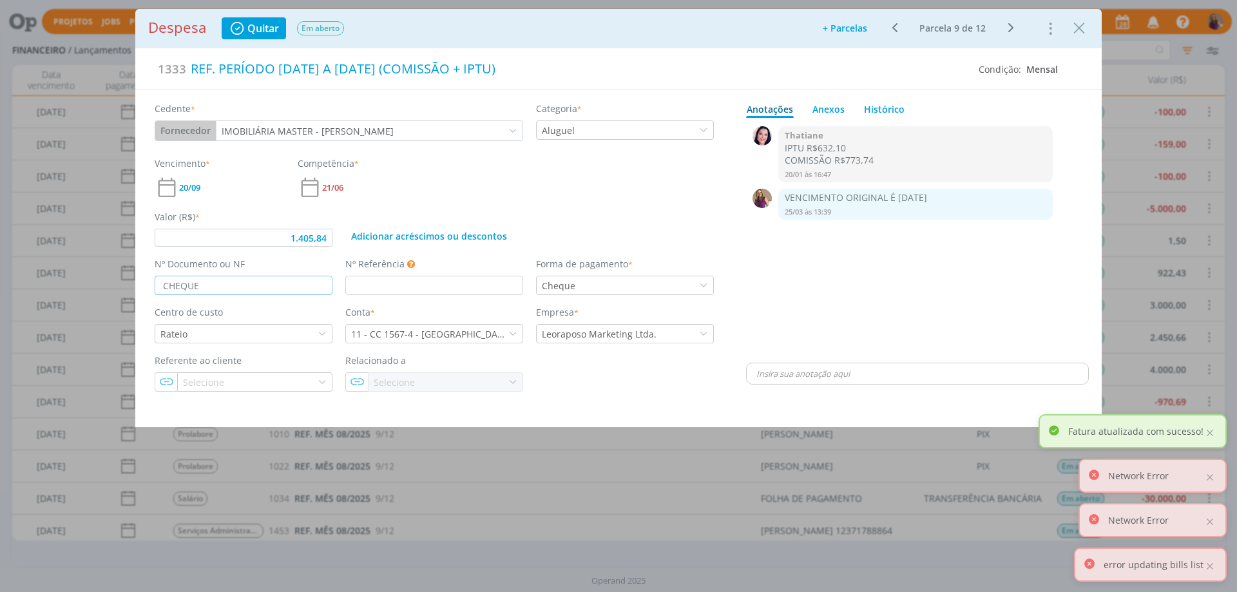
type input "CHEQUE"
click at [1008, 29] on icon "dialog" at bounding box center [1010, 27] width 16 height 15
type input "1.405,84"
click at [202, 283] on input "dialog" at bounding box center [244, 285] width 178 height 19
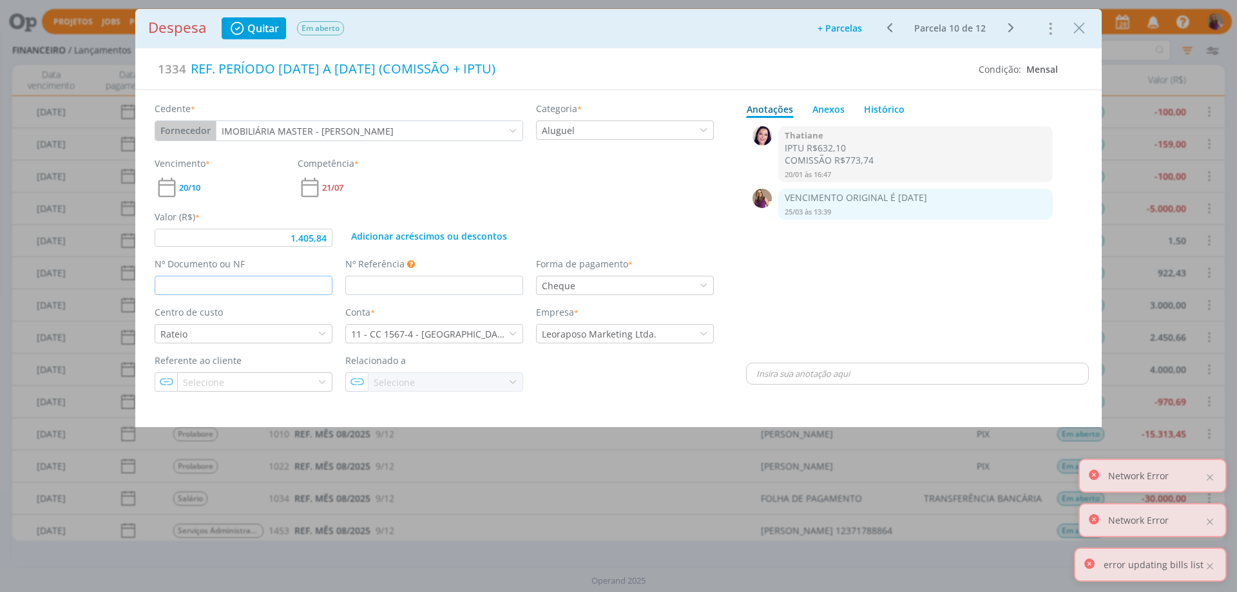
paste input "CHEQUE"
type input "CHEQUE"
type input "1.405,84"
type input "CHEQUE"
click at [1010, 29] on icon "dialog" at bounding box center [1010, 27] width 16 height 15
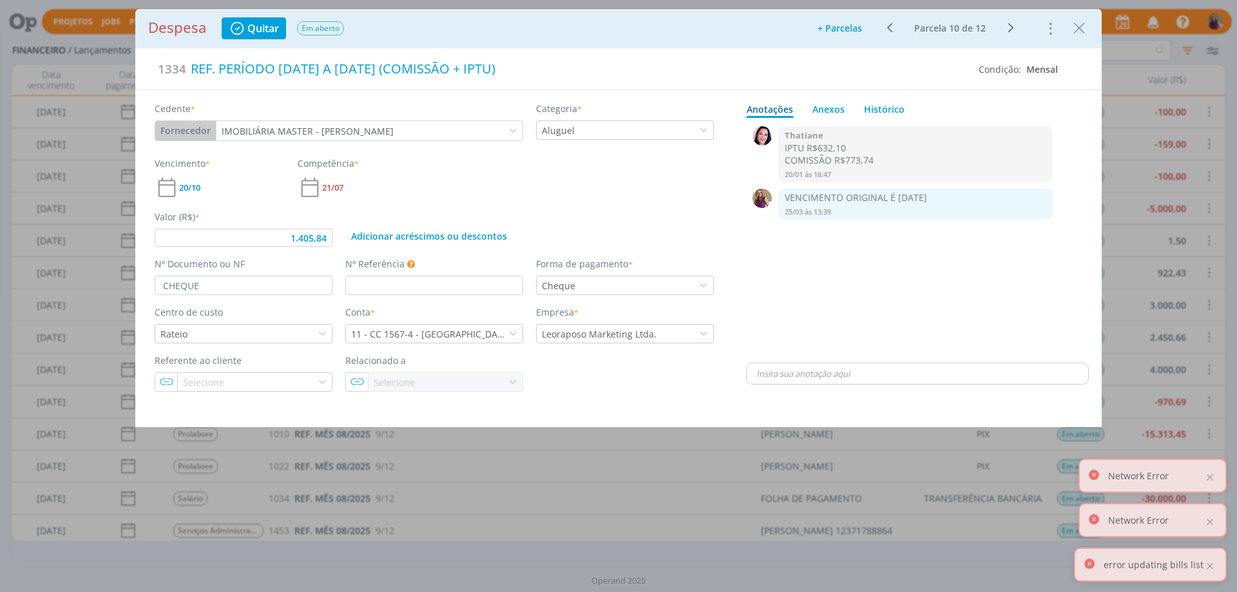
type input "1.405,84"
click at [222, 288] on input "dialog" at bounding box center [244, 285] width 178 height 19
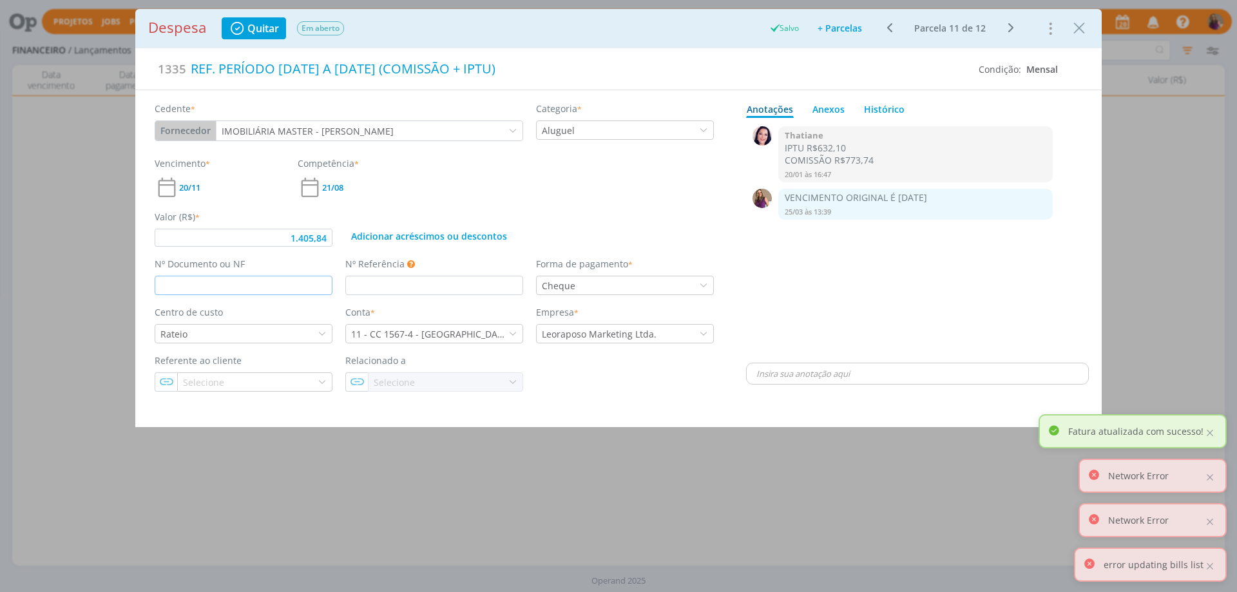
type input "1.405,84"
paste input "CHEQUE"
type input "CHEQUE"
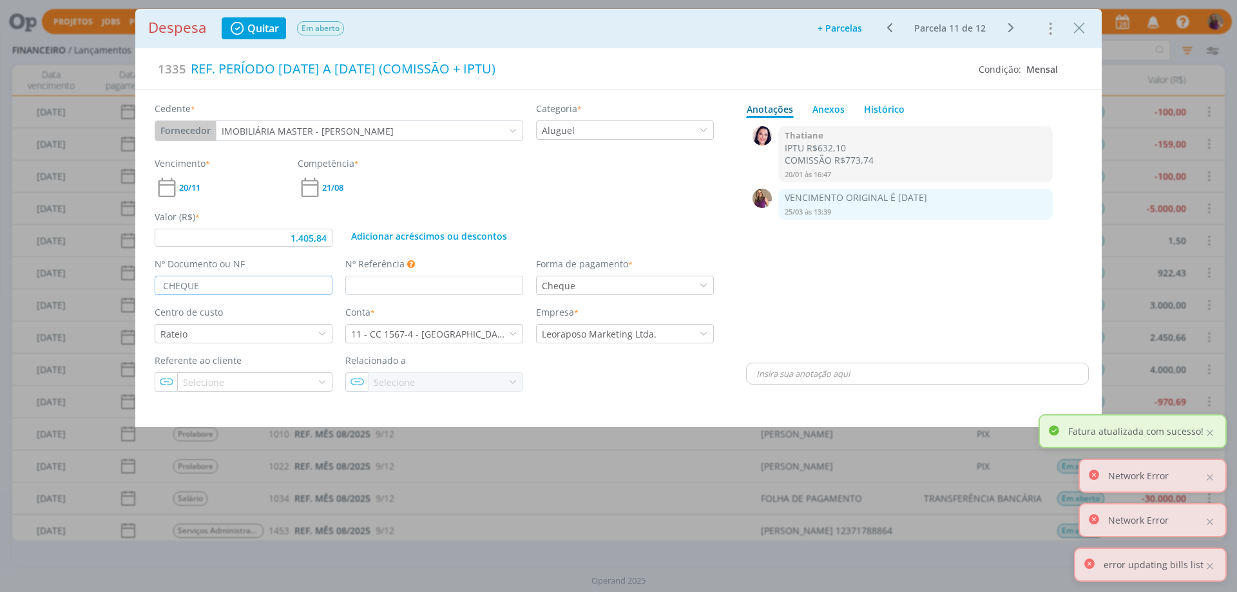
type input "1.405,84"
type input "CHEQUE"
click at [1012, 23] on icon "dialog" at bounding box center [1010, 27] width 16 height 15
type input "1.405,84"
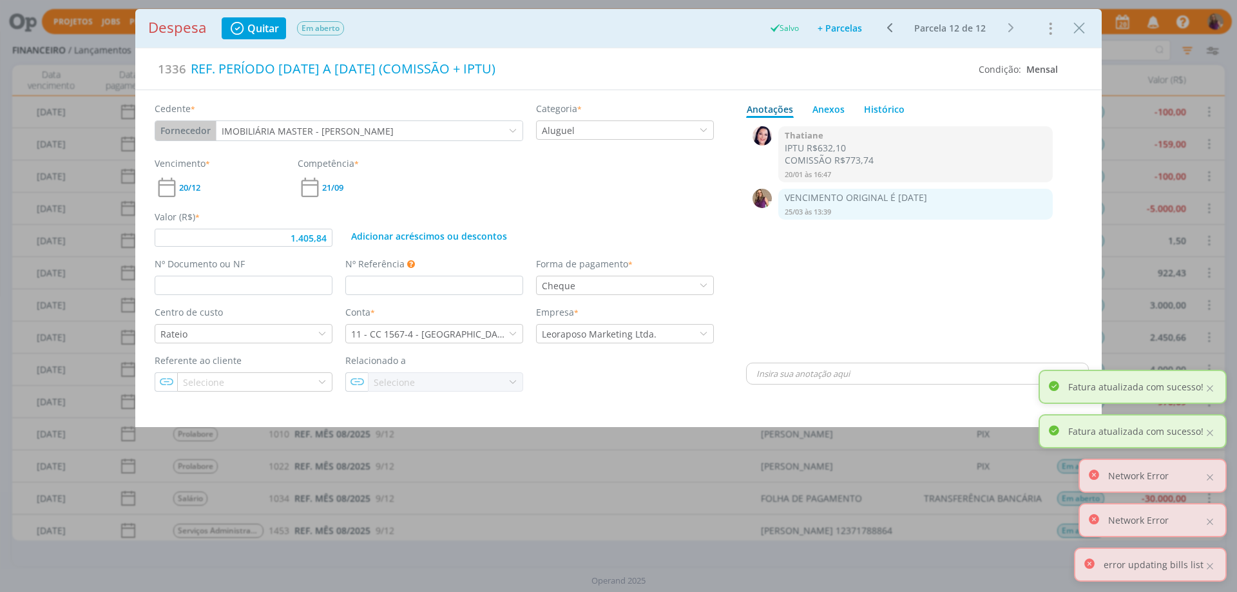
type input "1.405,84"
click at [171, 290] on input "dialog" at bounding box center [244, 285] width 178 height 19
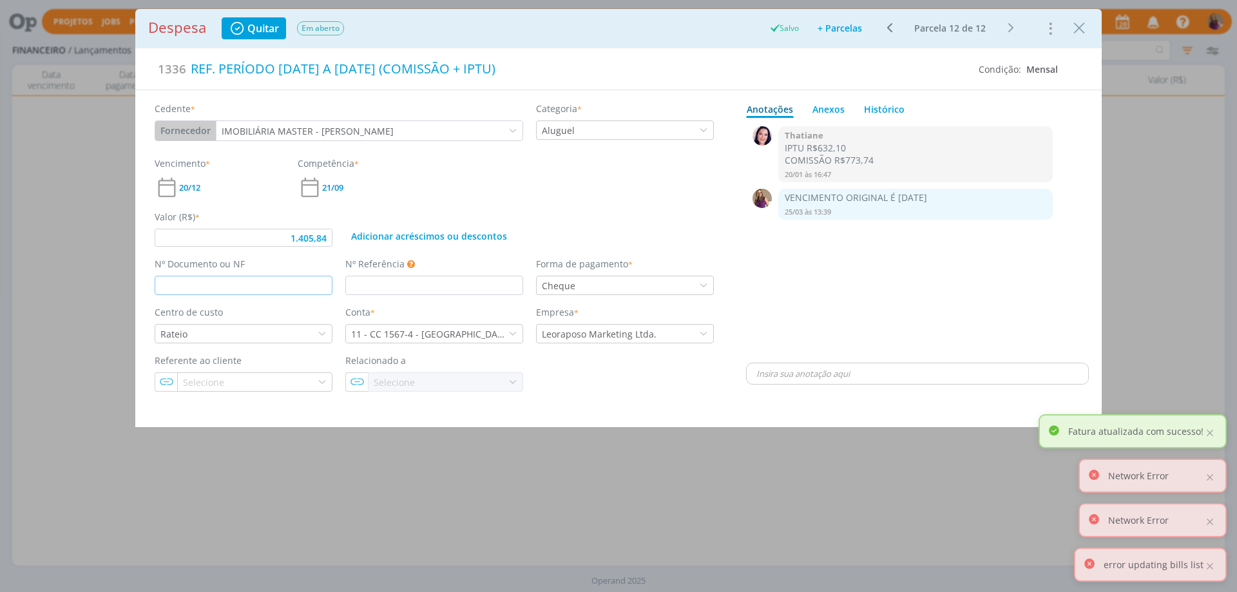
paste input "CHEQUE"
type input "CHEQUE"
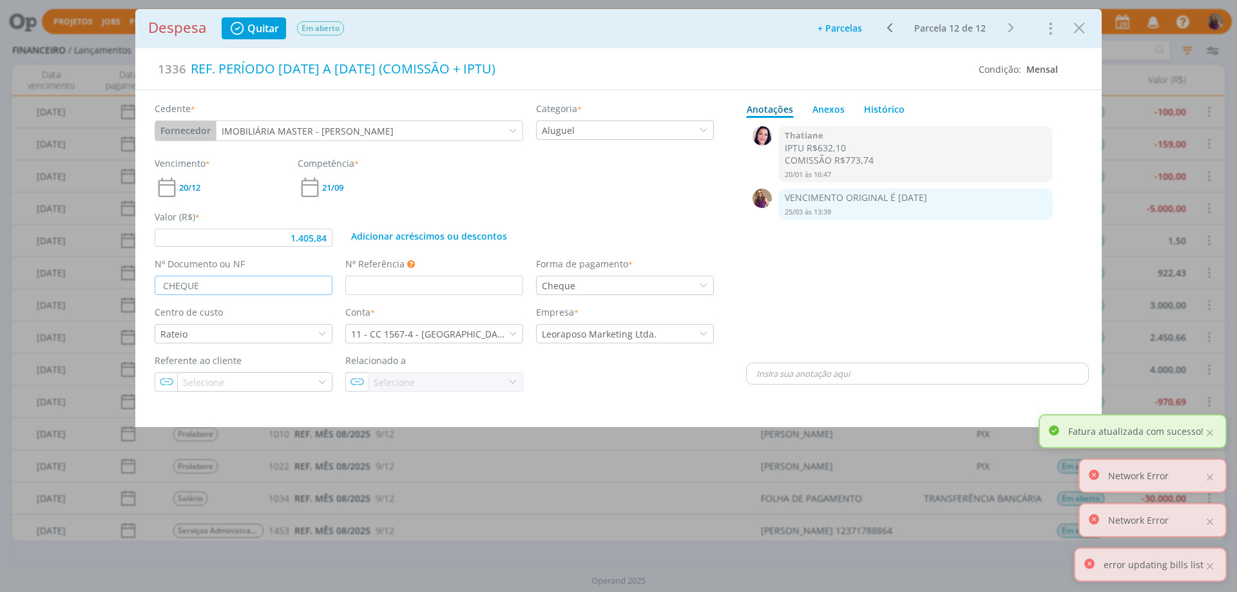
type input "1.405,84"
type input "CHEQUE"
click at [1055, 275] on div "0 Thatiane IPTU R$632,10 COMISSÃO R$773,74 [DATE] 16:47 👍 Excluir 0 VENCIMENTO …" at bounding box center [917, 241] width 343 height 237
type input "1.405,84"
click at [1076, 30] on icon "Close" at bounding box center [1078, 28] width 19 height 19
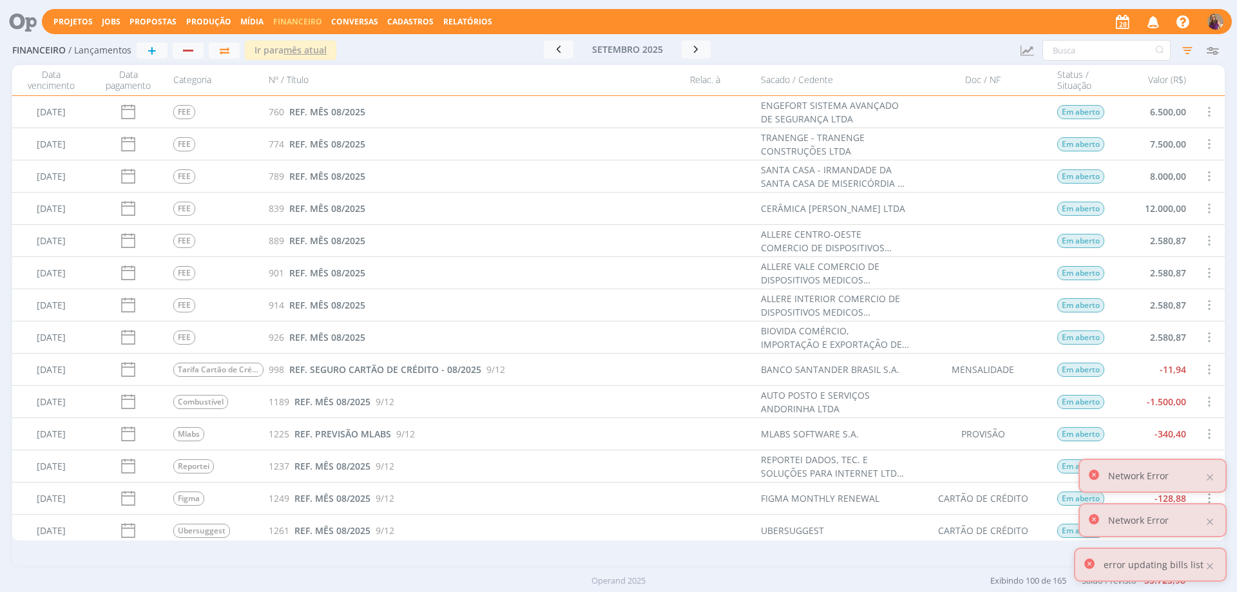
scroll to position [1803, 0]
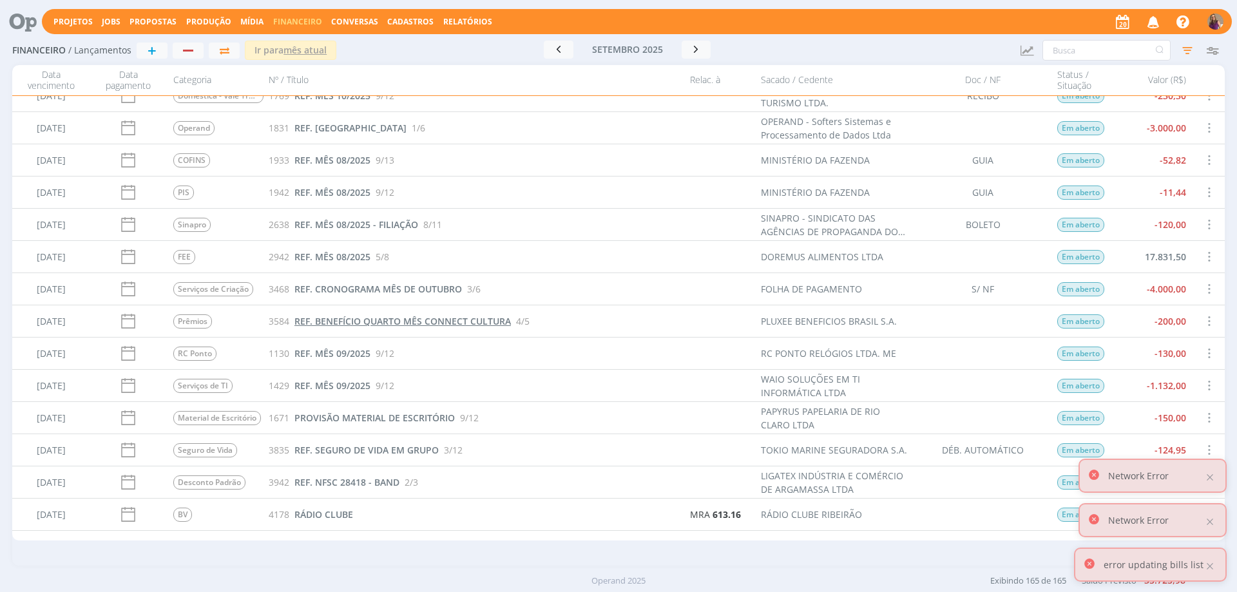
scroll to position [4924, 0]
